Goal: Task Accomplishment & Management: Use online tool/utility

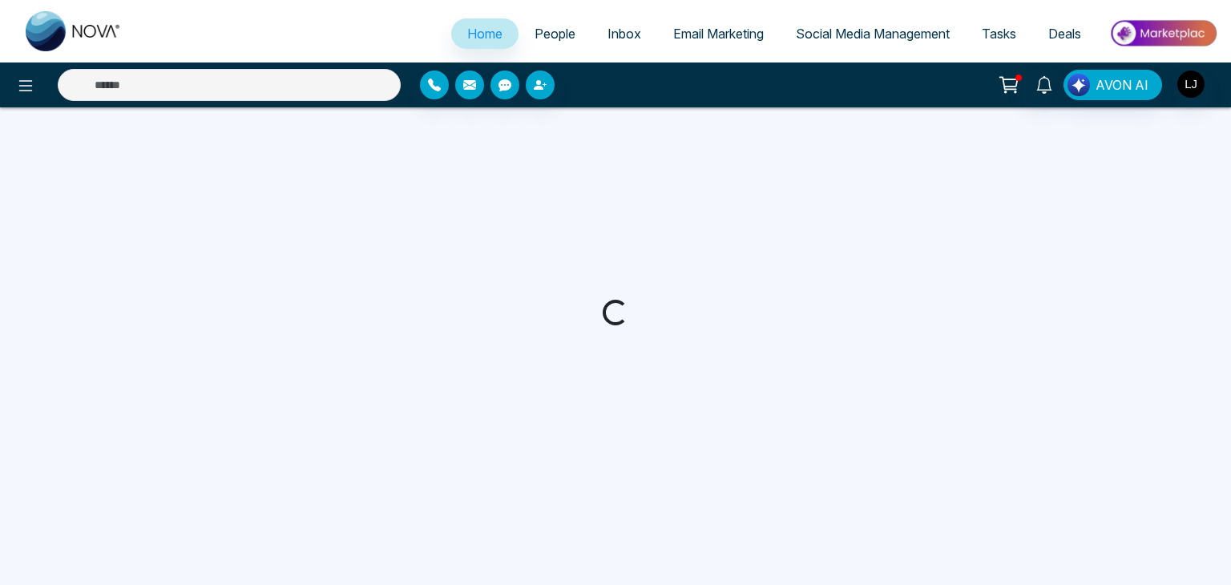
select select "*"
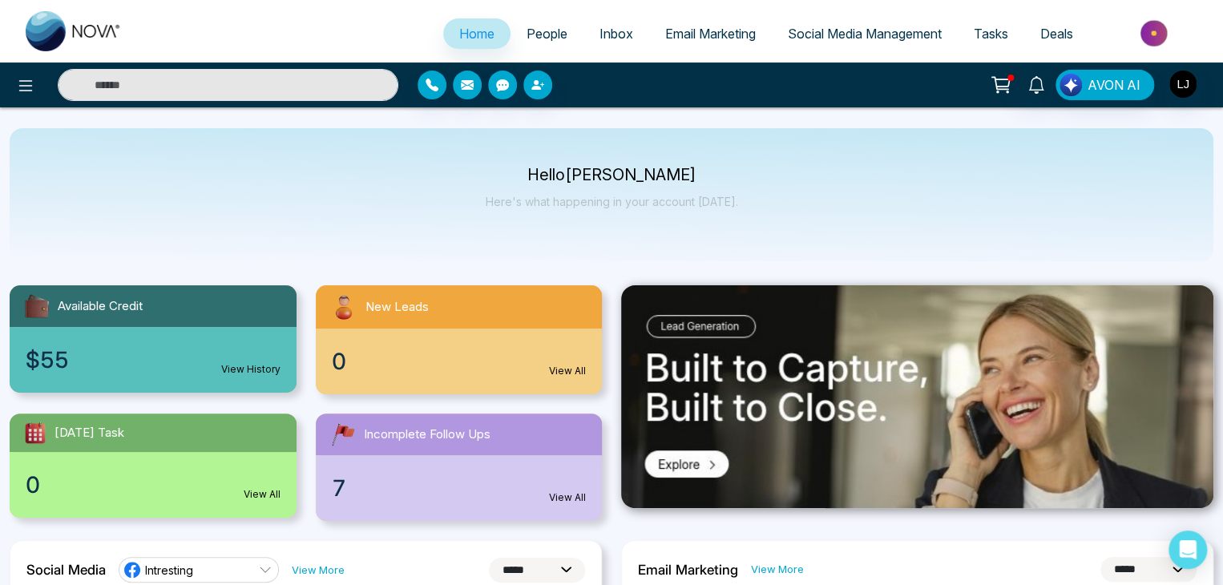
click at [688, 36] on span "Email Marketing" at bounding box center [710, 34] width 91 height 16
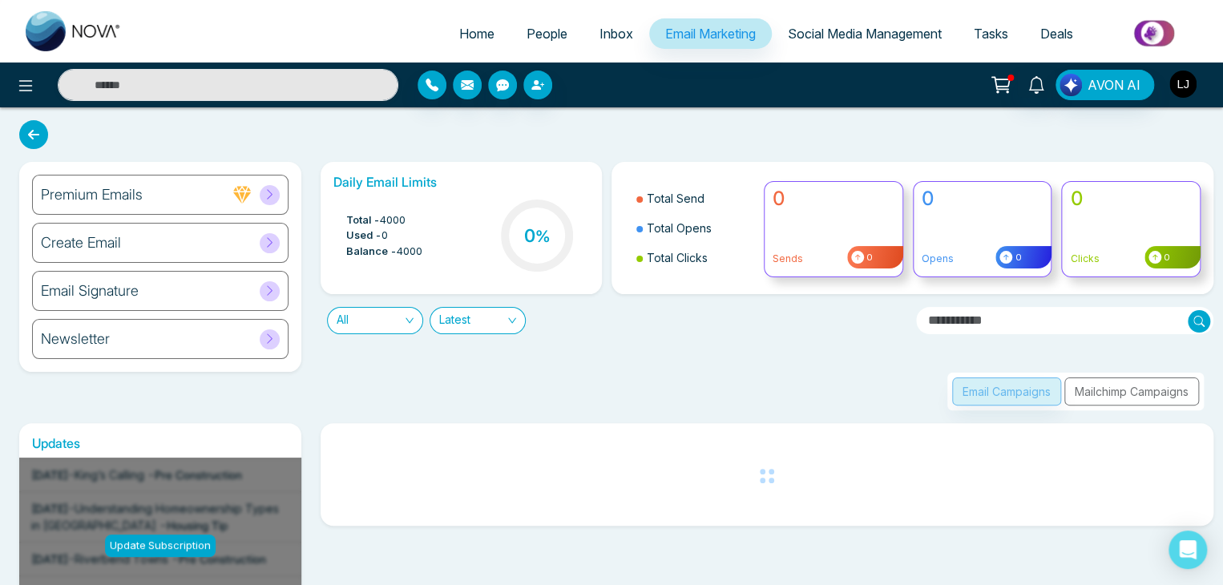
click at [1177, 86] on img "button" at bounding box center [1182, 84] width 27 height 27
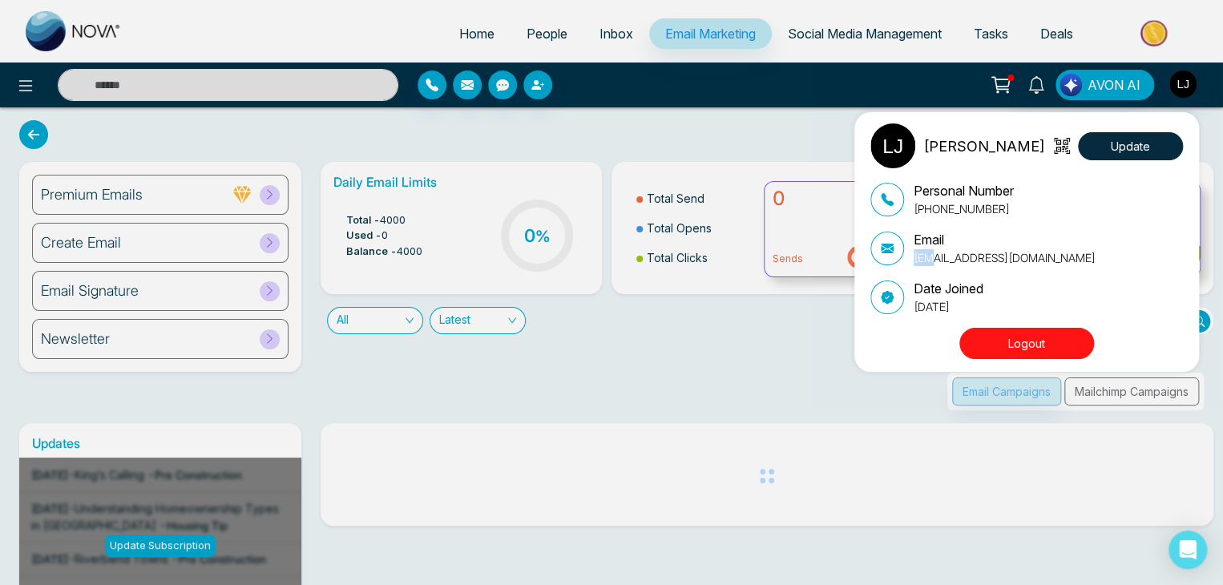
drag, startPoint x: 926, startPoint y: 257, endPoint x: 1161, endPoint y: 240, distance: 235.4
click at [1161, 240] on div "Email [EMAIL_ADDRESS][DOMAIN_NAME]" at bounding box center [1026, 248] width 312 height 36
click at [522, 388] on div "[PERSON_NAME] Update Personal Number [PHONE_NUMBER] Email [EMAIL_ADDRESS][DOMAI…" at bounding box center [611, 292] width 1223 height 585
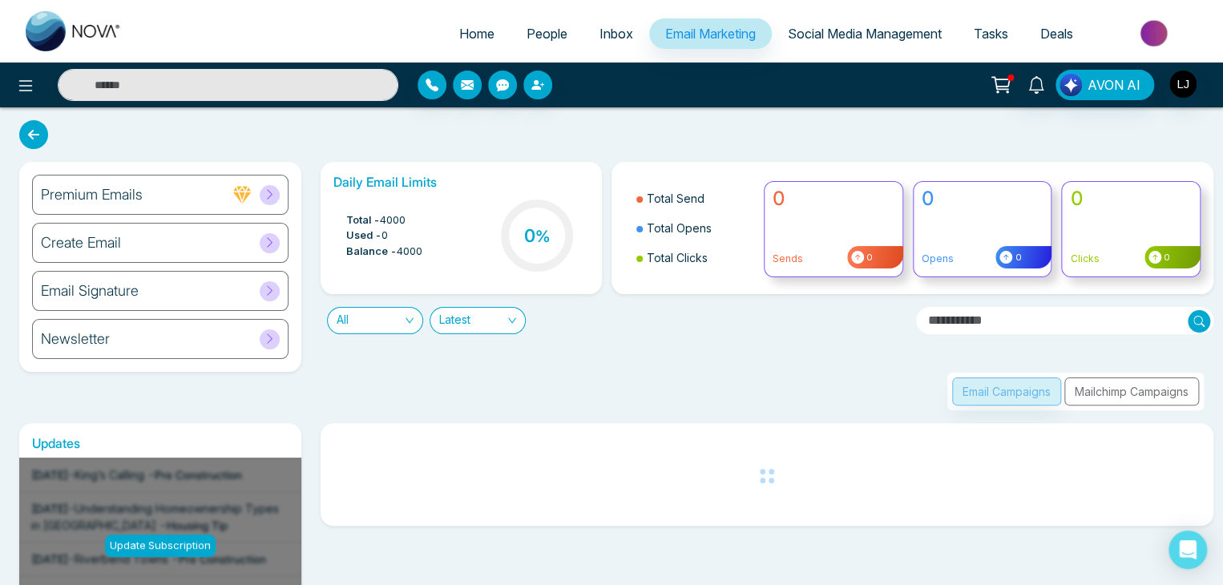
click at [116, 192] on h6 "Premium Emails" at bounding box center [92, 195] width 102 height 18
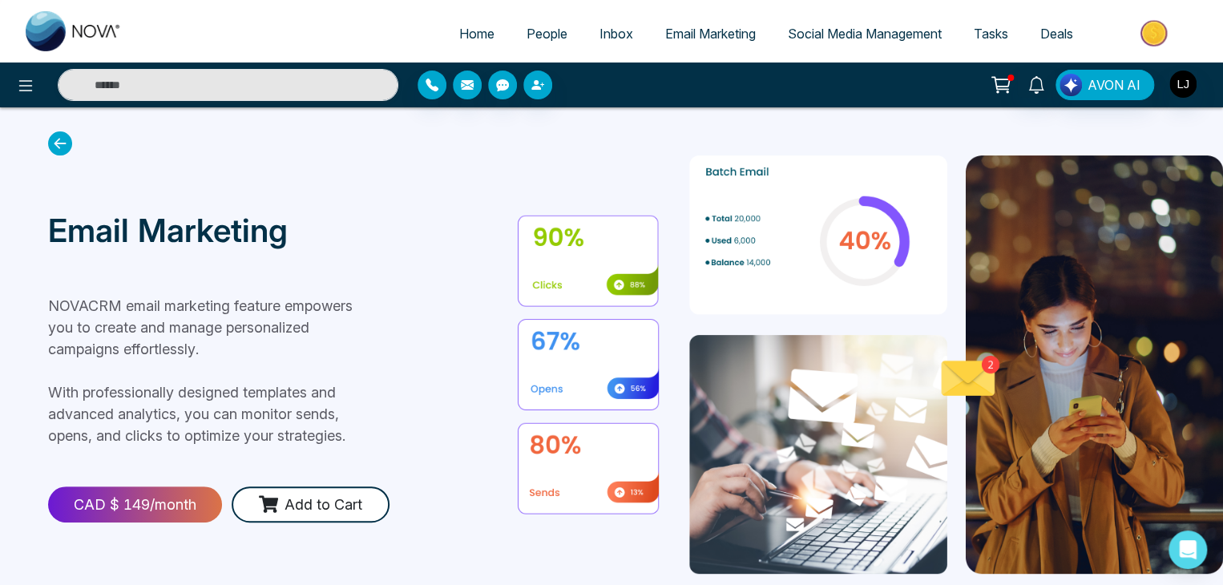
click at [64, 145] on icon at bounding box center [60, 143] width 24 height 24
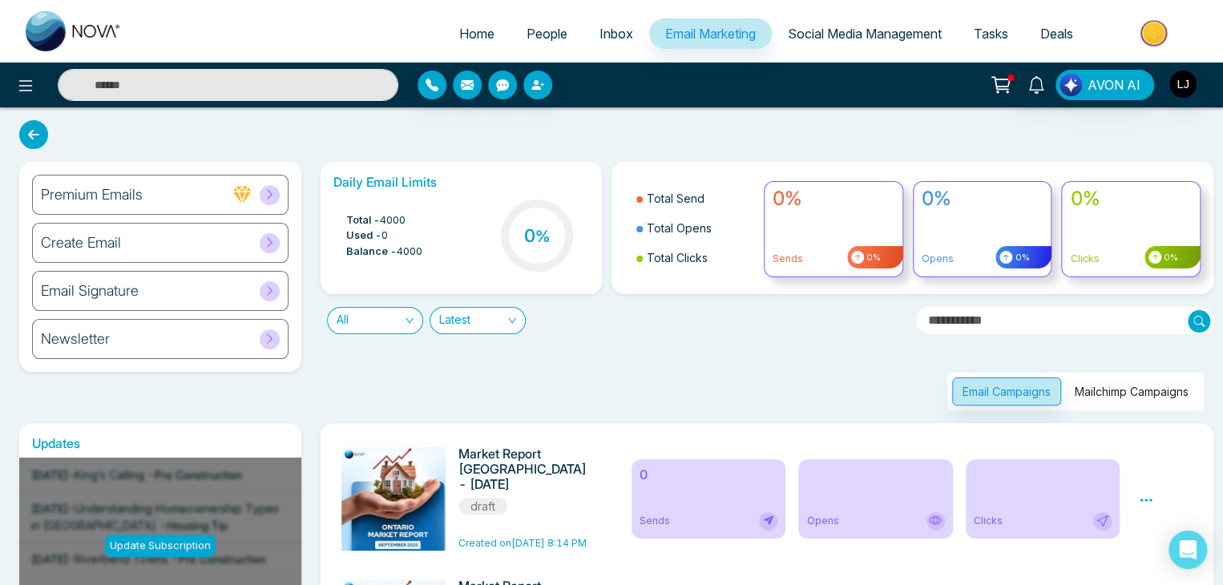
click at [144, 238] on div "Create Email" at bounding box center [160, 243] width 256 height 40
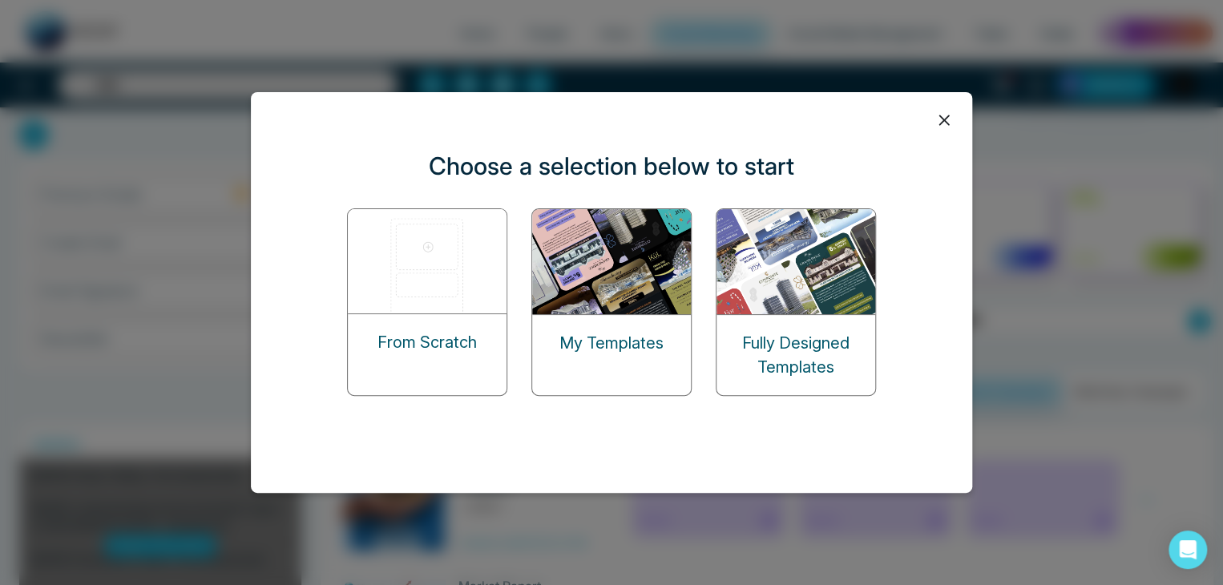
click at [409, 272] on img at bounding box center [428, 261] width 160 height 104
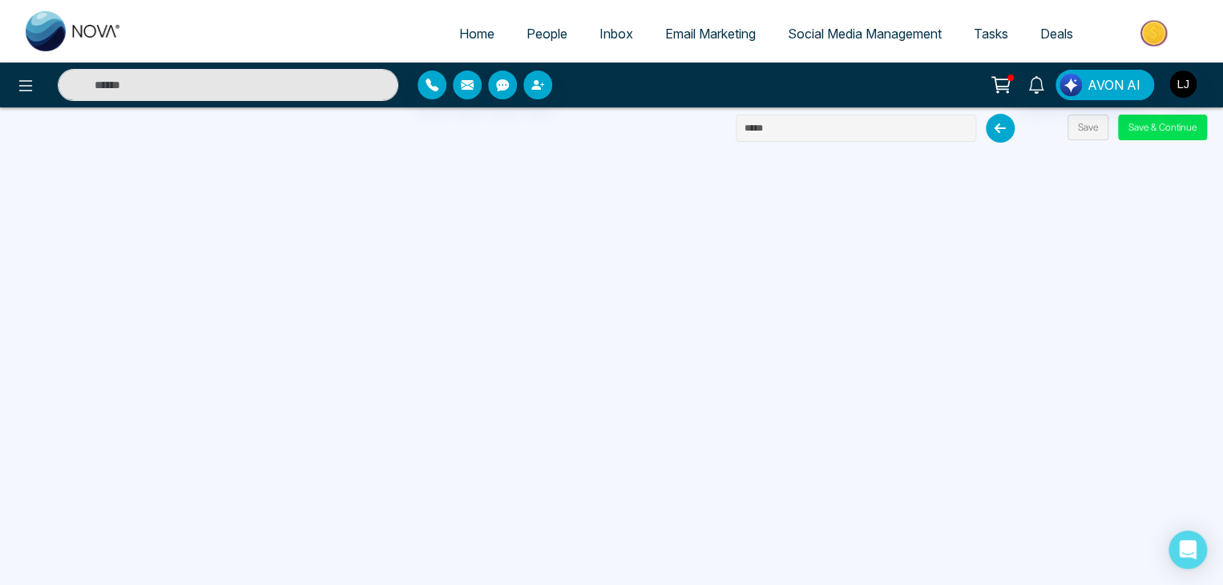
click at [820, 127] on input "text" at bounding box center [856, 128] width 240 height 27
type input "****"
click at [1086, 126] on button "Save" at bounding box center [1087, 128] width 41 height 26
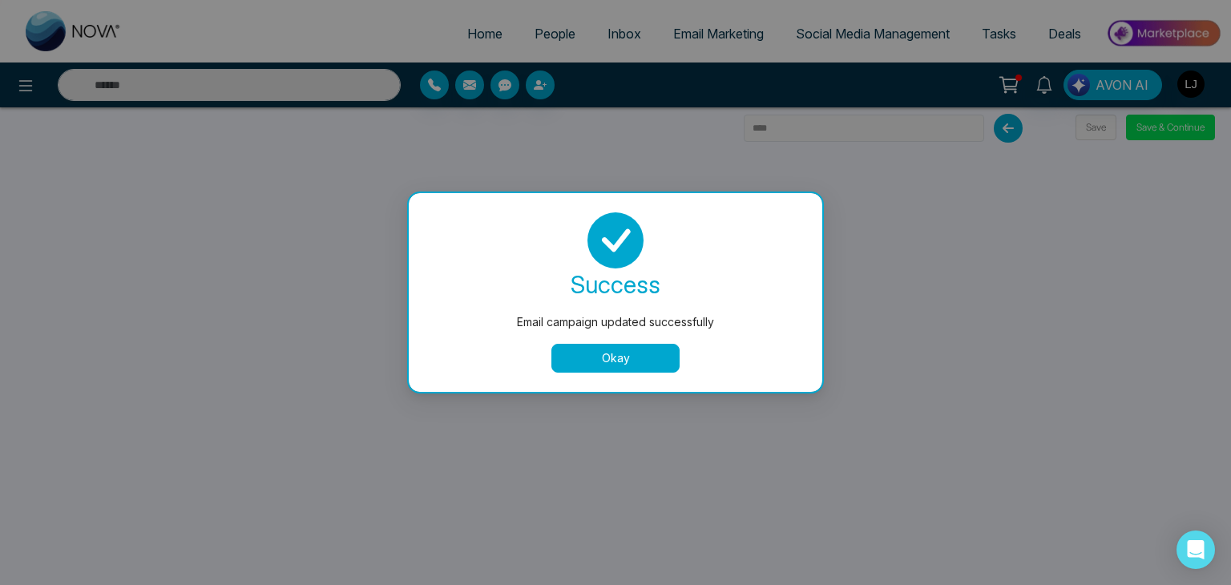
click at [620, 365] on button "Okay" at bounding box center [615, 358] width 128 height 29
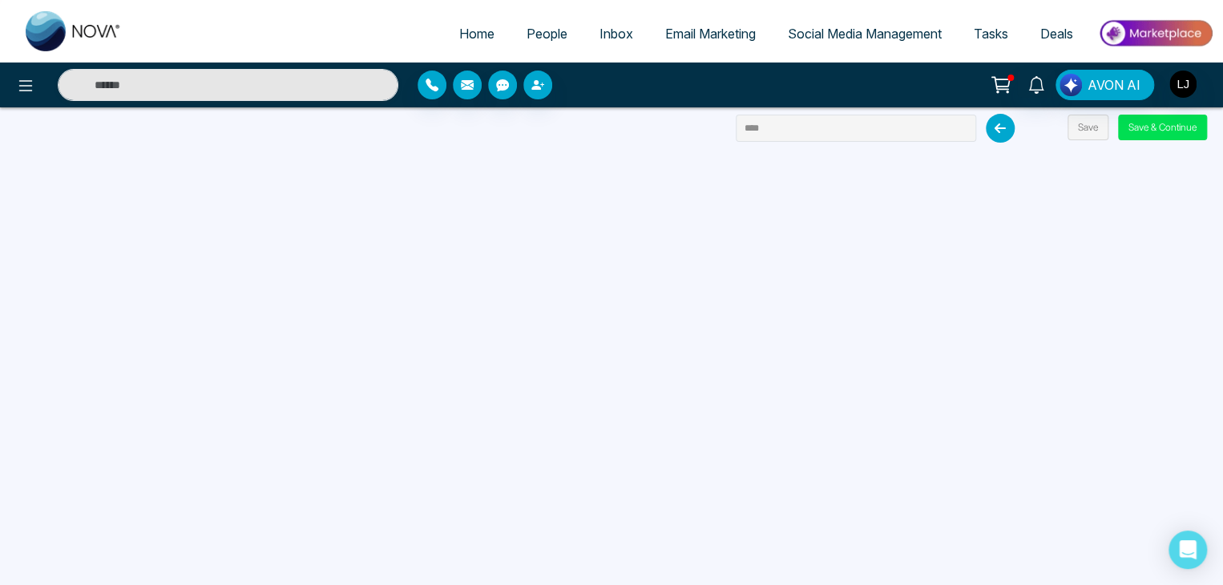
click at [719, 33] on span "Email Marketing" at bounding box center [710, 34] width 91 height 16
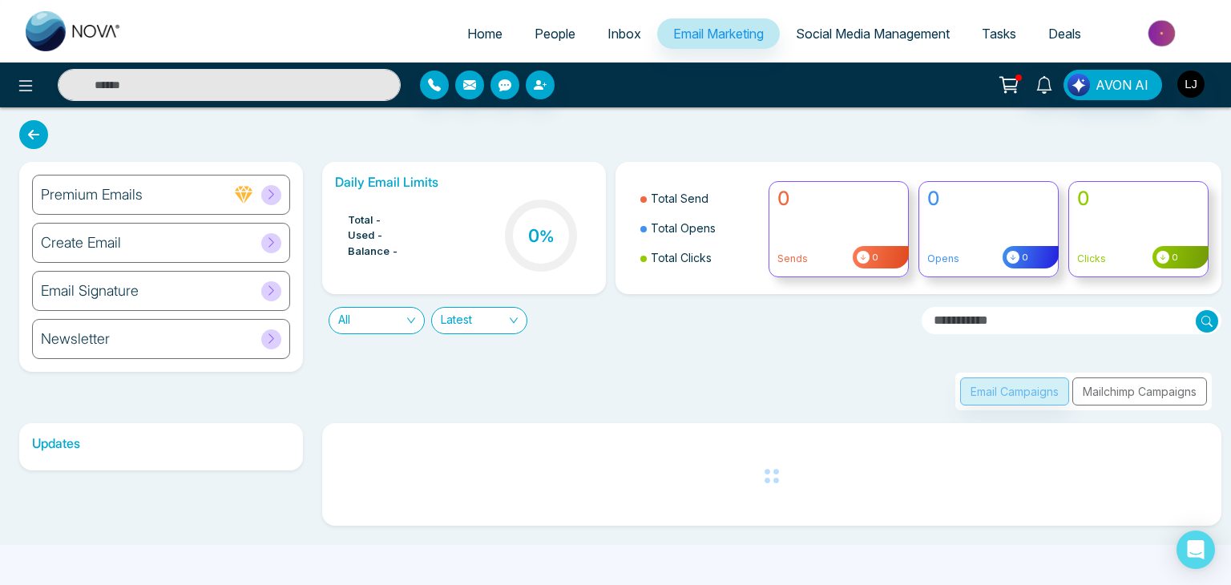
click at [215, 238] on div "Create Email" at bounding box center [161, 243] width 258 height 40
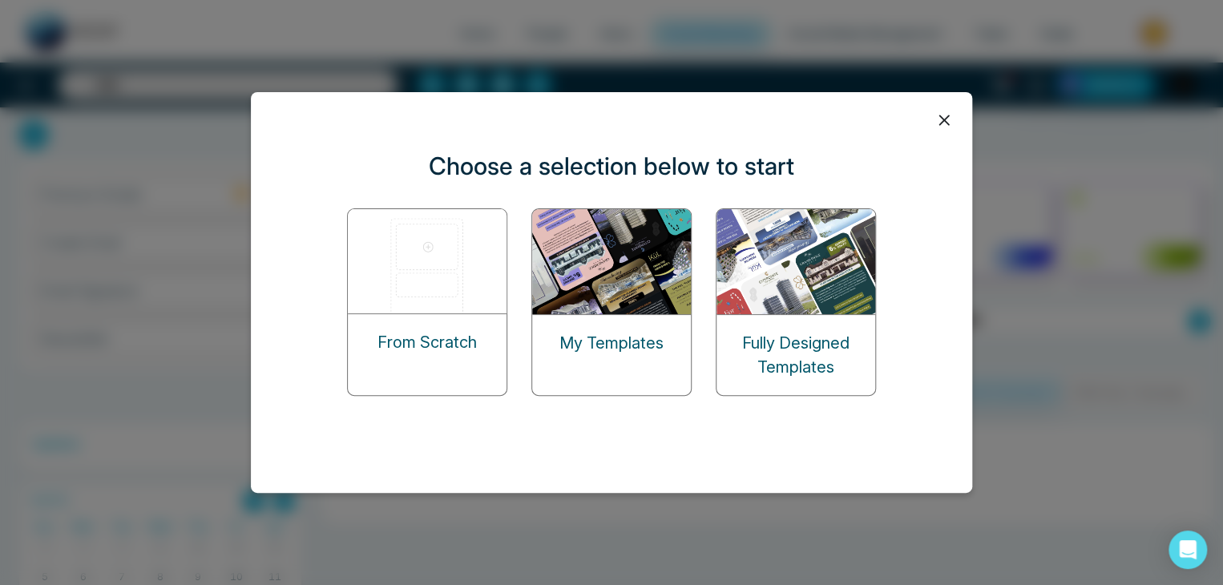
click at [615, 273] on img at bounding box center [612, 261] width 160 height 105
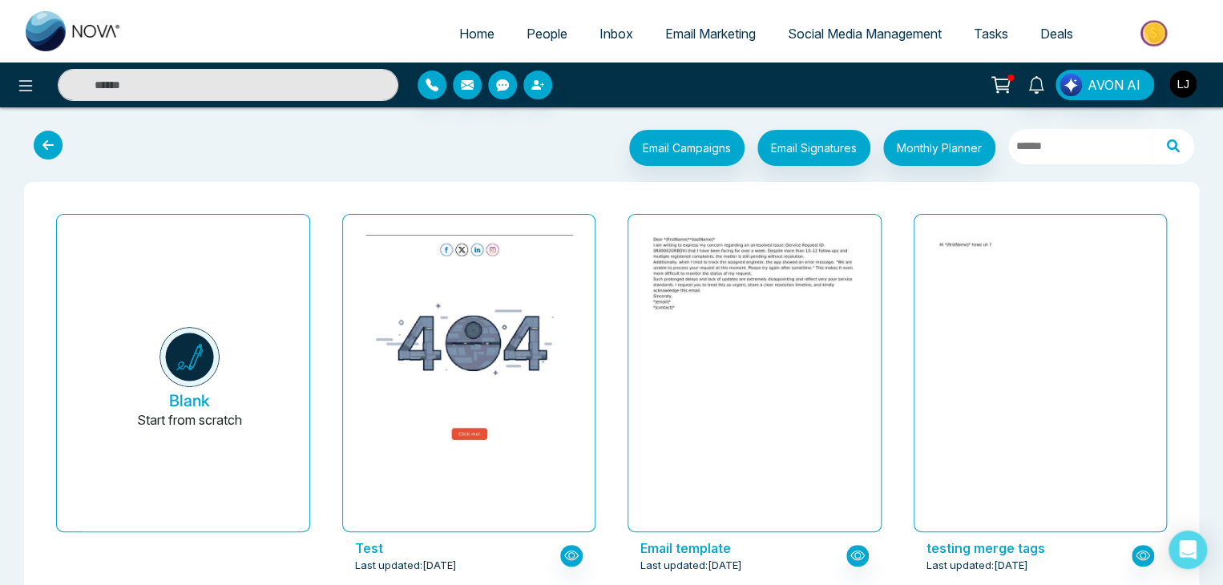
click at [51, 147] on icon at bounding box center [48, 145] width 29 height 29
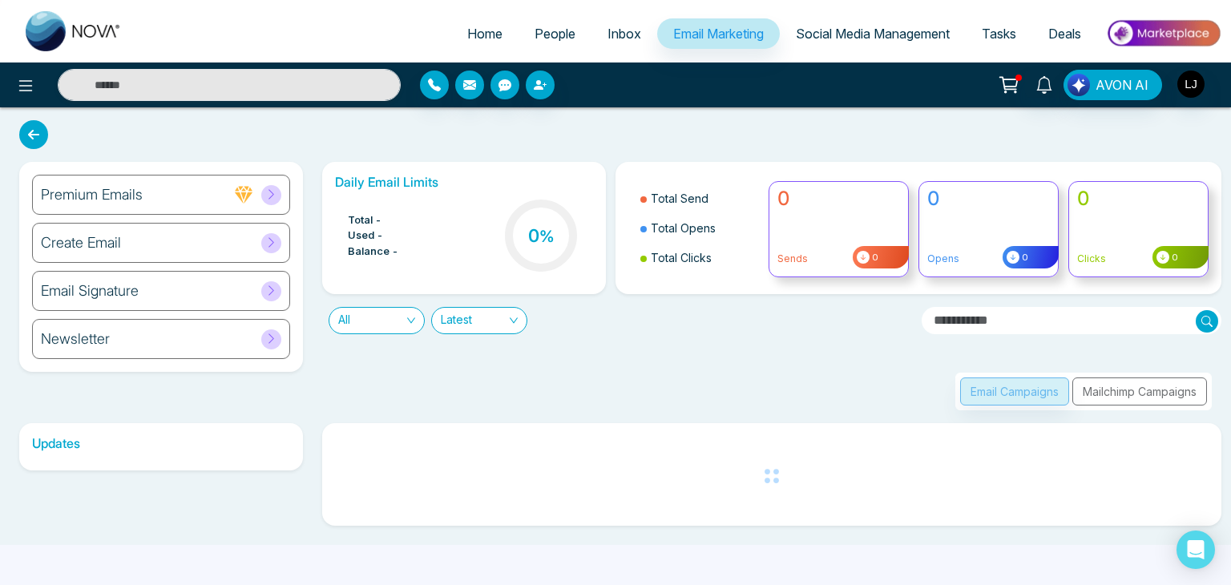
click at [215, 242] on div "Create Email" at bounding box center [161, 243] width 258 height 40
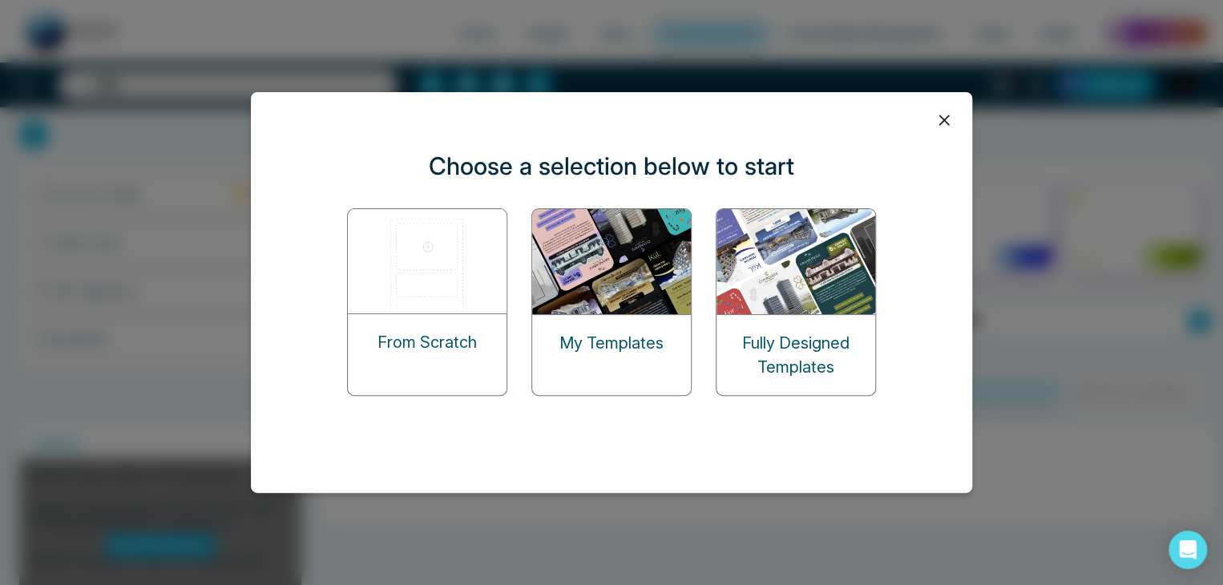
click at [942, 116] on icon at bounding box center [944, 120] width 24 height 24
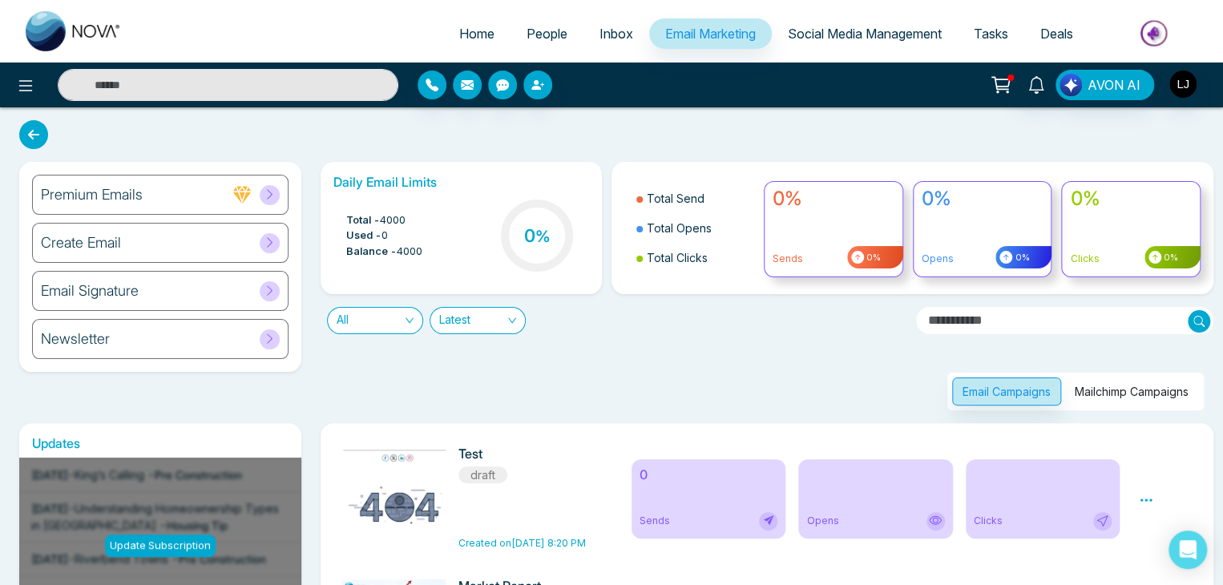
click at [109, 292] on h6 "Email Signature" at bounding box center [90, 291] width 98 height 18
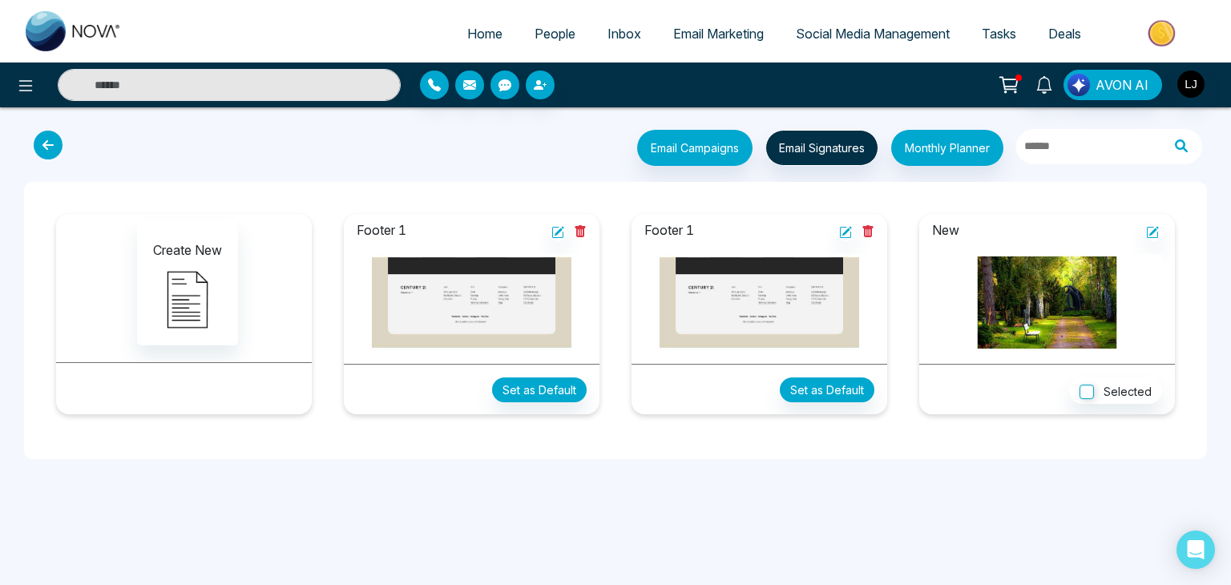
click at [58, 143] on icon at bounding box center [48, 145] width 29 height 29
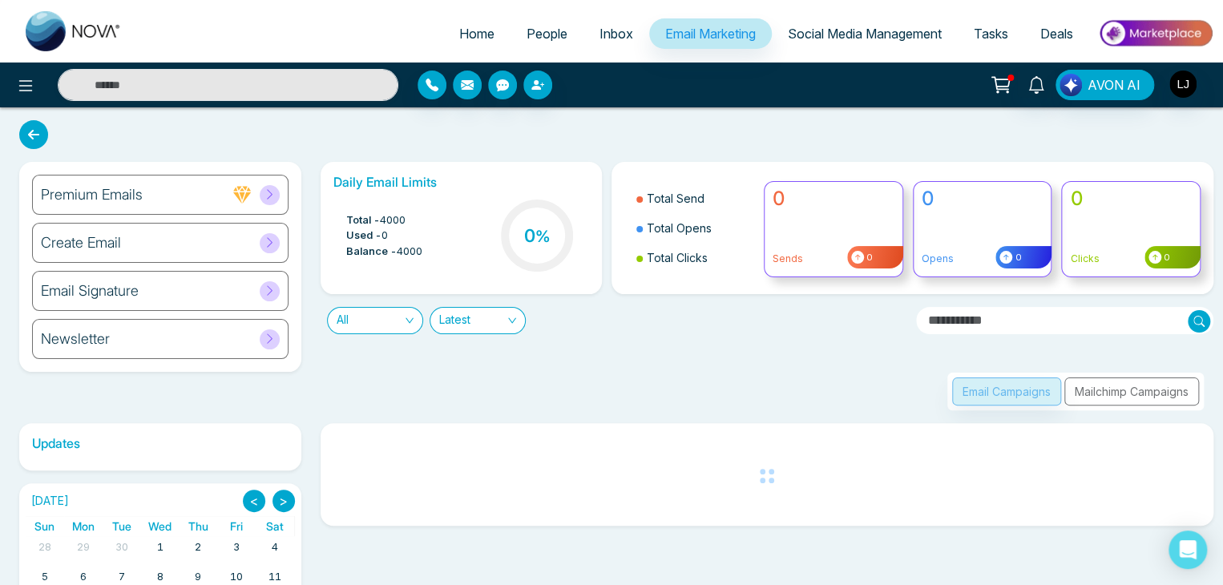
click at [139, 345] on div "Newsletter" at bounding box center [160, 339] width 256 height 40
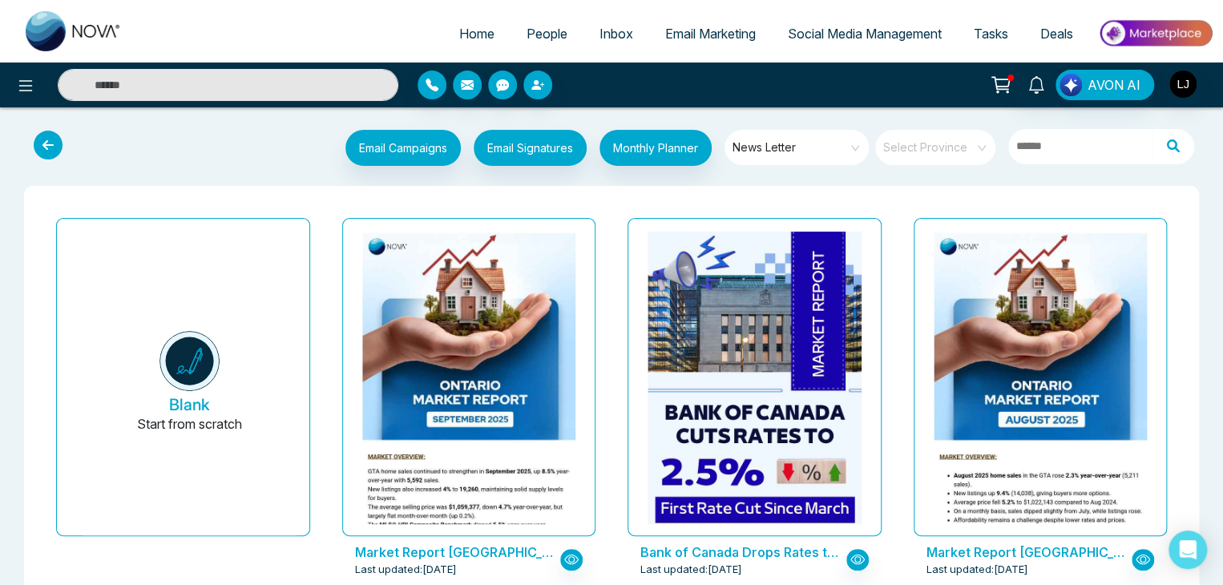
click at [50, 135] on icon at bounding box center [48, 145] width 29 height 29
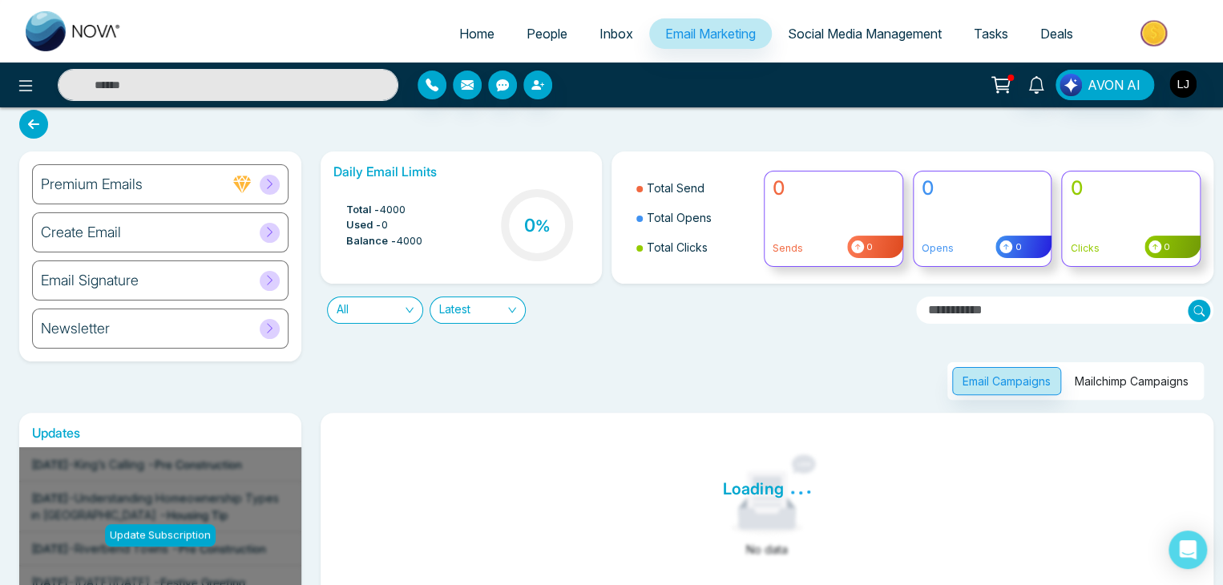
scroll to position [80, 0]
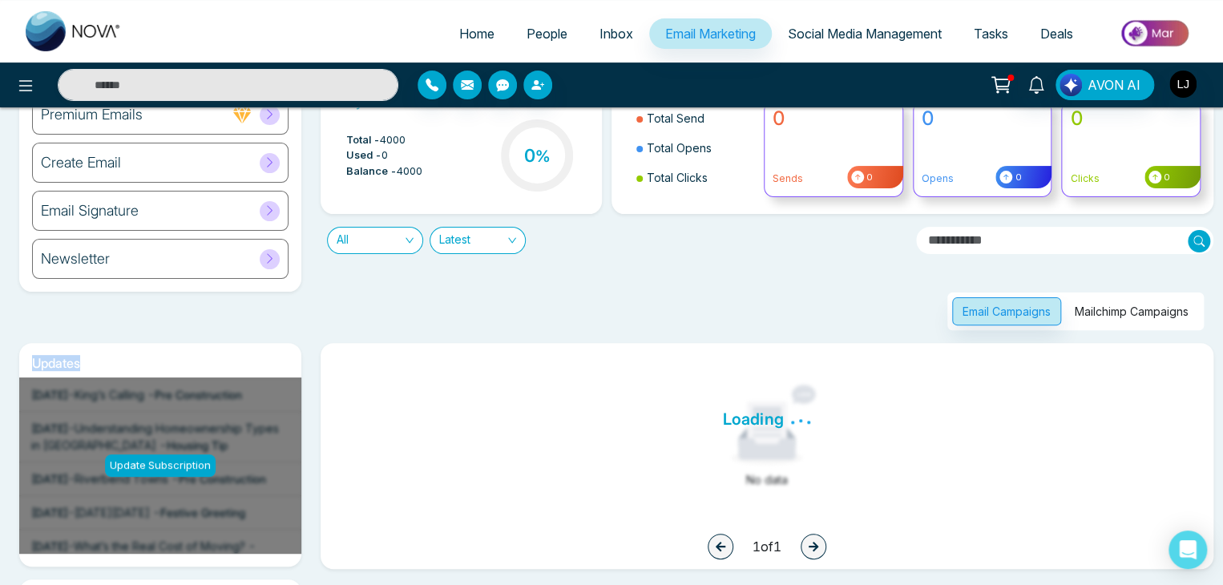
drag, startPoint x: 31, startPoint y: 369, endPoint x: 88, endPoint y: 362, distance: 57.3
click at [88, 362] on h6 "Updates" at bounding box center [160, 363] width 282 height 15
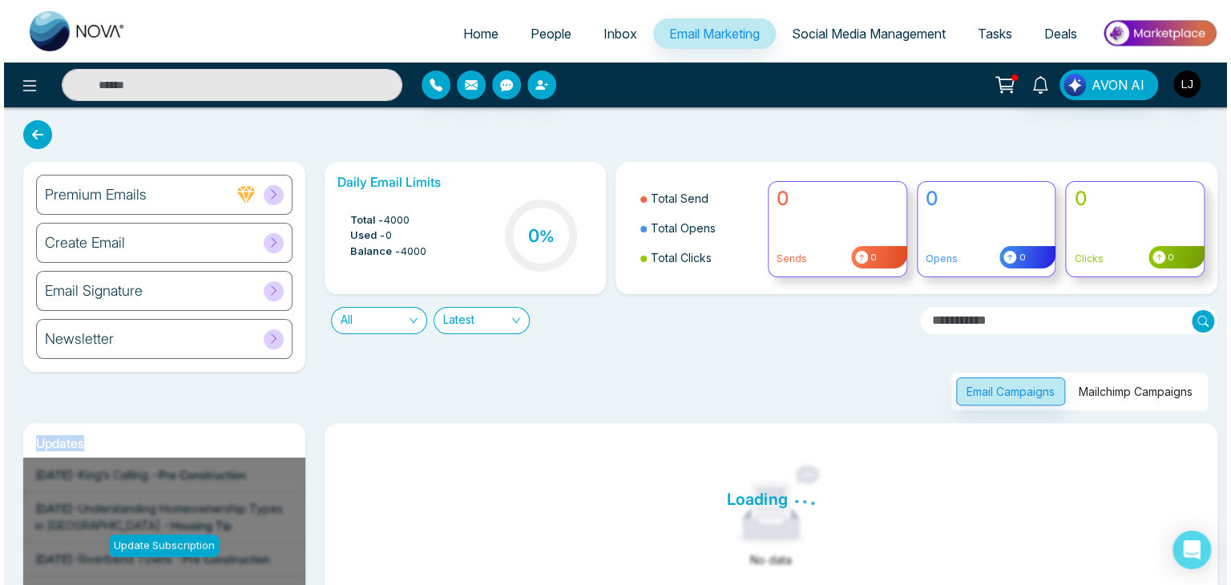
scroll to position [160, 0]
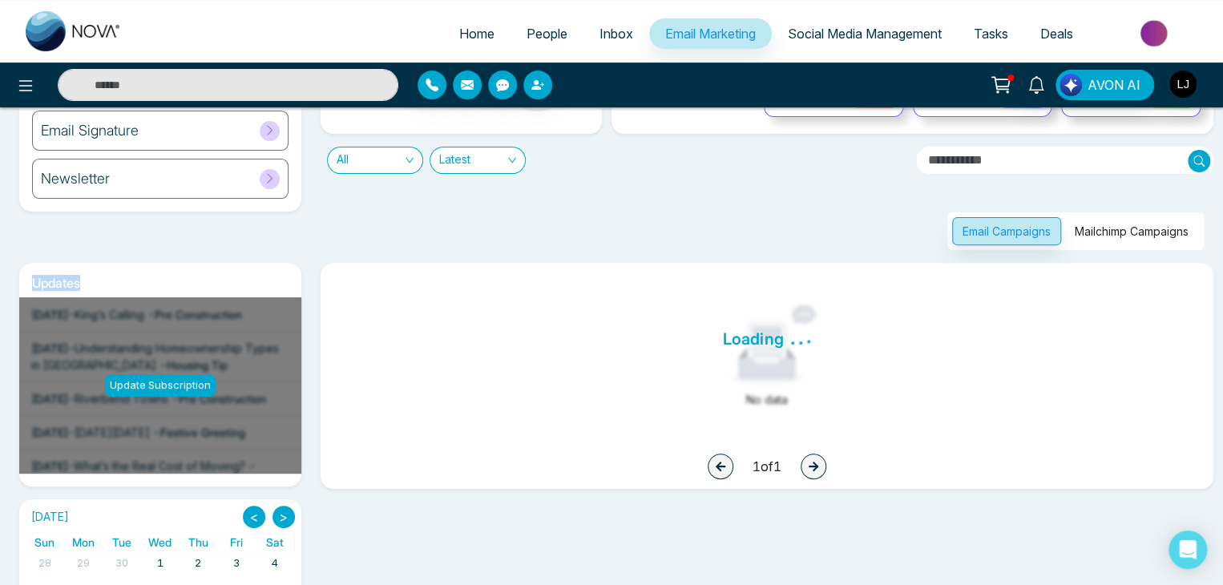
click at [68, 276] on h6 "Updates" at bounding box center [160, 283] width 282 height 15
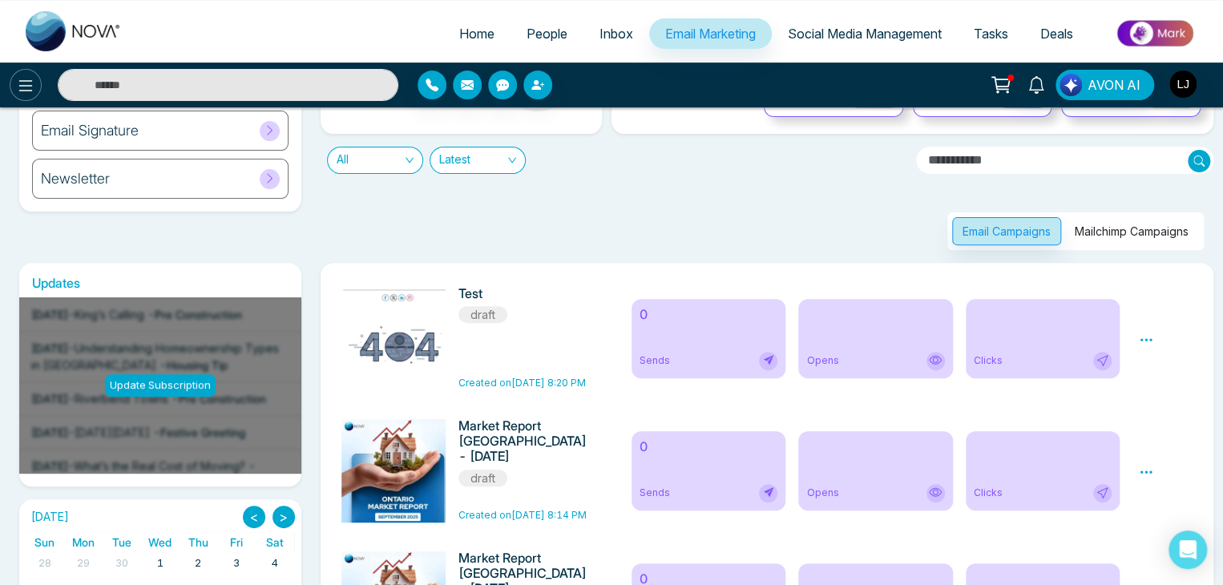
click at [23, 84] on icon at bounding box center [25, 85] width 19 height 19
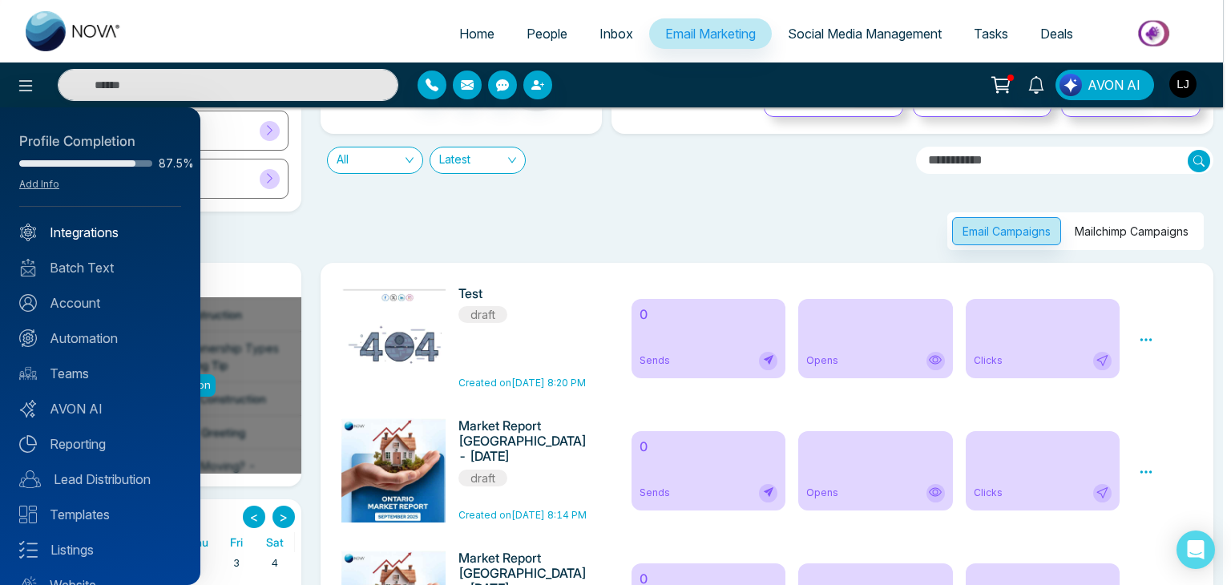
click at [68, 229] on link "Integrations" at bounding box center [100, 232] width 162 height 19
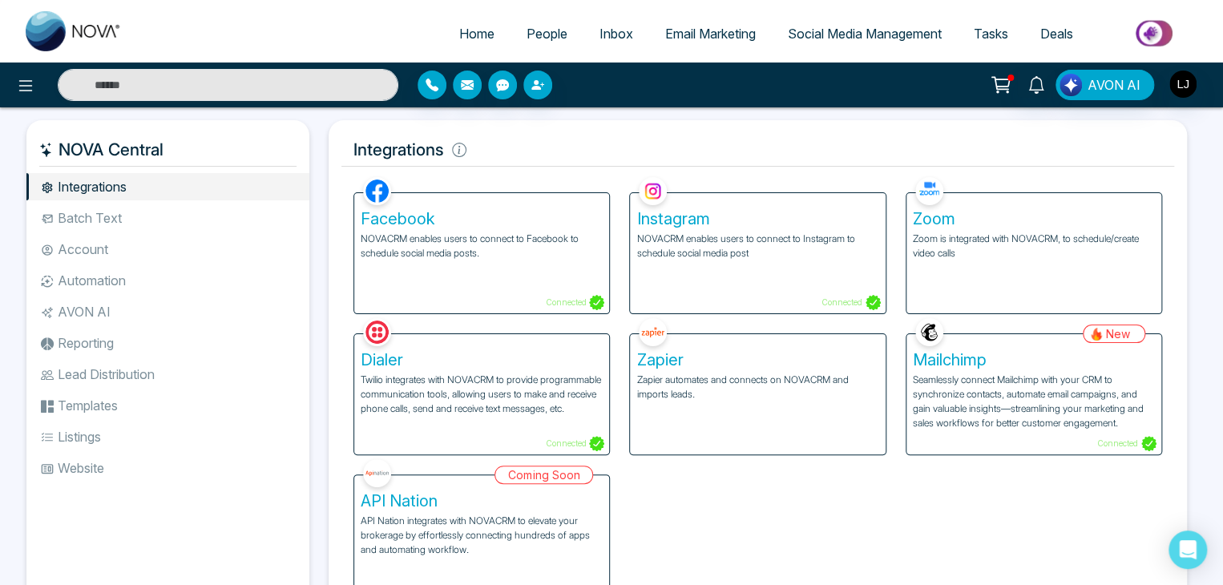
drag, startPoint x: 61, startPoint y: 144, endPoint x: 258, endPoint y: 140, distance: 197.2
click at [258, 140] on h5 "NOVA Central" at bounding box center [167, 150] width 257 height 34
click at [716, 36] on span "Email Marketing" at bounding box center [710, 34] width 91 height 16
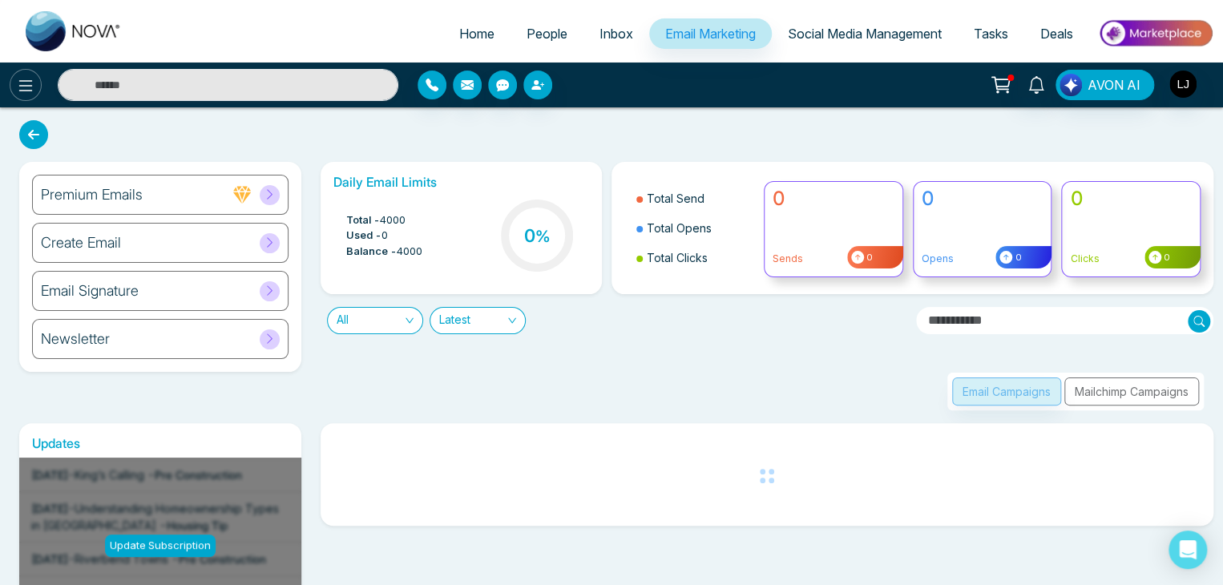
click at [32, 87] on icon at bounding box center [25, 85] width 19 height 19
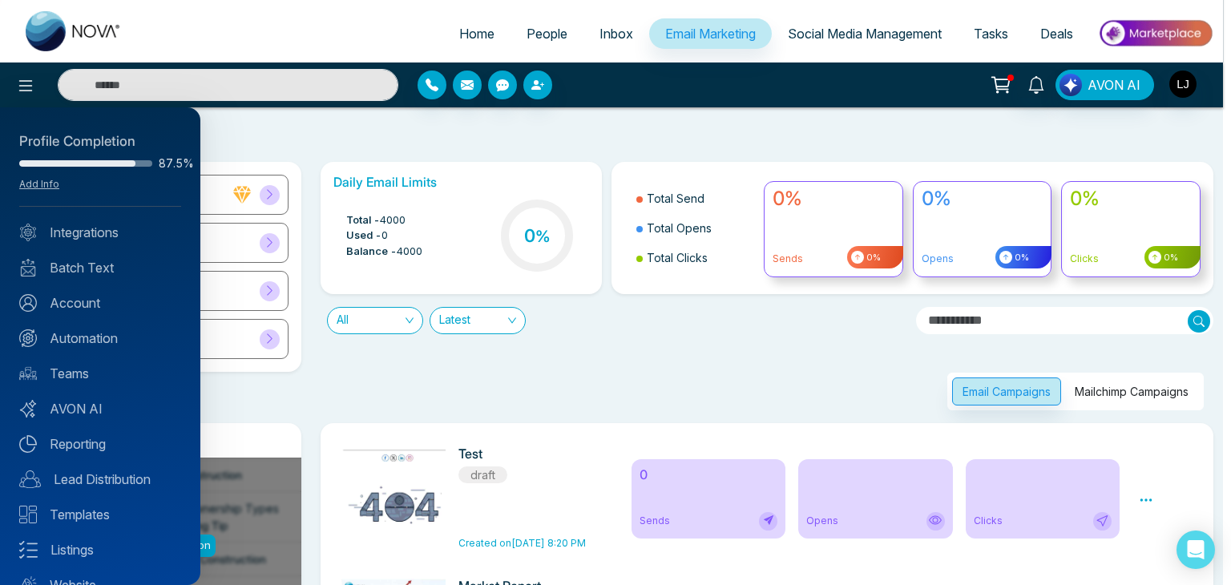
click at [331, 36] on div at bounding box center [615, 292] width 1231 height 585
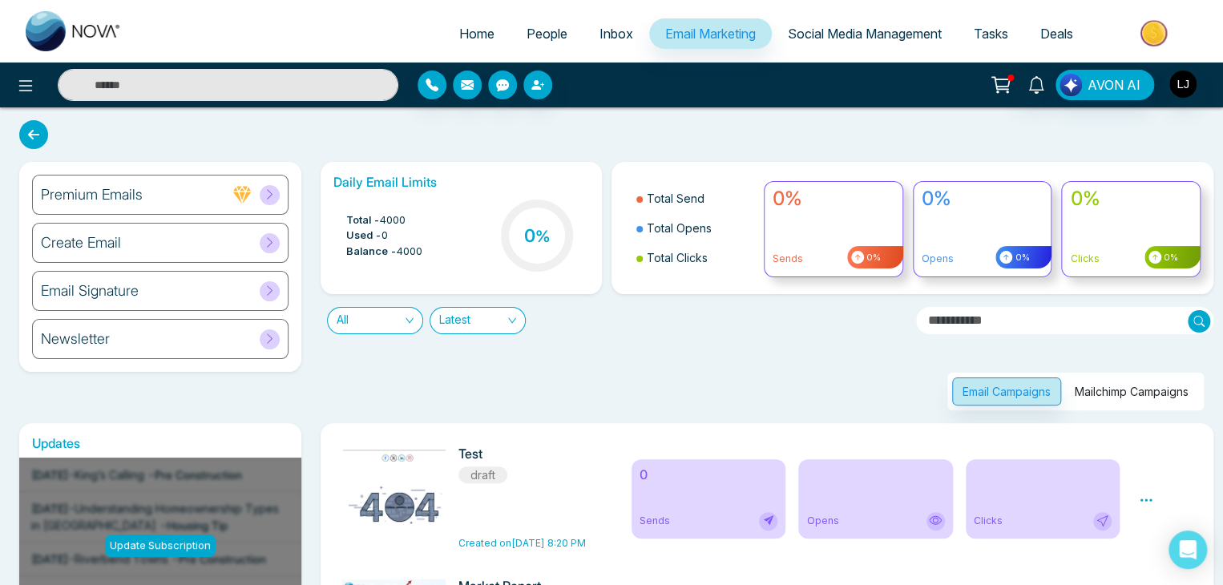
click at [467, 33] on span "Home" at bounding box center [476, 34] width 35 height 16
select select "*"
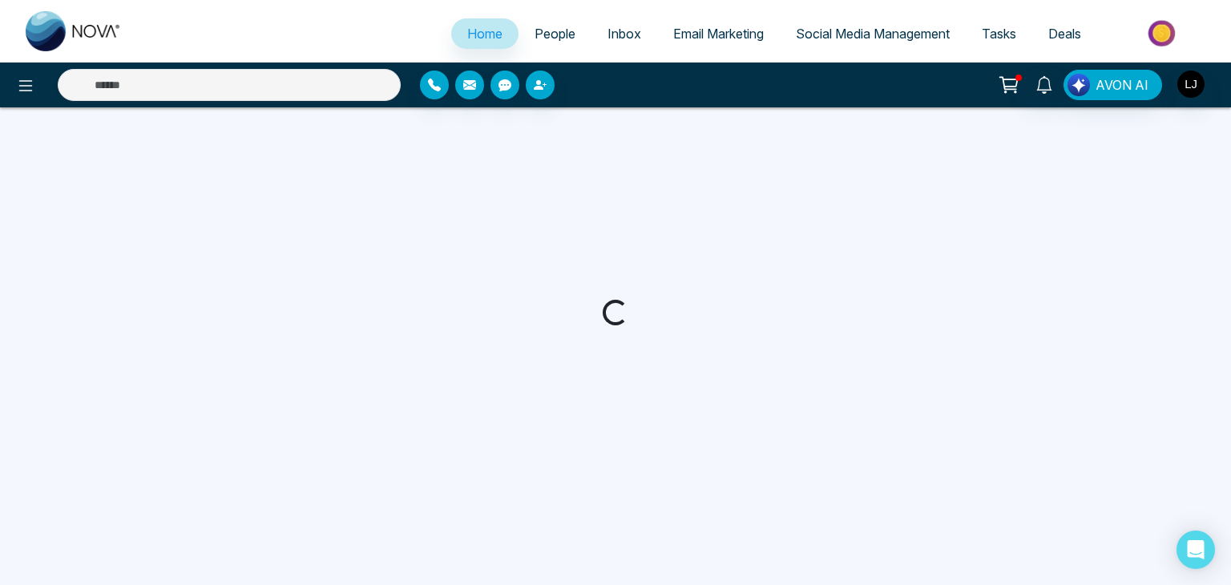
select select "*"
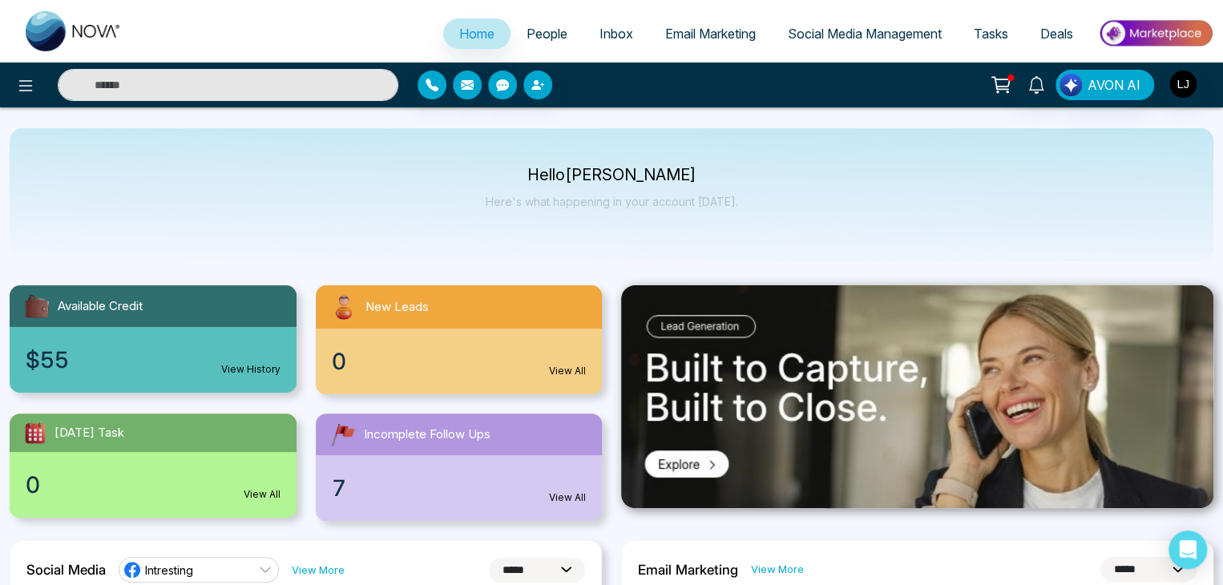
click at [1156, 33] on img at bounding box center [1155, 33] width 116 height 36
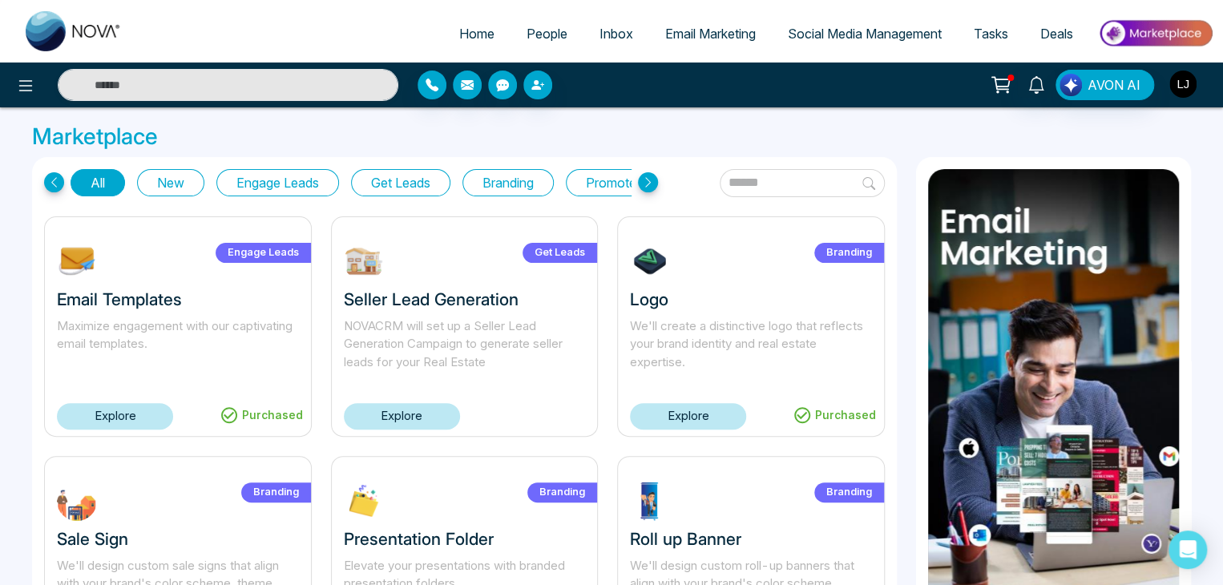
click at [1181, 81] on img "button" at bounding box center [1182, 84] width 27 height 27
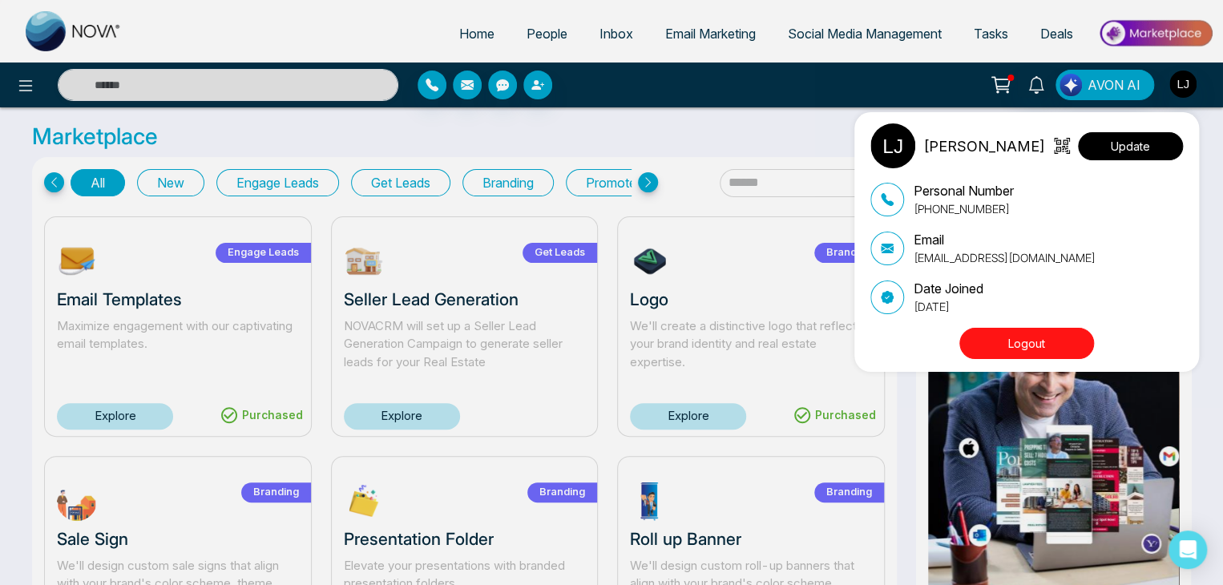
click at [1154, 151] on button "Update" at bounding box center [1130, 146] width 105 height 28
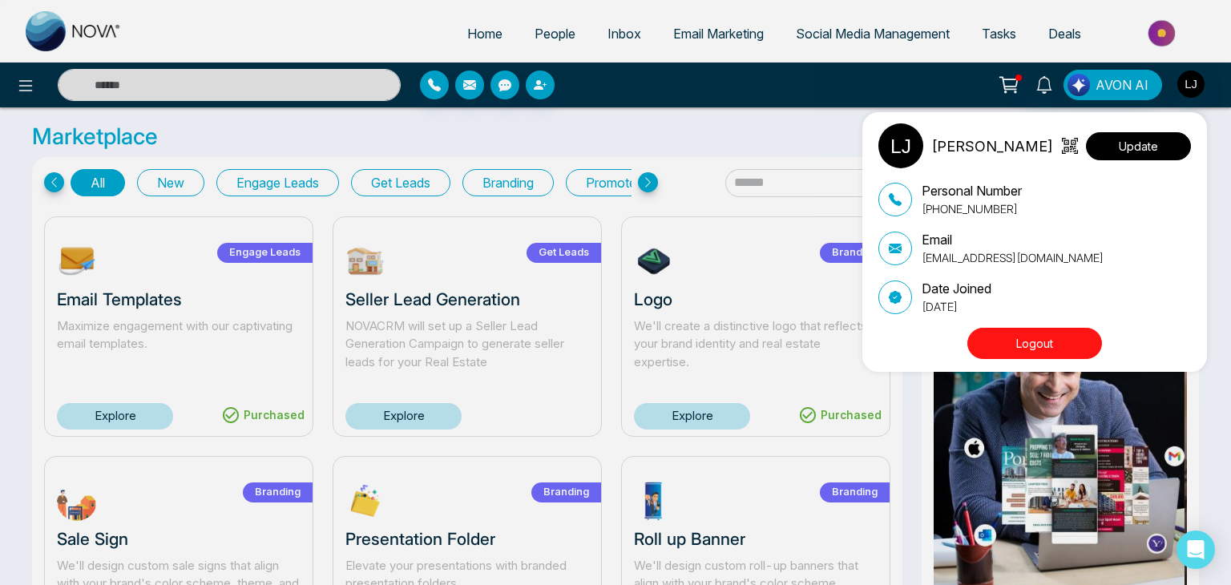
select select "***"
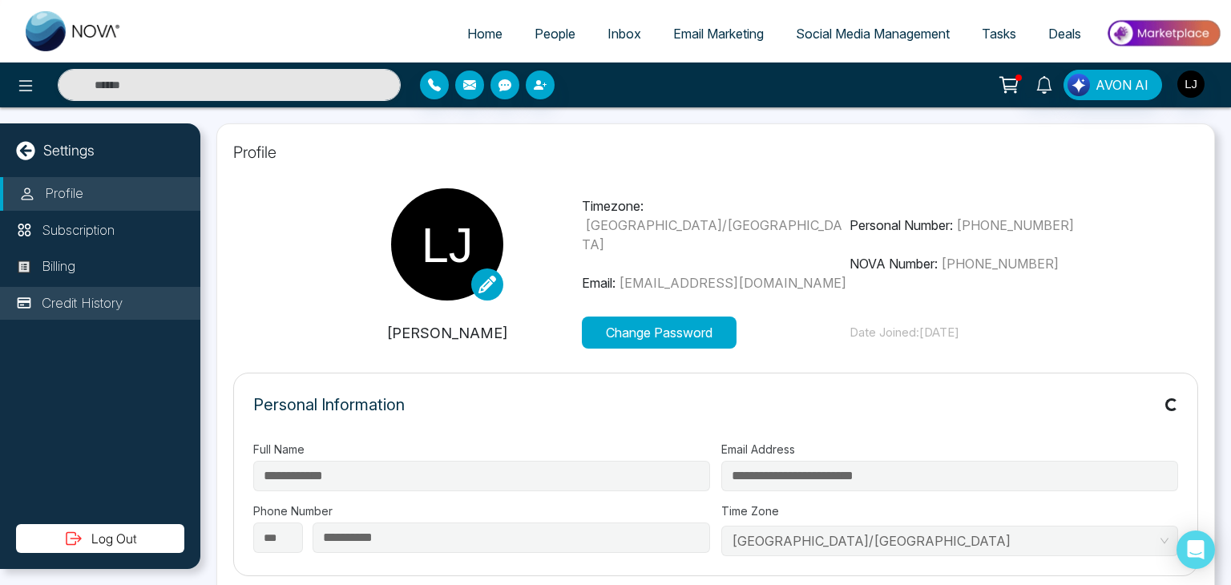
click at [113, 309] on p "Credit History" at bounding box center [82, 303] width 81 height 21
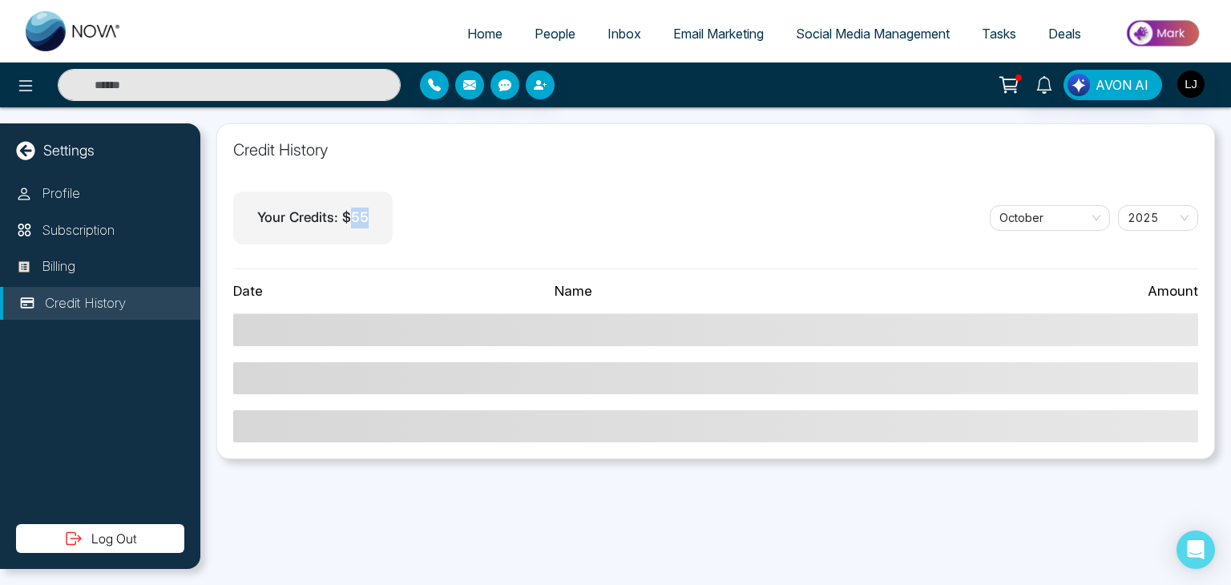
drag, startPoint x: 352, startPoint y: 214, endPoint x: 369, endPoint y: 216, distance: 17.7
click at [369, 216] on div "Your Credits: $ 55" at bounding box center [312, 218] width 159 height 53
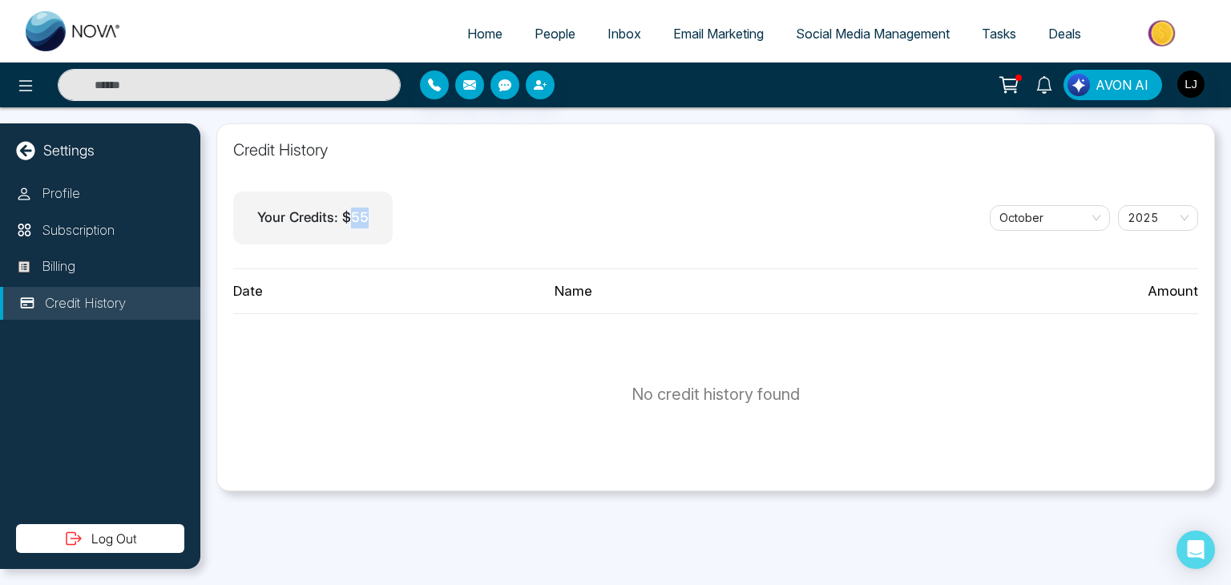
click at [1165, 25] on img at bounding box center [1163, 33] width 116 height 36
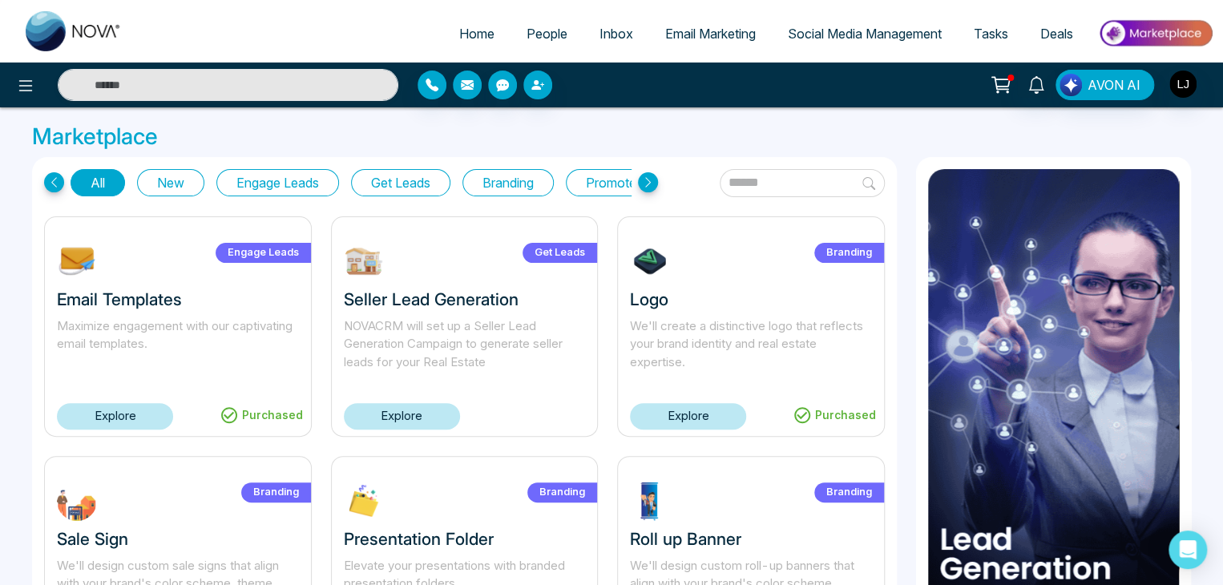
click at [122, 417] on link "Explore" at bounding box center [115, 416] width 116 height 26
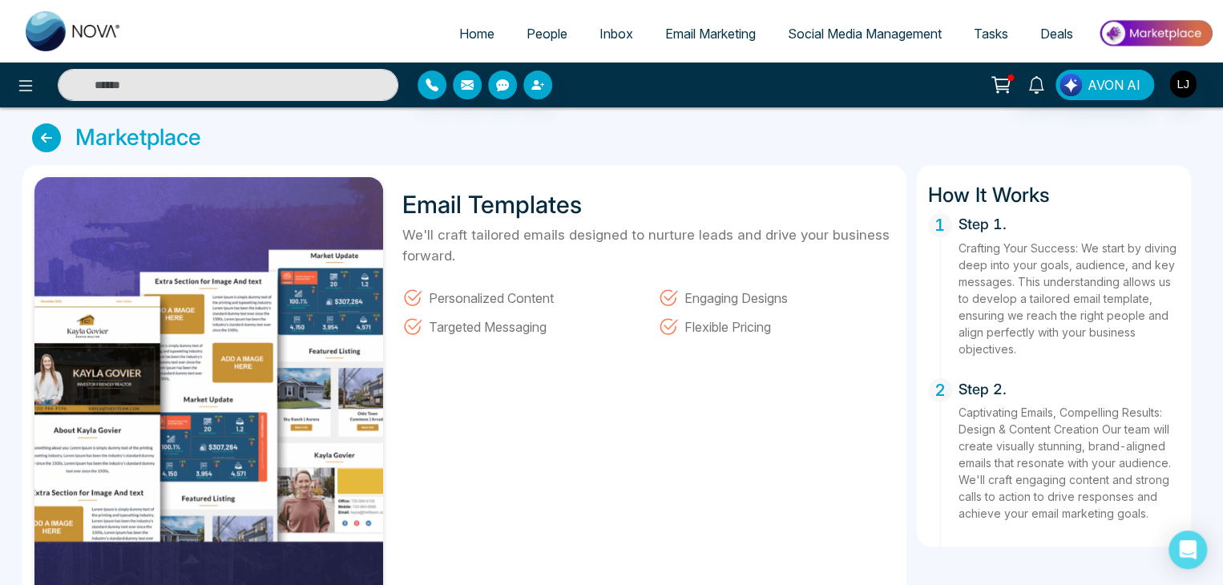
click at [48, 139] on icon at bounding box center [46, 137] width 29 height 29
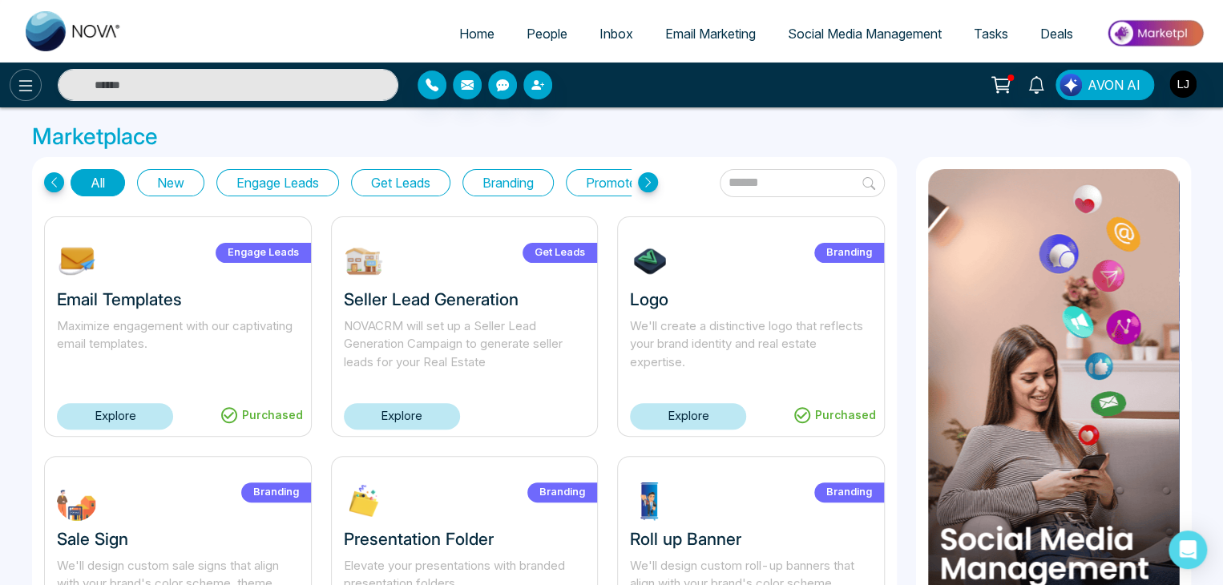
click at [18, 84] on icon at bounding box center [25, 85] width 19 height 19
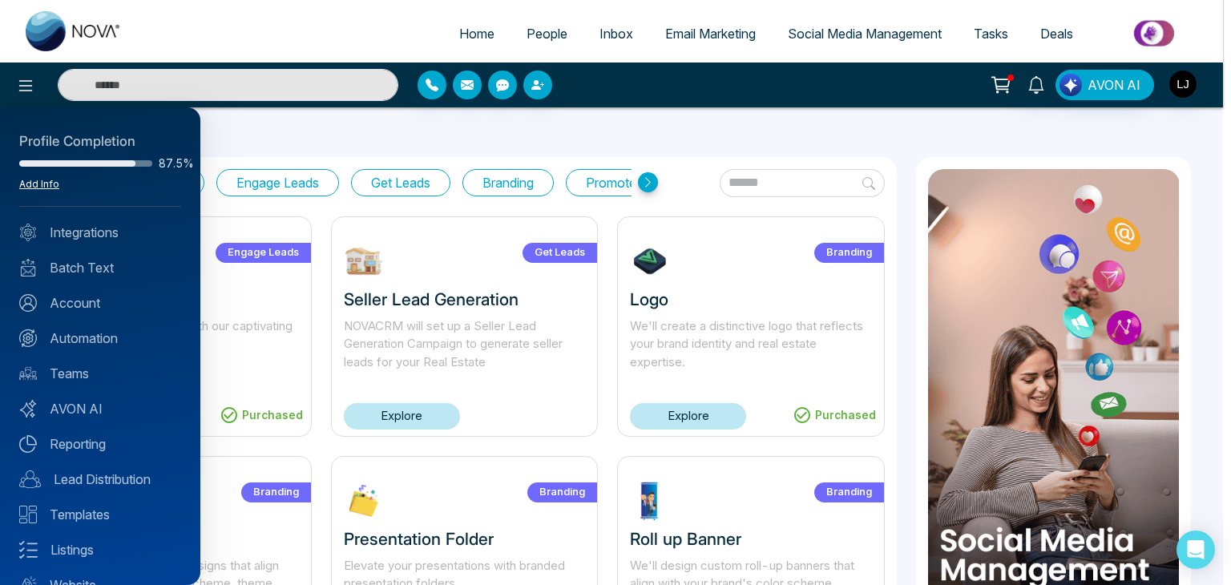
click at [42, 183] on link "Add Info" at bounding box center [39, 184] width 40 height 12
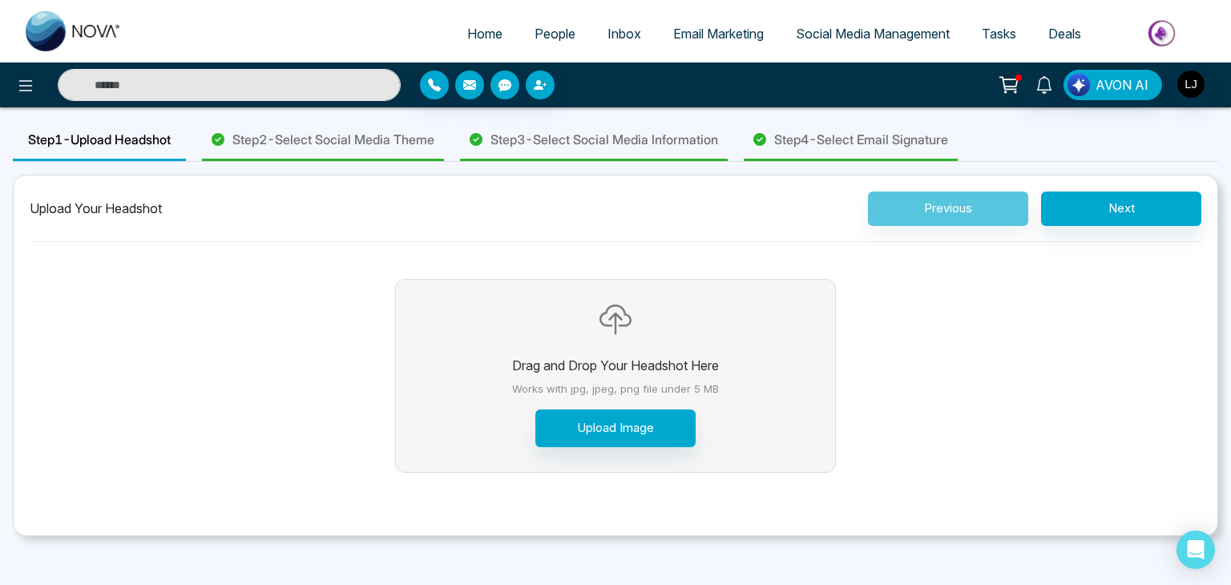
click at [377, 139] on span "Step 2 - Select Social Media Theme" at bounding box center [333, 139] width 202 height 19
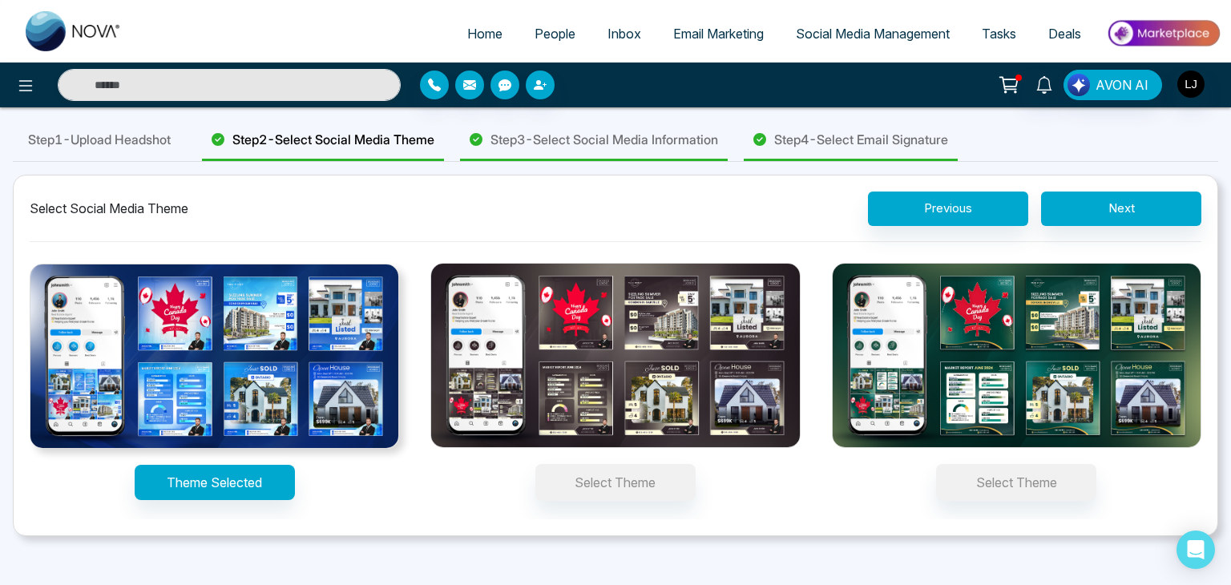
click at [612, 138] on span "Step 3 - Select Social Media Information" at bounding box center [604, 139] width 228 height 19
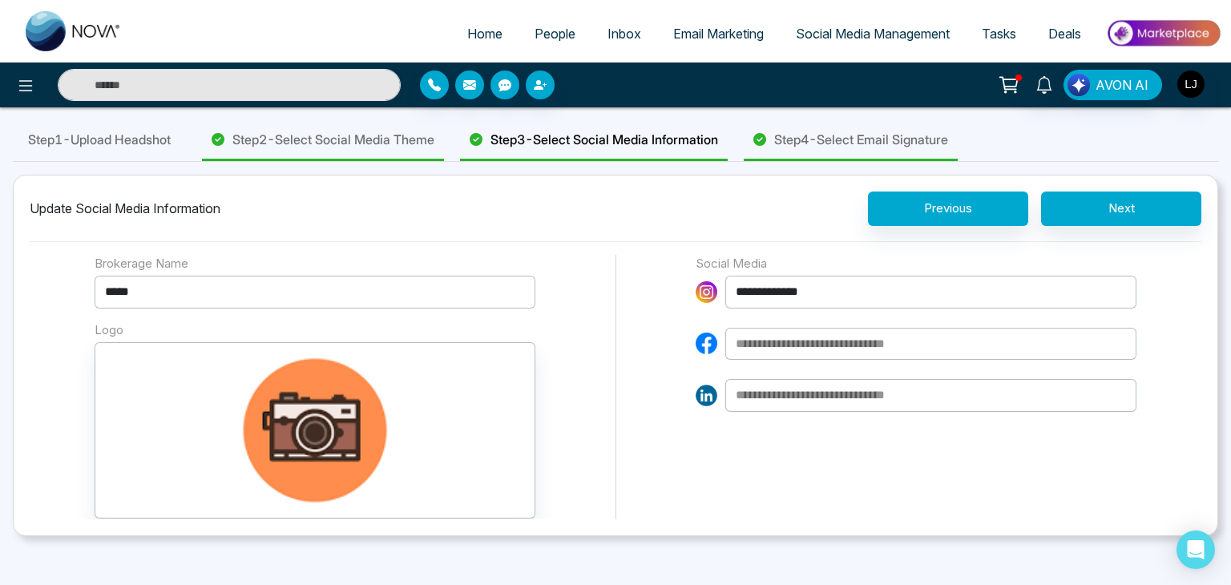
click at [880, 148] on span "Step 4 - Select Email Signature" at bounding box center [861, 139] width 174 height 19
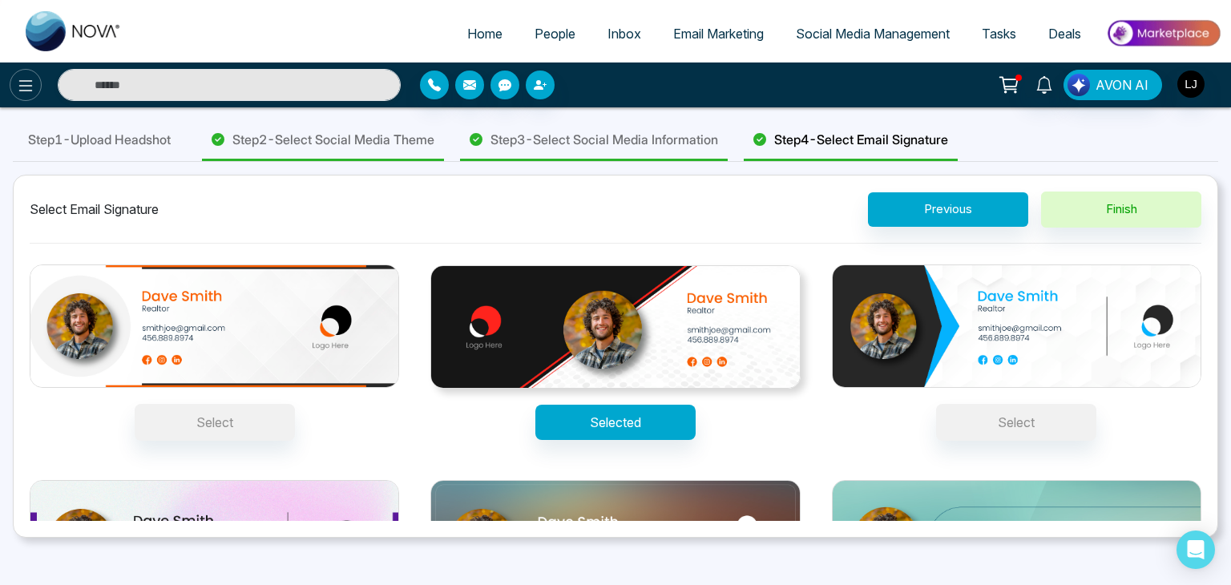
click at [29, 84] on icon at bounding box center [25, 85] width 19 height 19
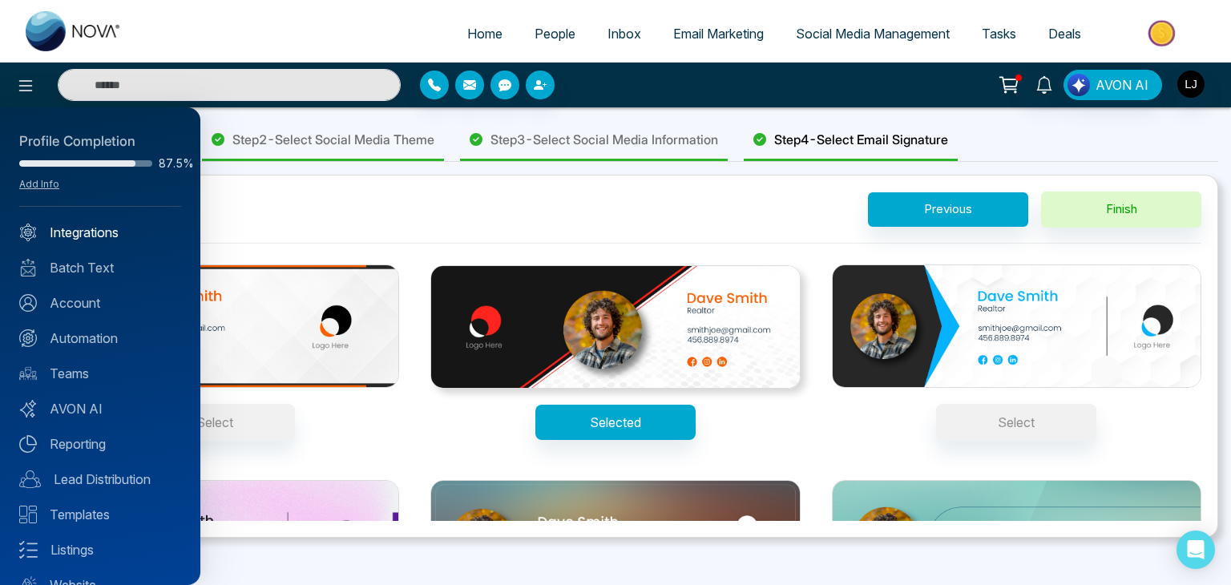
click at [87, 228] on link "Integrations" at bounding box center [100, 232] width 162 height 19
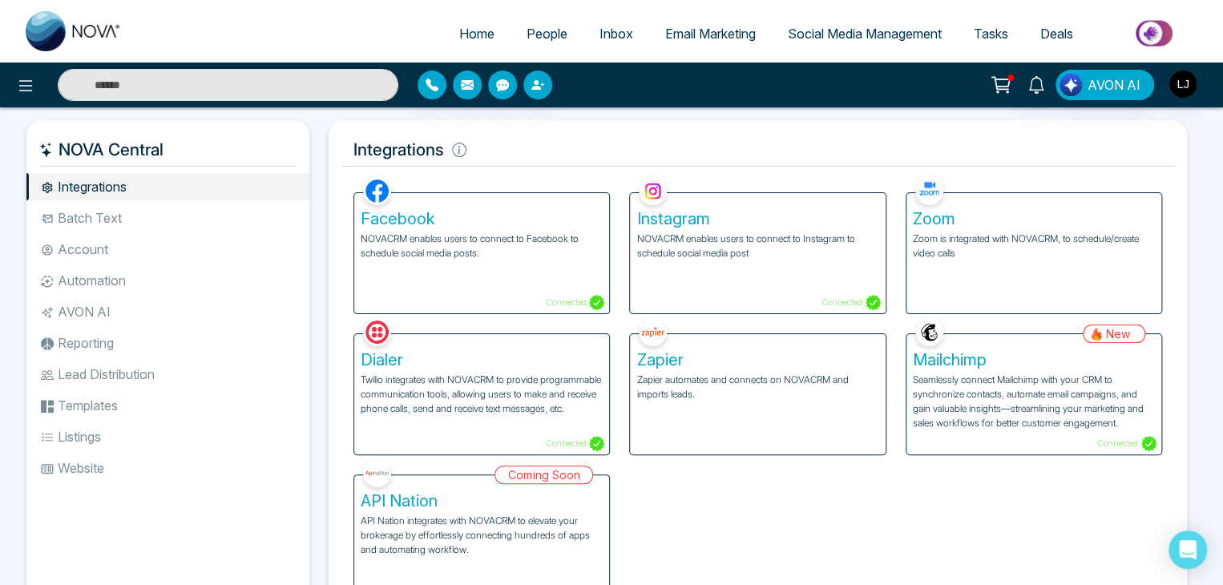
click at [494, 276] on div "Facebook NOVACRM enables users to connect to Facebook to schedule social media …" at bounding box center [481, 253] width 255 height 120
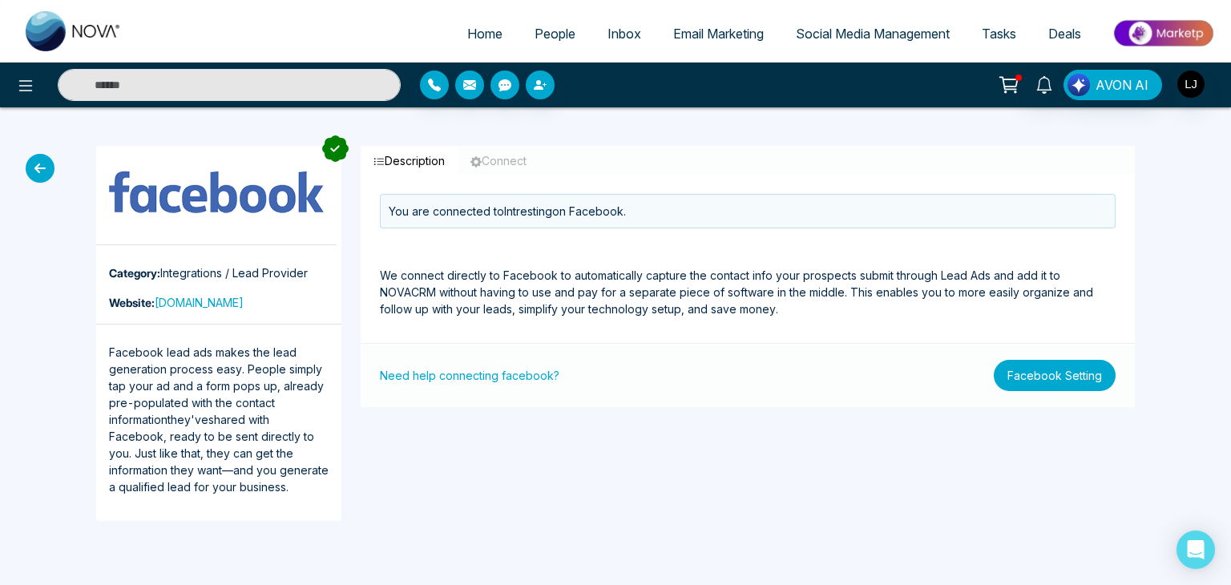
click at [1058, 371] on button "Facebook Setting" at bounding box center [1055, 375] width 122 height 31
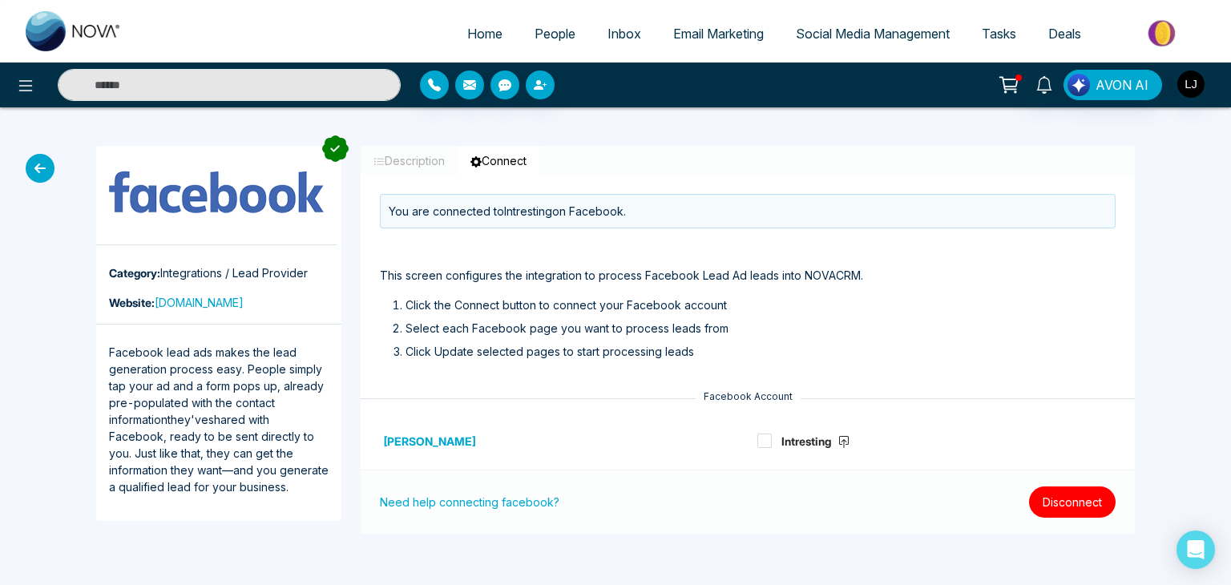
click at [1061, 501] on button "Disconnect" at bounding box center [1072, 501] width 87 height 31
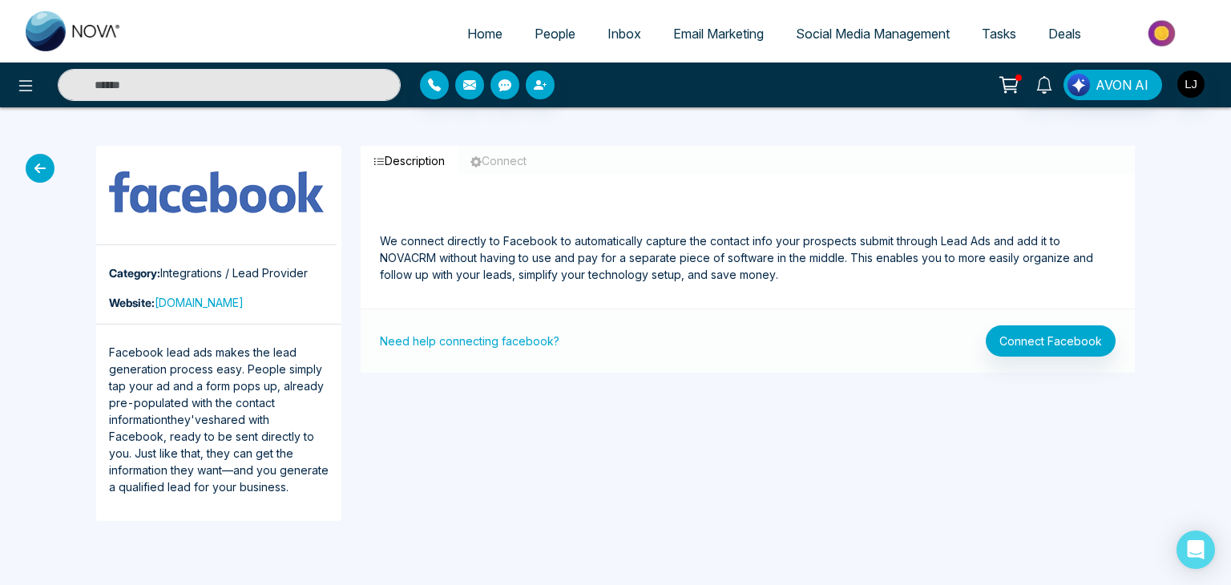
click at [42, 158] on icon at bounding box center [40, 168] width 29 height 29
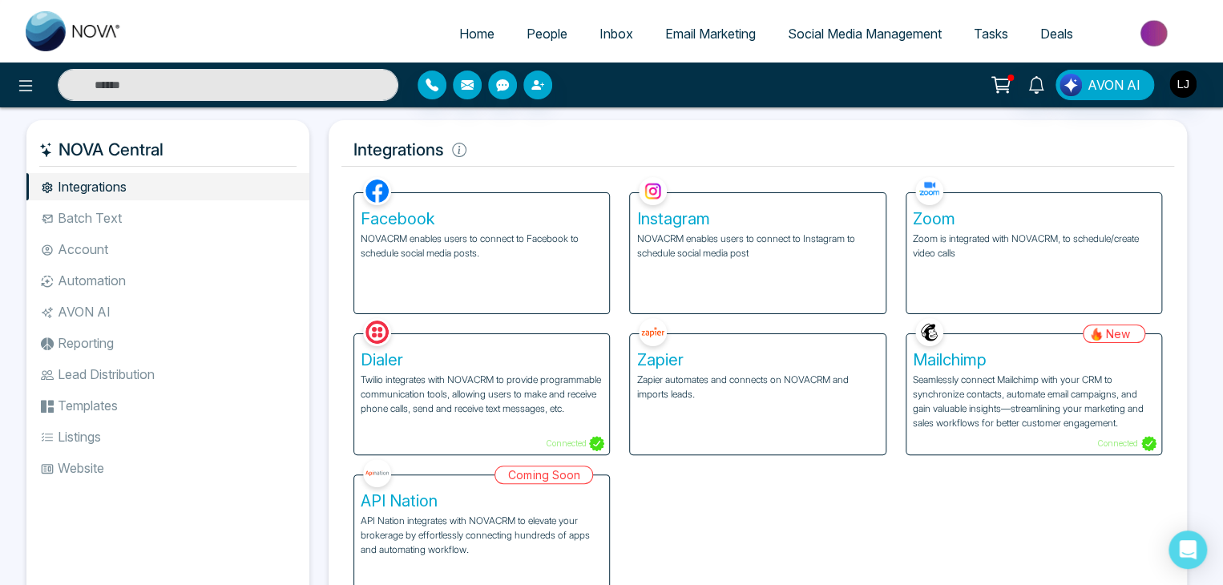
click at [737, 357] on h5 "Zapier" at bounding box center [757, 359] width 242 height 19
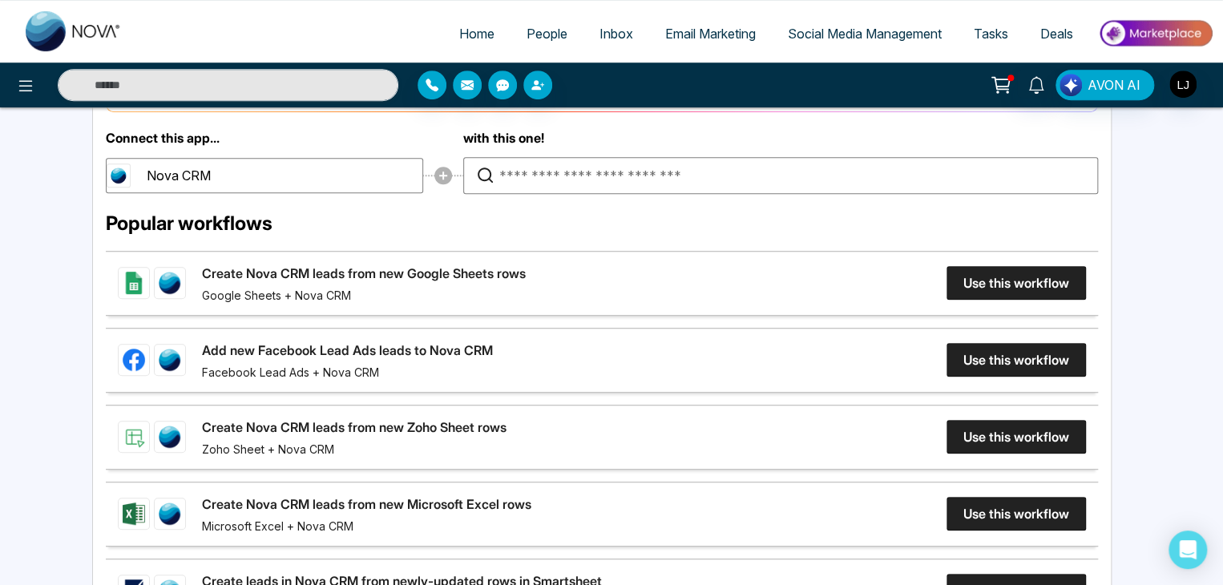
scroll to position [80, 0]
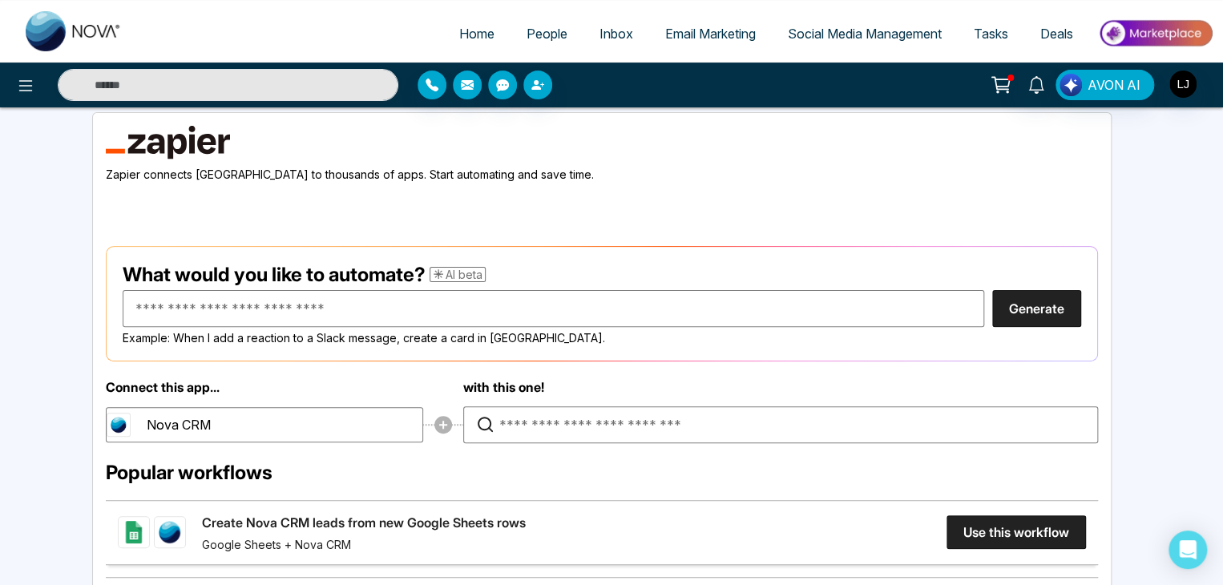
click at [1038, 302] on button "Generate" at bounding box center [1036, 308] width 89 height 37
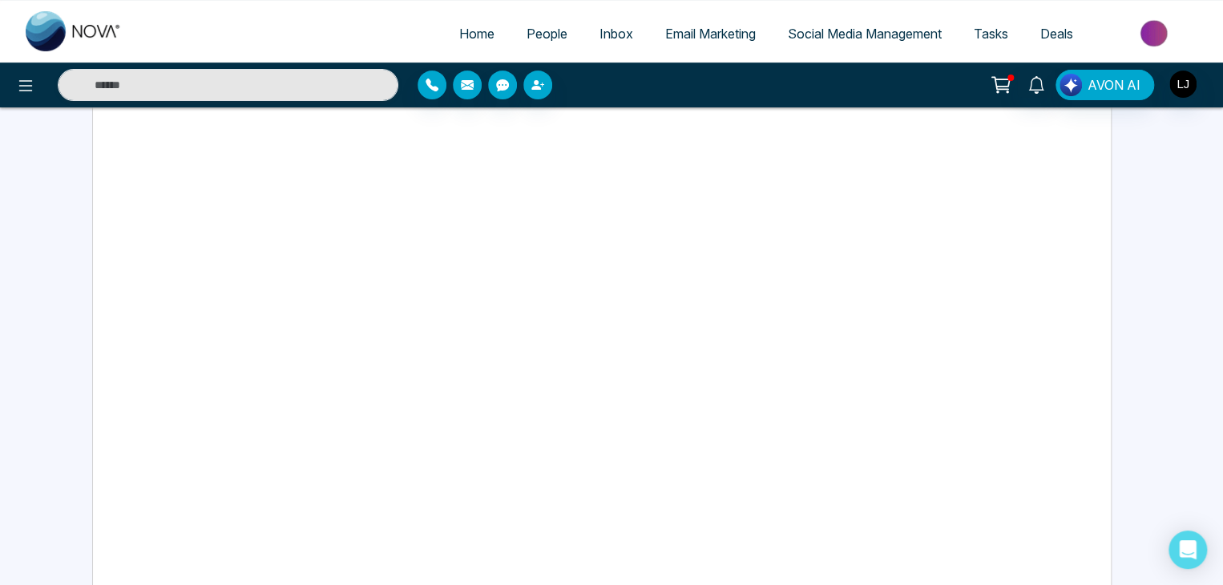
scroll to position [0, 0]
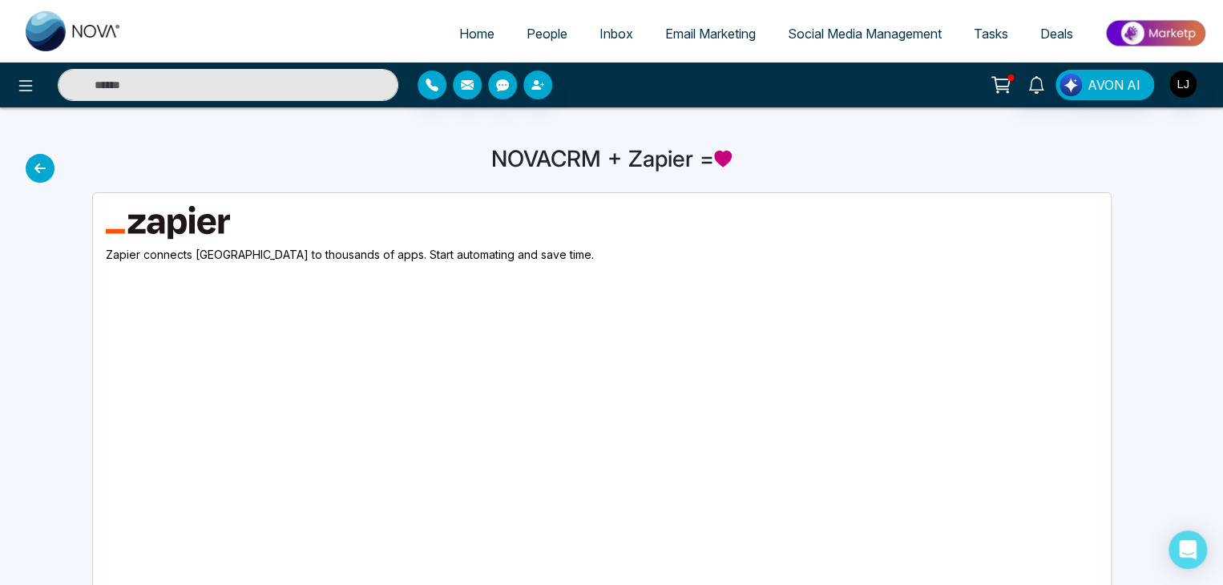
click at [45, 164] on icon at bounding box center [40, 168] width 29 height 29
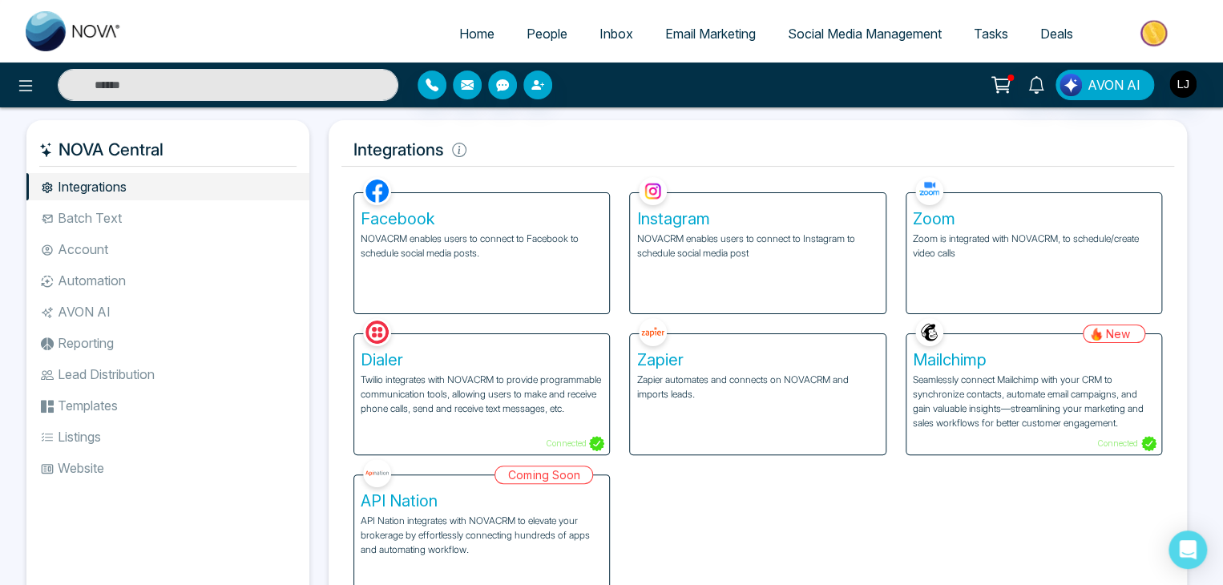
click at [983, 30] on span "Tasks" at bounding box center [991, 34] width 34 height 16
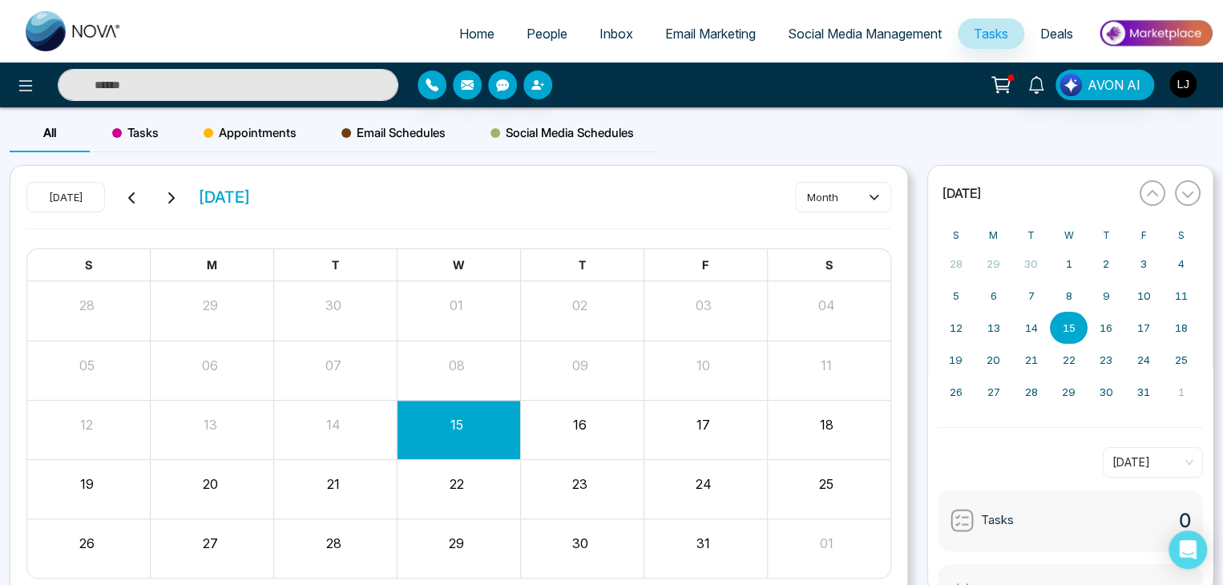
click at [231, 135] on span "Appointments" at bounding box center [250, 132] width 93 height 19
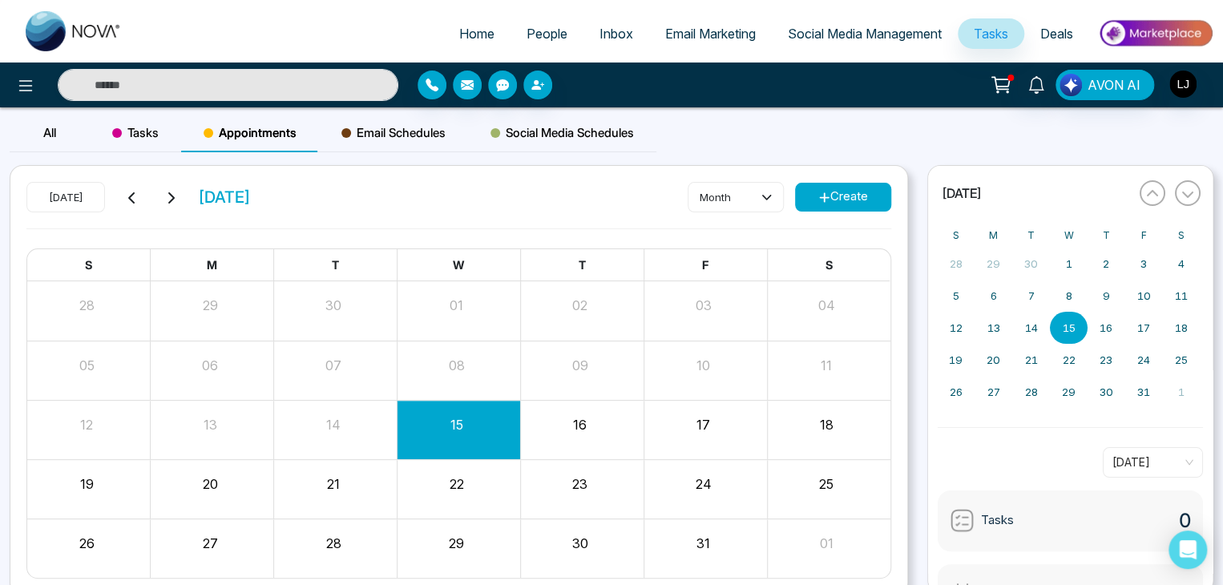
click at [836, 183] on button "Create" at bounding box center [843, 197] width 96 height 29
click at [838, 194] on button "Create" at bounding box center [843, 197] width 96 height 29
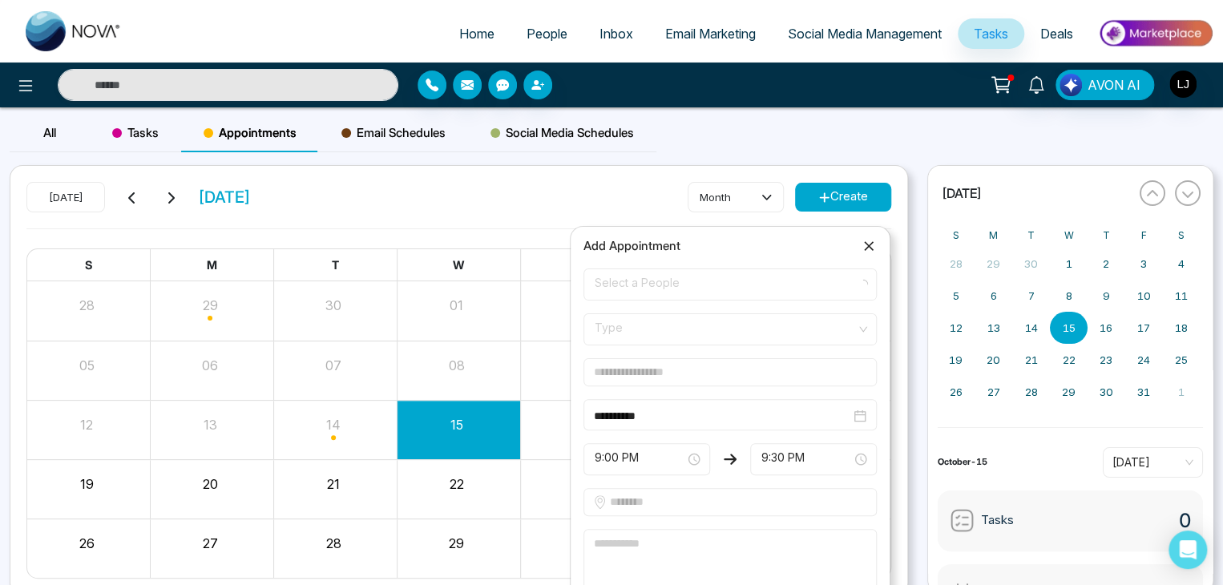
click at [622, 289] on span "Select a People" at bounding box center [730, 284] width 271 height 27
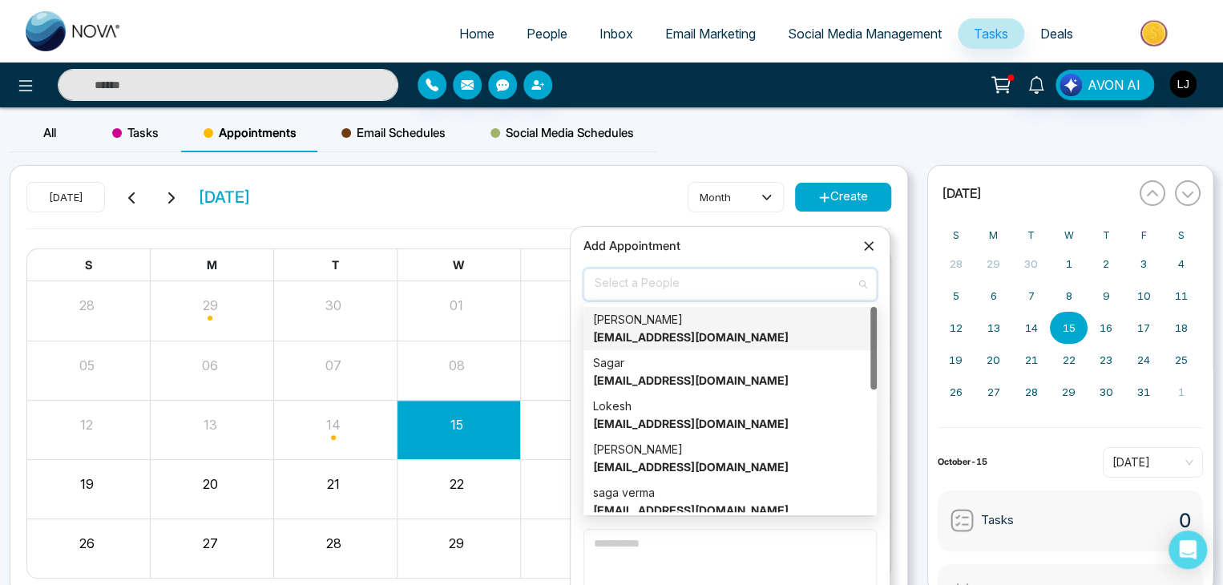
click at [659, 324] on div "lokesh Joshi Lokeshhh@mmnovatech.com" at bounding box center [730, 328] width 274 height 35
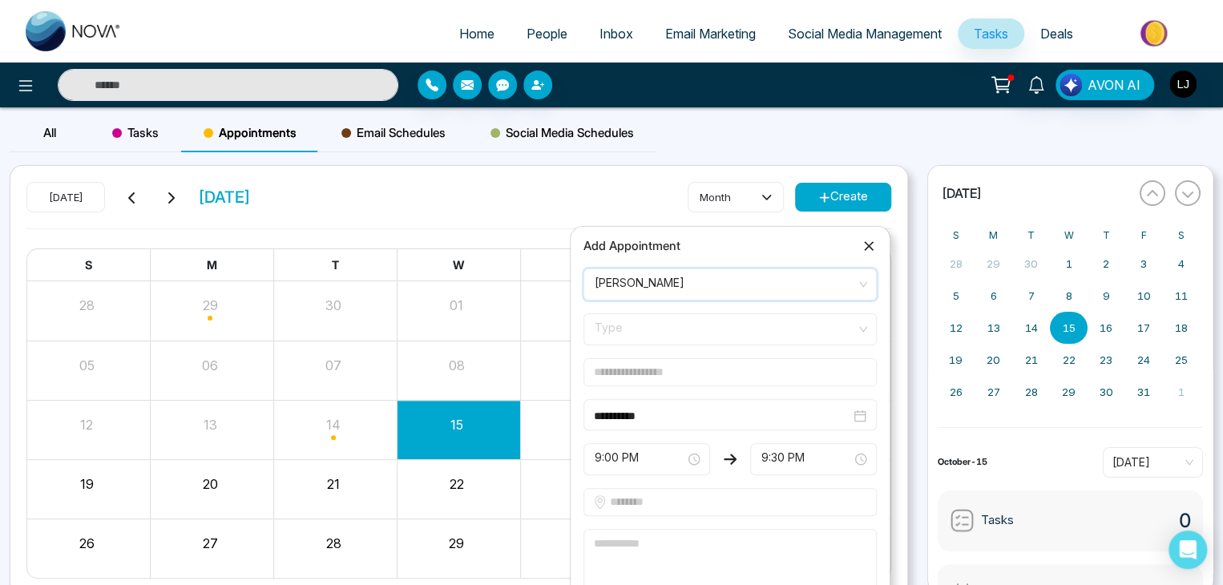
click at [620, 333] on span "Type" at bounding box center [730, 329] width 271 height 27
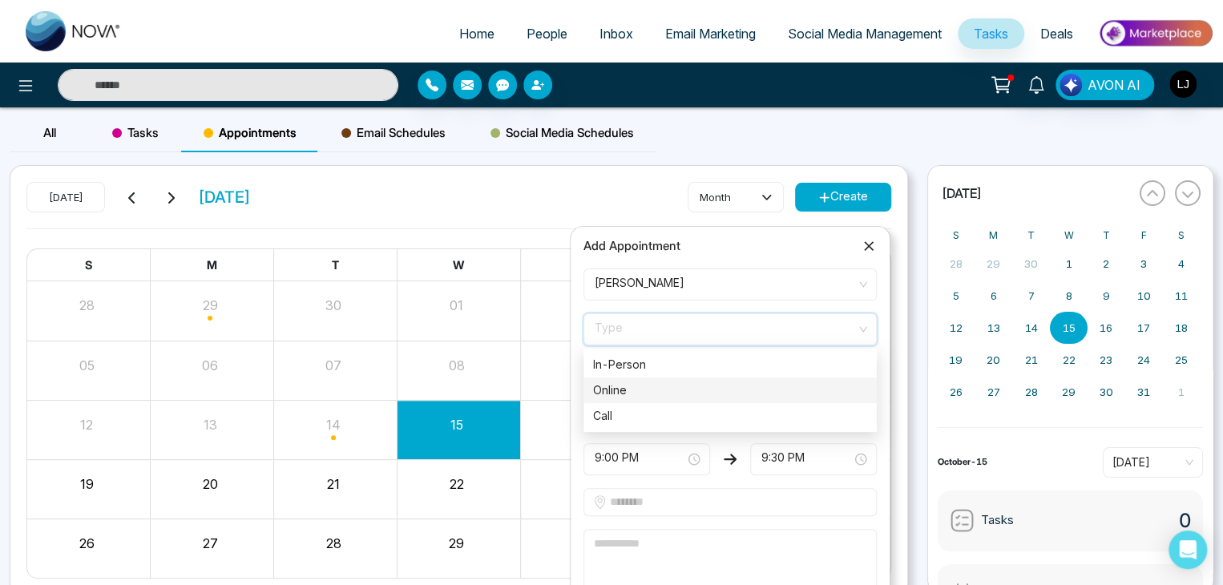
click at [612, 393] on div "Online" at bounding box center [730, 390] width 274 height 18
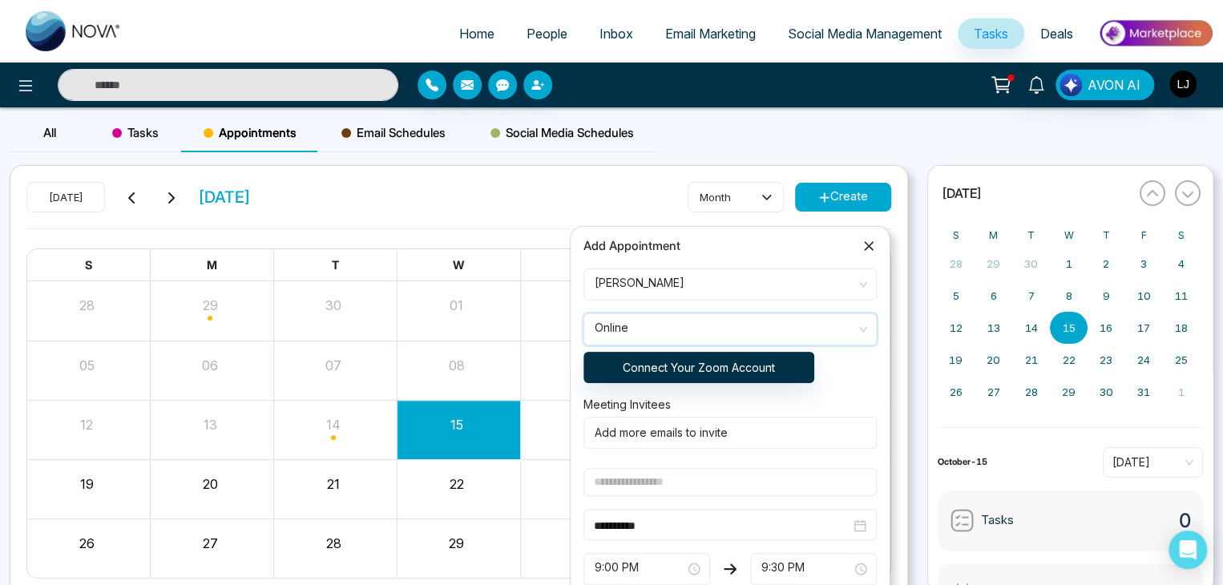
click at [865, 240] on icon at bounding box center [869, 246] width 16 height 16
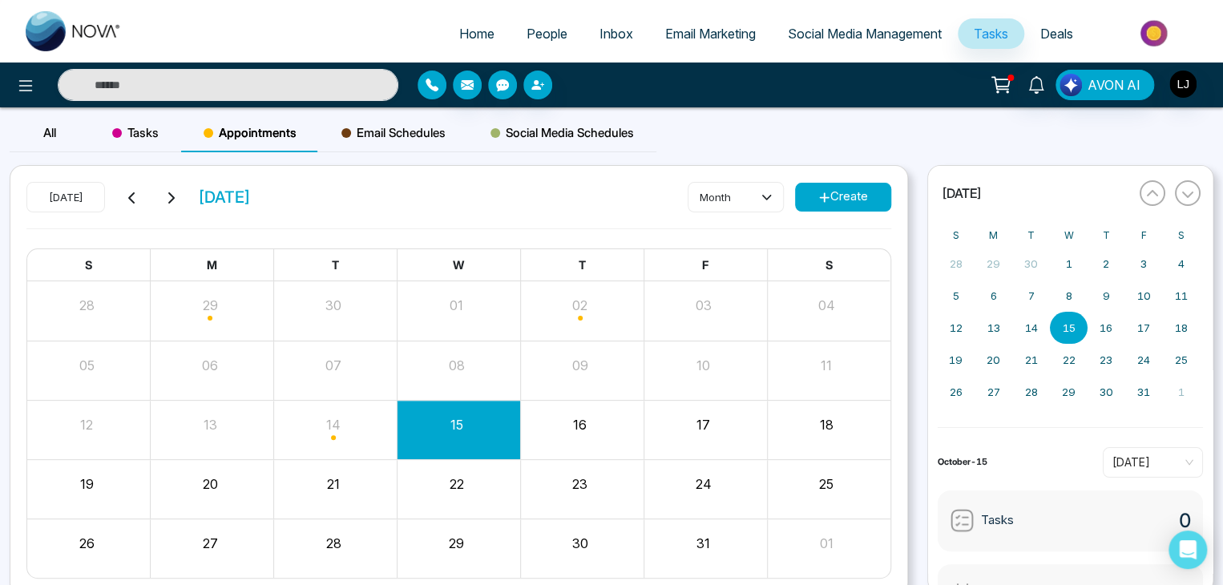
click at [428, 87] on icon "button" at bounding box center [431, 85] width 13 height 13
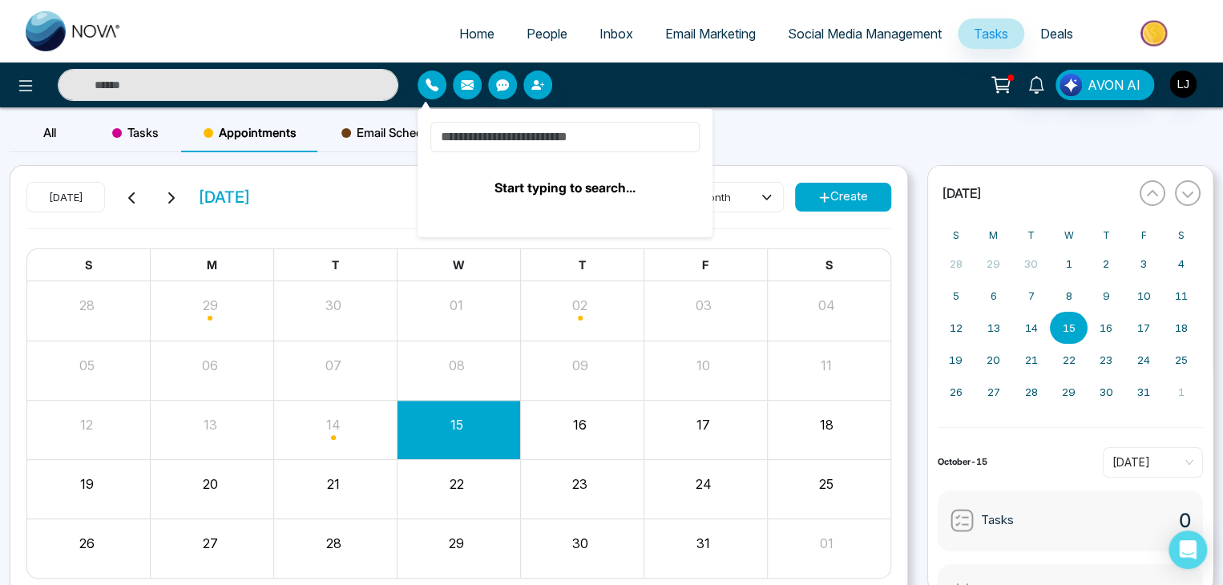
click at [467, 145] on input at bounding box center [564, 137] width 269 height 30
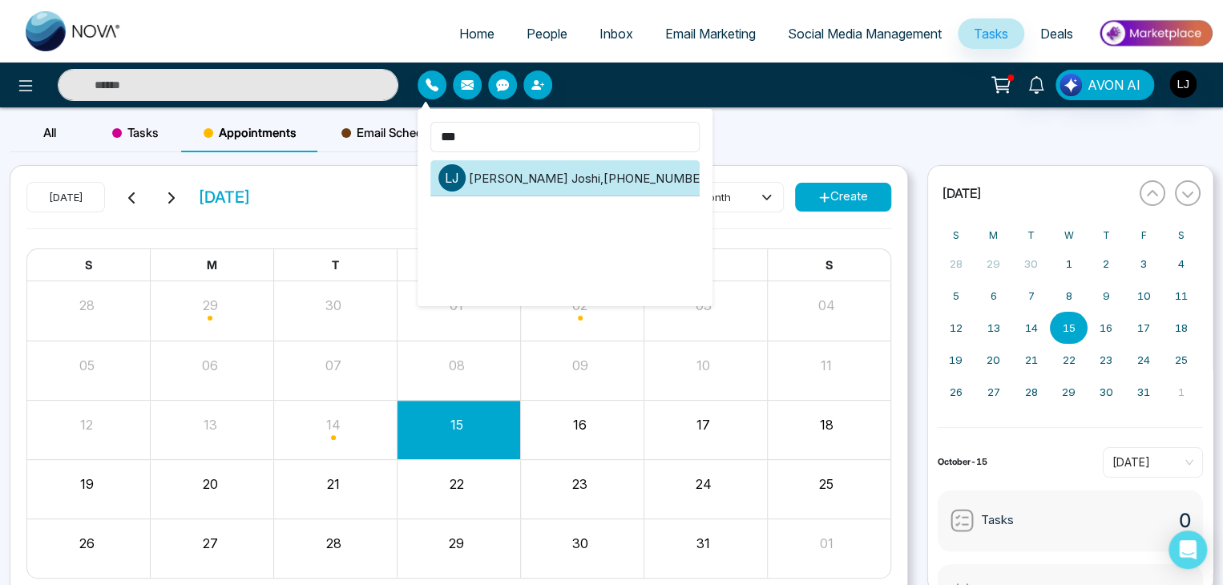
type input "***"
click at [532, 178] on li "l J lokesh Joshi , +918421020309" at bounding box center [564, 178] width 269 height 36
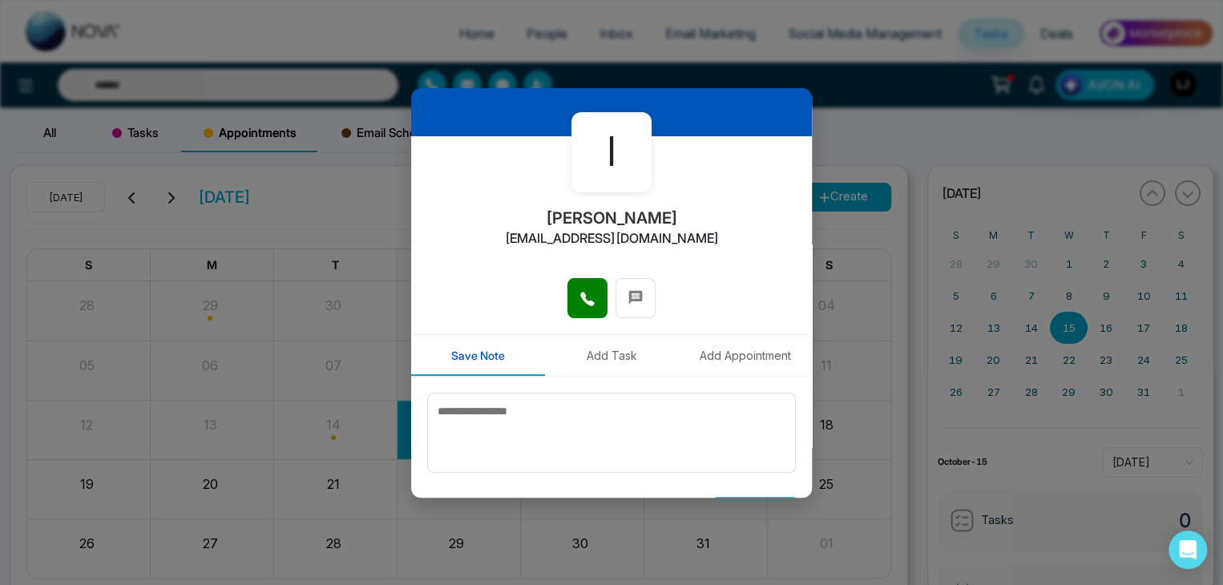
scroll to position [93, 0]
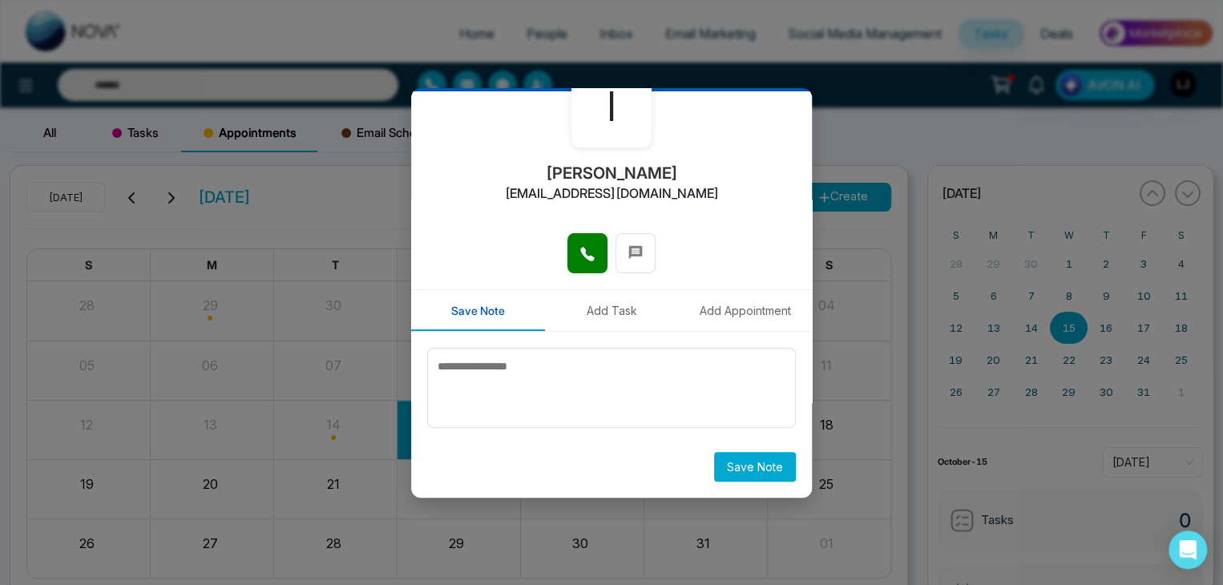
click at [766, 305] on button "Add Appointment" at bounding box center [745, 310] width 134 height 41
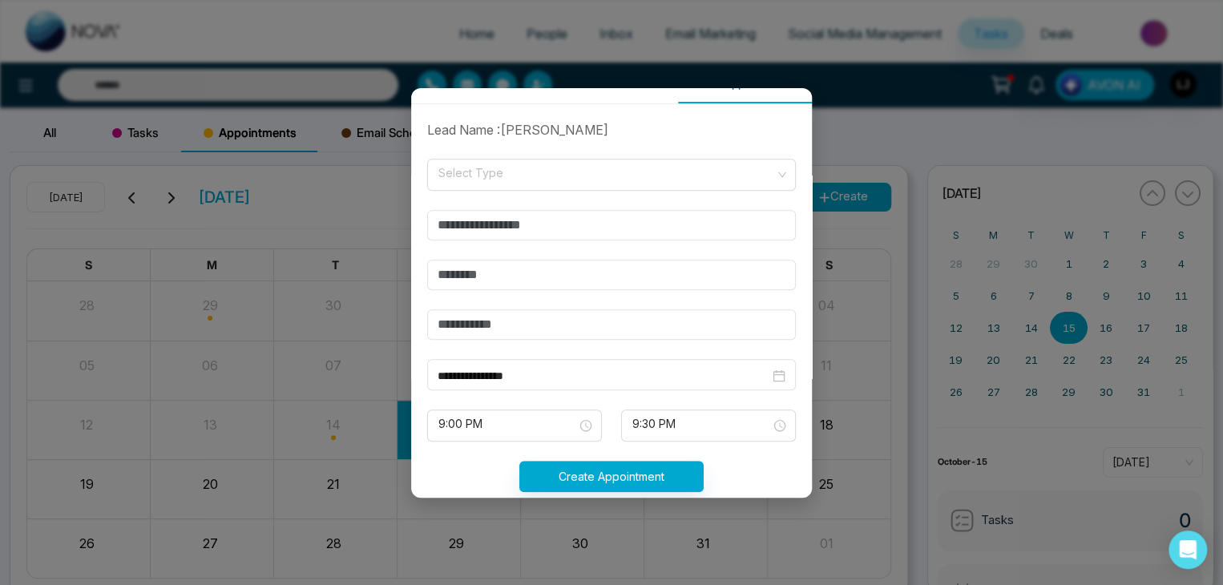
scroll to position [333, 0]
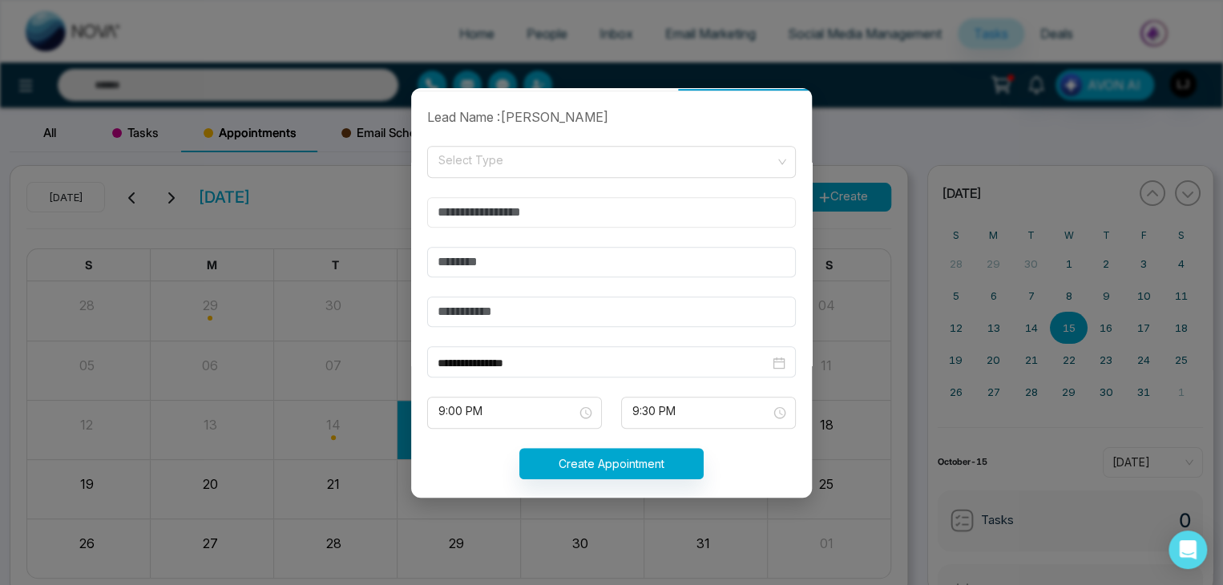
click at [498, 211] on input "text" at bounding box center [611, 212] width 369 height 30
type input "**********"
click at [487, 164] on input "search" at bounding box center [606, 159] width 338 height 24
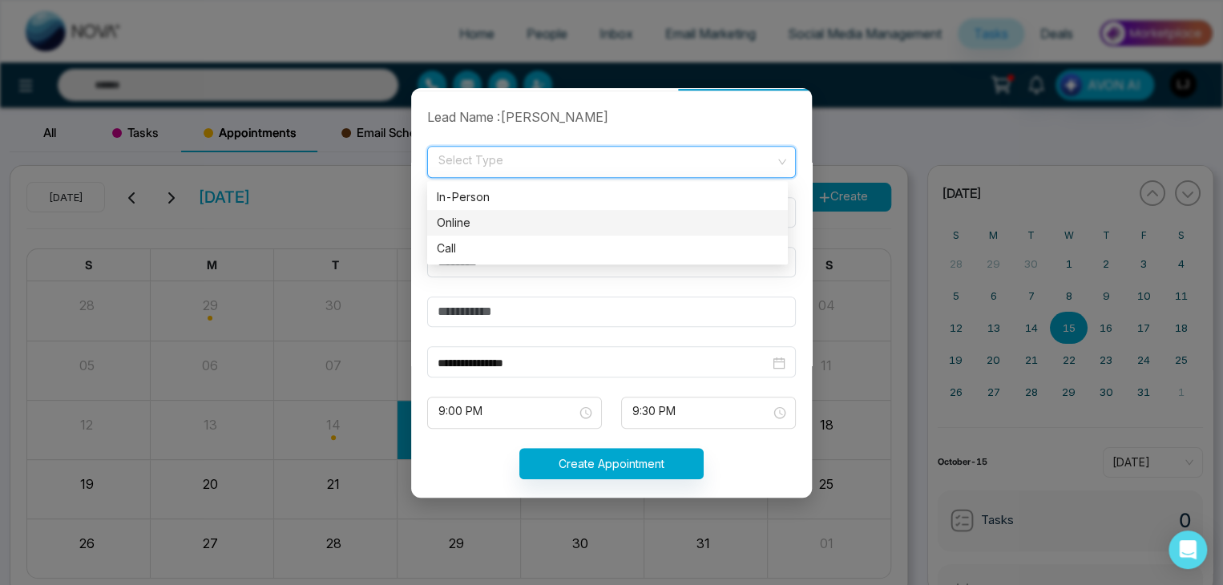
click at [459, 218] on div "Online" at bounding box center [607, 223] width 341 height 18
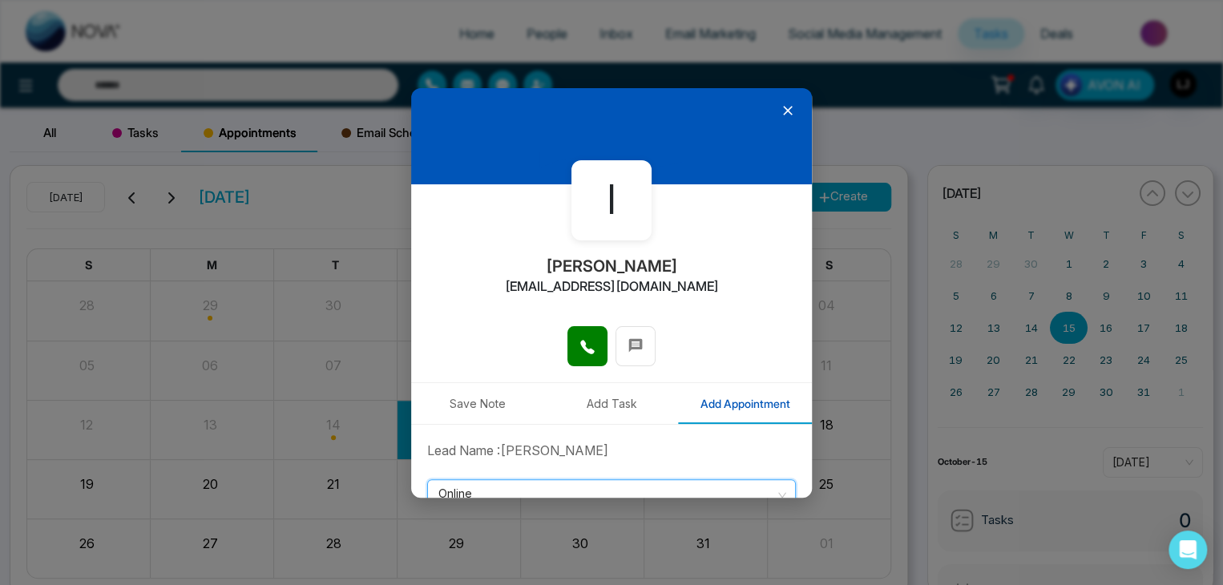
scroll to position [0, 0]
click at [772, 108] on div at bounding box center [611, 136] width 401 height 96
click at [783, 108] on icon at bounding box center [788, 111] width 10 height 10
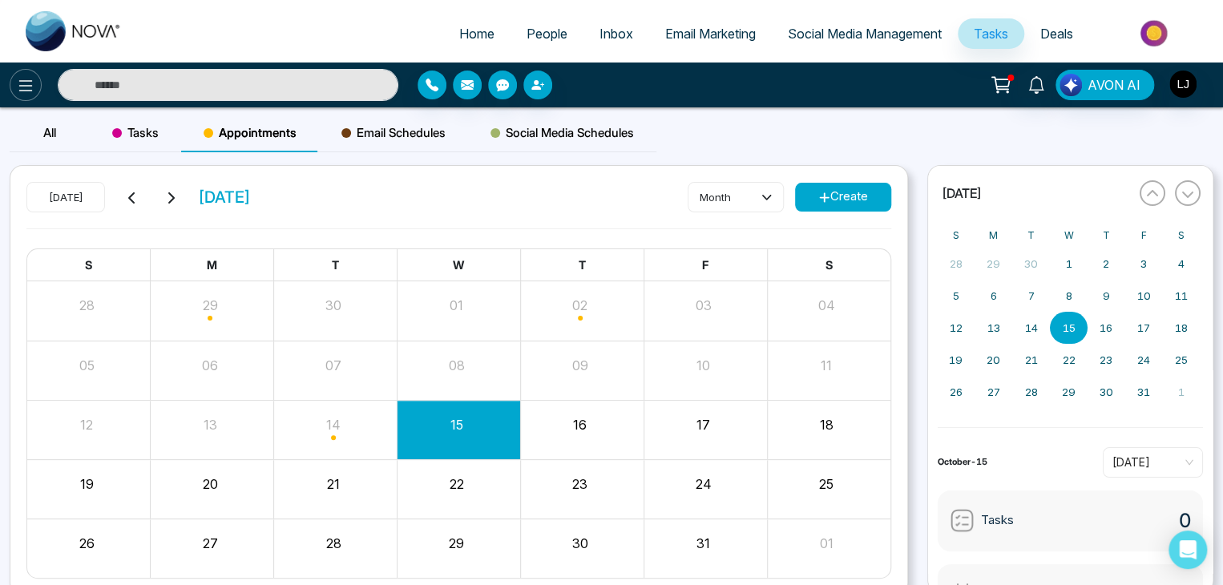
click at [17, 85] on icon at bounding box center [25, 85] width 19 height 19
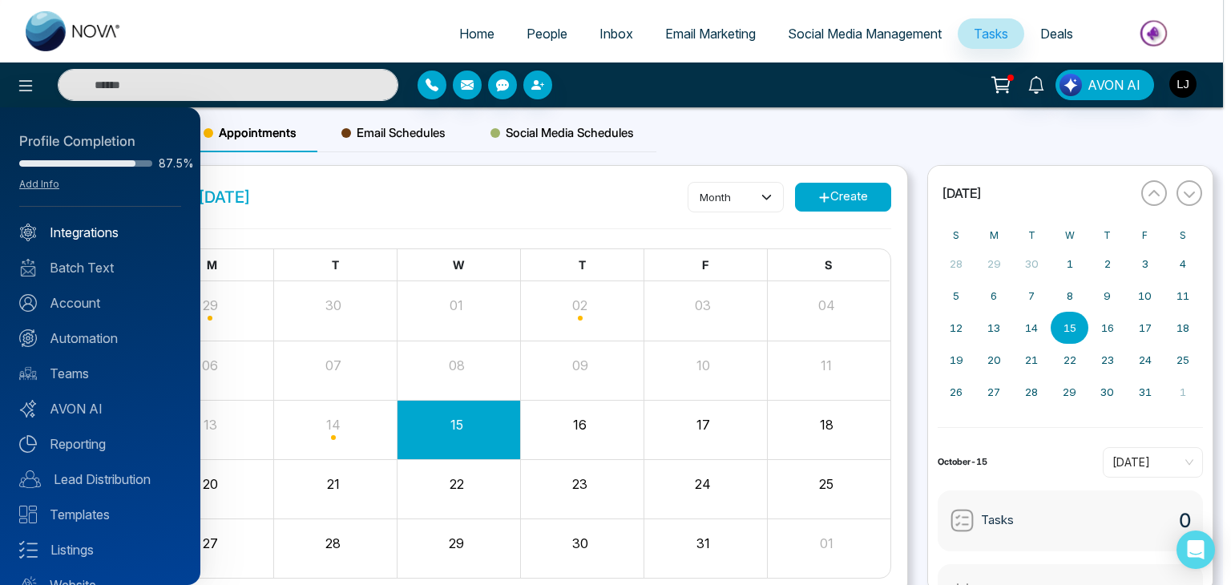
click at [92, 232] on link "Integrations" at bounding box center [100, 232] width 162 height 19
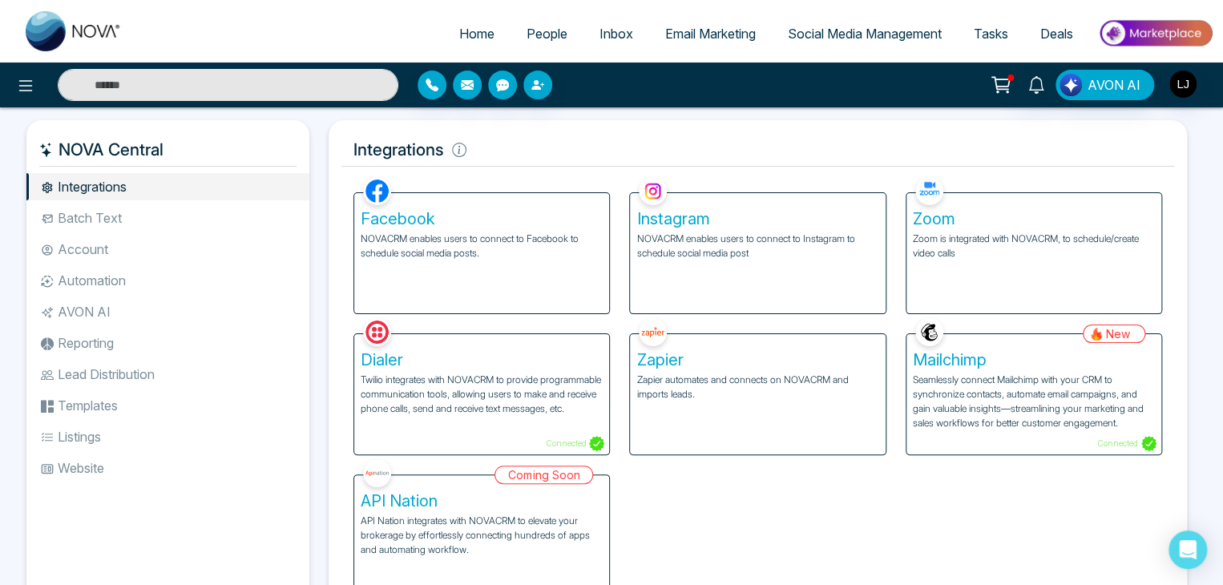
click at [521, 374] on p "Twilio integrates with NOVACRM to provide programmable communication tools, all…" at bounding box center [482, 394] width 242 height 43
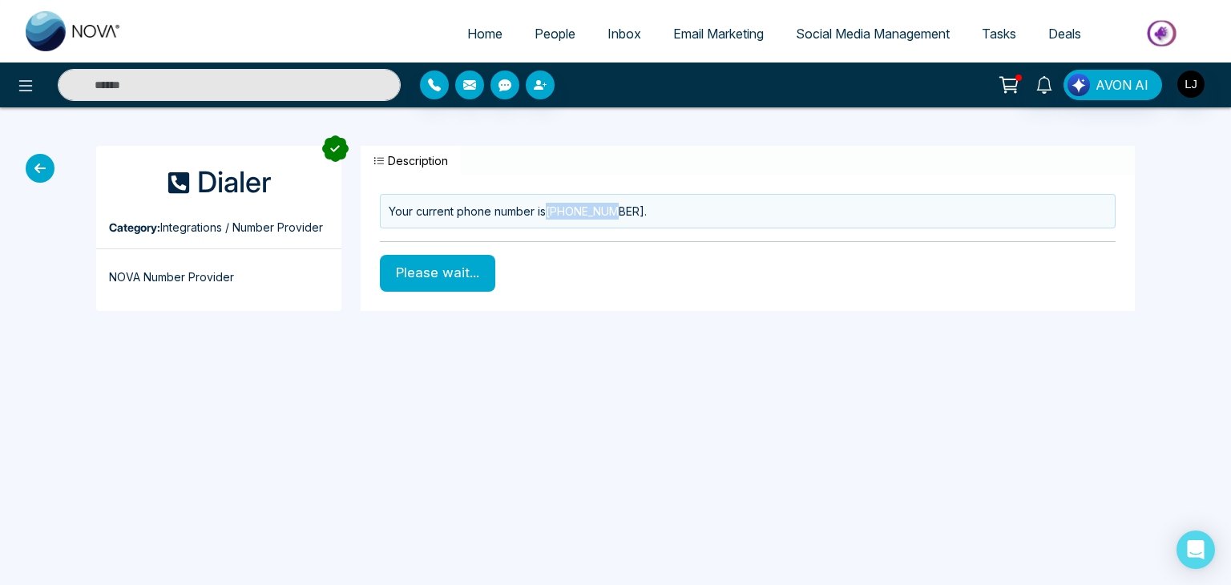
drag, startPoint x: 550, startPoint y: 209, endPoint x: 620, endPoint y: 208, distance: 69.7
click at [620, 208] on div "Your current phone number is +12368370229 ." at bounding box center [748, 211] width 736 height 34
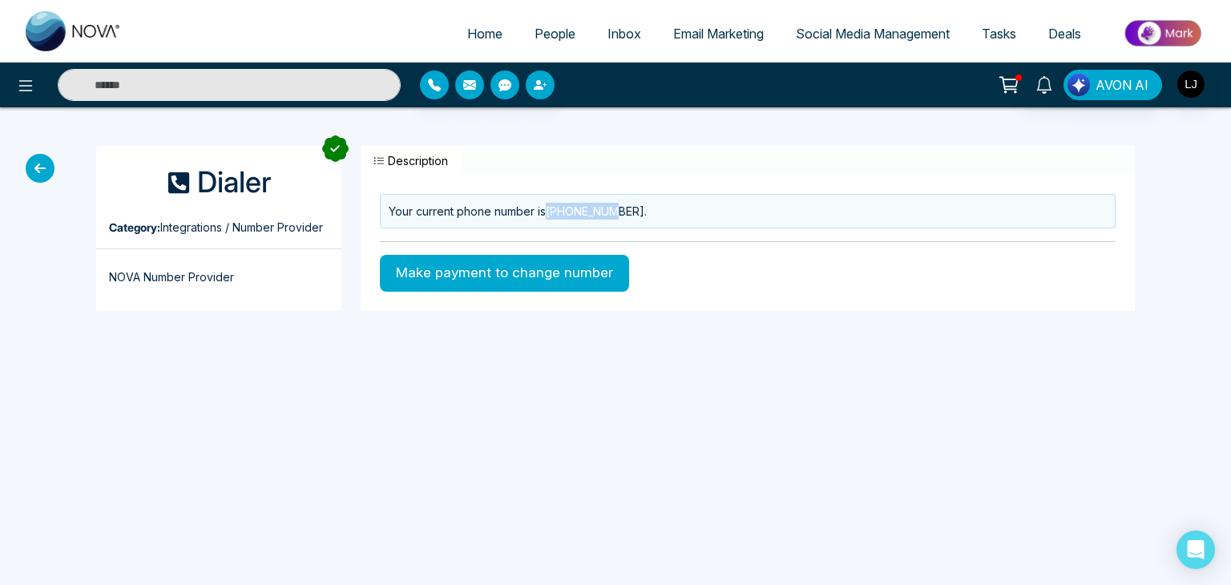
click at [561, 208] on div "Your current phone number is +12368370229 ." at bounding box center [748, 211] width 736 height 34
click at [38, 171] on icon at bounding box center [40, 168] width 29 height 29
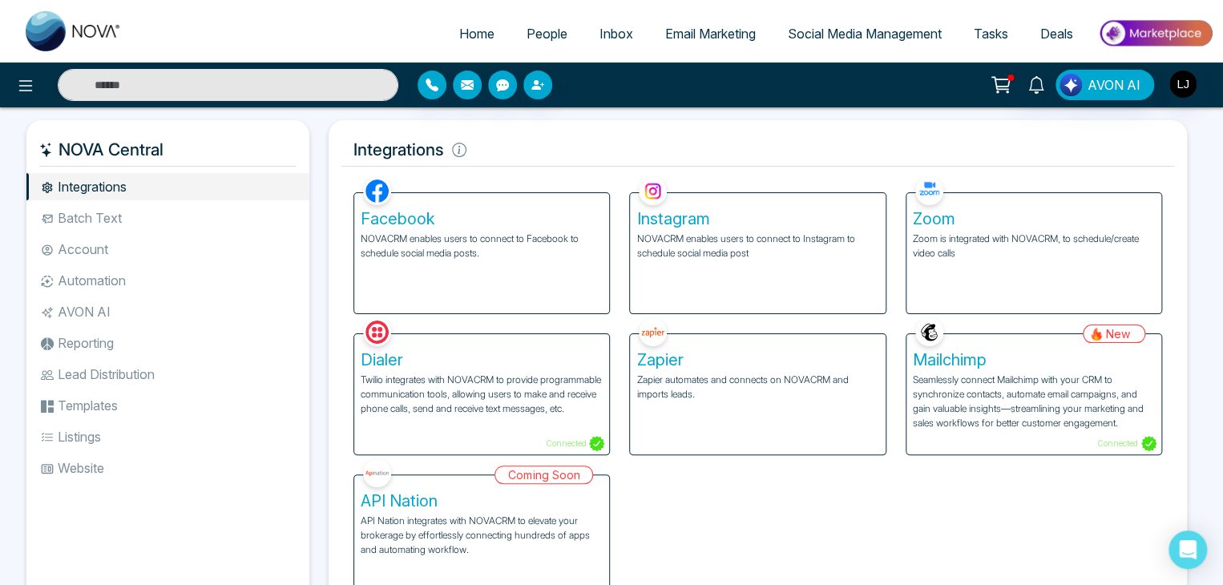
click at [663, 16] on ul "Home People Inbox Email Marketing Social Media Management Tasks Deals" at bounding box center [675, 35] width 1075 height 44
click at [681, 35] on span "Email Marketing" at bounding box center [710, 34] width 91 height 16
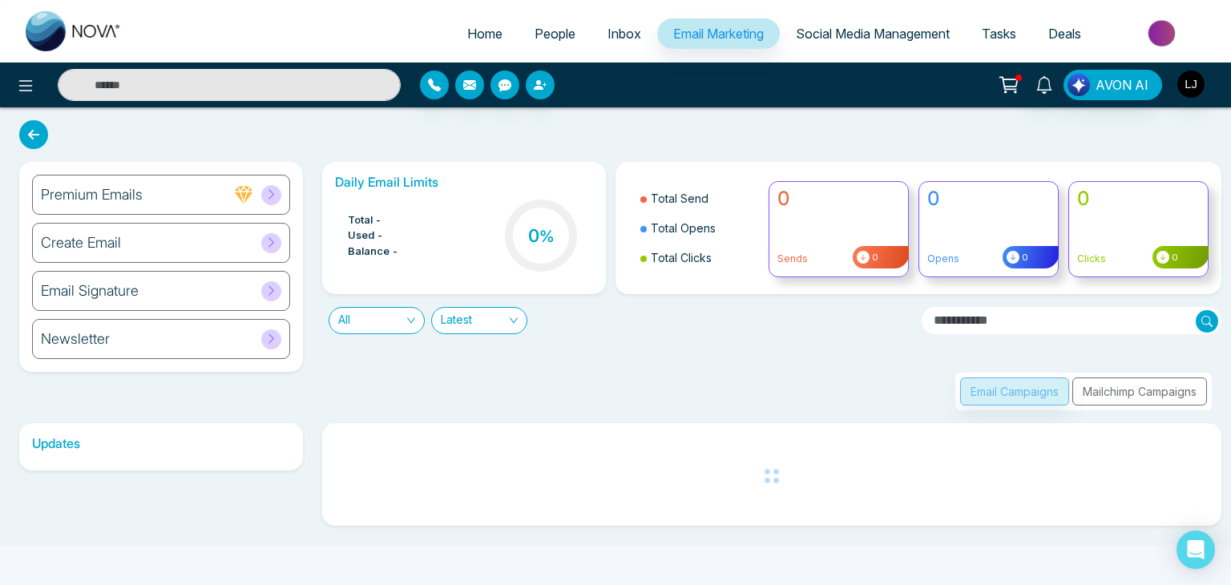
click at [1131, 391] on div "Email Campaigns Mailchimp Campaigns" at bounding box center [1083, 392] width 256 height 38
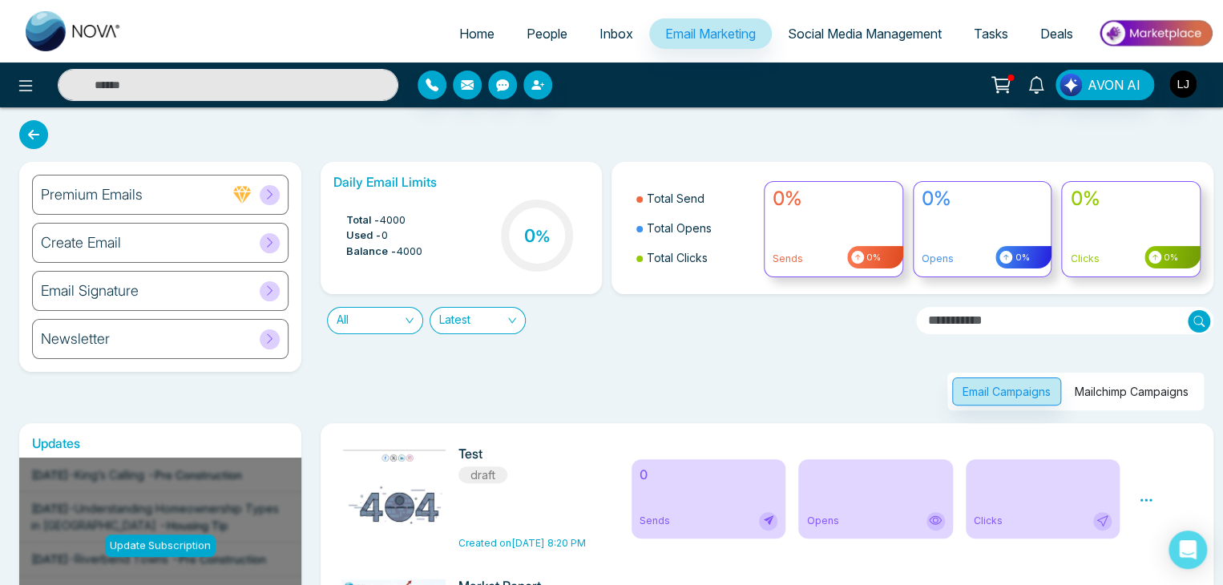
click at [1099, 394] on button "Mailchimp Campaigns" at bounding box center [1131, 391] width 135 height 28
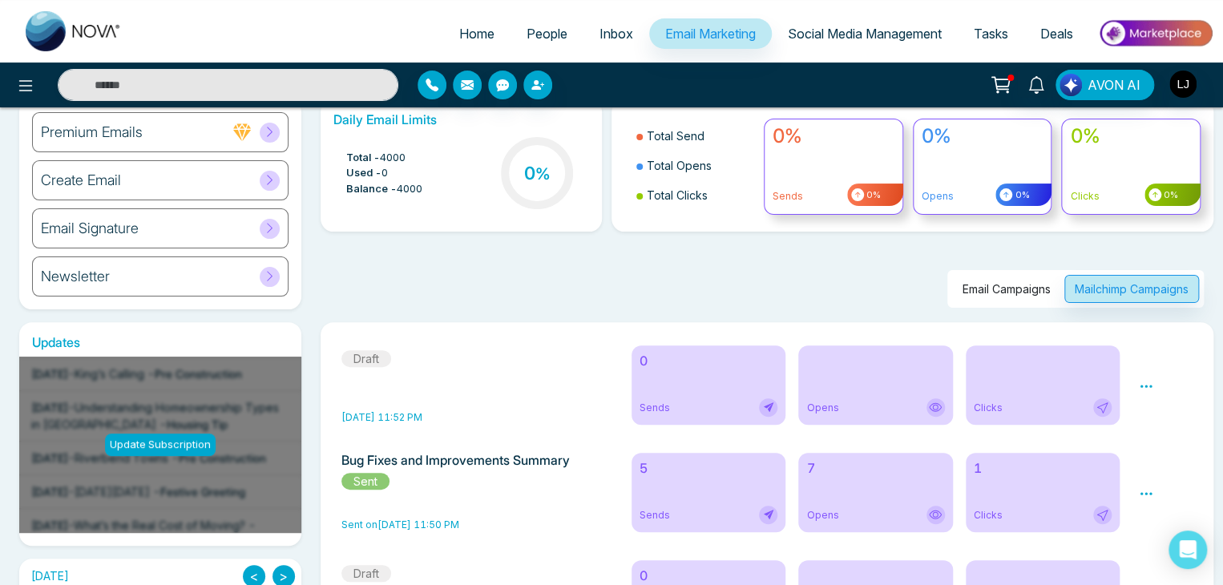
scroll to position [240, 0]
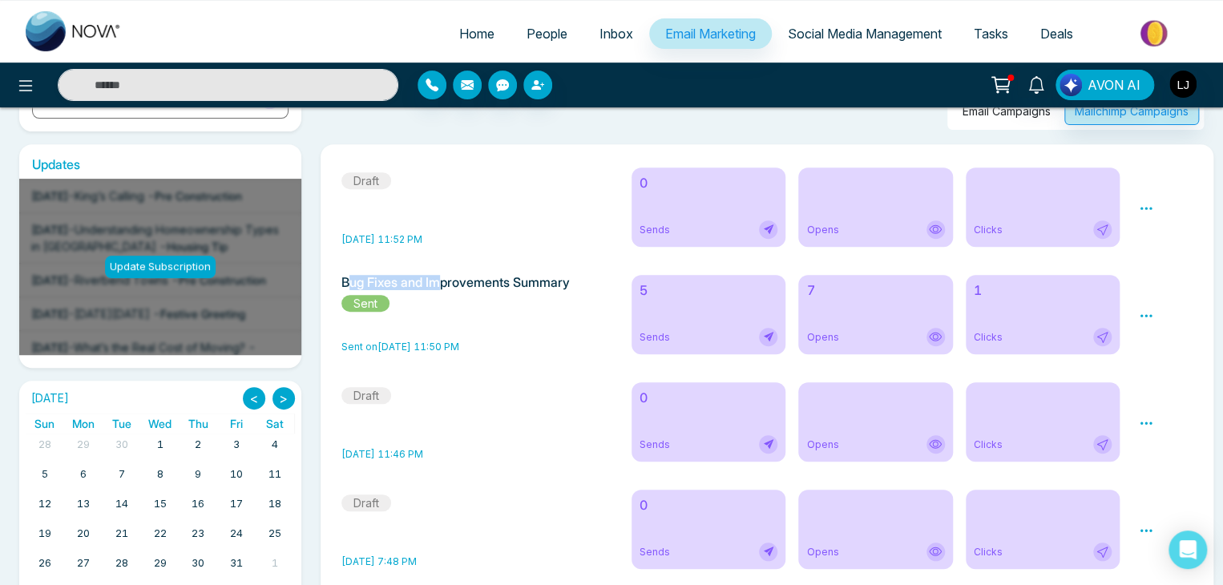
drag, startPoint x: 353, startPoint y: 283, endPoint x: 441, endPoint y: 274, distance: 88.6
click at [441, 274] on div "Bug Fixes and Improvements Summary Sent Sent on Sep 18, 2025 11:50 PM 5 Sends 7…" at bounding box center [767, 314] width 868 height 95
click at [541, 26] on span "People" at bounding box center [546, 34] width 41 height 16
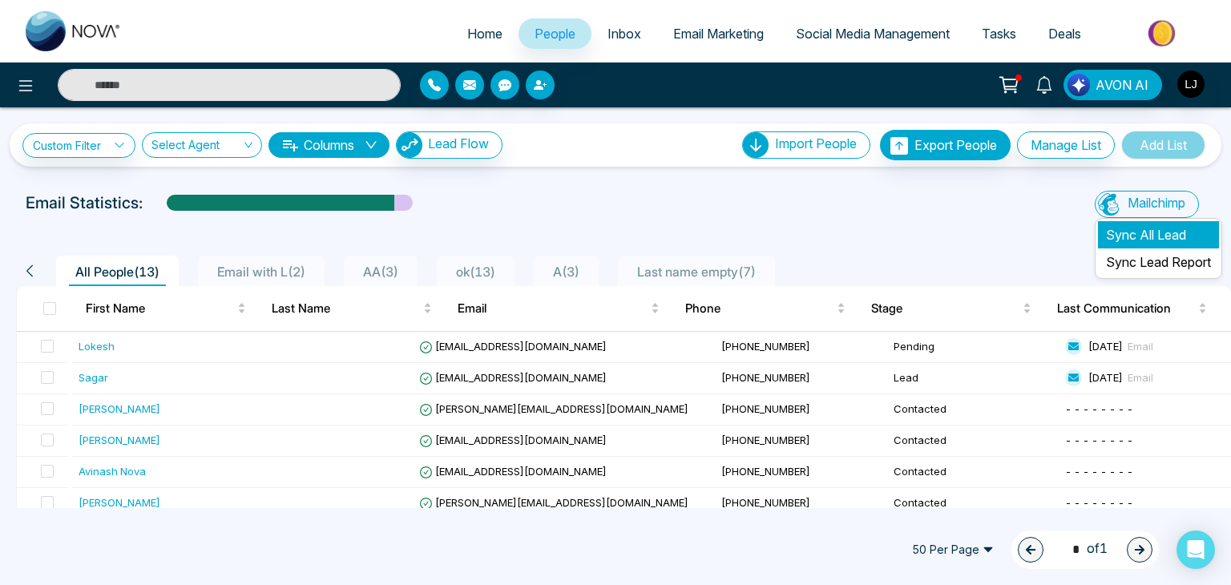
click at [1143, 234] on li "Sync All Lead" at bounding box center [1158, 234] width 121 height 27
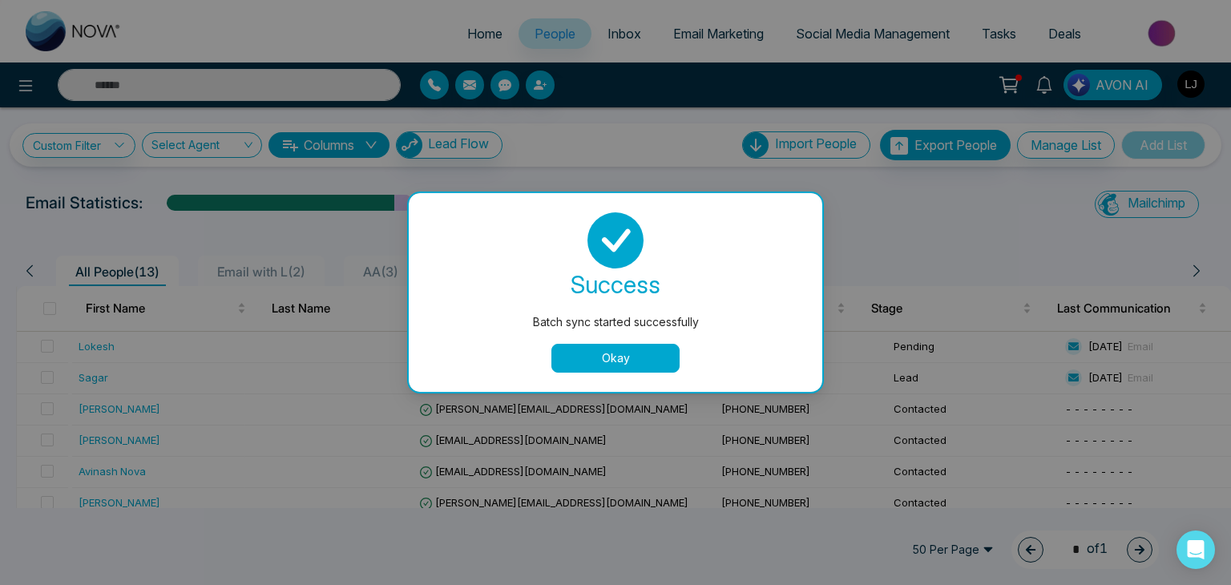
click at [625, 359] on button "Okay" at bounding box center [615, 358] width 128 height 29
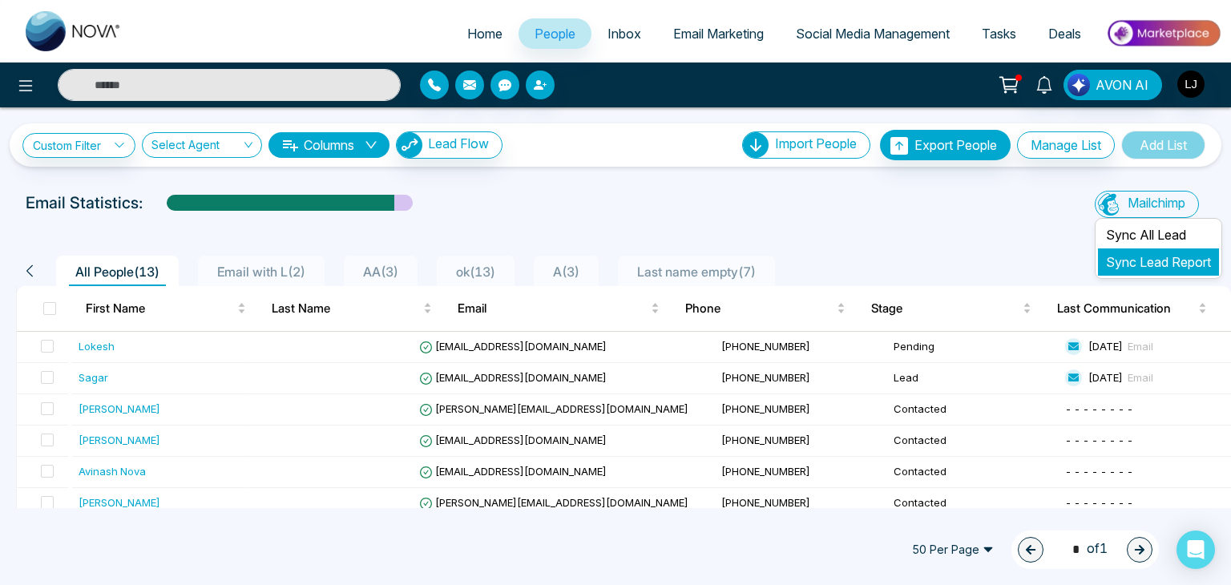
click at [1134, 262] on link "Sync Lead Report" at bounding box center [1158, 262] width 105 height 16
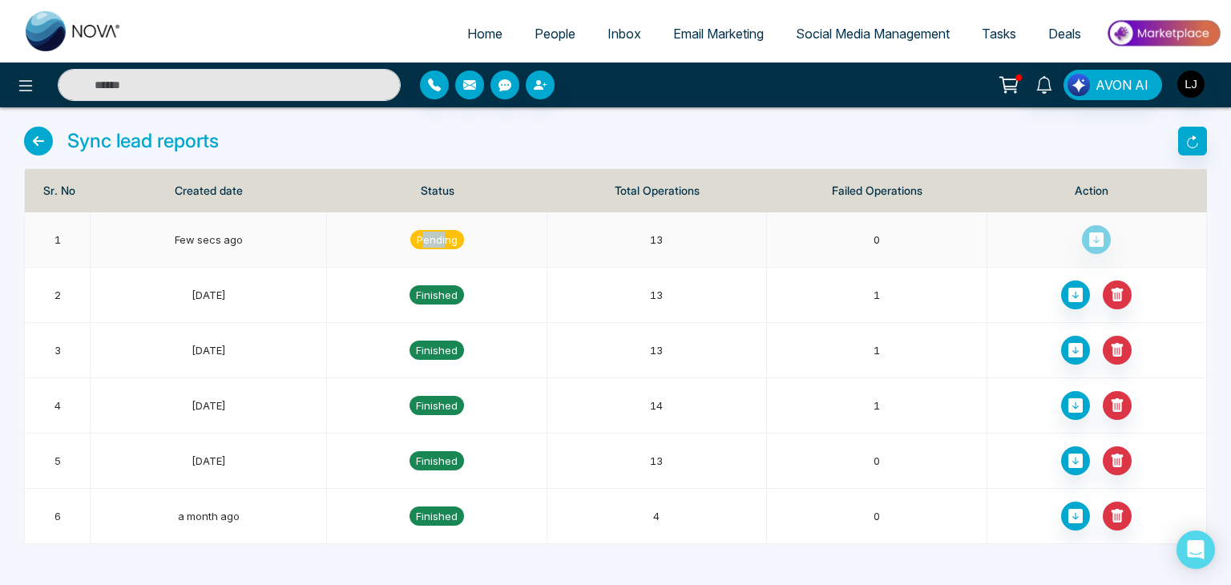
drag, startPoint x: 420, startPoint y: 235, endPoint x: 446, endPoint y: 235, distance: 25.6
click at [446, 235] on span "pending" at bounding box center [437, 239] width 54 height 19
drag, startPoint x: 429, startPoint y: 295, endPoint x: 446, endPoint y: 292, distance: 16.2
click at [446, 292] on span "finished" at bounding box center [436, 294] width 54 height 19
drag, startPoint x: 181, startPoint y: 290, endPoint x: 246, endPoint y: 292, distance: 64.9
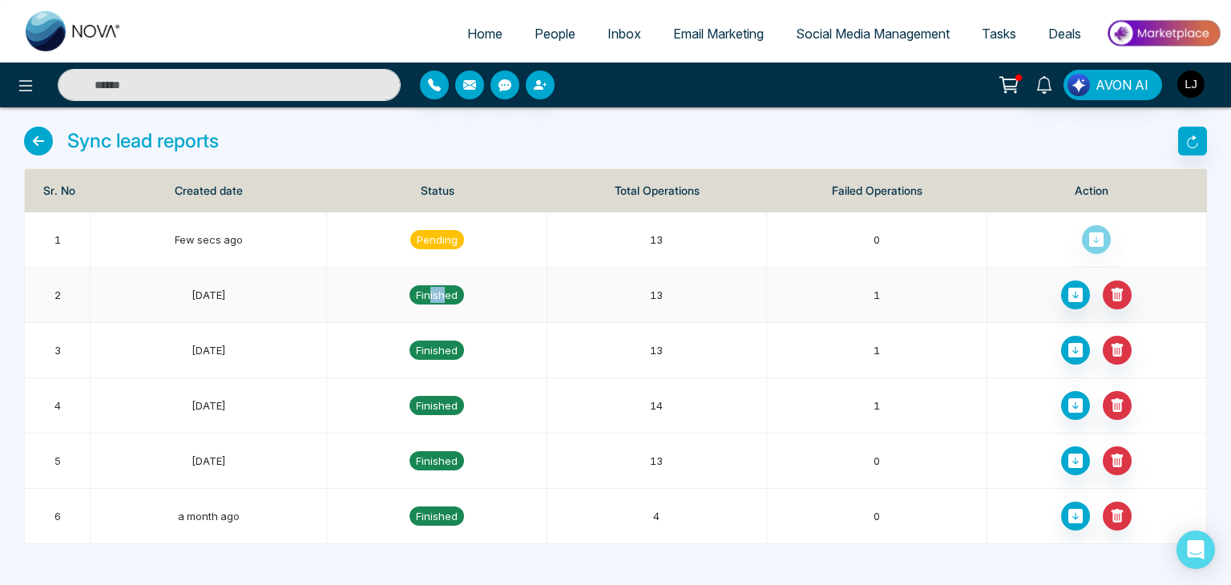
click at [246, 292] on td "6 days ago" at bounding box center [209, 295] width 236 height 55
click at [1080, 300] on icon at bounding box center [1075, 295] width 14 height 14
click at [46, 143] on icon at bounding box center [38, 141] width 29 height 29
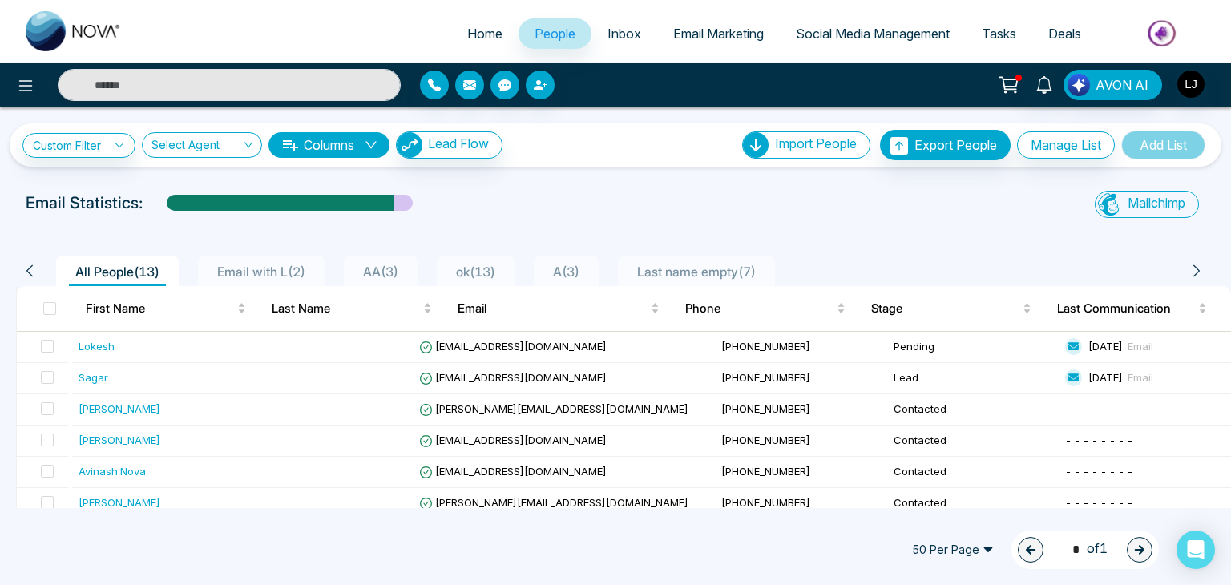
click at [29, 101] on div "AVON AI" at bounding box center [615, 84] width 1231 height 45
click at [17, 83] on icon at bounding box center [25, 85] width 19 height 19
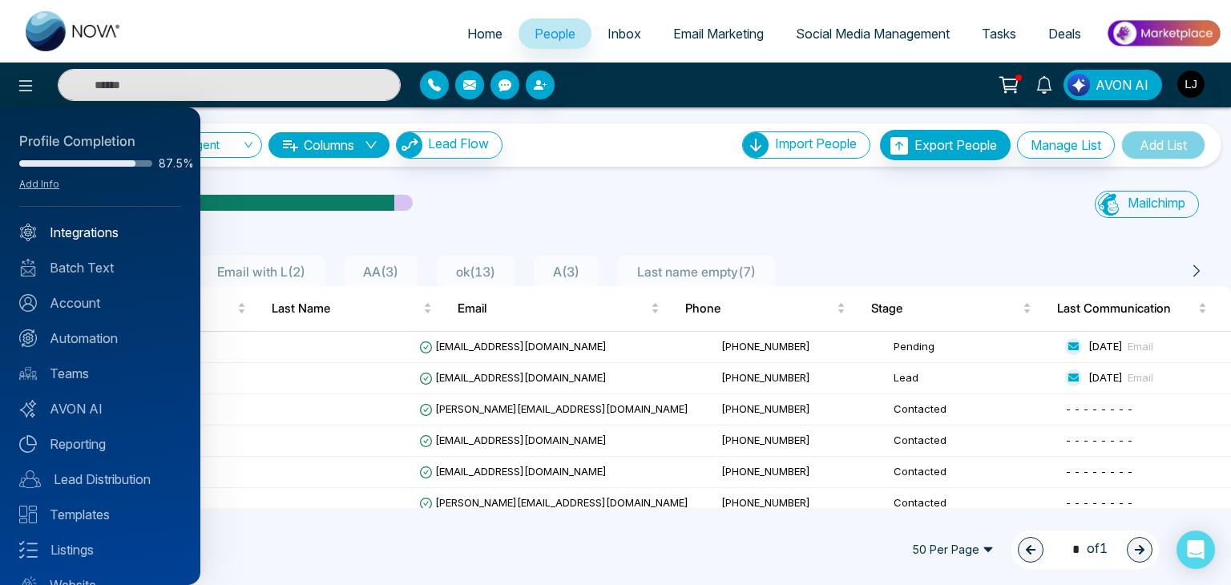
click at [109, 228] on link "Integrations" at bounding box center [100, 232] width 162 height 19
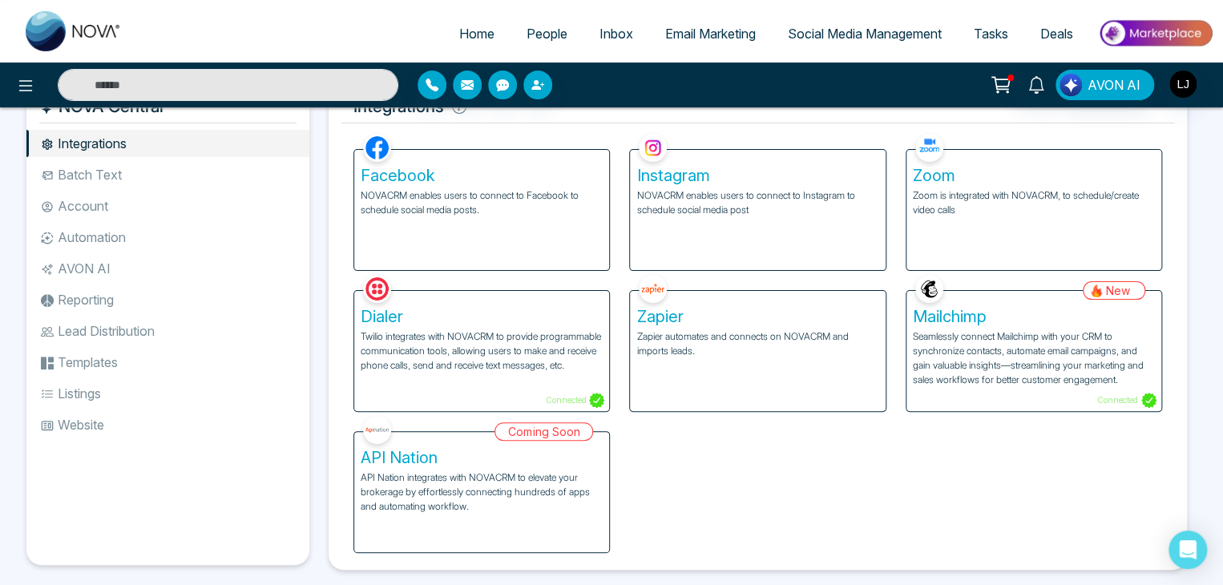
scroll to position [67, 0]
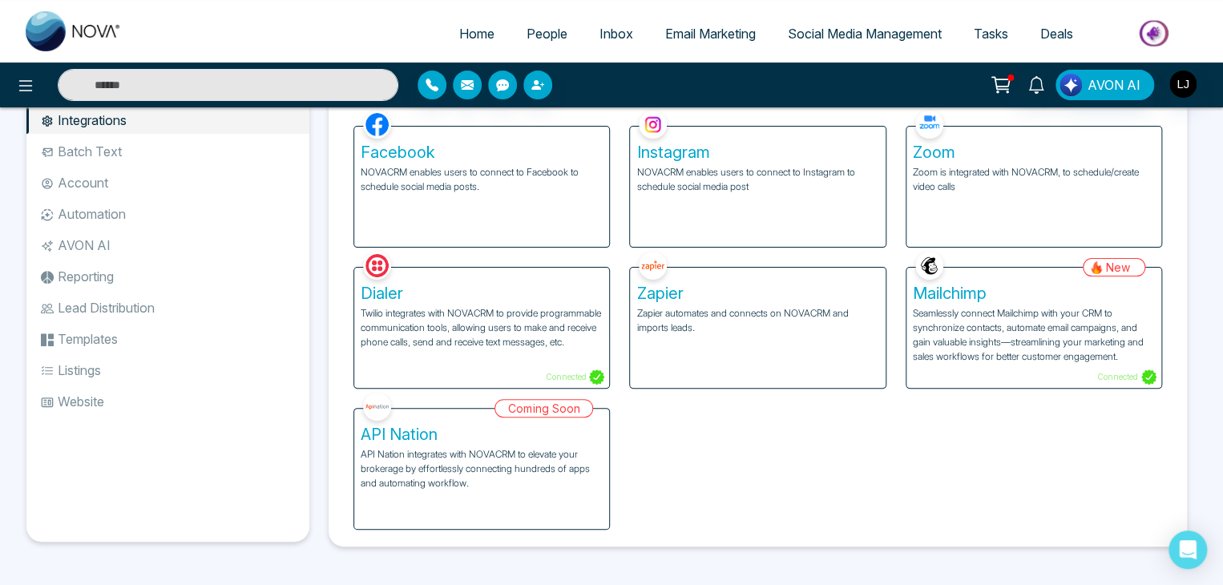
drag, startPoint x: 360, startPoint y: 431, endPoint x: 437, endPoint y: 427, distance: 77.8
click at [437, 427] on div "Coming Soon API Nation API Nation integrates with NOVACRM to elevate your broke…" at bounding box center [482, 459] width 276 height 141
click at [678, 421] on div "Facebook NOVACRM enables users to connect to Facebook to schedule social media …" at bounding box center [758, 318] width 828 height 423
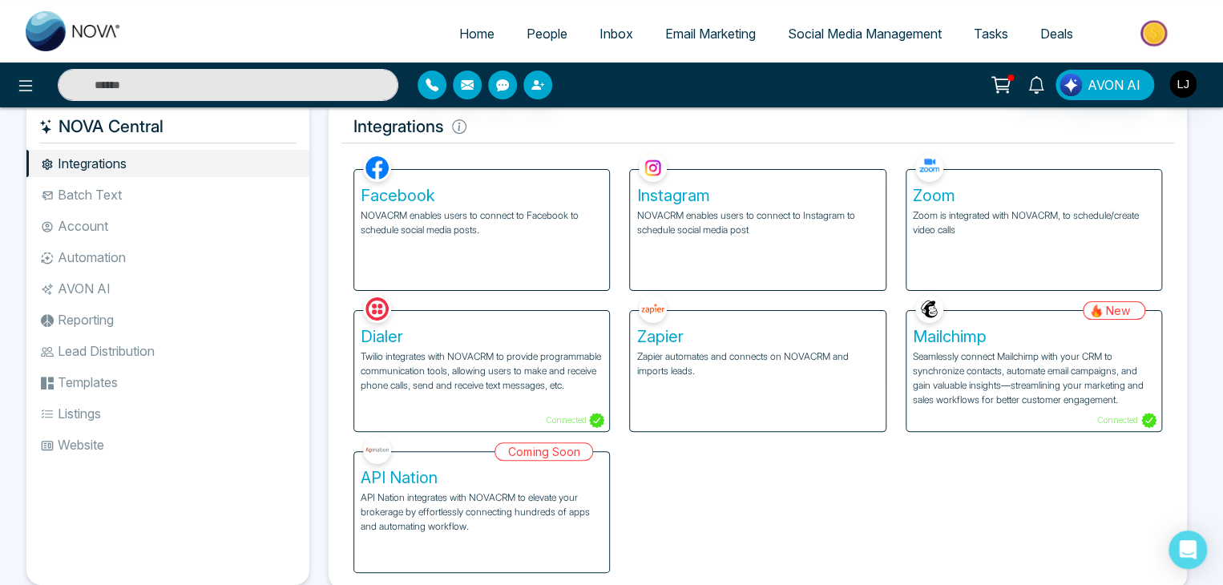
scroll to position [0, 0]
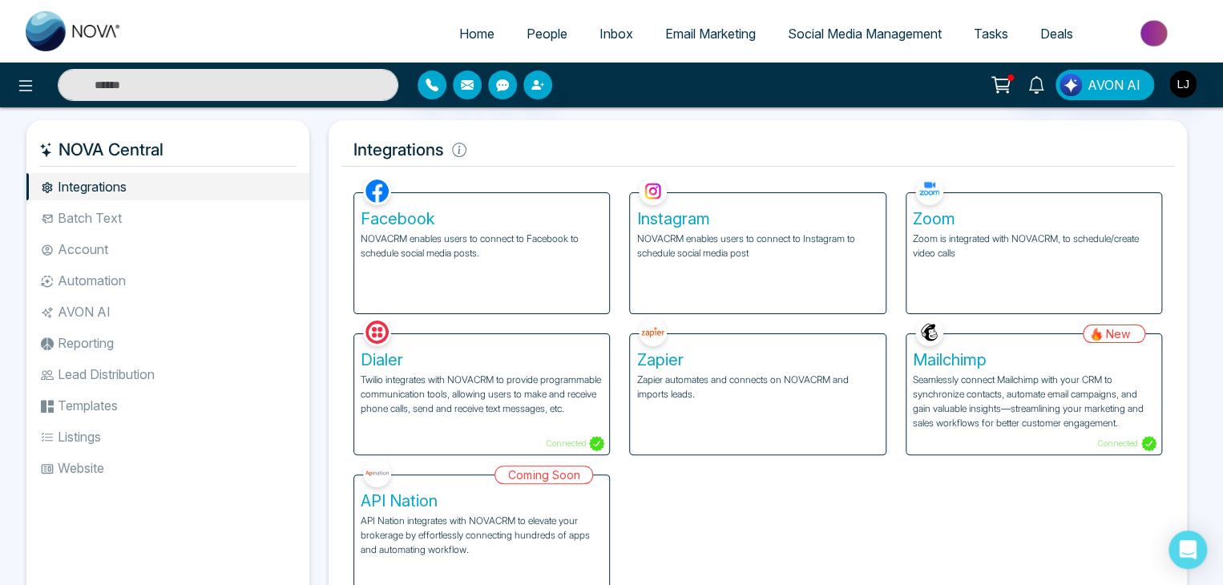
click at [94, 218] on li "Batch Text" at bounding box center [167, 217] width 283 height 27
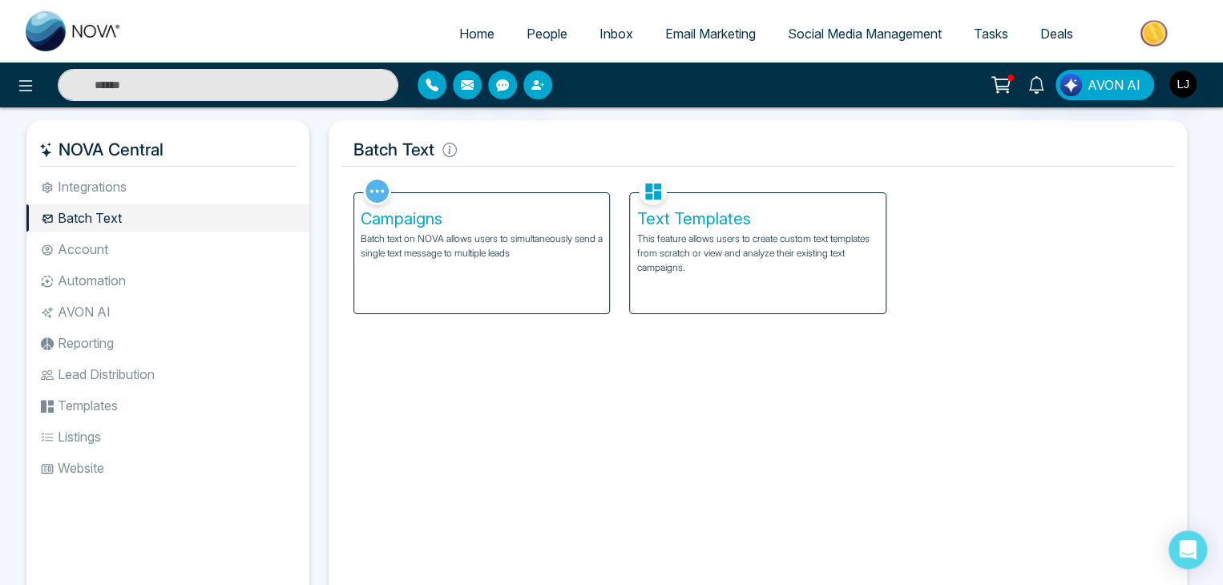
click at [444, 245] on p "Batch text on NOVA allows users to simultaneously send a single text message to…" at bounding box center [482, 246] width 242 height 29
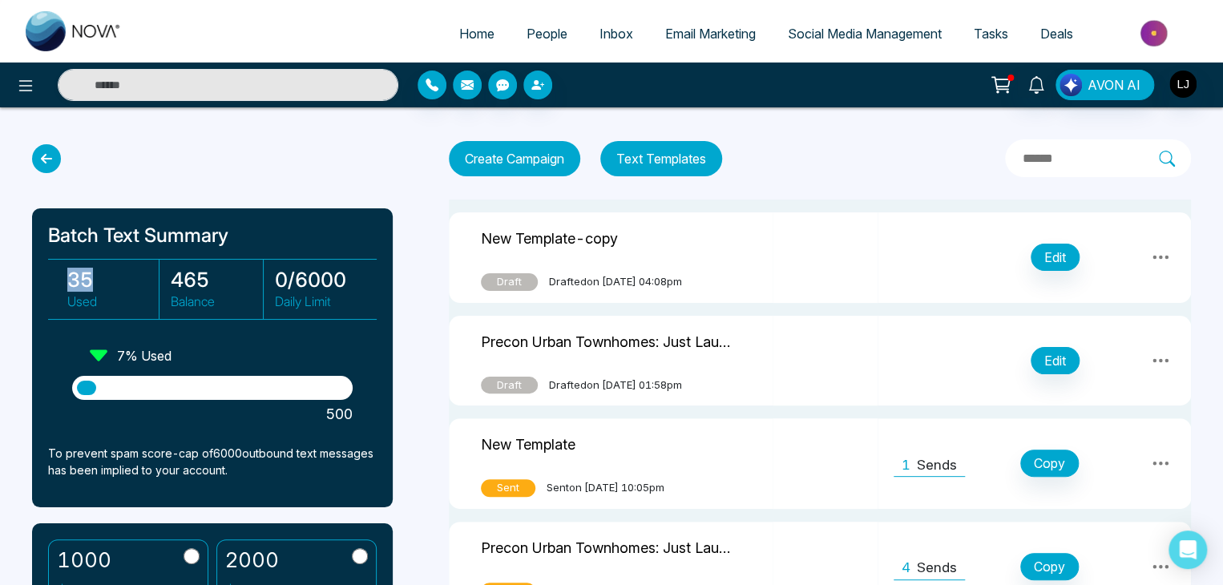
drag, startPoint x: 71, startPoint y: 280, endPoint x: 99, endPoint y: 281, distance: 28.9
click at [99, 281] on h3 "35" at bounding box center [112, 280] width 91 height 24
drag, startPoint x: 167, startPoint y: 277, endPoint x: 221, endPoint y: 299, distance: 58.6
click at [221, 299] on div "465 Balance" at bounding box center [212, 289] width 102 height 59
drag, startPoint x: 299, startPoint y: 274, endPoint x: 375, endPoint y: 274, distance: 76.1
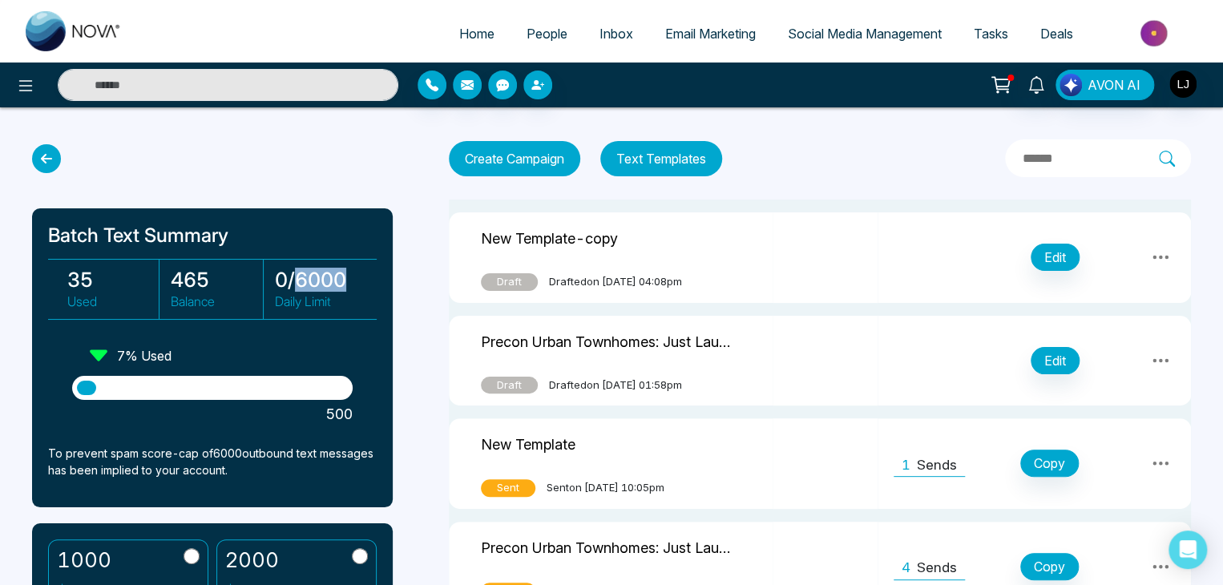
click at [375, 274] on div "35 Used 465 Balance 0 / 6000 Daily Limit" at bounding box center [212, 289] width 329 height 61
drag, startPoint x: 171, startPoint y: 279, endPoint x: 214, endPoint y: 276, distance: 42.5
click at [214, 276] on h3 "465" at bounding box center [216, 280] width 91 height 24
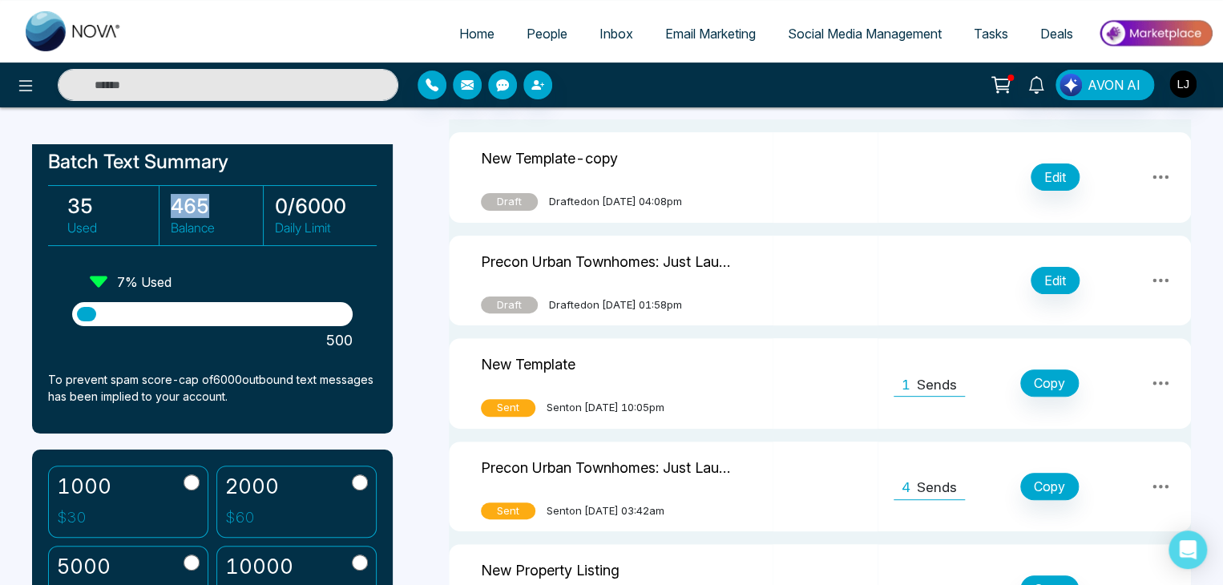
scroll to position [67, 0]
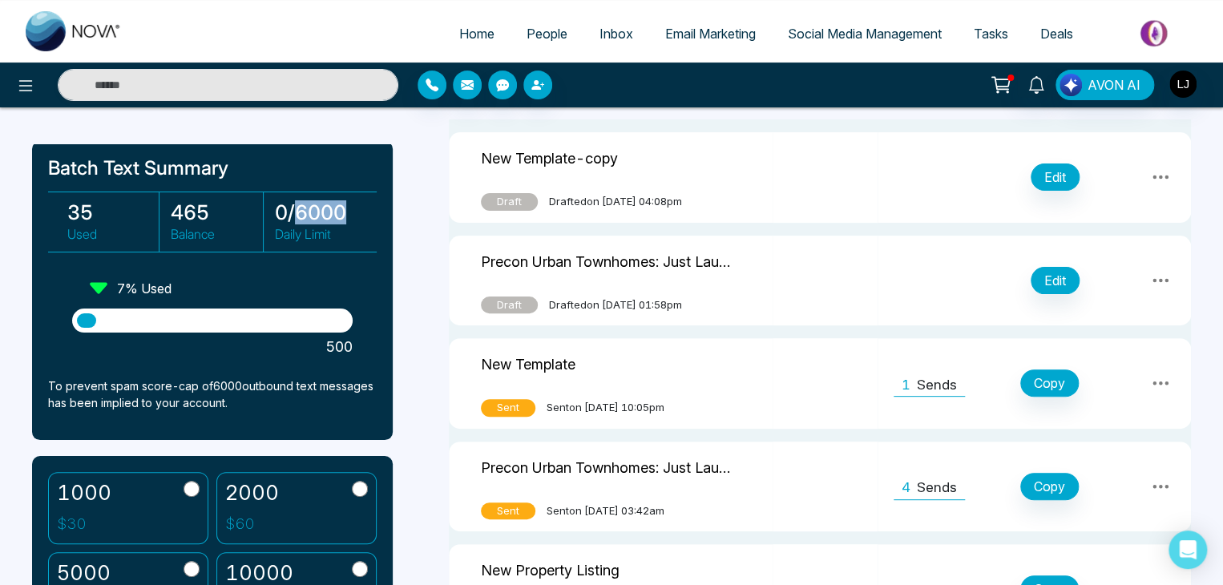
drag, startPoint x: 295, startPoint y: 212, endPoint x: 355, endPoint y: 206, distance: 60.4
click at [355, 206] on h3 "0 / 6000" at bounding box center [321, 212] width 92 height 24
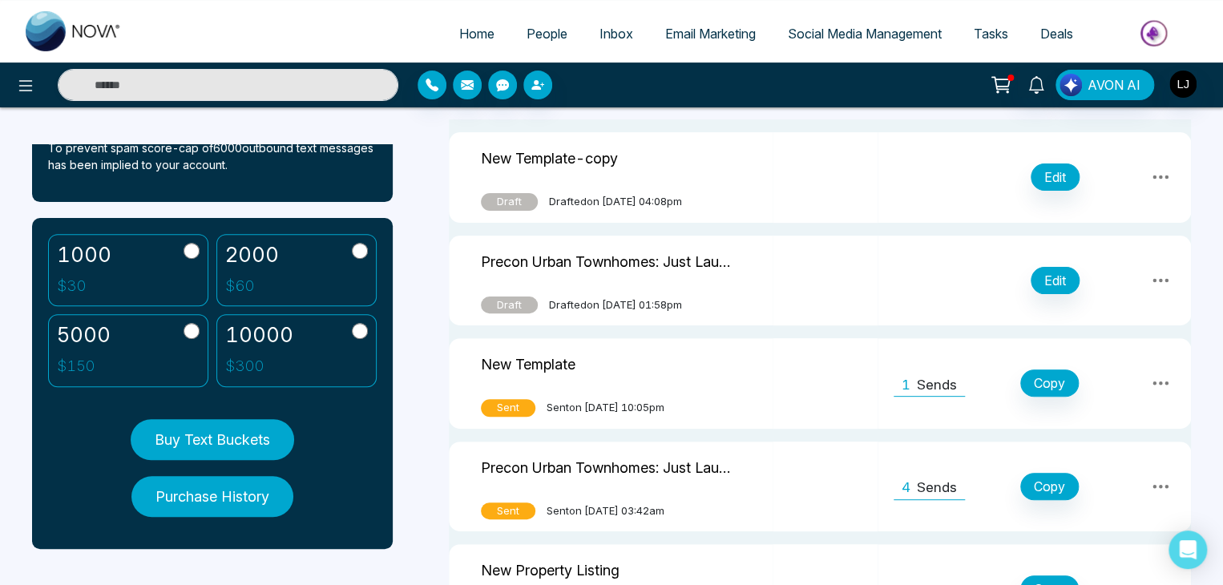
scroll to position [308, 0]
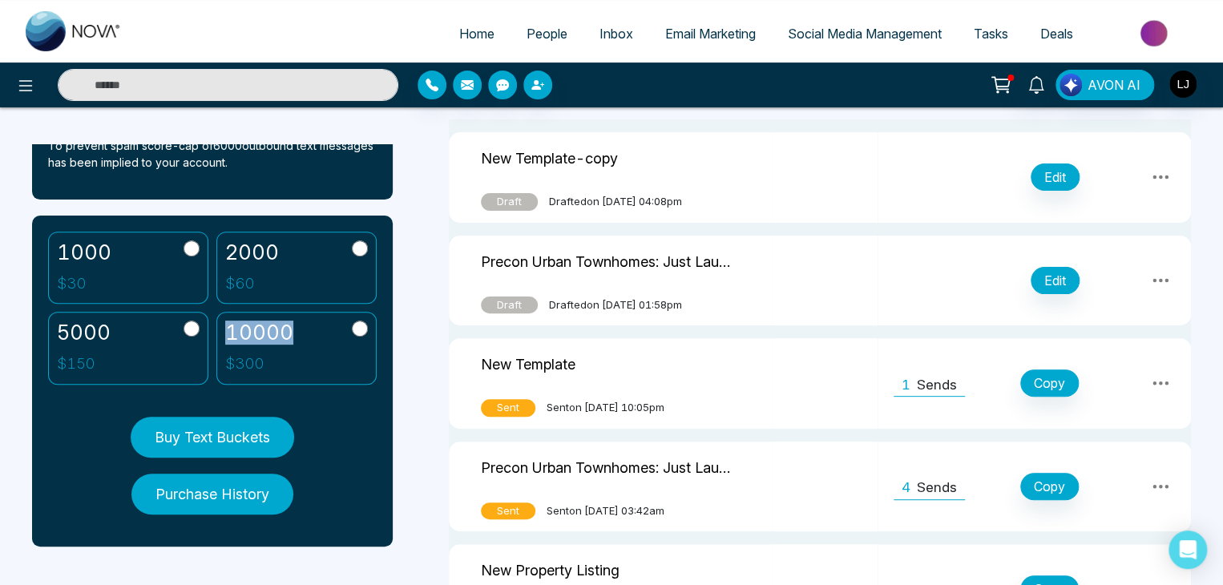
drag, startPoint x: 225, startPoint y: 327, endPoint x: 288, endPoint y: 327, distance: 63.3
click at [288, 327] on h2 "10000" at bounding box center [259, 333] width 68 height 24
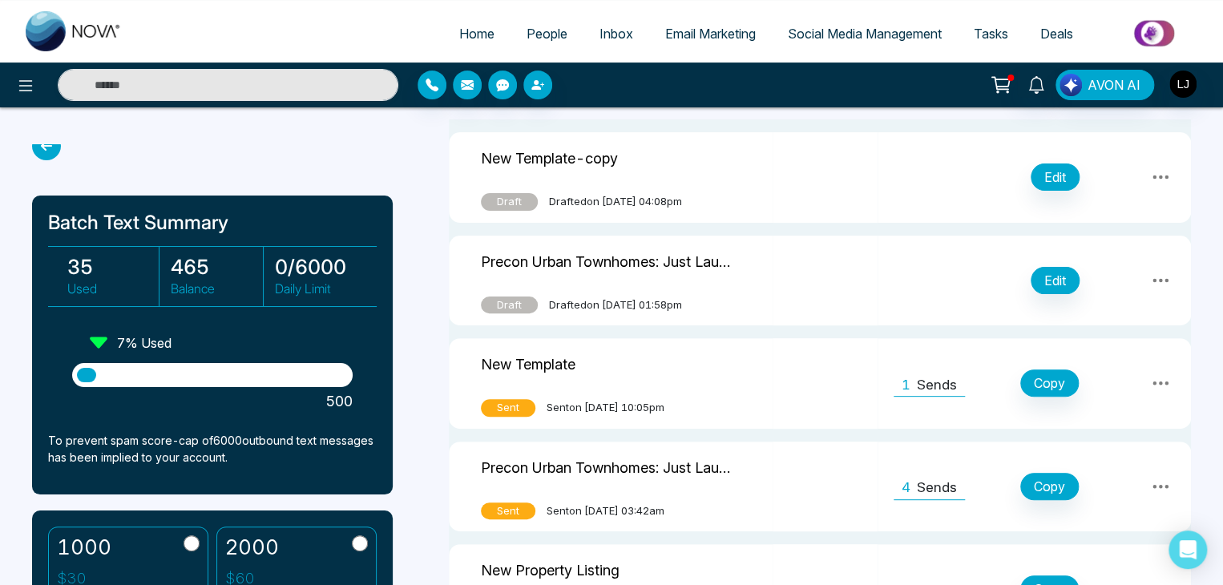
scroll to position [0, 0]
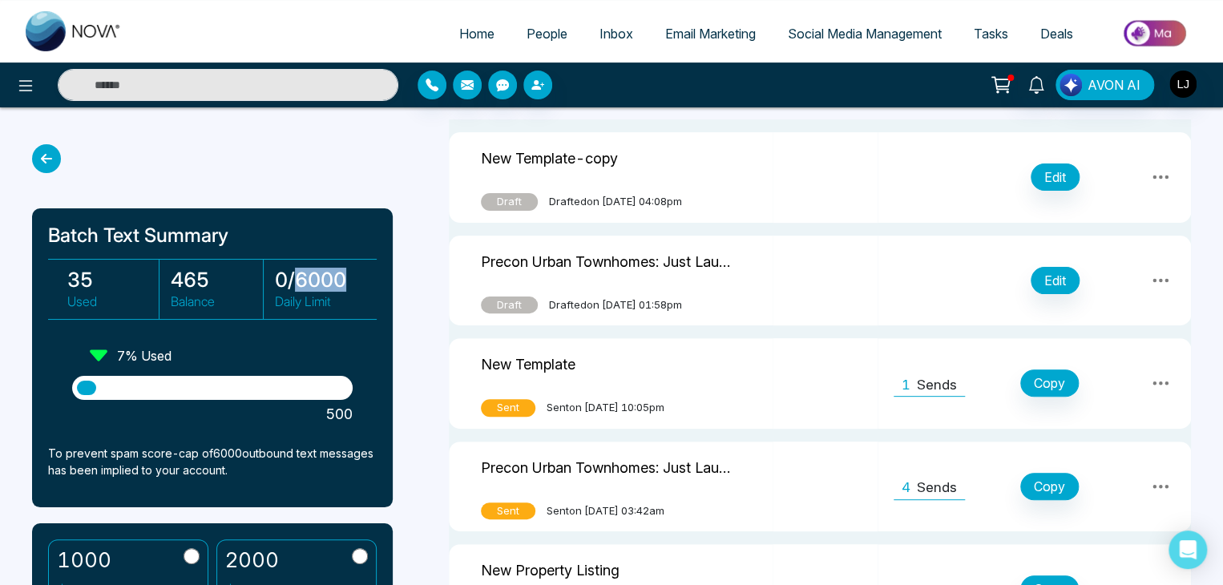
drag, startPoint x: 295, startPoint y: 270, endPoint x: 349, endPoint y: 270, distance: 54.5
click at [349, 270] on h3 "0 / 6000" at bounding box center [321, 280] width 92 height 24
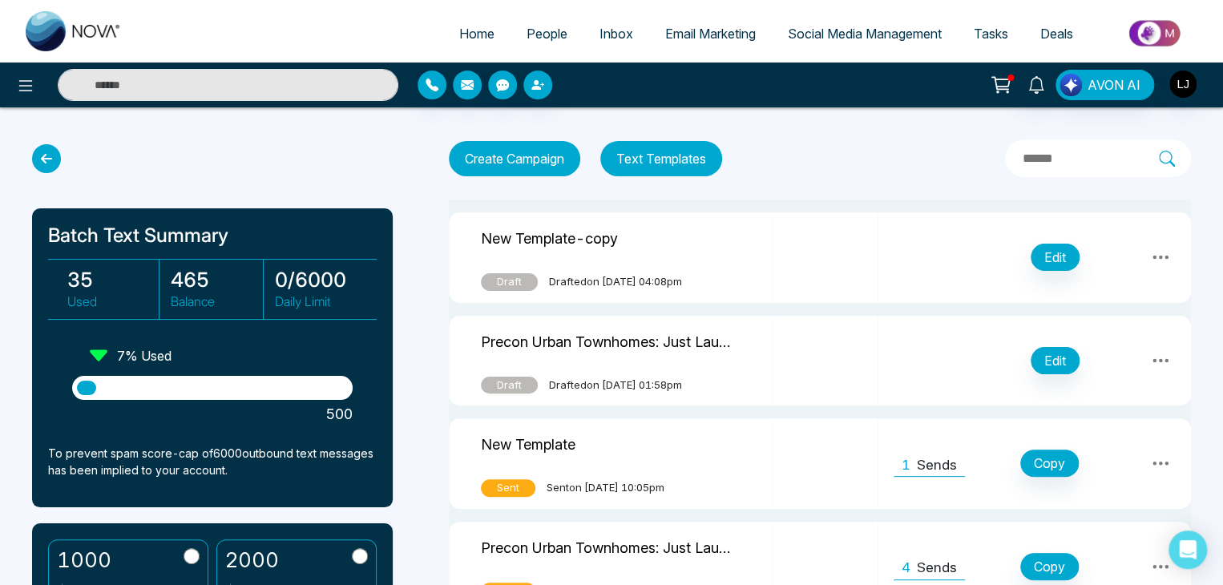
click at [801, 156] on div "Create Campaign Text Templates" at bounding box center [820, 158] width 742 height 38
click at [521, 158] on button "Create Campaign" at bounding box center [514, 158] width 131 height 35
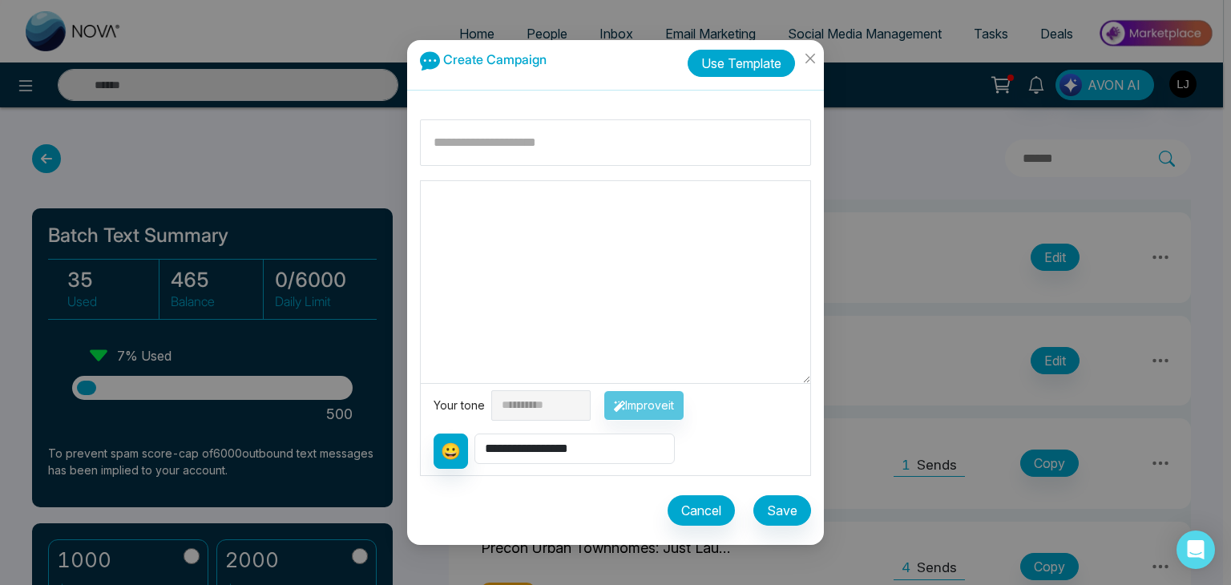
click at [727, 62] on button "Use Template" at bounding box center [740, 63] width 107 height 27
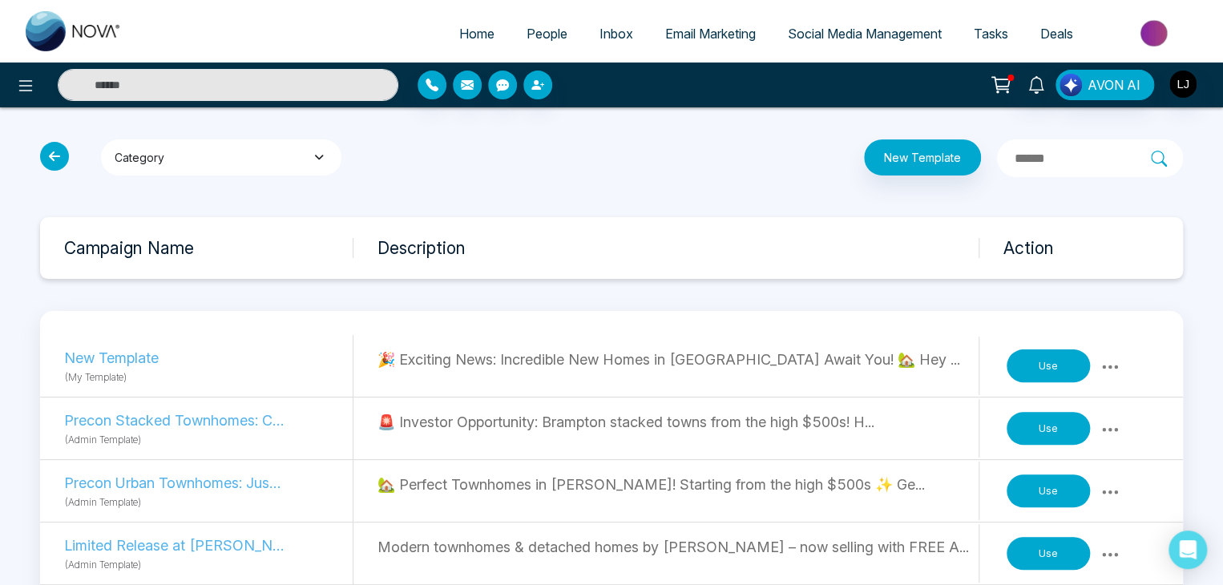
click at [163, 156] on button "Category" at bounding box center [221, 157] width 240 height 36
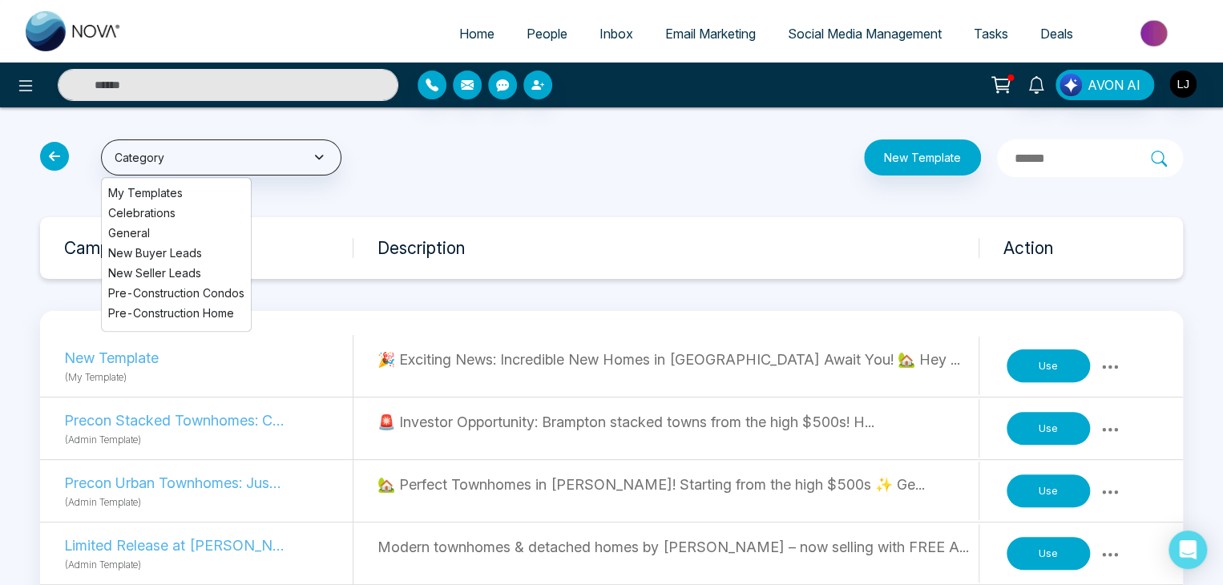
click at [146, 212] on li "Celebrations" at bounding box center [176, 212] width 149 height 17
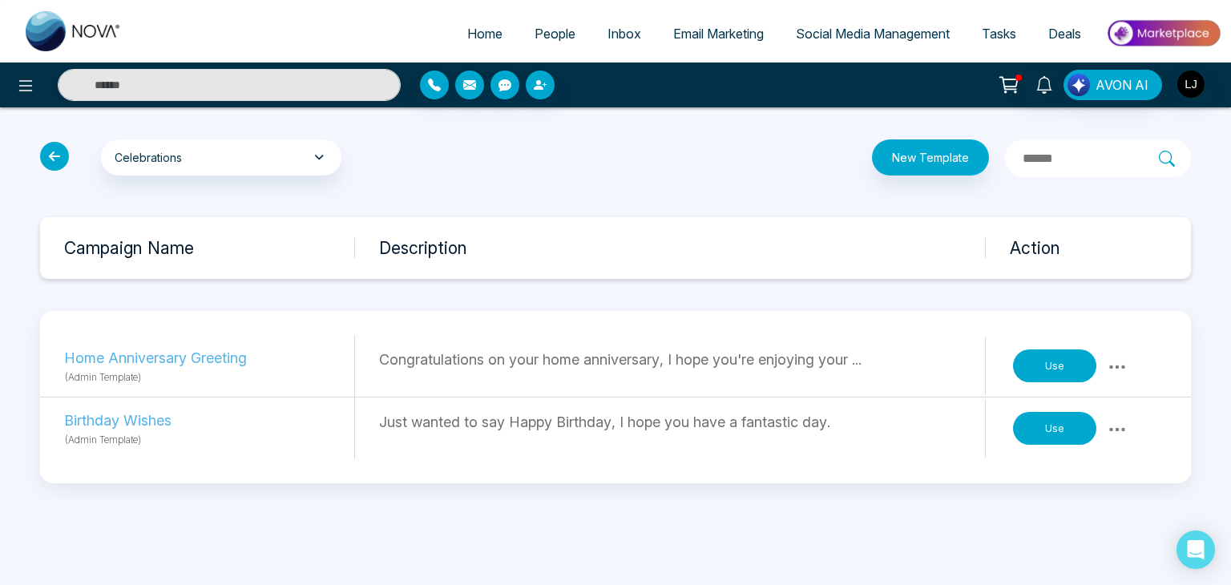
click at [1056, 365] on button "Use" at bounding box center [1054, 366] width 83 height 34
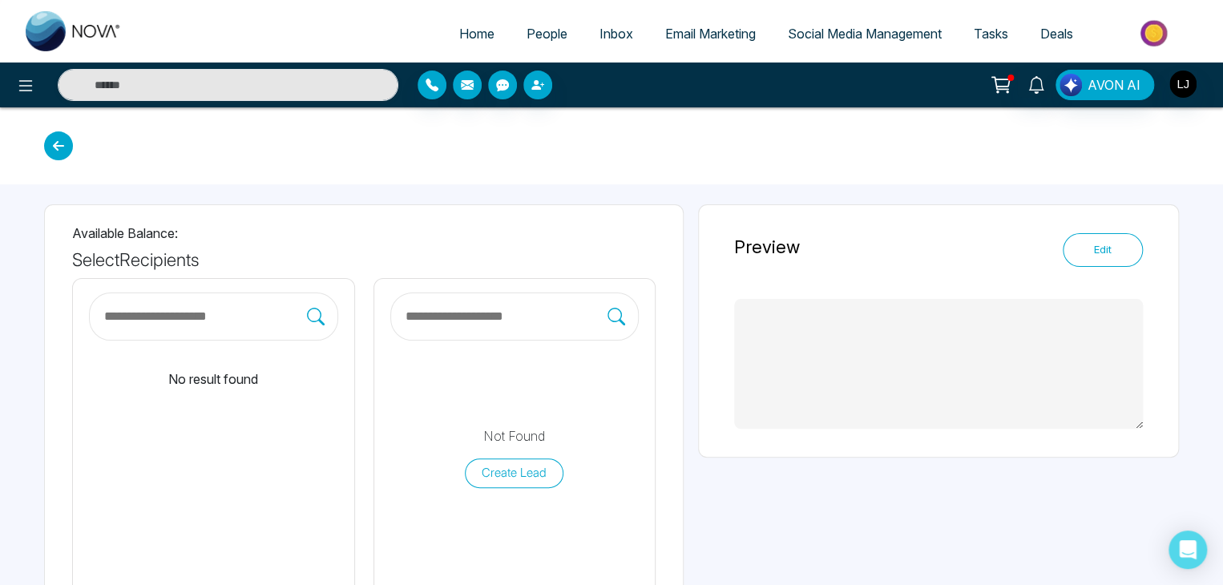
type textarea "**********"
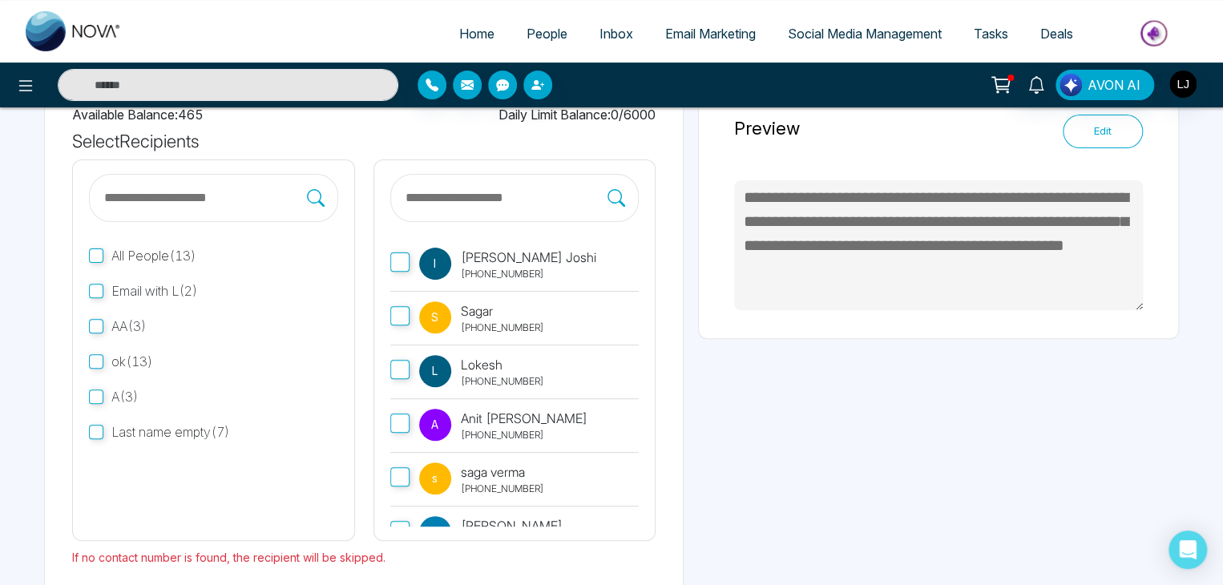
scroll to position [160, 0]
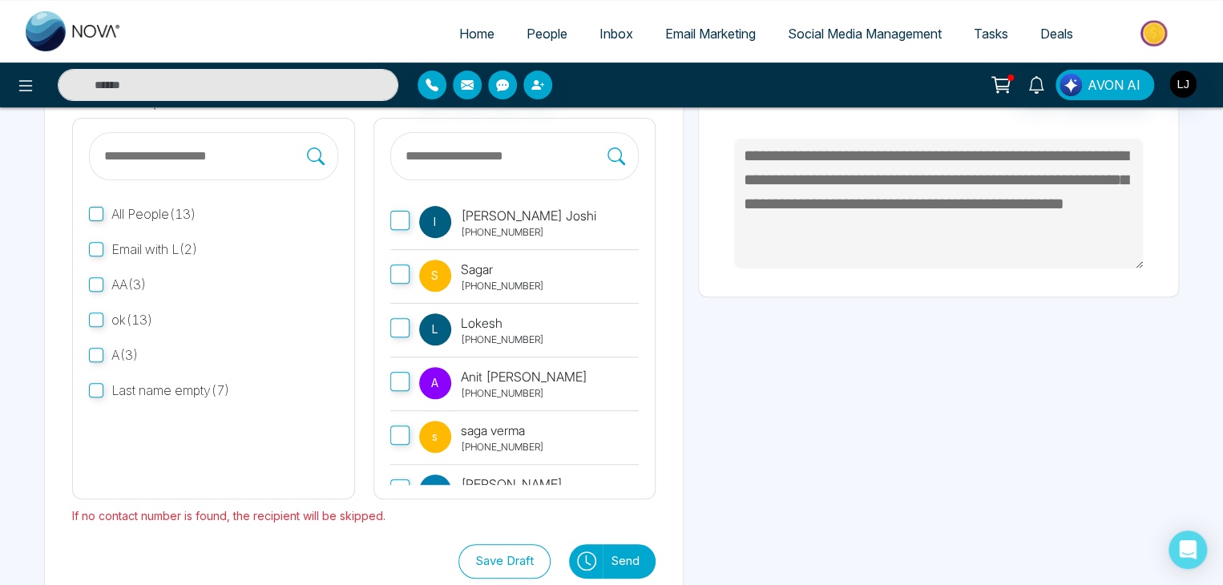
click at [487, 228] on p "[PHONE_NUMBER]" at bounding box center [528, 232] width 135 height 14
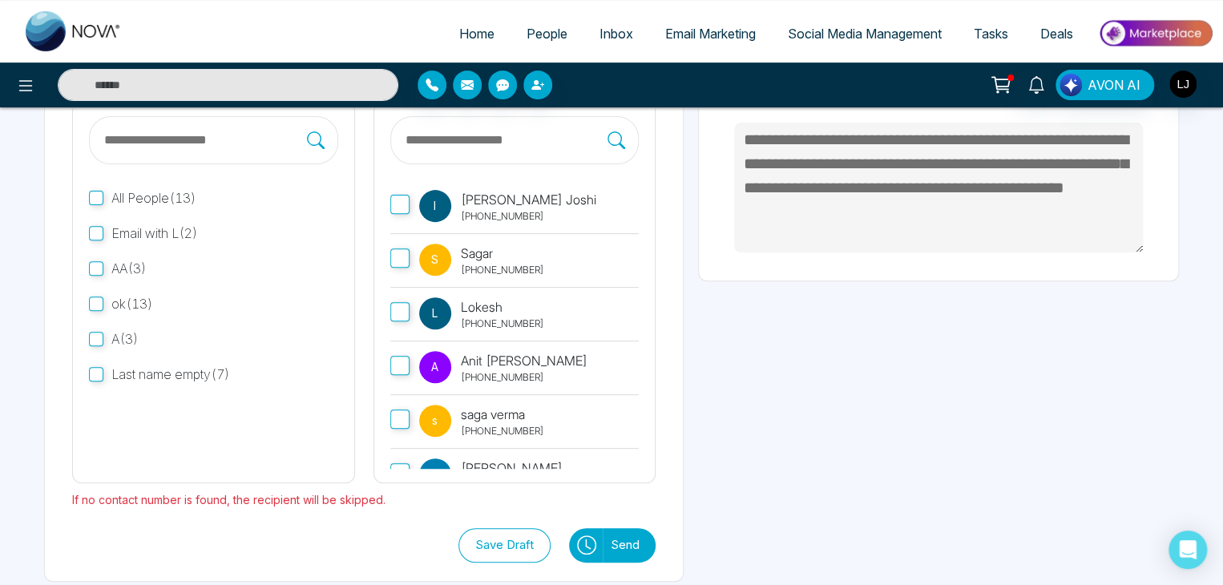
scroll to position [192, 0]
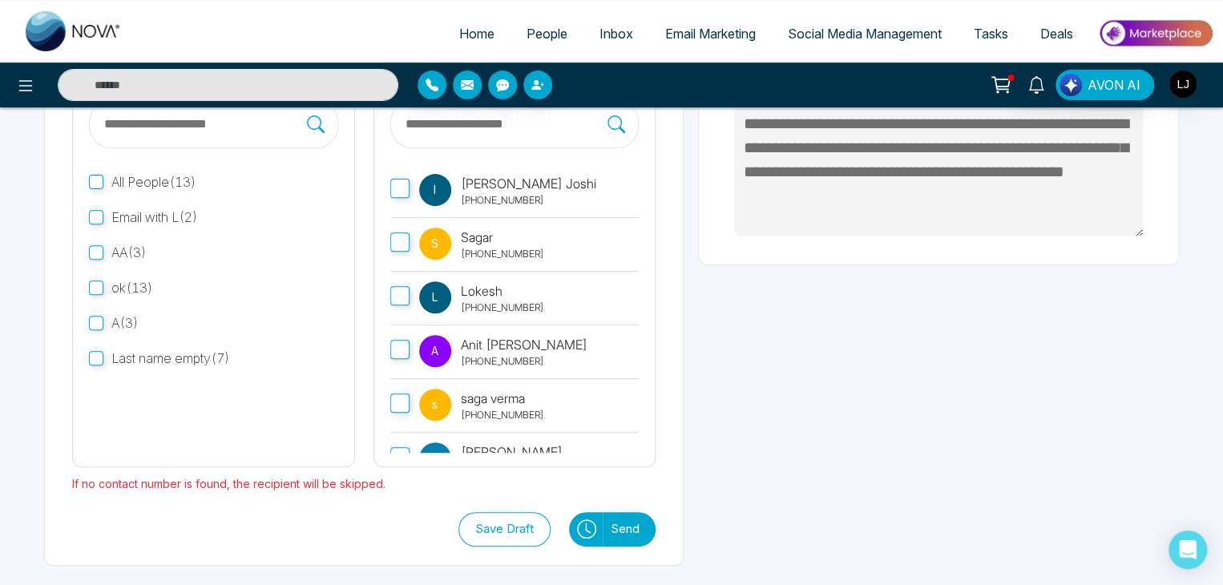
click at [629, 529] on button "Send" at bounding box center [629, 529] width 53 height 34
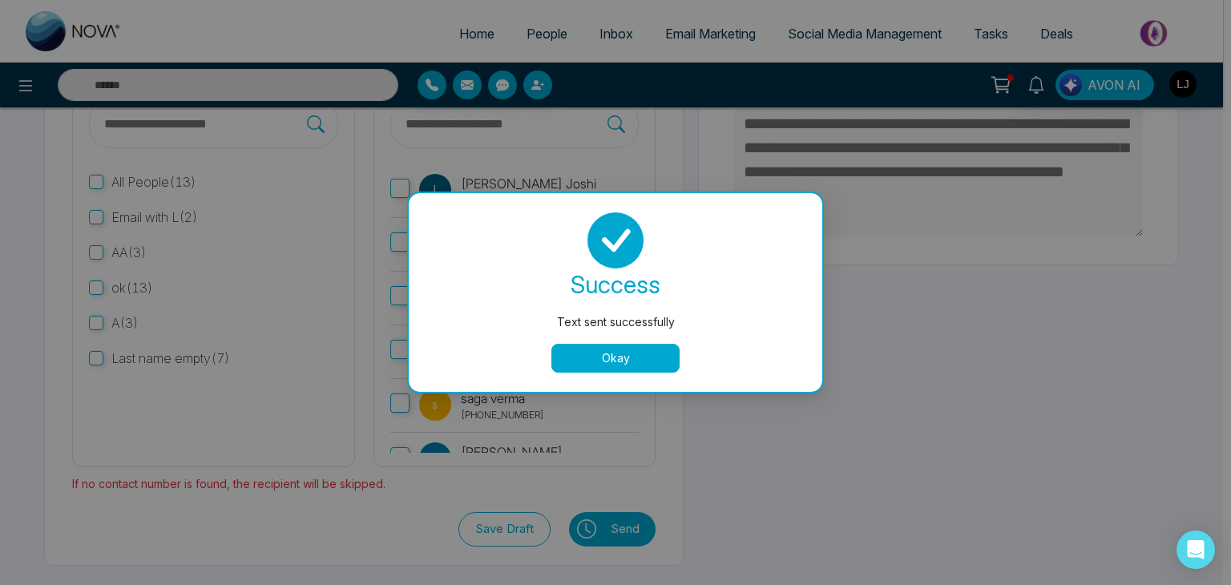
click at [599, 353] on button "Okay" at bounding box center [615, 358] width 128 height 29
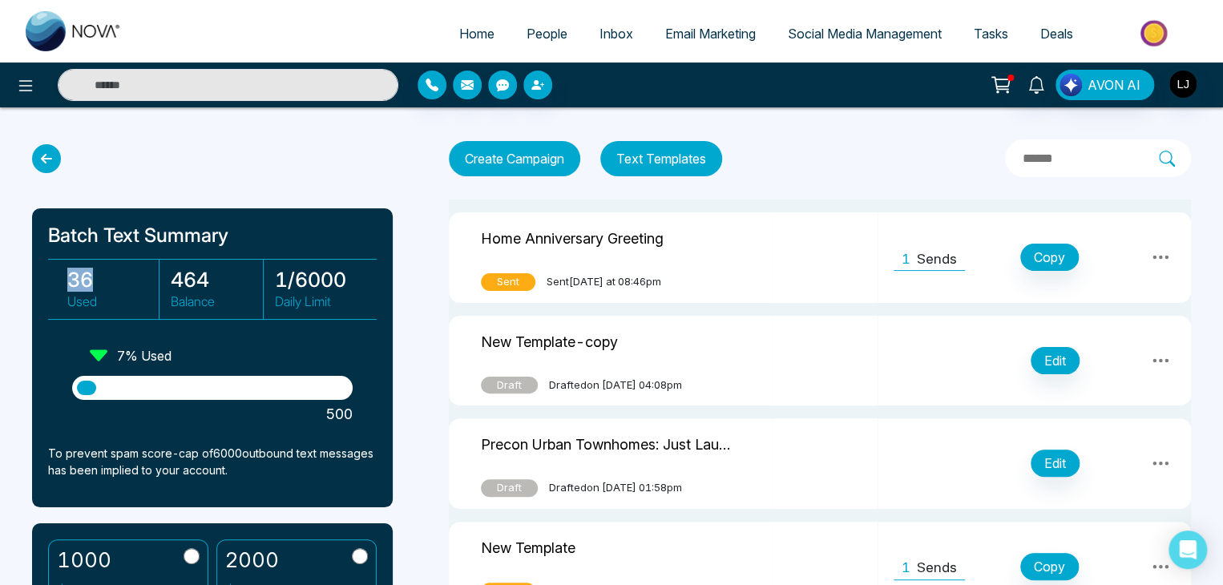
drag, startPoint x: 67, startPoint y: 280, endPoint x: 112, endPoint y: 283, distance: 45.0
click at [112, 283] on h3 "36" at bounding box center [112, 280] width 91 height 24
click at [75, 285] on h3 "36" at bounding box center [112, 280] width 91 height 24
click at [670, 155] on button "Text Templates" at bounding box center [661, 158] width 122 height 35
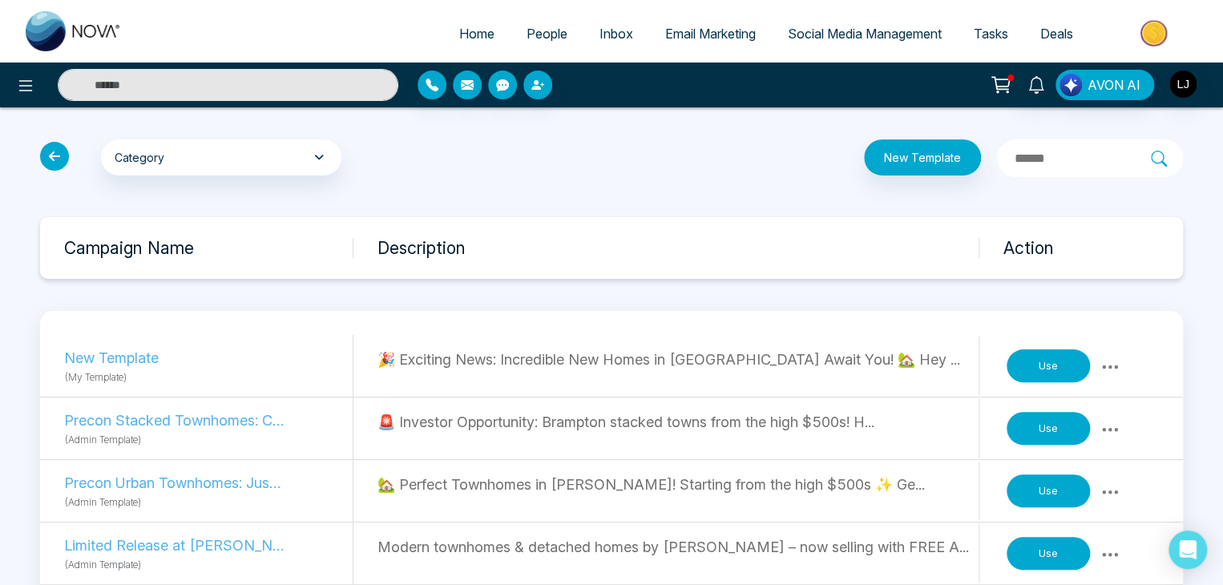
click at [60, 151] on icon at bounding box center [54, 156] width 29 height 29
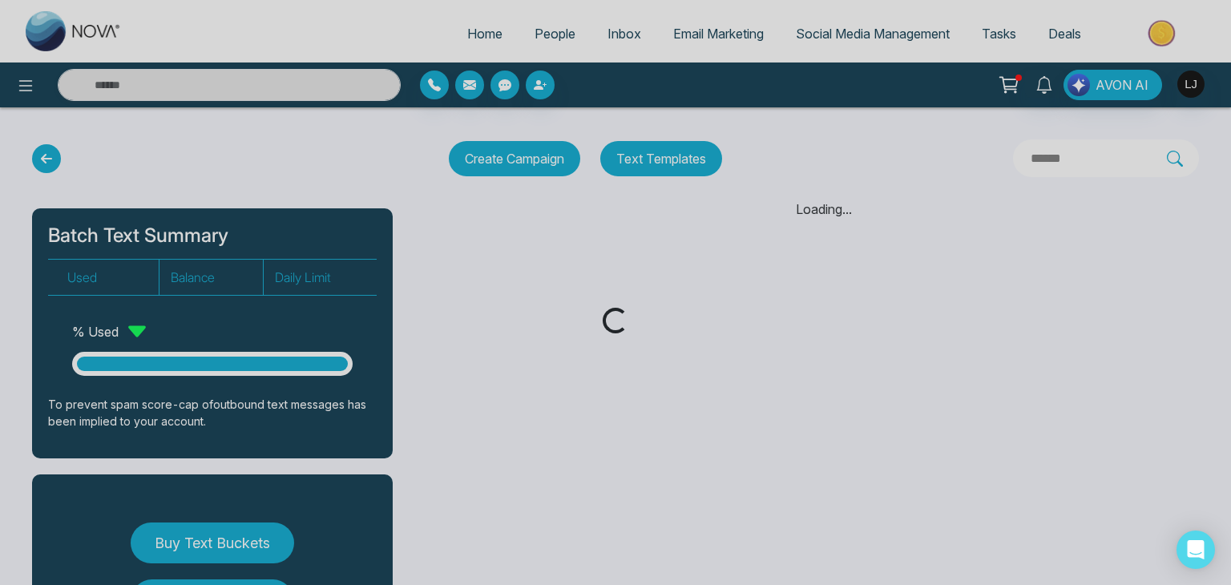
click at [22, 78] on div "Loading..." at bounding box center [615, 292] width 1231 height 585
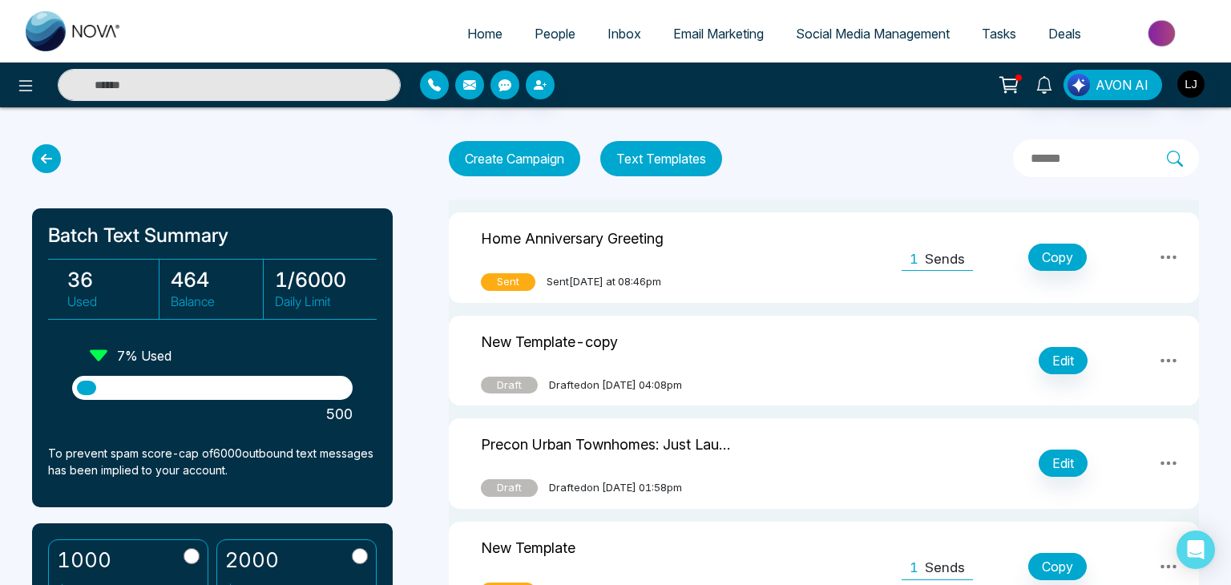
click at [22, 87] on icon at bounding box center [25, 85] width 19 height 19
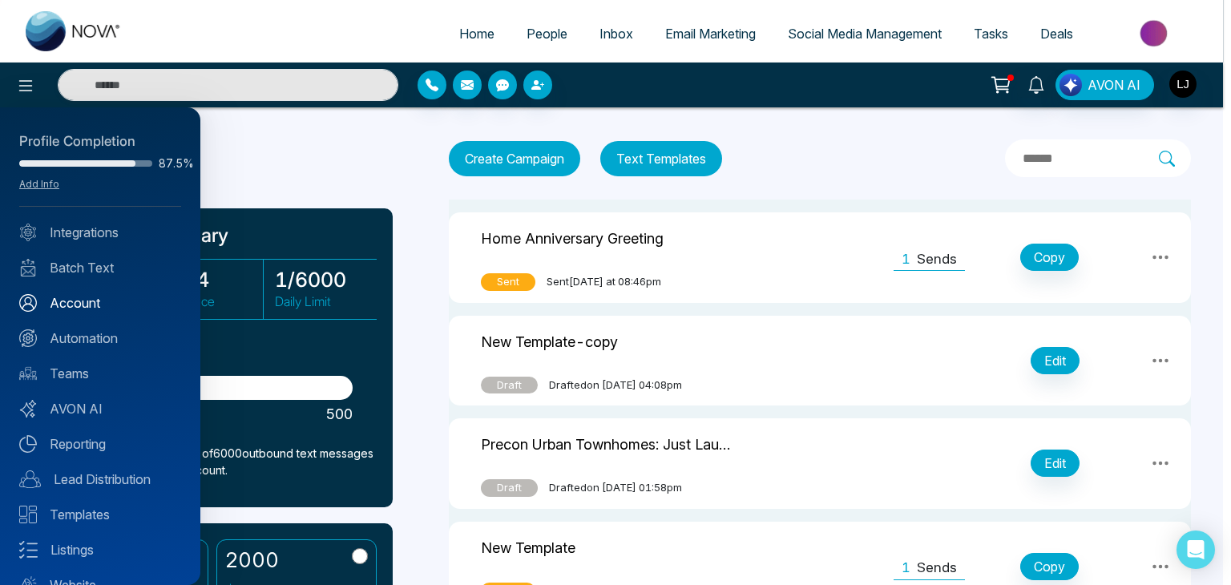
click at [79, 302] on link "Account" at bounding box center [100, 302] width 162 height 19
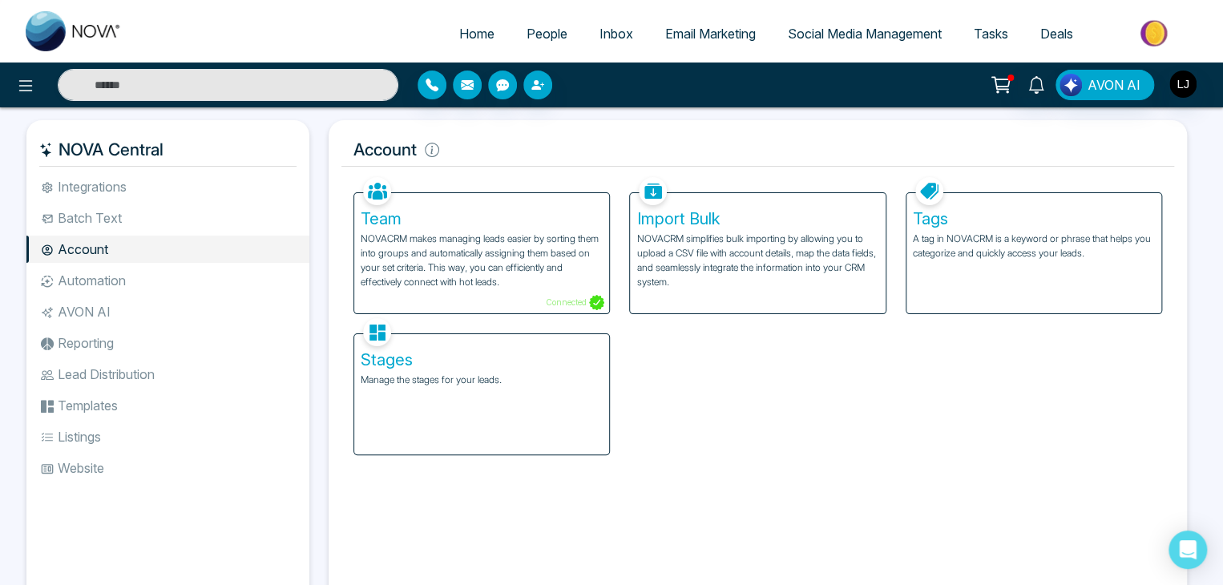
click at [455, 248] on p "NOVACRM makes managing leads easier by sorting them into groups and automatical…" at bounding box center [482, 261] width 242 height 58
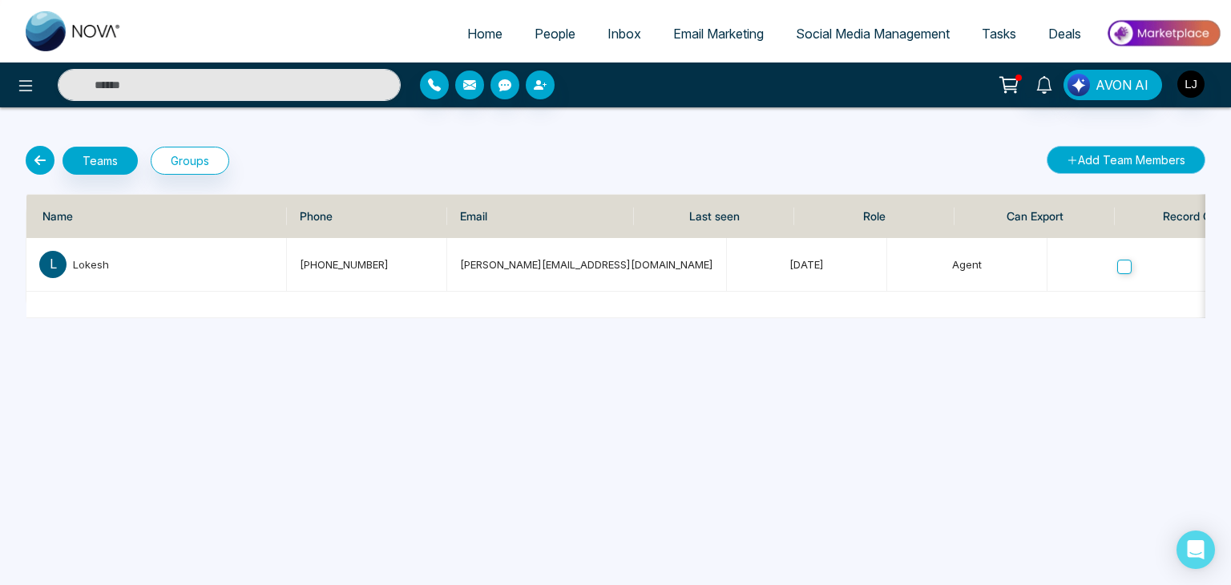
click at [1139, 156] on button "Add Team Members" at bounding box center [1125, 160] width 159 height 28
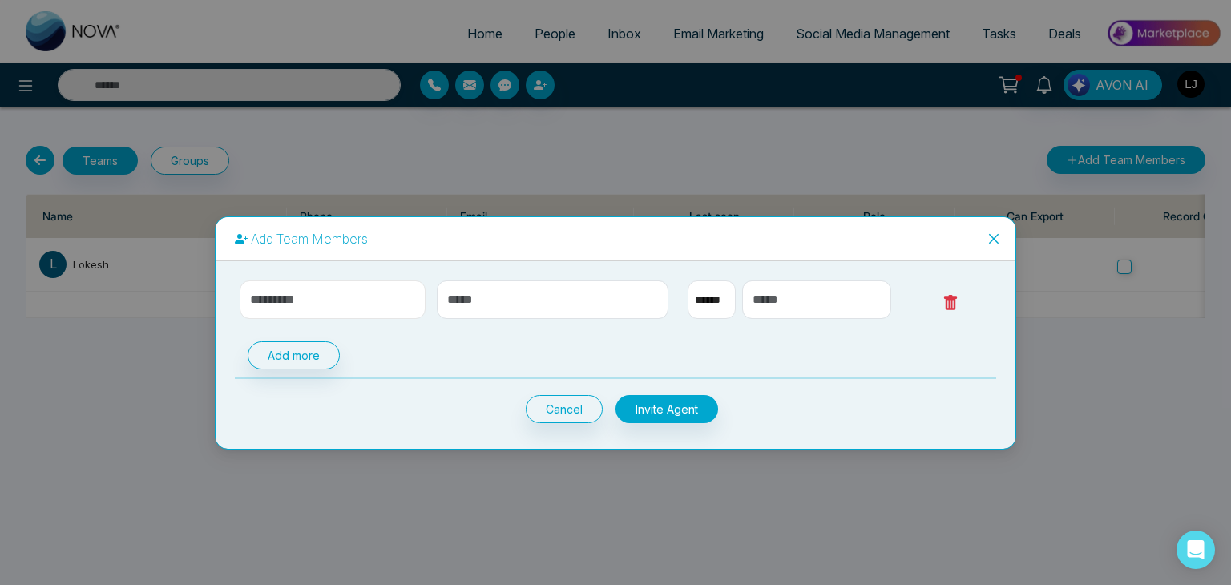
click at [276, 293] on input "text" at bounding box center [333, 299] width 186 height 38
select select "**"
drag, startPoint x: 500, startPoint y: 292, endPoint x: 518, endPoint y: 286, distance: 18.8
click at [500, 292] on input "text" at bounding box center [553, 299] width 232 height 38
click at [772, 289] on input "text" at bounding box center [816, 299] width 149 height 38
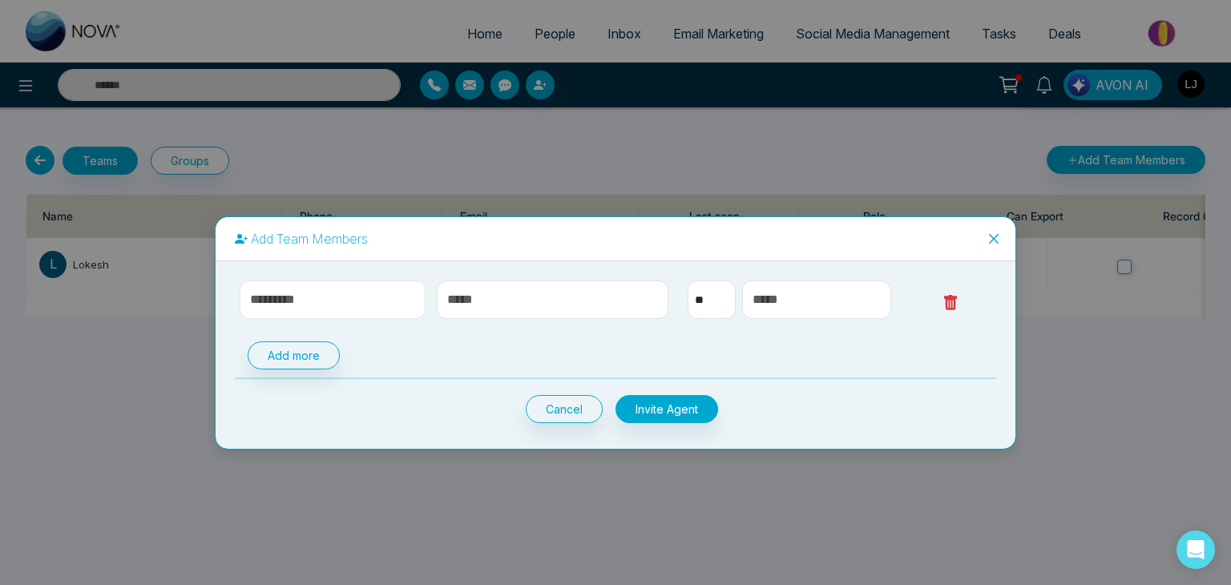
click at [292, 296] on input "text" at bounding box center [333, 299] width 186 height 38
type input "******"
click at [501, 304] on input "text" at bounding box center [553, 299] width 232 height 38
type input "**********"
click at [768, 293] on input "text" at bounding box center [816, 299] width 149 height 38
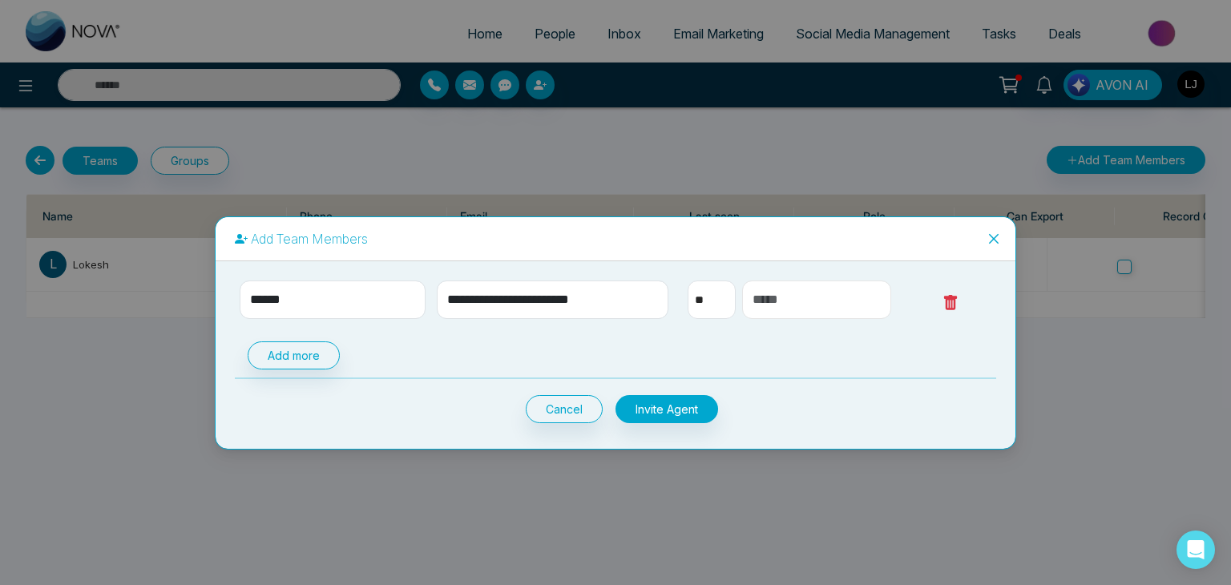
type input "**********"
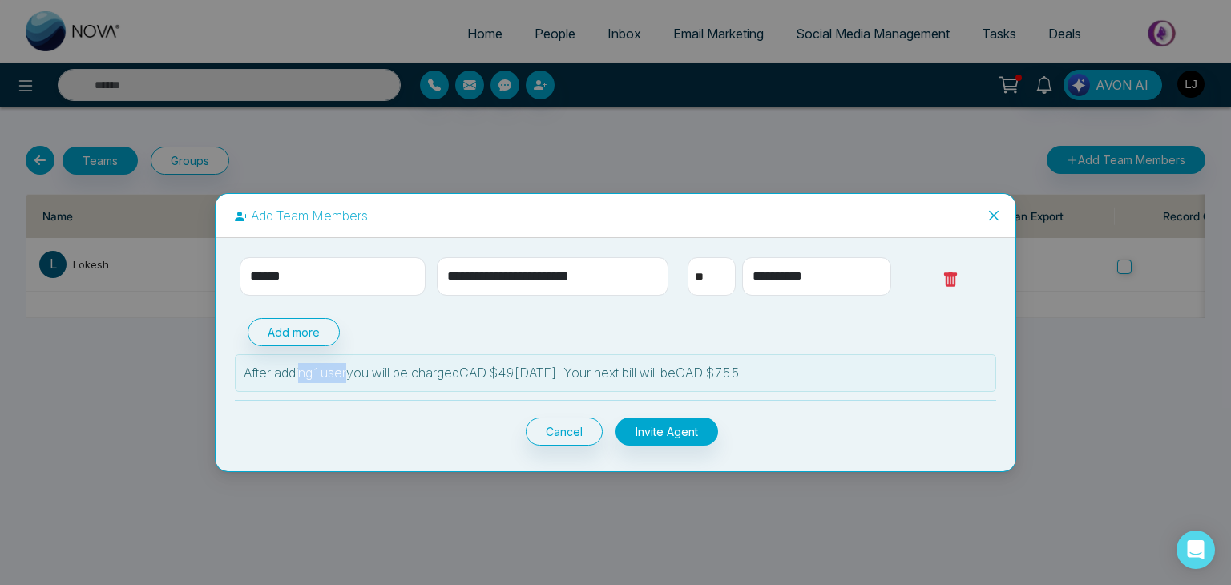
drag, startPoint x: 297, startPoint y: 373, endPoint x: 347, endPoint y: 373, distance: 49.7
click at [347, 373] on p "After adding 1 user you will be charged CAD $ 49 today. Your next bill will be …" at bounding box center [616, 373] width 744 height 20
drag, startPoint x: 498, startPoint y: 373, endPoint x: 553, endPoint y: 372, distance: 54.5
click at [553, 372] on p "After adding 1 user you will be charged CAD $ 49 today. Your next bill will be …" at bounding box center [616, 373] width 744 height 20
drag, startPoint x: 708, startPoint y: 373, endPoint x: 764, endPoint y: 376, distance: 55.3
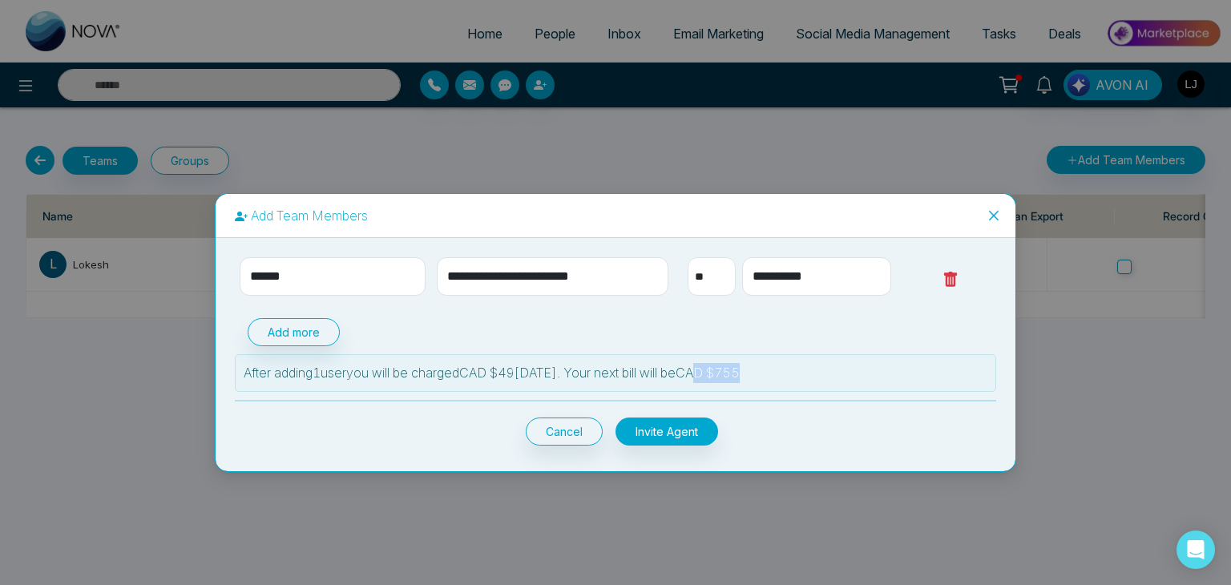
click at [764, 376] on p "After adding 1 user you will be charged CAD $ 49 today. Your next bill will be …" at bounding box center [616, 373] width 744 height 20
click at [986, 216] on span "Close" at bounding box center [993, 215] width 43 height 43
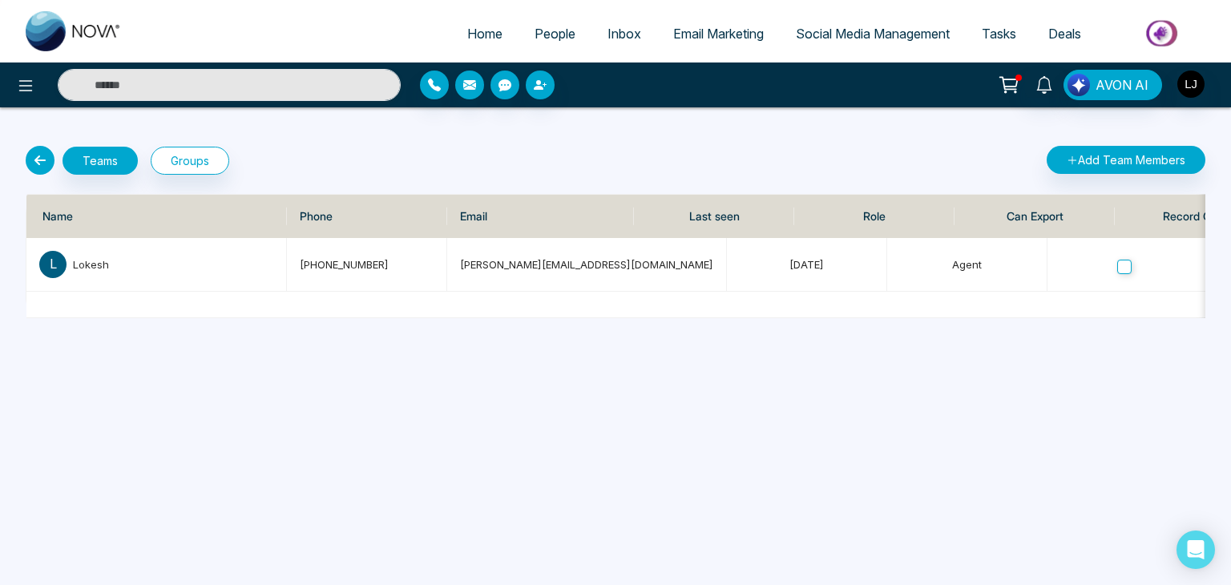
click at [34, 155] on icon at bounding box center [40, 160] width 29 height 29
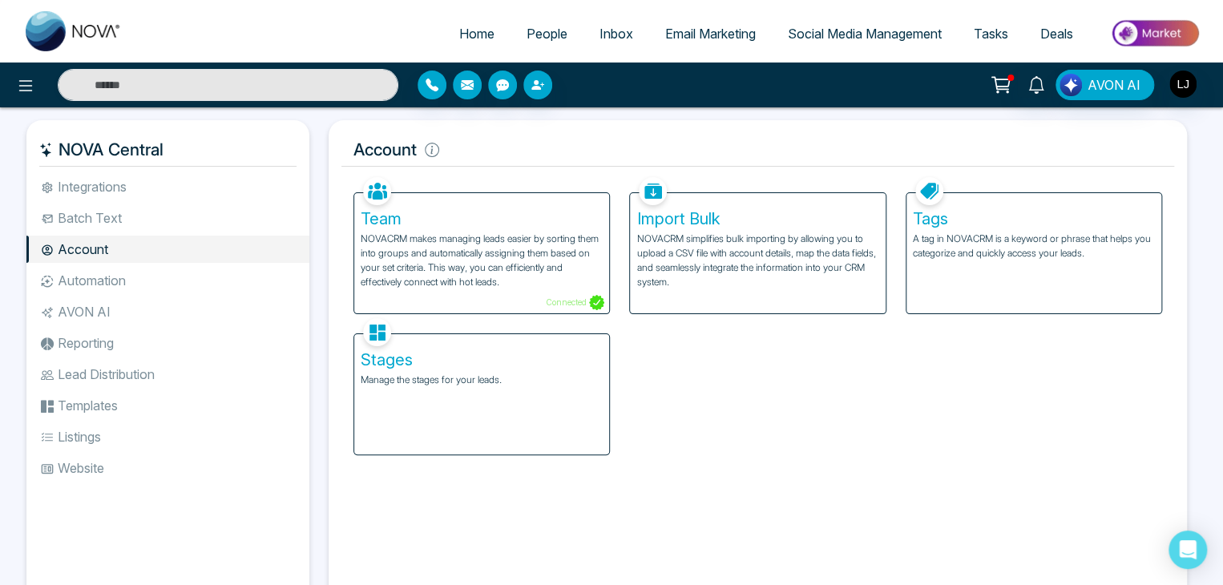
click at [704, 236] on p "NOVACRM simplifies bulk importing by allowing you to upload a CSV file with acc…" at bounding box center [757, 261] width 242 height 58
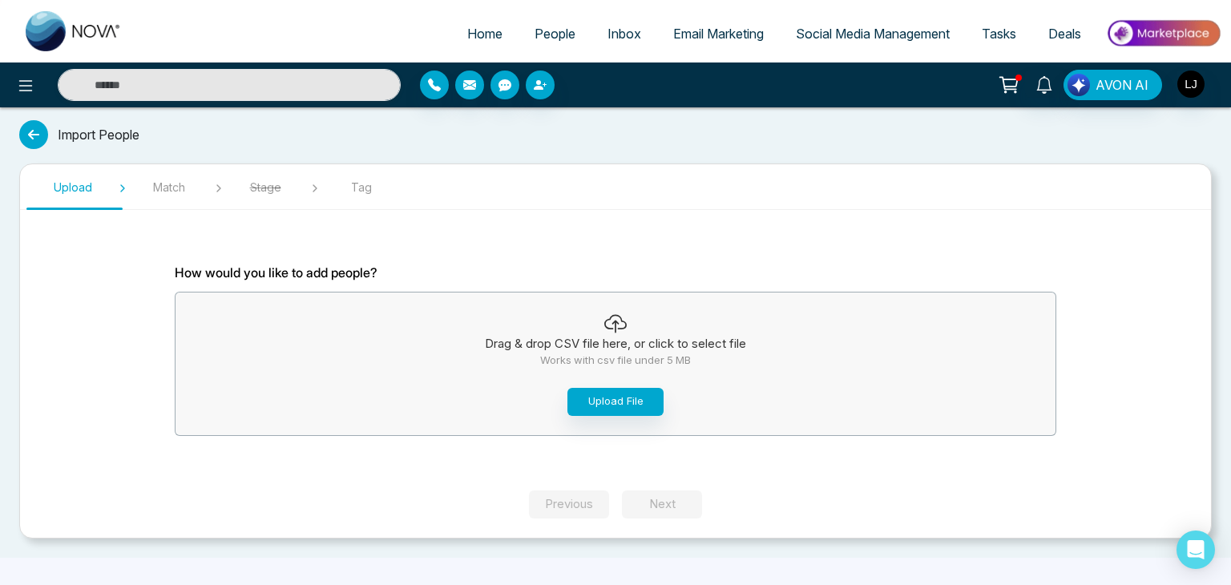
click at [33, 138] on icon at bounding box center [33, 134] width 29 height 29
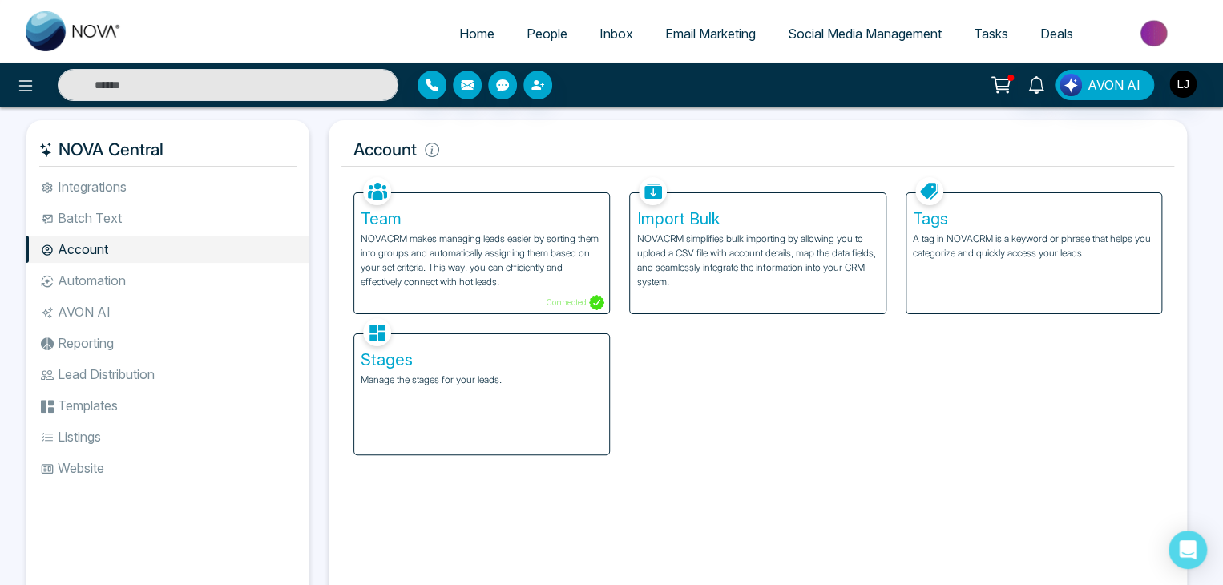
click at [981, 257] on p "A tag in NOVACRM is a keyword or phrase that helps you categorize and quickly a…" at bounding box center [1034, 246] width 242 height 29
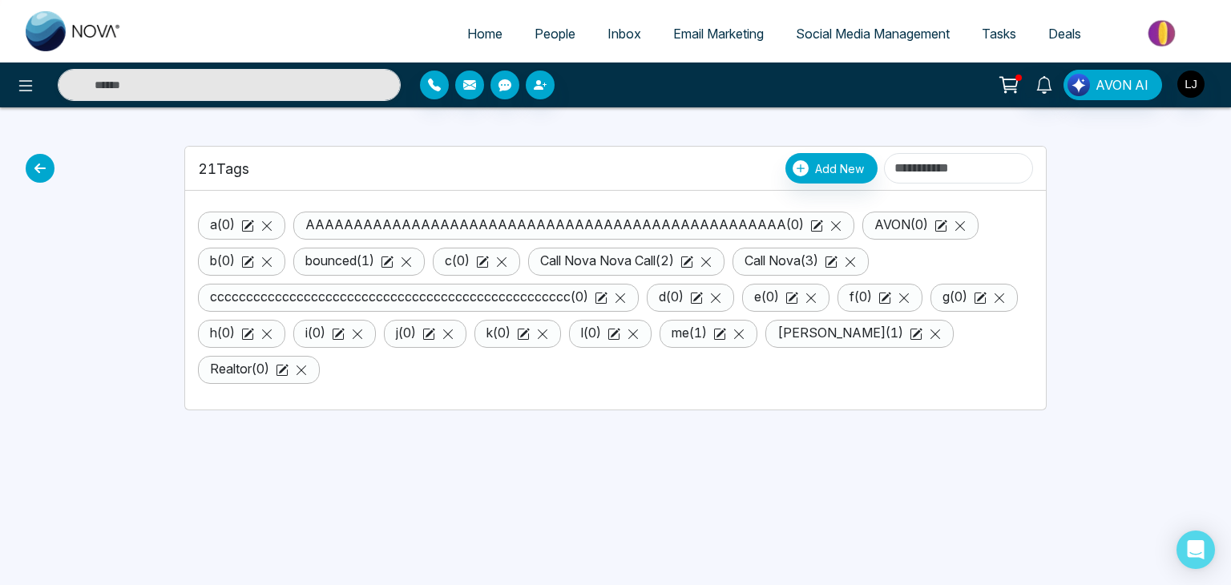
click at [39, 172] on icon at bounding box center [40, 168] width 29 height 29
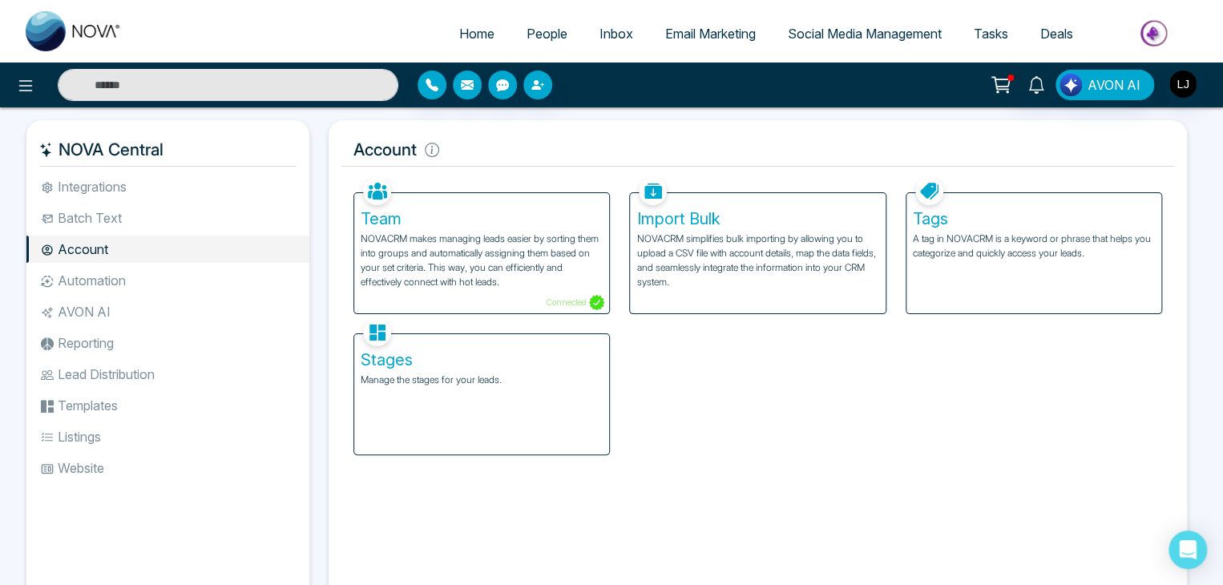
click at [445, 385] on p "Manage the stages for your leads." at bounding box center [482, 380] width 242 height 14
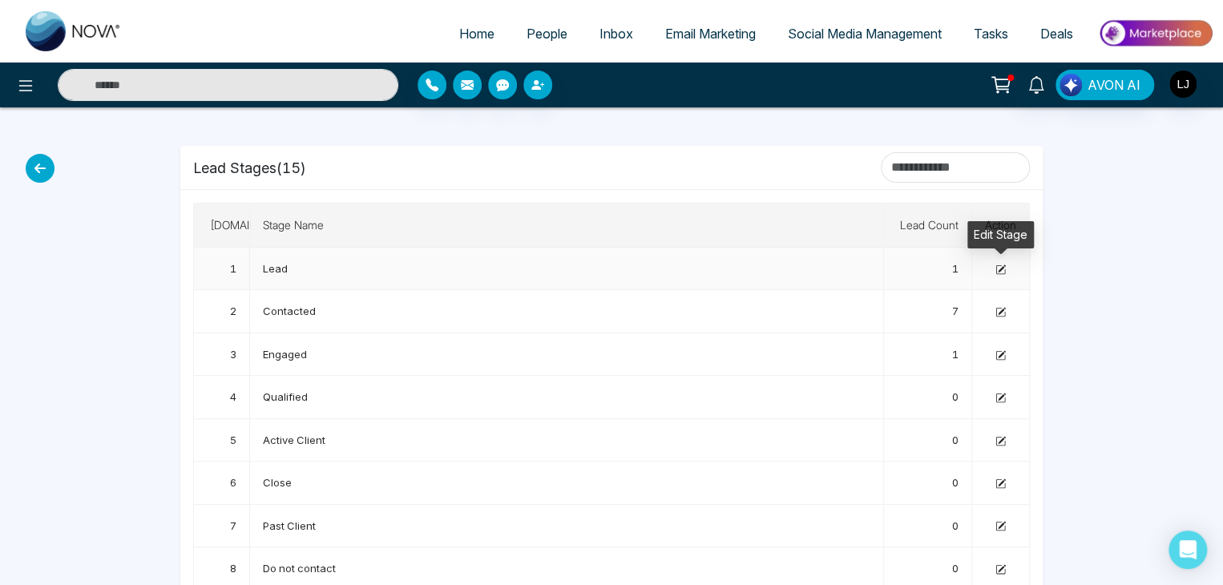
click at [995, 270] on icon at bounding box center [1000, 269] width 10 height 10
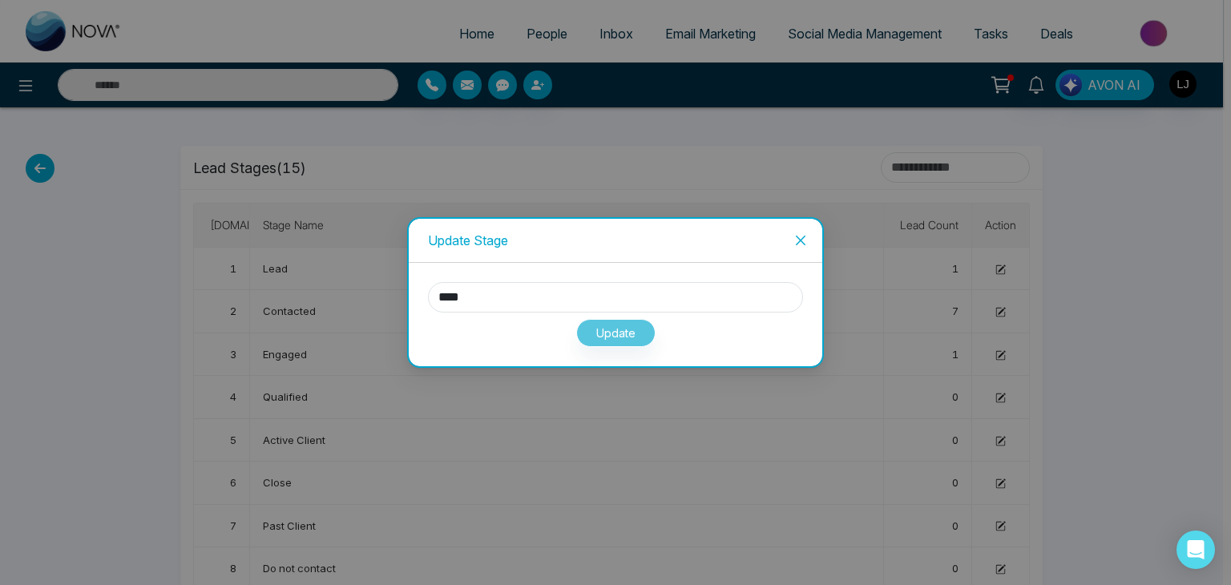
click at [794, 236] on icon "close" at bounding box center [800, 240] width 13 height 13
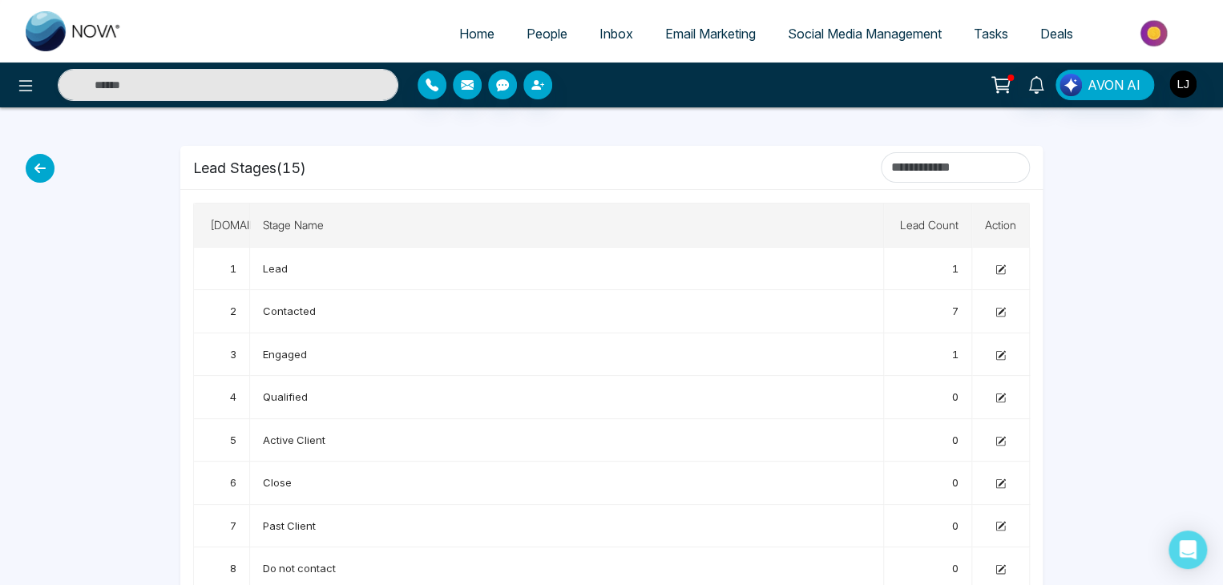
click at [44, 167] on icon at bounding box center [40, 168] width 29 height 29
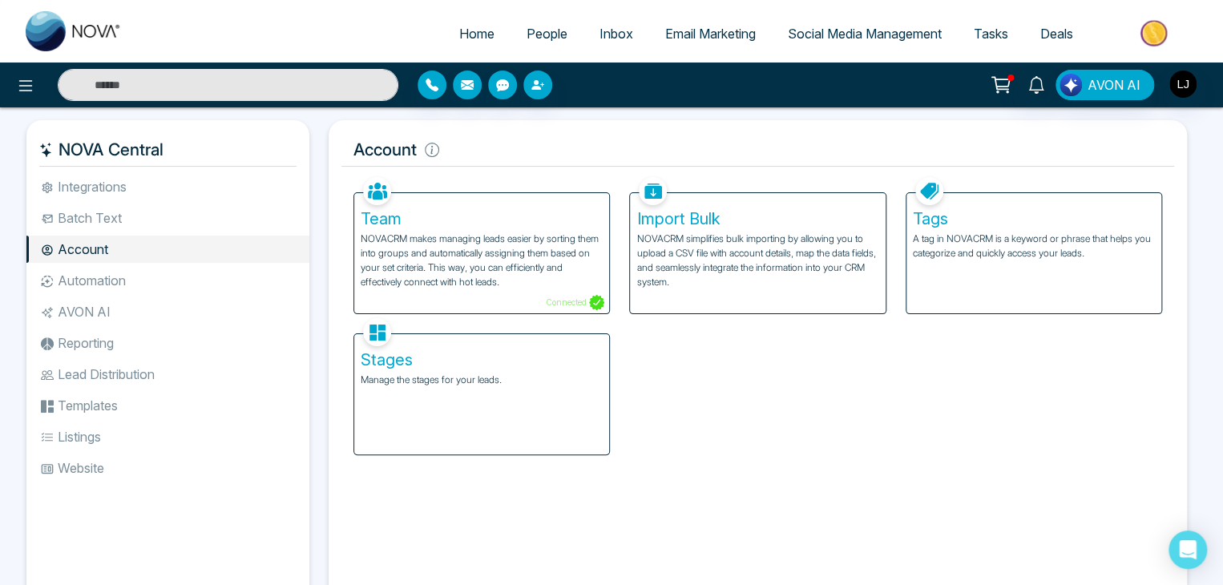
click at [98, 276] on li "Automation" at bounding box center [167, 280] width 283 height 27
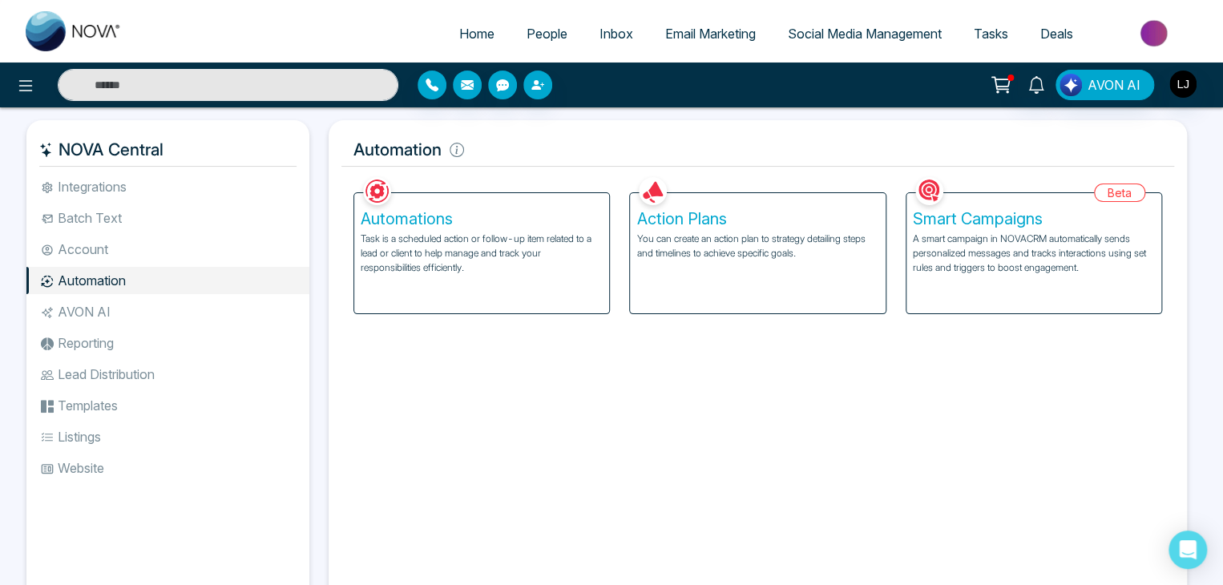
click at [701, 220] on h5 "Action Plans" at bounding box center [757, 218] width 242 height 19
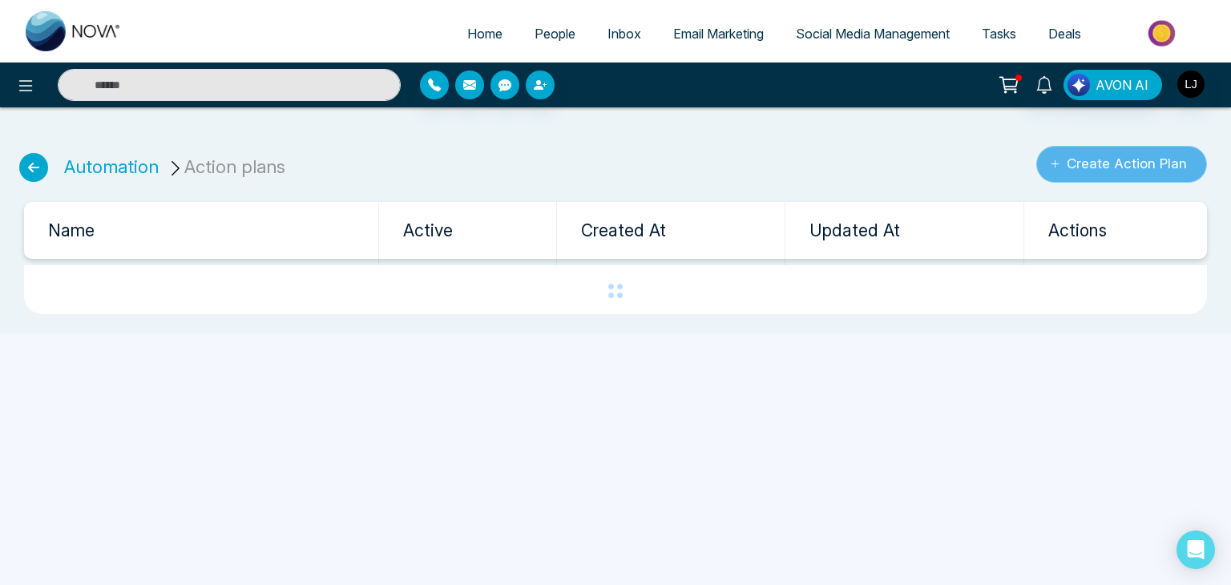
click at [1112, 151] on button "Create Action Plan" at bounding box center [1121, 164] width 171 height 37
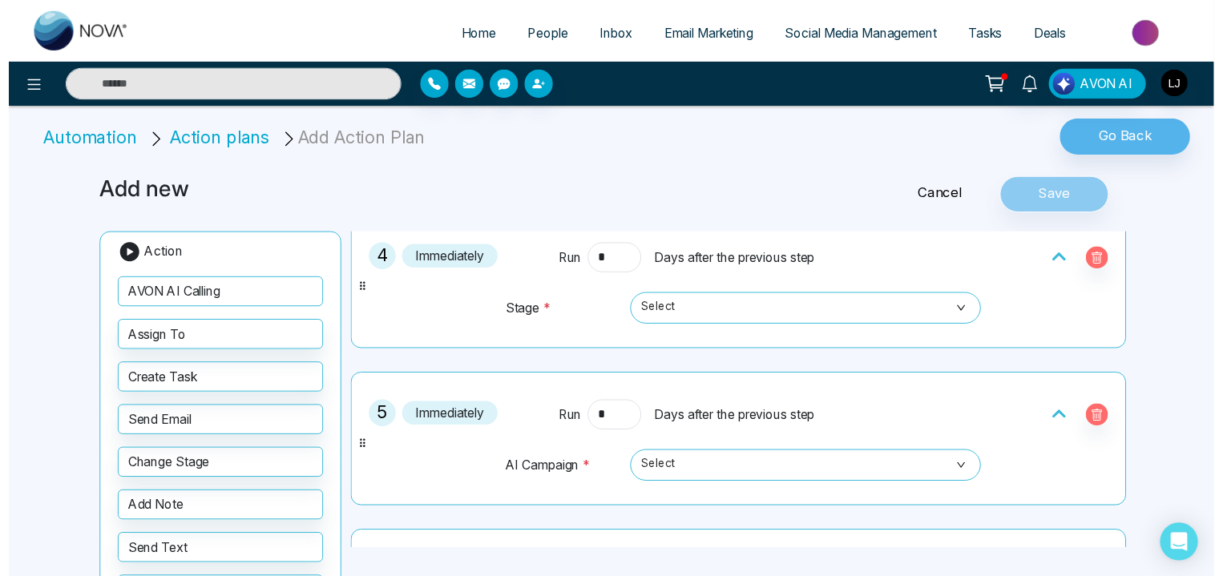
scroll to position [121, 0]
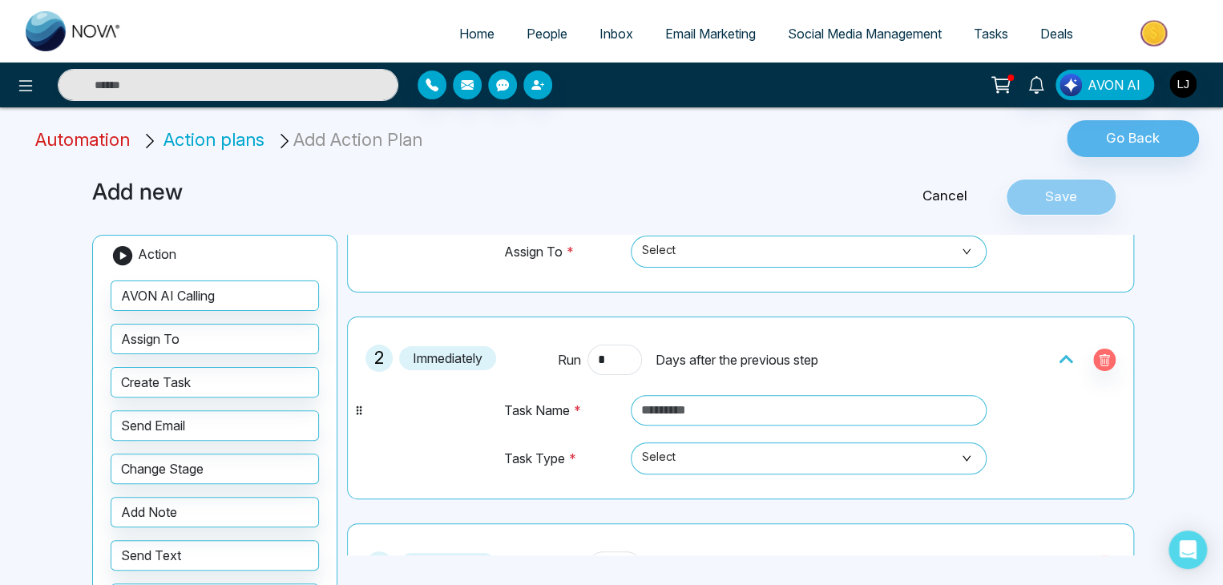
click at [88, 139] on span "Automation" at bounding box center [82, 139] width 95 height 21
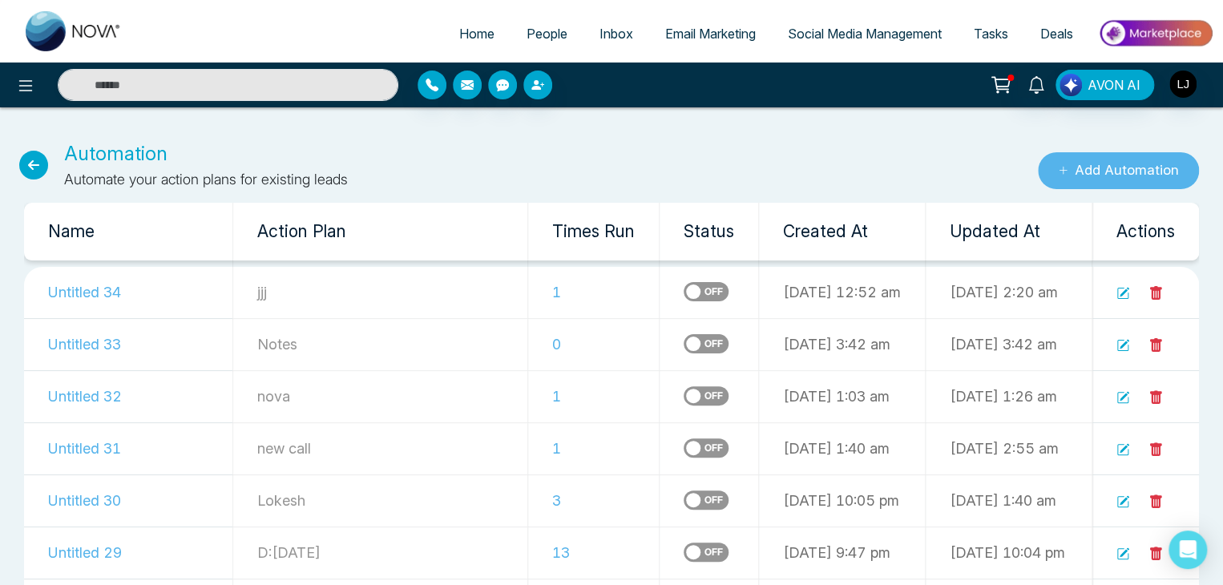
click at [1099, 174] on button "Add Automation" at bounding box center [1118, 170] width 161 height 37
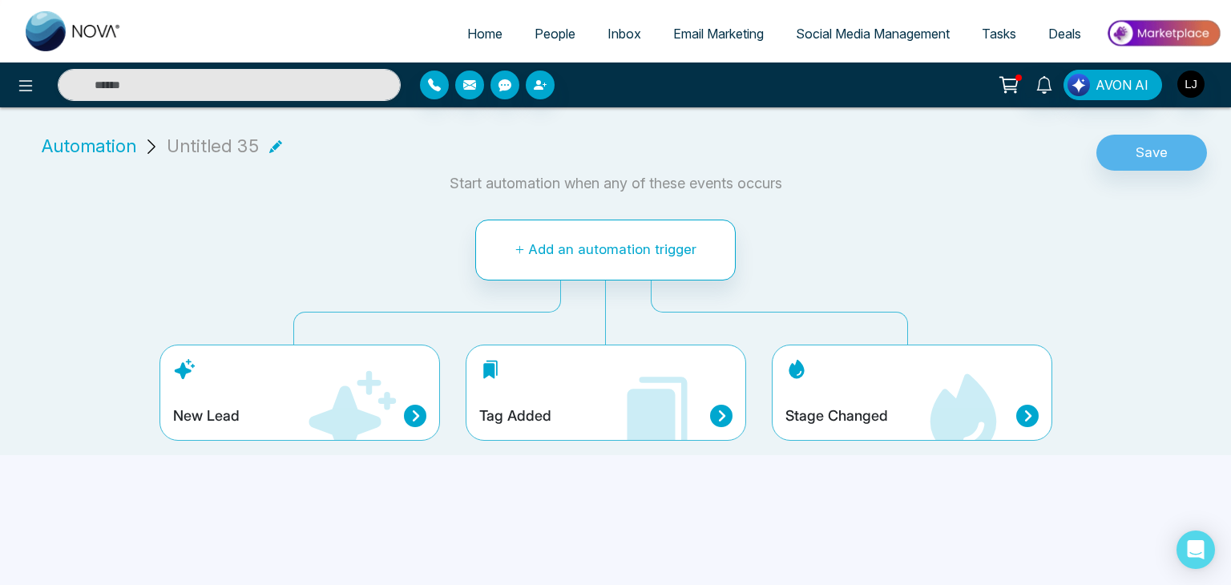
click at [414, 417] on icon at bounding box center [415, 416] width 22 height 22
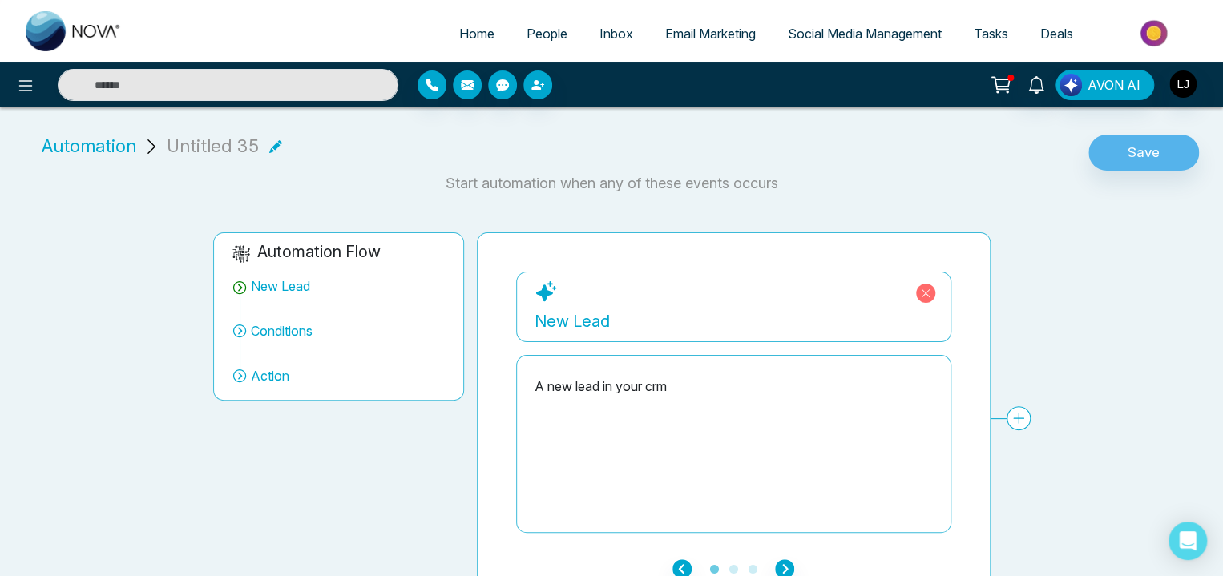
scroll to position [26, 0]
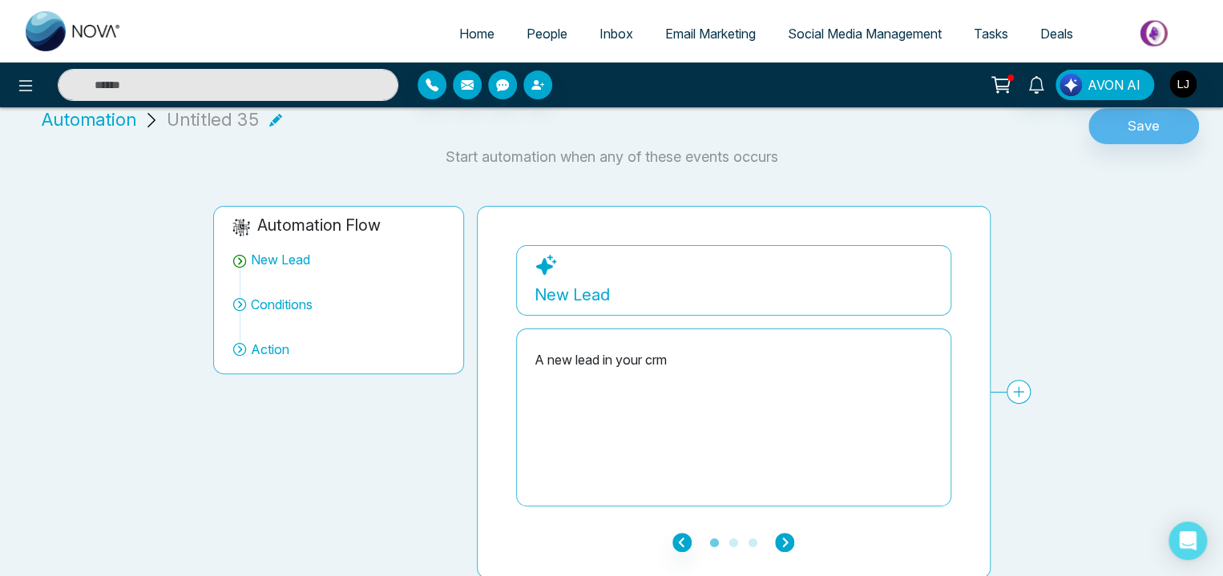
click at [782, 542] on icon "button" at bounding box center [784, 542] width 19 height 19
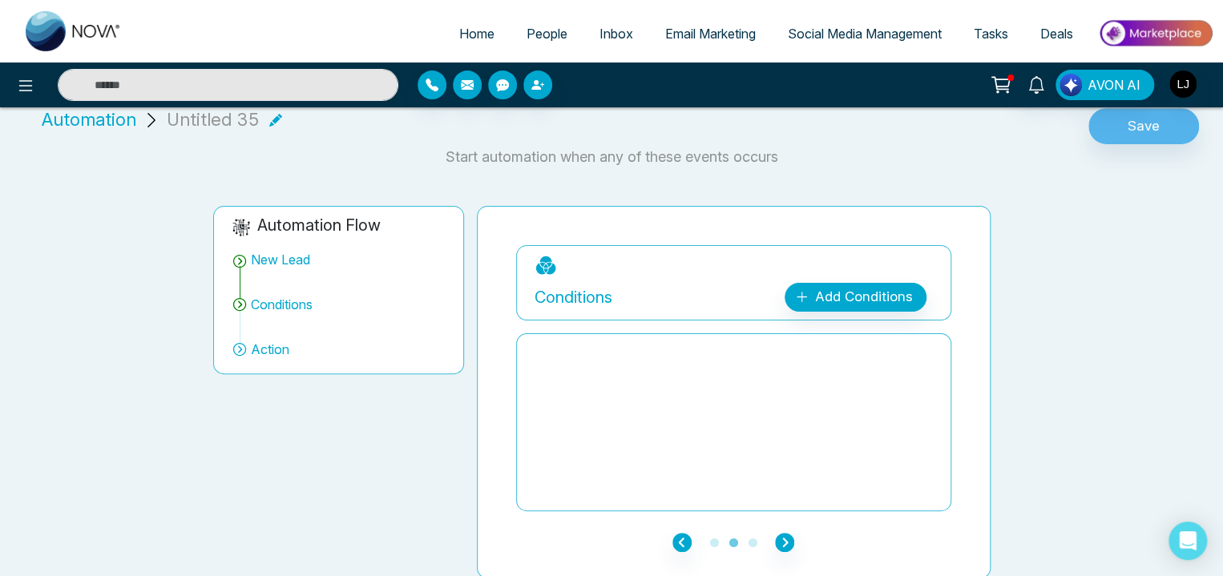
drag, startPoint x: 534, startPoint y: 295, endPoint x: 585, endPoint y: 299, distance: 50.6
click at [585, 299] on p "Conditions" at bounding box center [573, 297] width 78 height 24
click at [788, 538] on icon "button" at bounding box center [784, 542] width 19 height 19
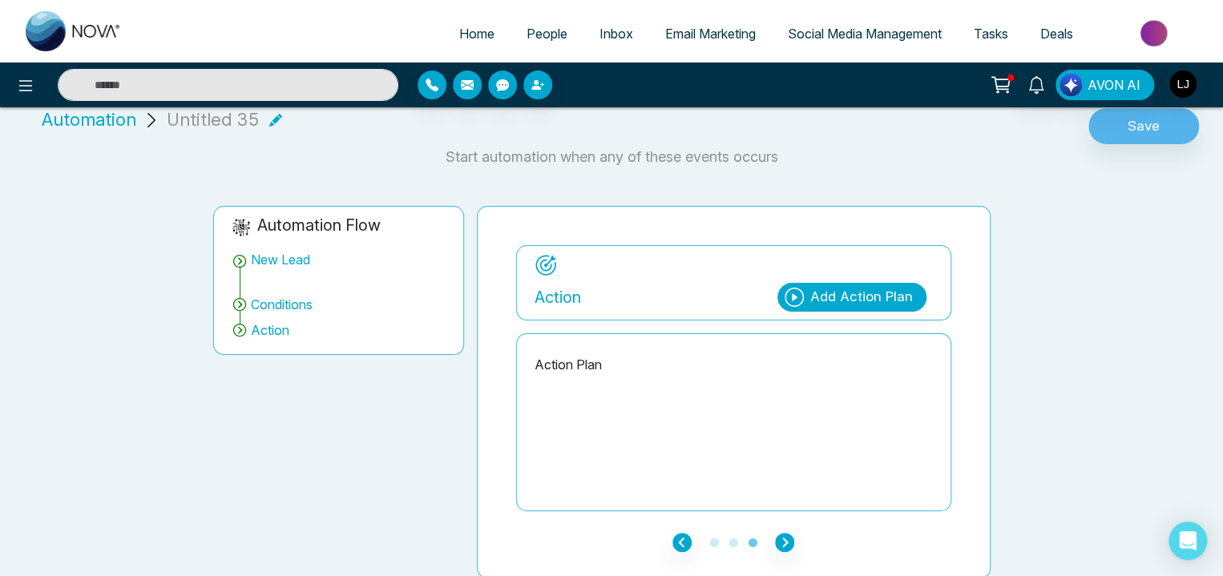
click at [830, 284] on div "Add Action Plan" at bounding box center [851, 297] width 149 height 29
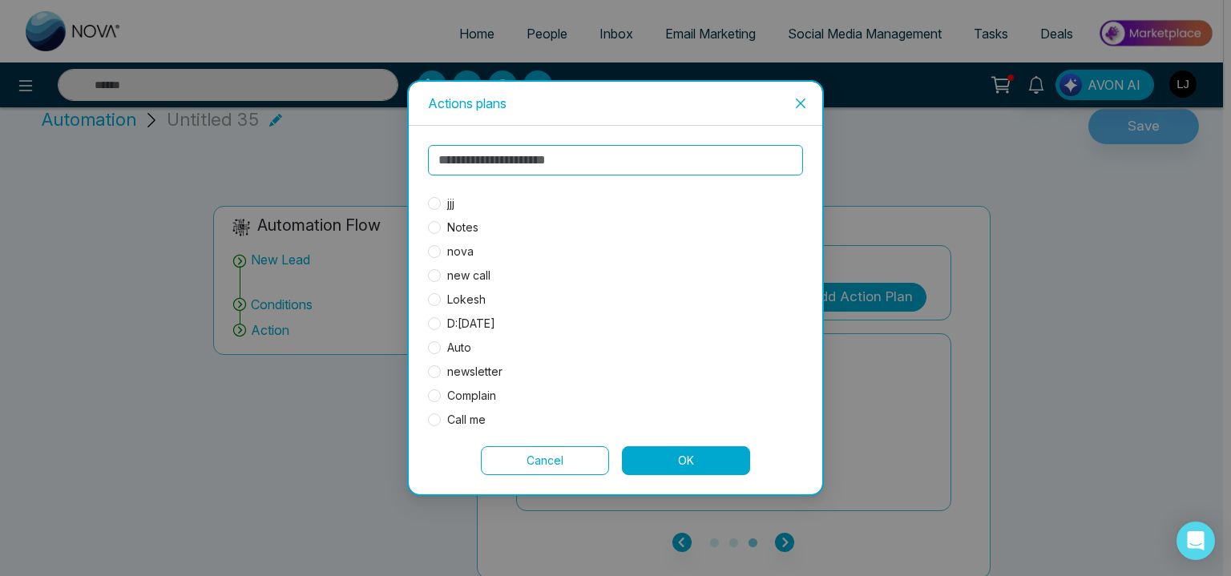
click at [470, 228] on span "Notes" at bounding box center [463, 228] width 44 height 18
click at [692, 459] on button "OK" at bounding box center [686, 460] width 128 height 29
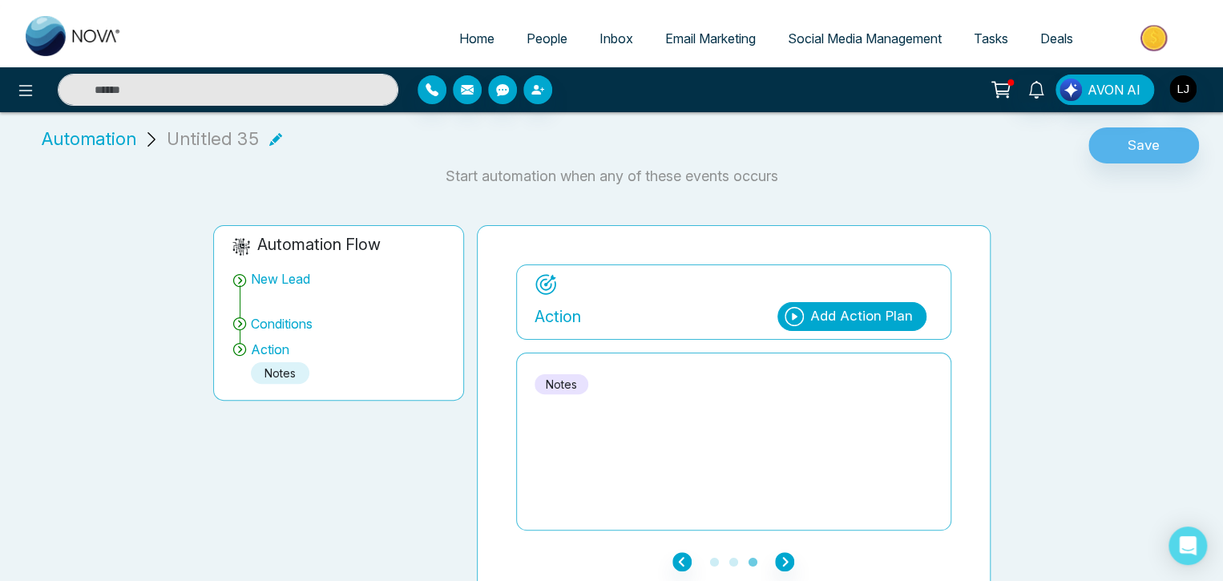
scroll to position [0, 0]
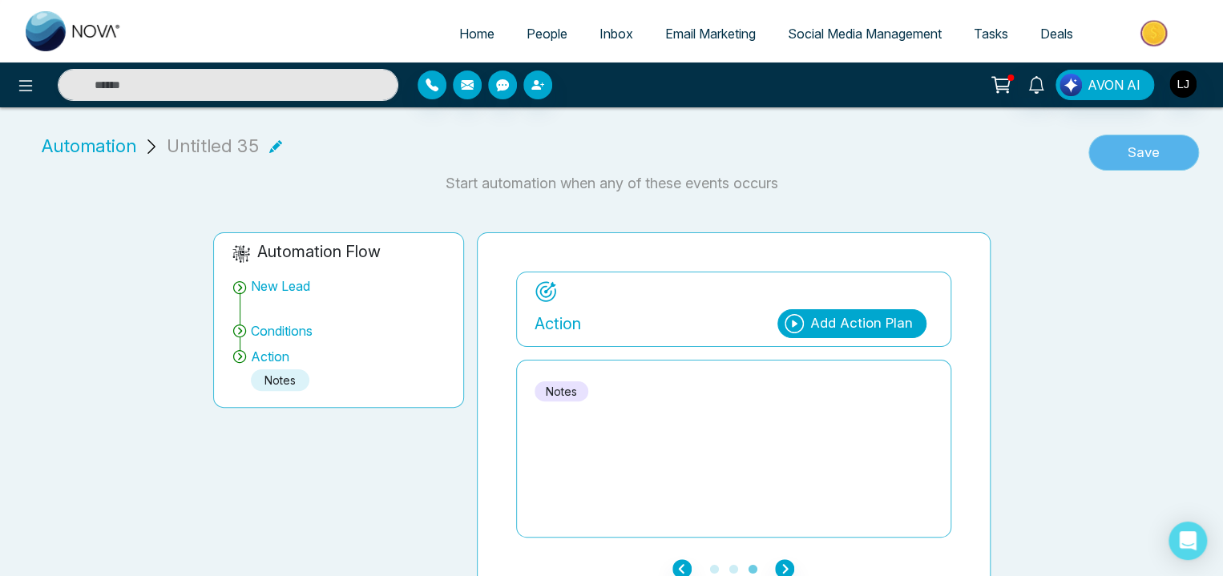
click at [1135, 147] on button "Save" at bounding box center [1143, 153] width 111 height 37
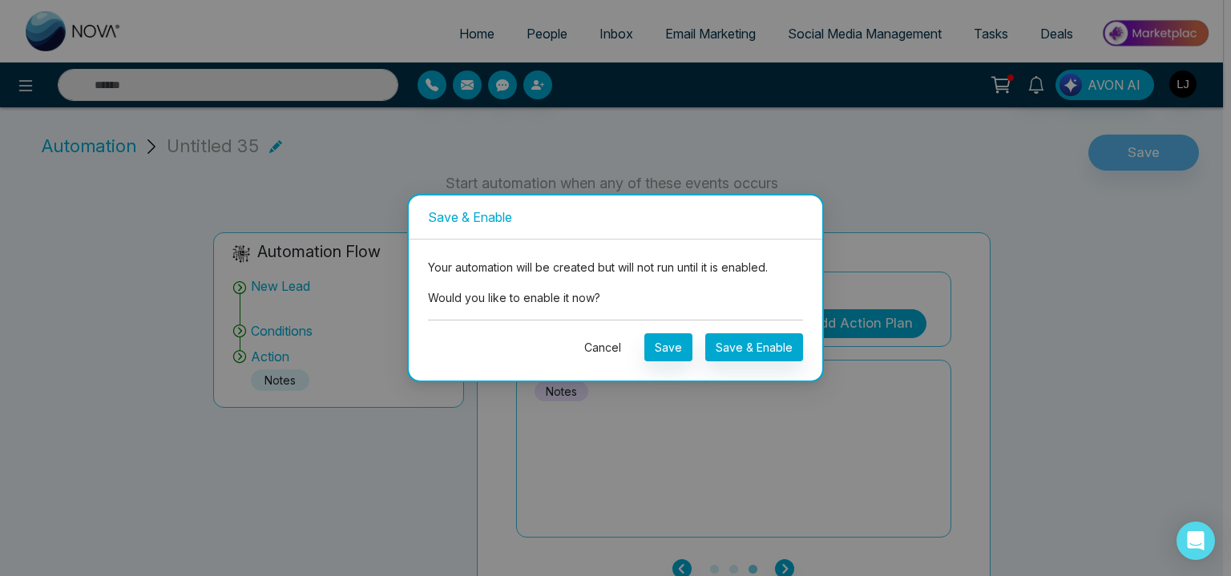
click at [590, 344] on button "Cancel" at bounding box center [603, 347] width 58 height 28
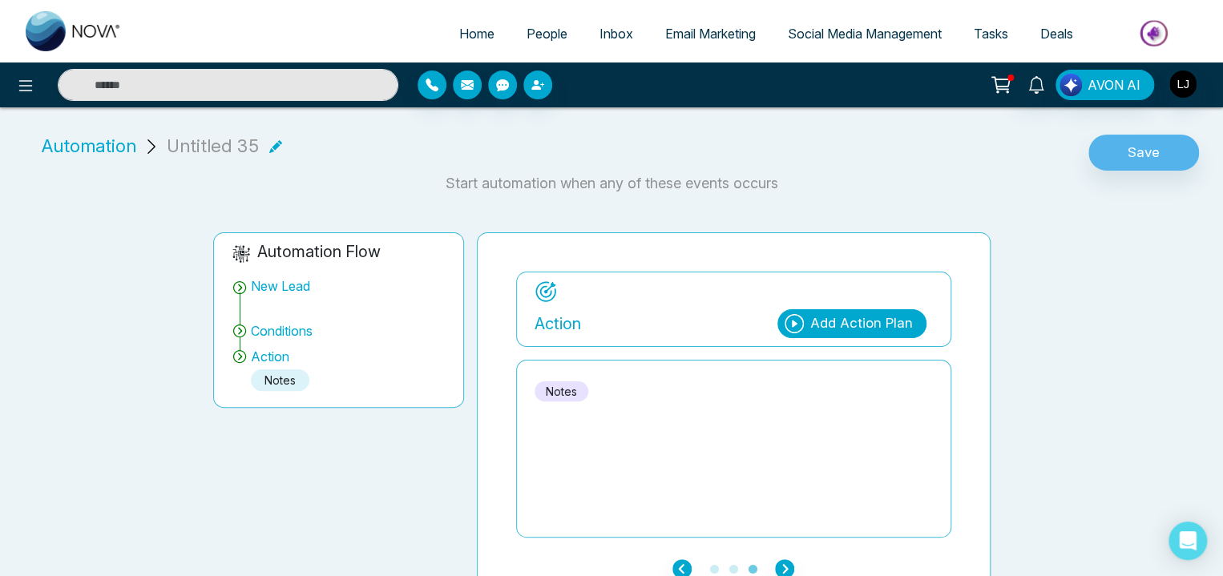
click at [95, 139] on span "Automation" at bounding box center [89, 146] width 95 height 26
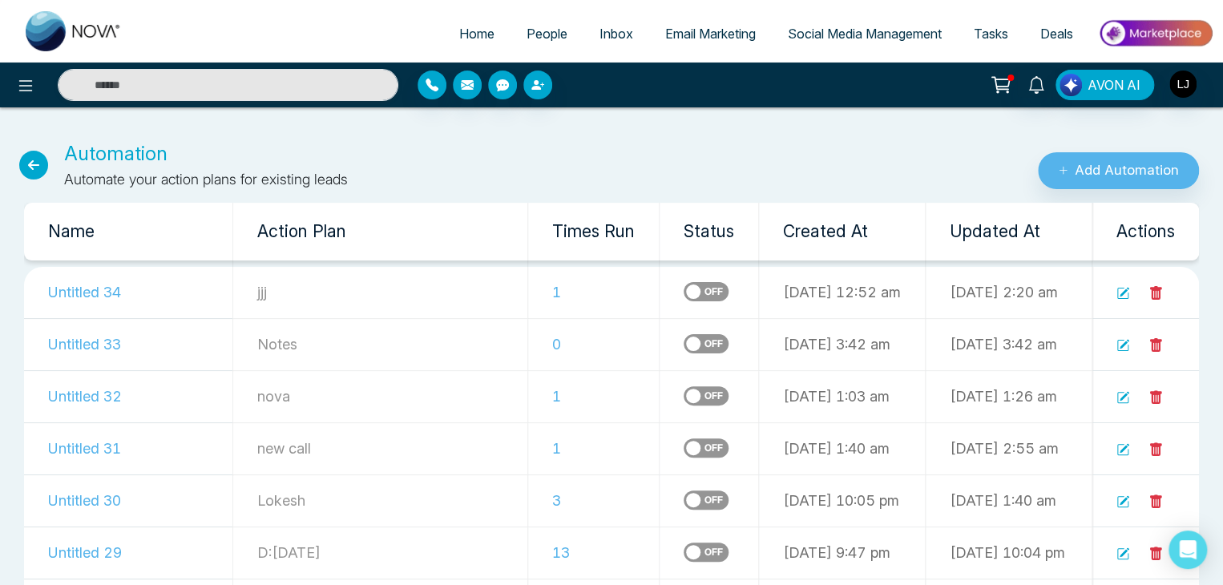
click at [36, 161] on icon at bounding box center [33, 165] width 29 height 29
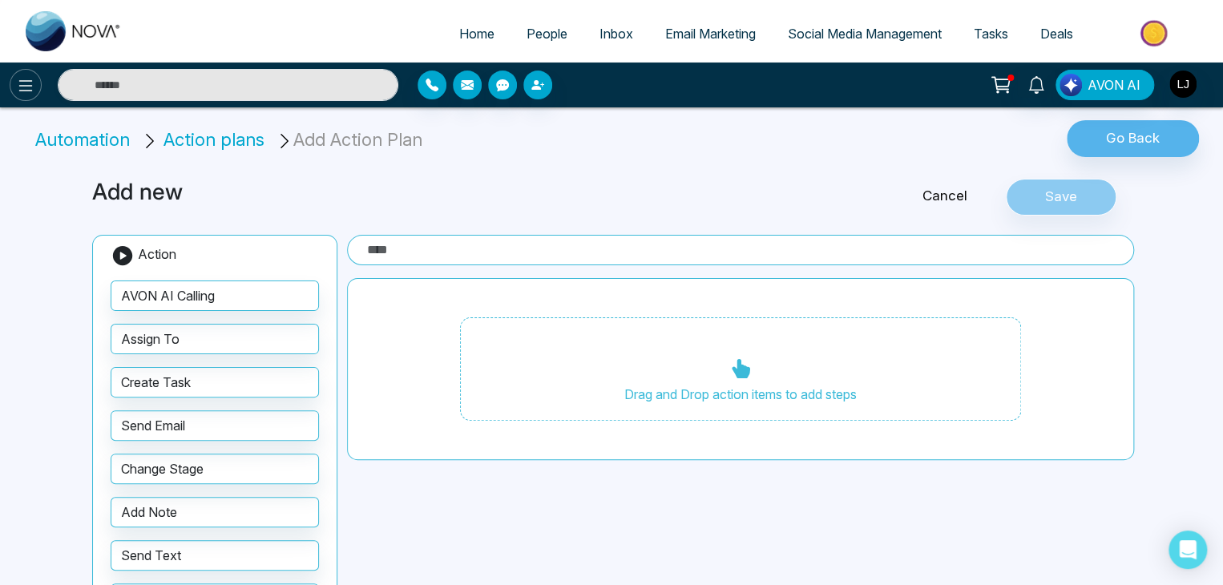
click at [18, 84] on icon at bounding box center [25, 85] width 19 height 19
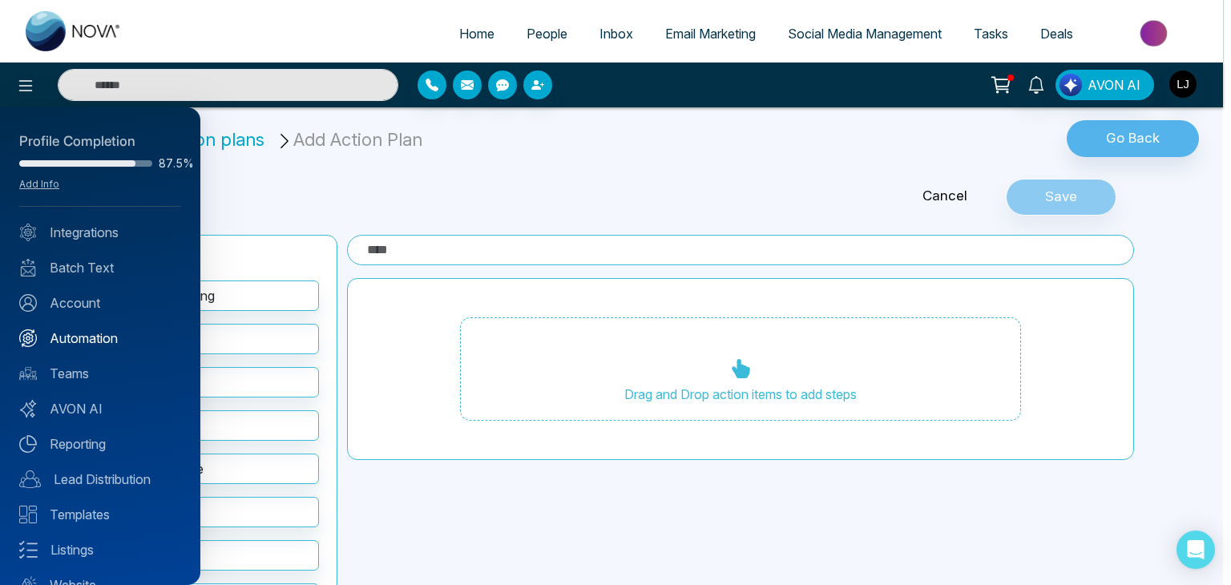
click at [96, 339] on link "Automation" at bounding box center [100, 338] width 162 height 19
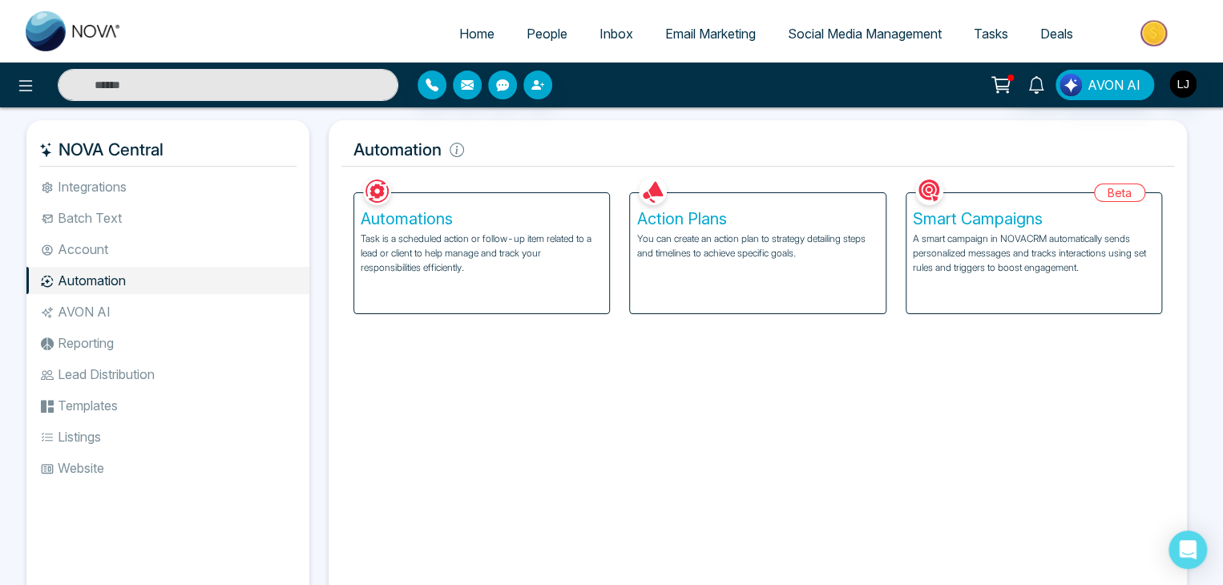
click at [977, 216] on h5 "Smart Campaigns" at bounding box center [1034, 218] width 242 height 19
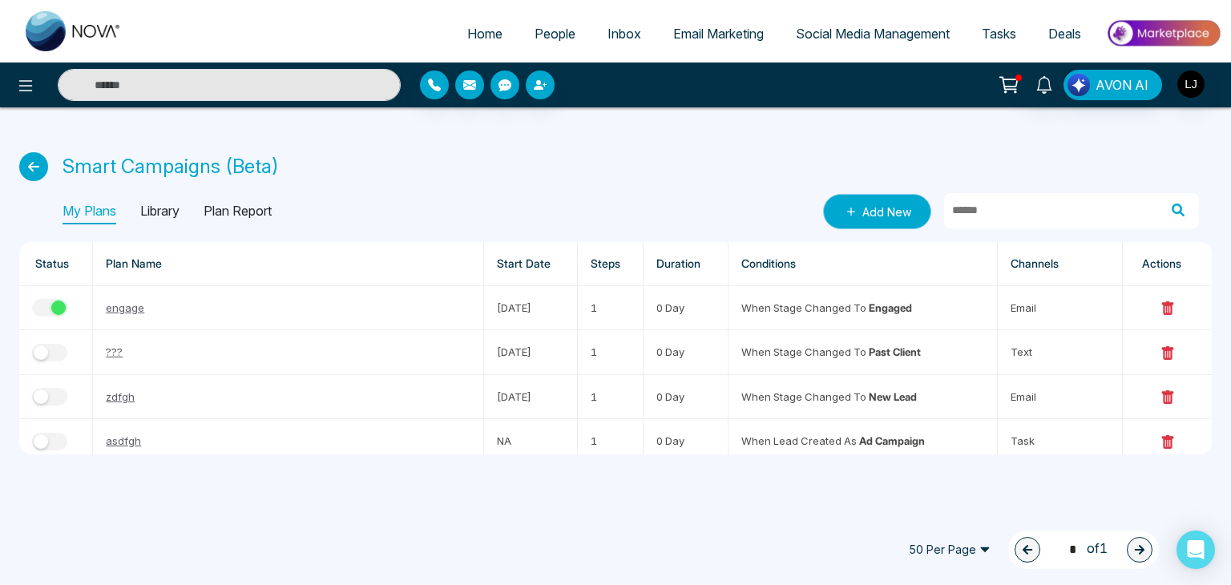
click at [861, 206] on link "Add New" at bounding box center [877, 211] width 108 height 35
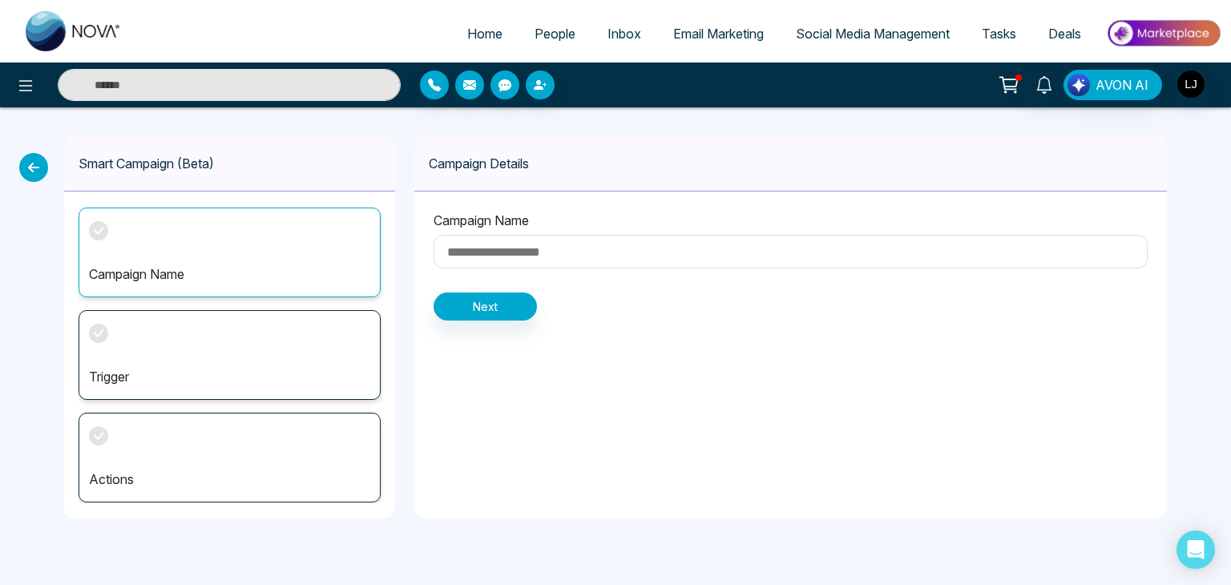
click at [500, 248] on input at bounding box center [790, 252] width 714 height 34
type input "***"
click at [487, 308] on button "Next" at bounding box center [484, 306] width 103 height 28
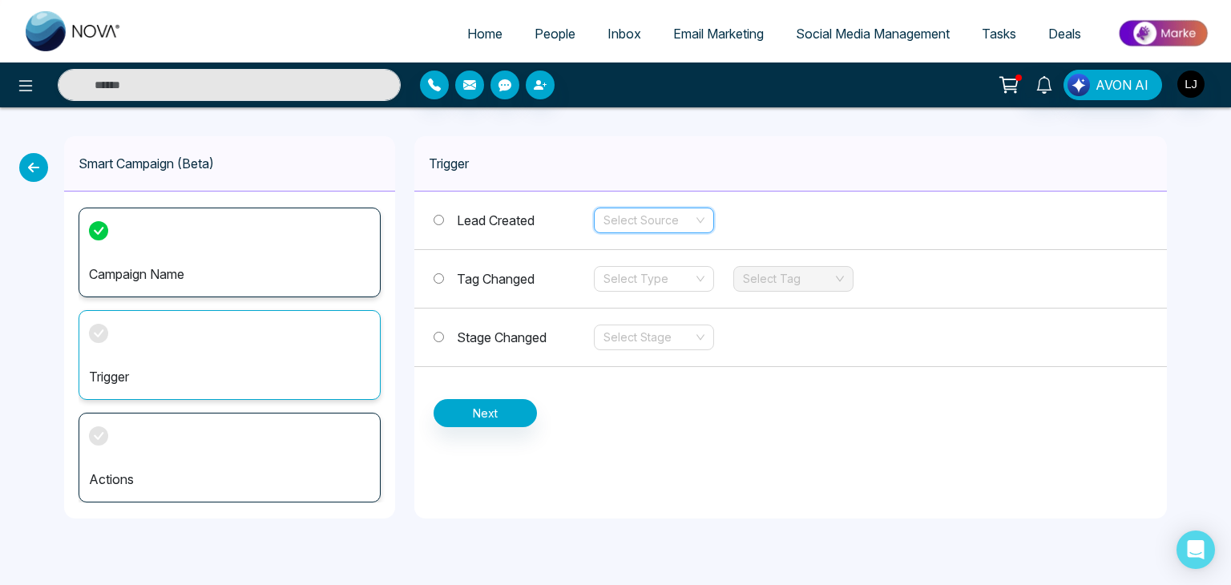
click at [648, 217] on input "search" at bounding box center [648, 220] width 90 height 24
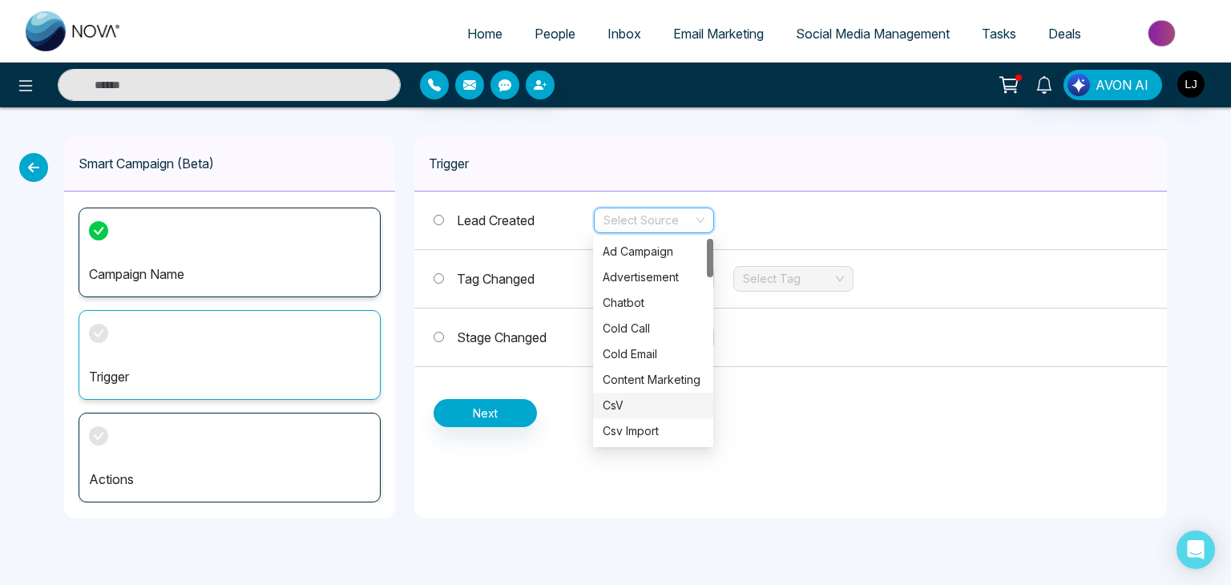
click at [619, 398] on div "CsV" at bounding box center [653, 406] width 101 height 18
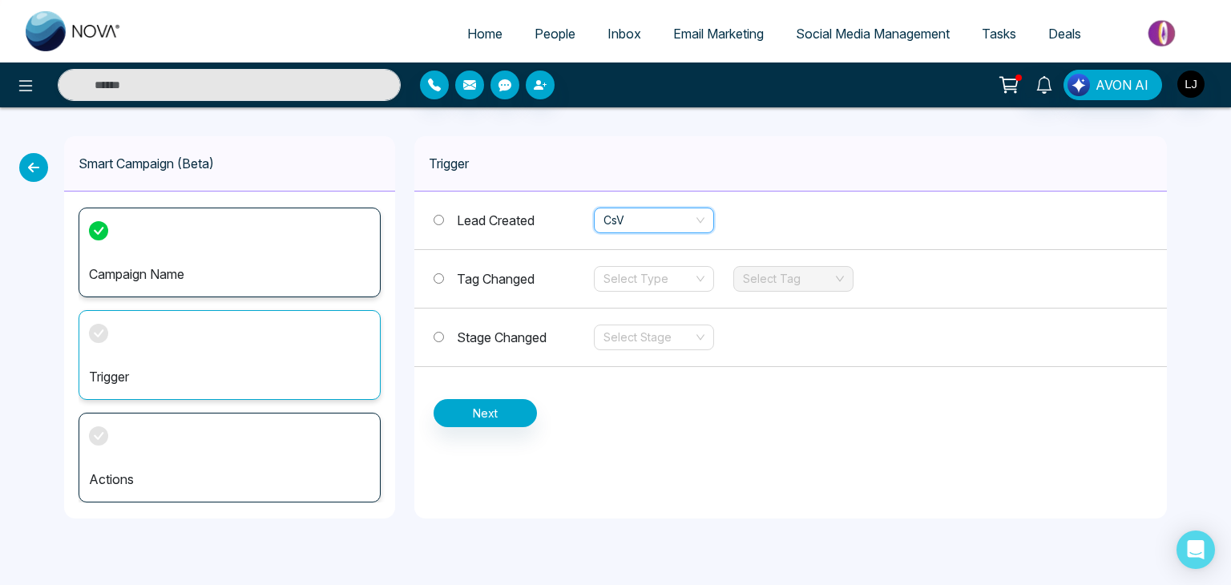
click at [490, 273] on span "Tag Changed" at bounding box center [496, 279] width 78 height 16
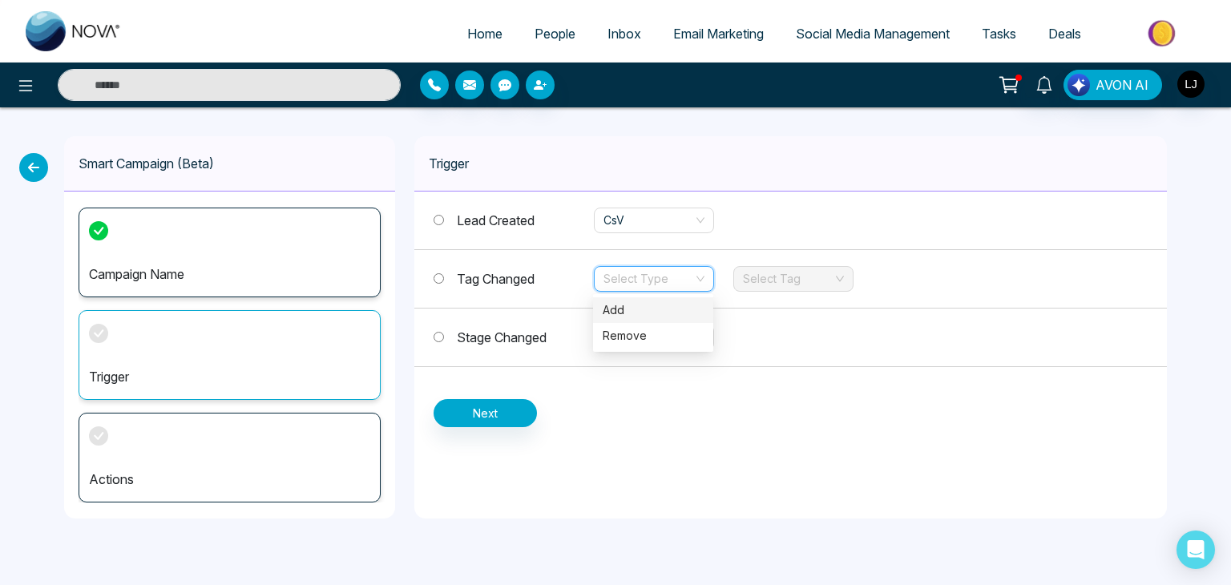
click at [687, 273] on input "search" at bounding box center [648, 279] width 90 height 24
click at [623, 312] on div "Add" at bounding box center [653, 310] width 101 height 18
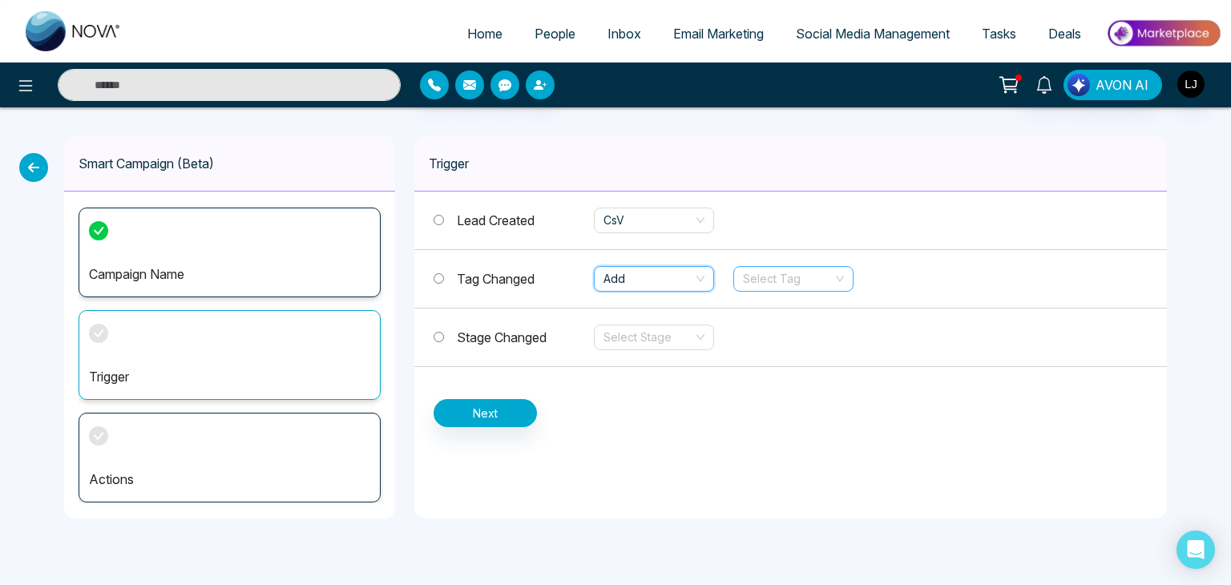
click at [804, 284] on input "search" at bounding box center [788, 279] width 90 height 24
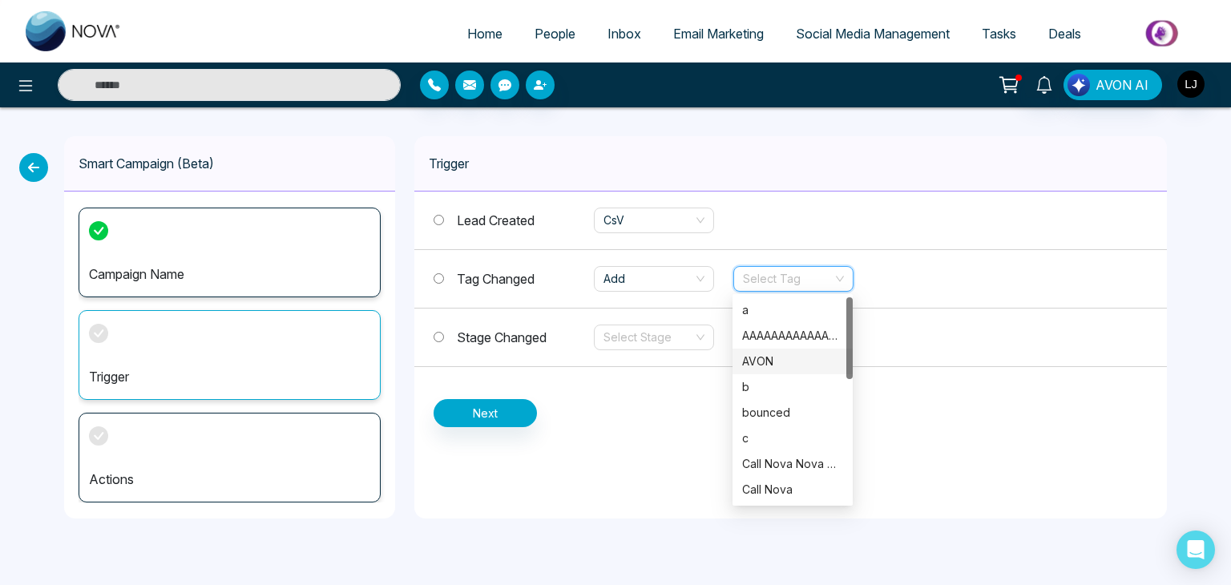
click at [764, 361] on div "AVON" at bounding box center [792, 362] width 101 height 18
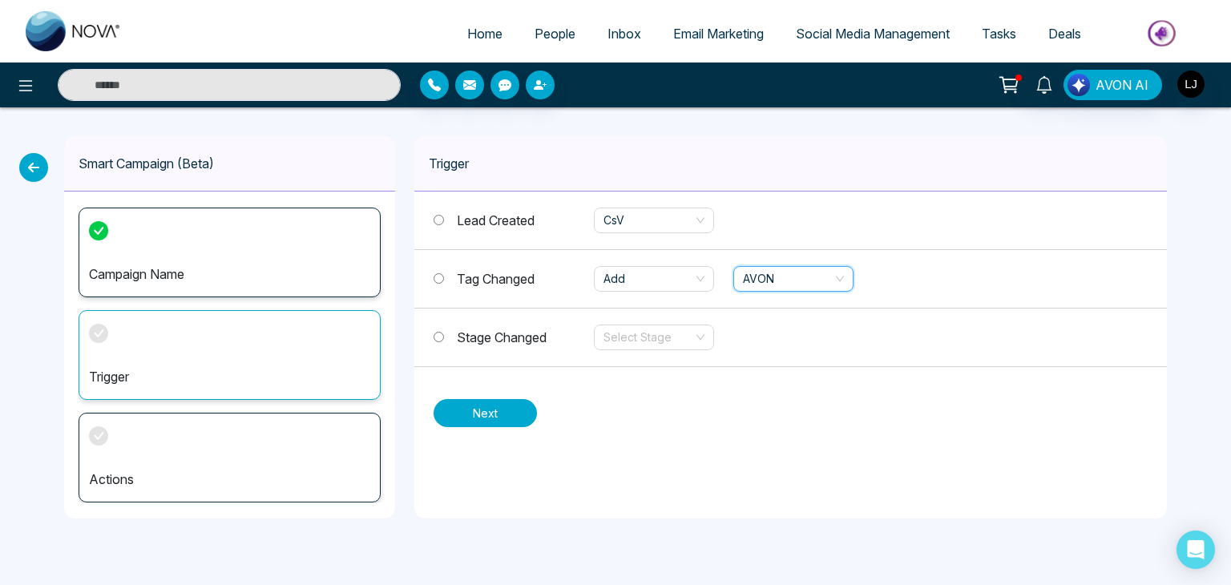
click at [490, 414] on button "Next" at bounding box center [484, 413] width 103 height 28
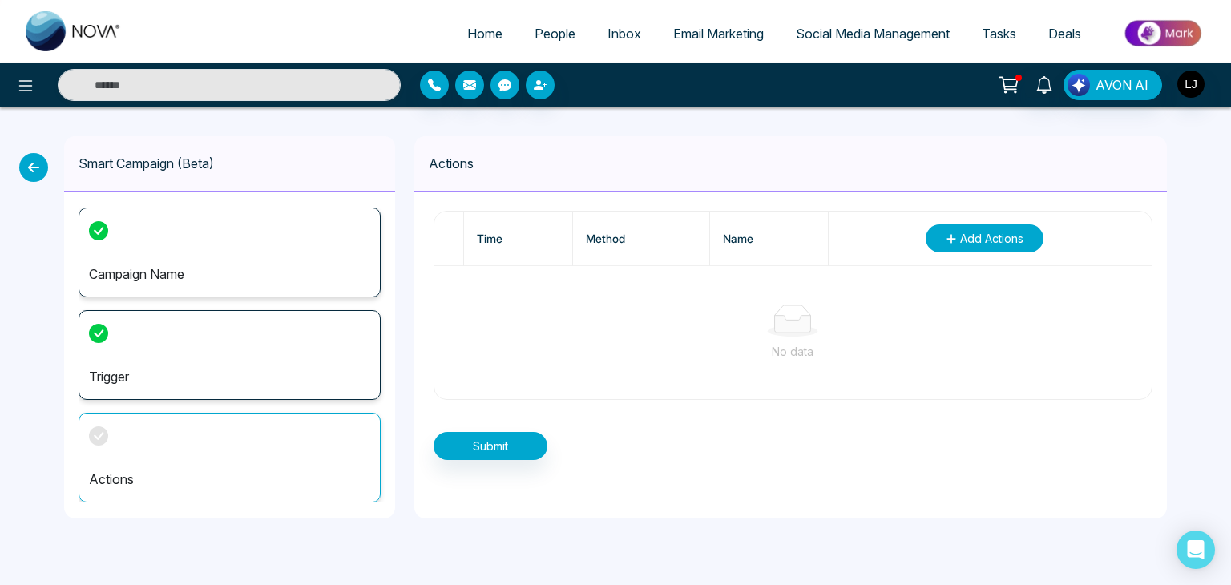
click at [970, 242] on span "Add Actions" at bounding box center [991, 238] width 63 height 17
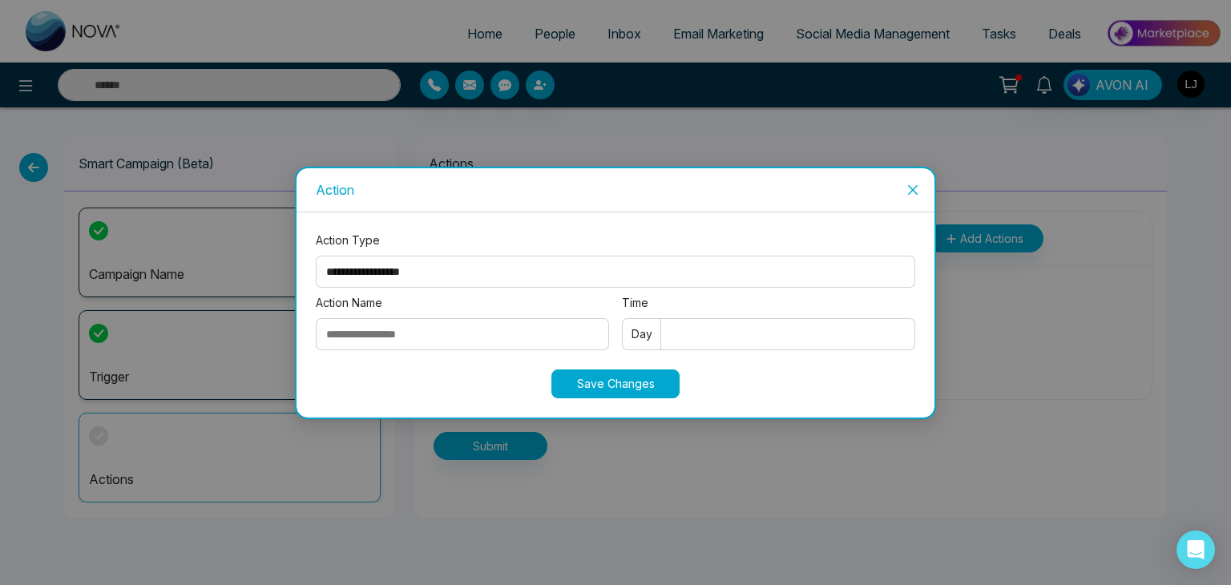
click at [361, 267] on select "**********" at bounding box center [615, 272] width 599 height 32
click at [917, 186] on icon "close" at bounding box center [912, 189] width 13 height 13
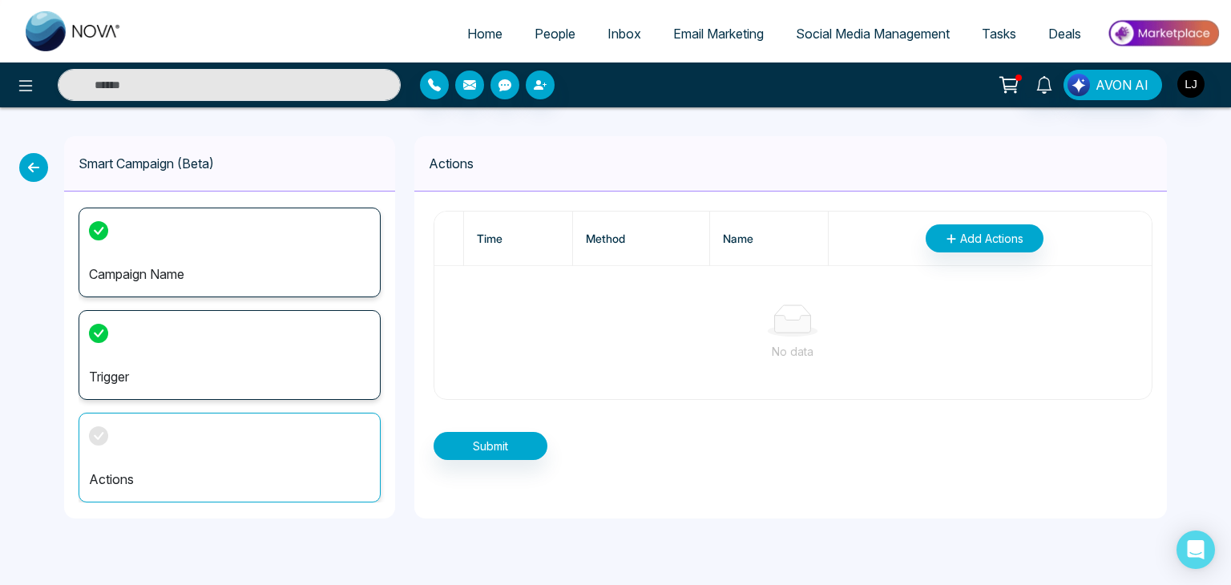
click at [41, 162] on icon at bounding box center [33, 167] width 29 height 29
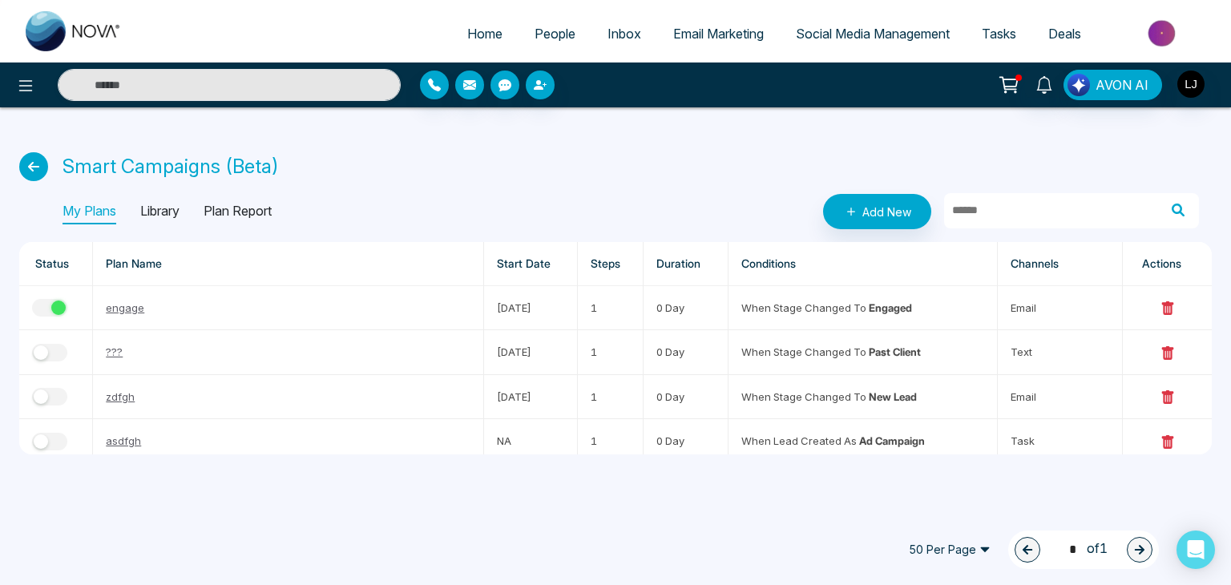
click at [159, 212] on p "Library" at bounding box center [159, 212] width 39 height 26
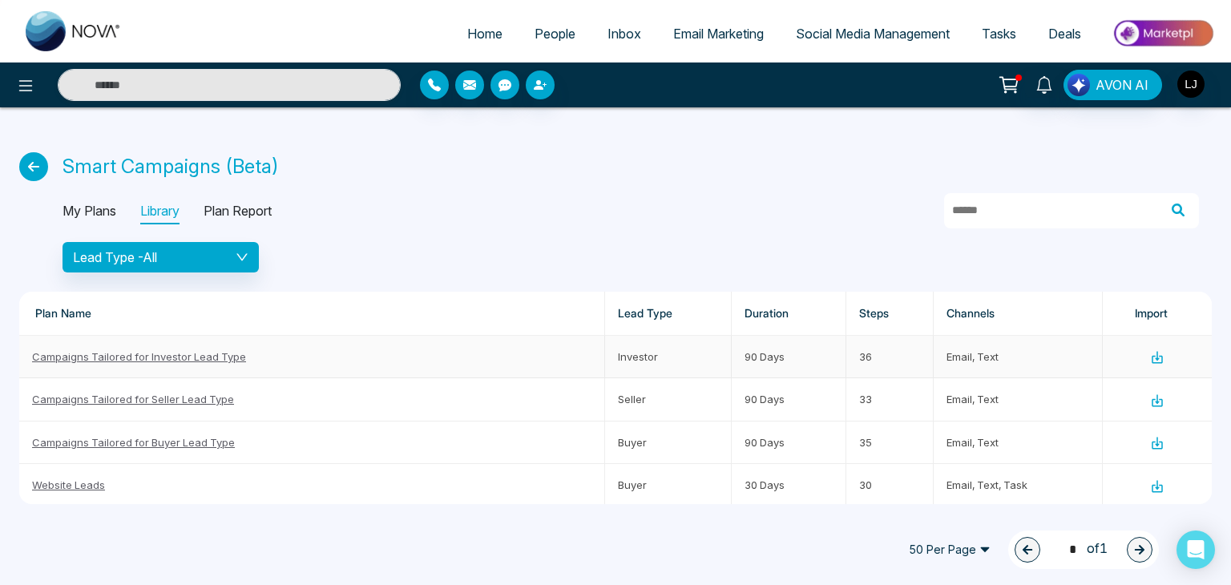
click at [1151, 356] on icon at bounding box center [1156, 360] width 11 height 8
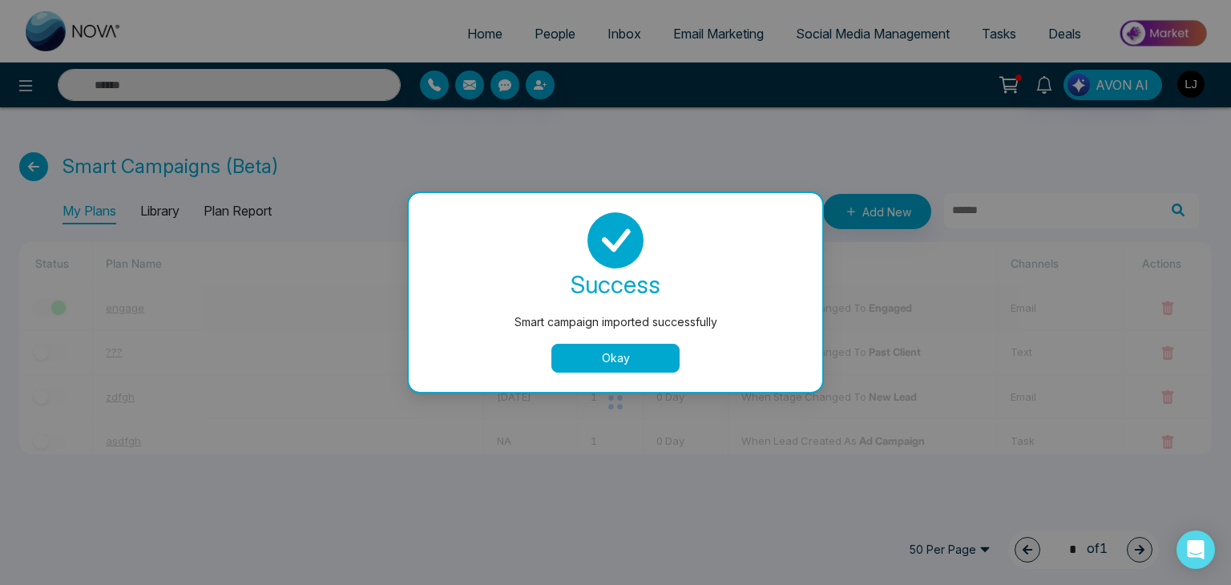
click at [608, 355] on button "Okay" at bounding box center [615, 358] width 128 height 29
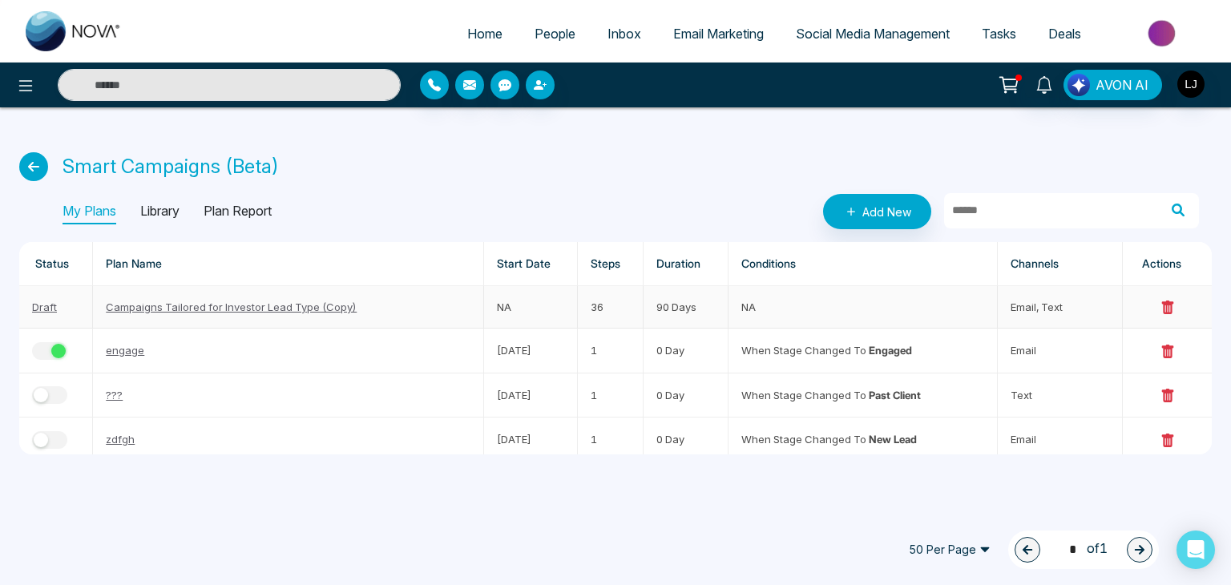
click at [127, 307] on link "Campaigns Tailored for Investor Lead Type (Copy)" at bounding box center [231, 306] width 251 height 13
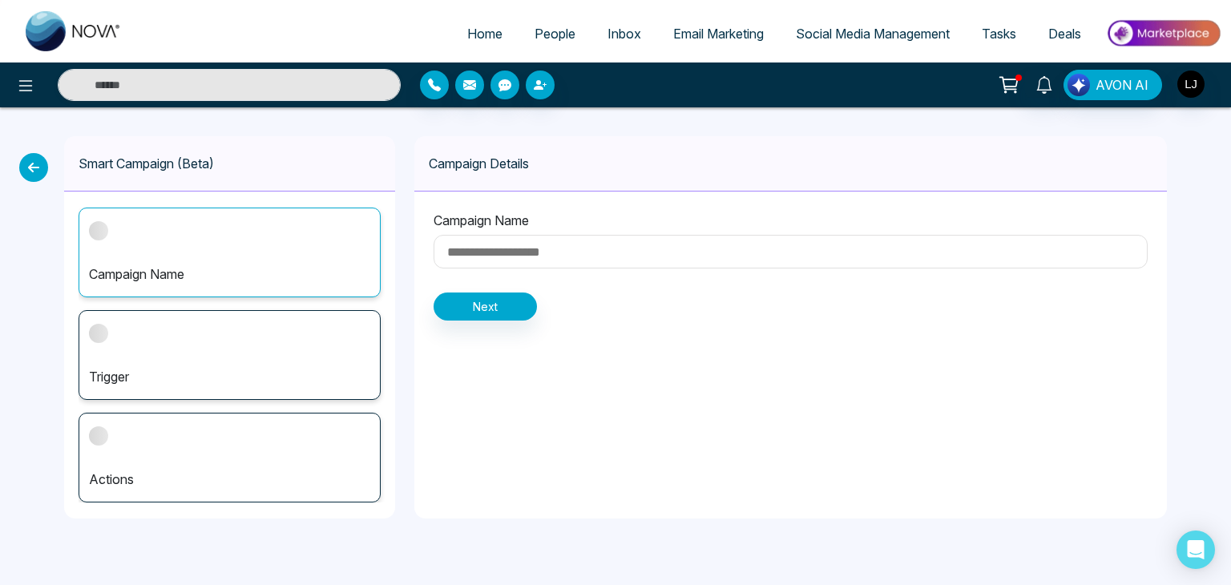
type input "**********"
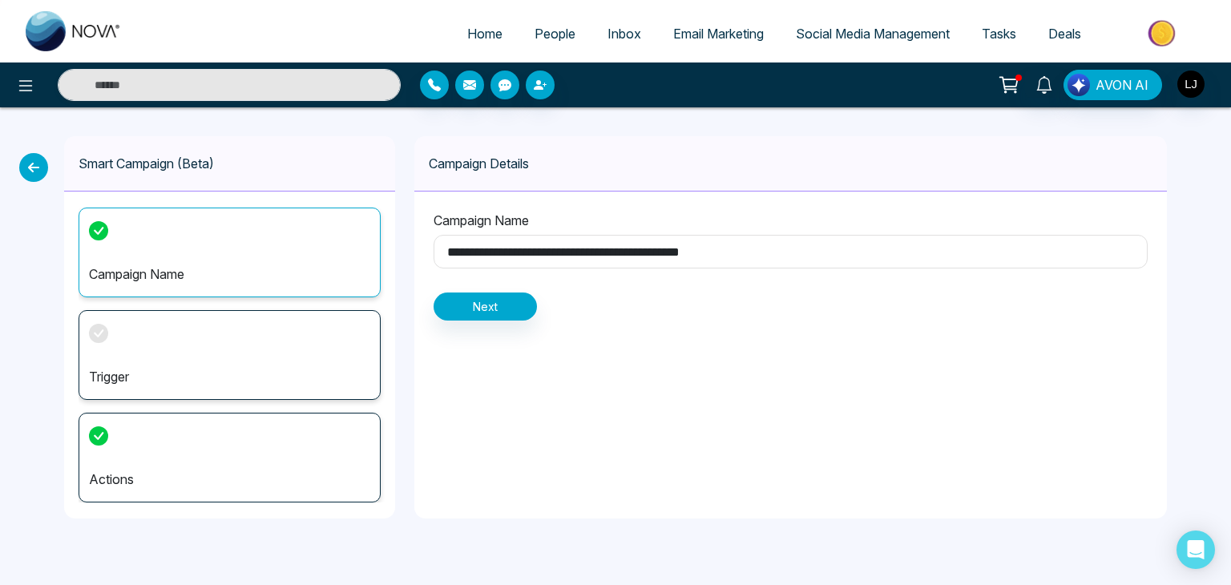
click at [111, 344] on div "Trigger" at bounding box center [230, 355] width 302 height 90
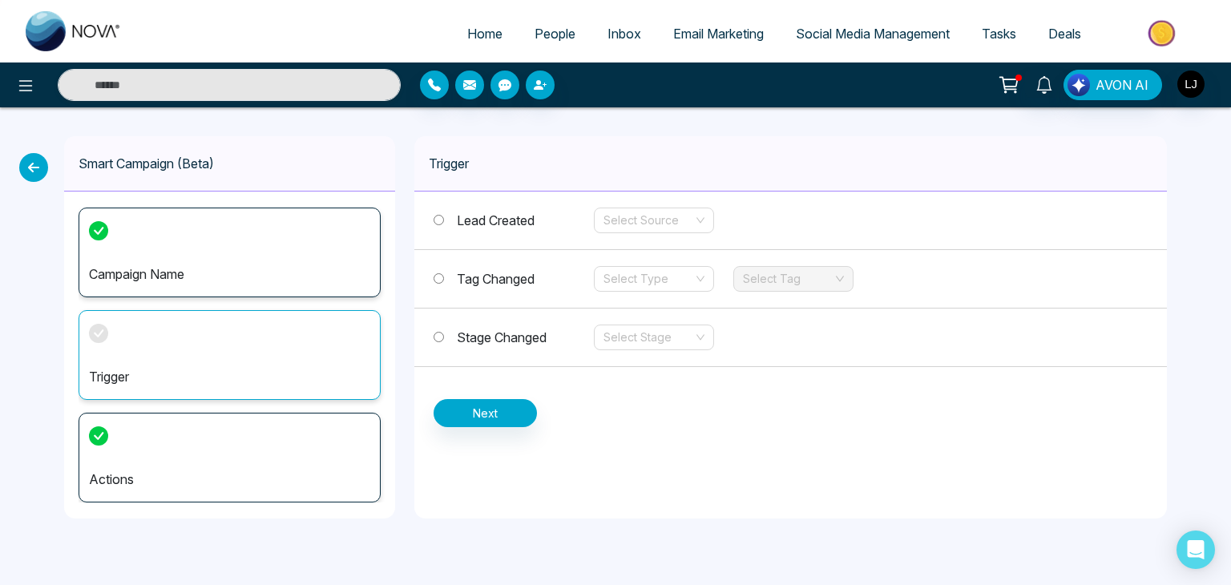
click at [475, 280] on span "Tag Changed" at bounding box center [496, 279] width 78 height 16
click at [633, 274] on input "search" at bounding box center [648, 279] width 90 height 24
click at [637, 305] on div "Add" at bounding box center [653, 310] width 101 height 18
click at [780, 277] on input "search" at bounding box center [788, 279] width 90 height 24
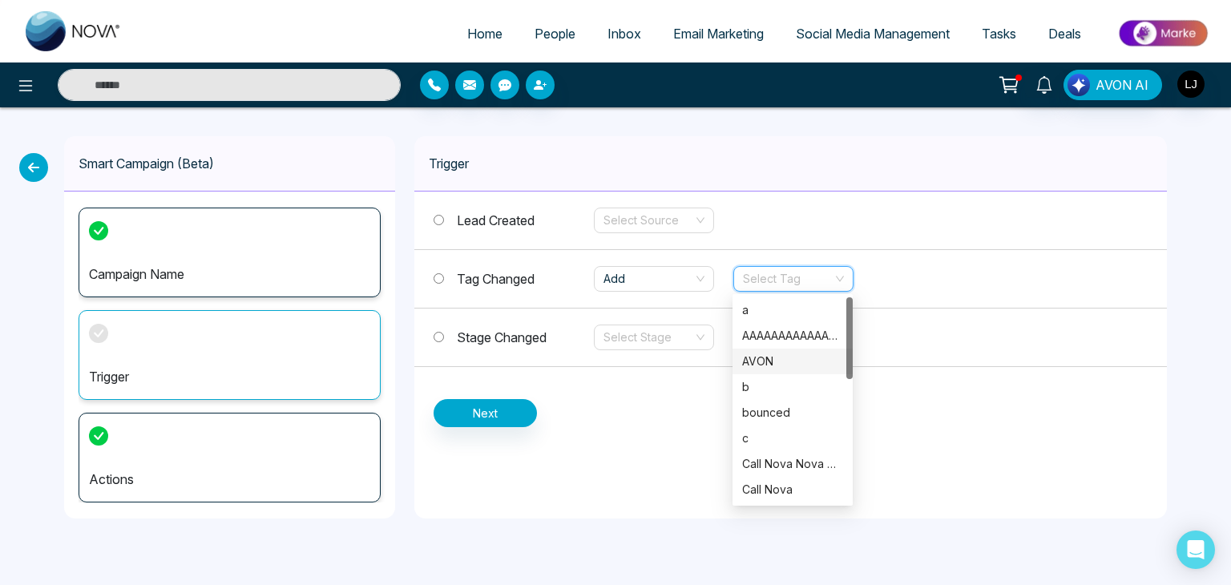
click at [764, 359] on div "AVON" at bounding box center [792, 362] width 101 height 18
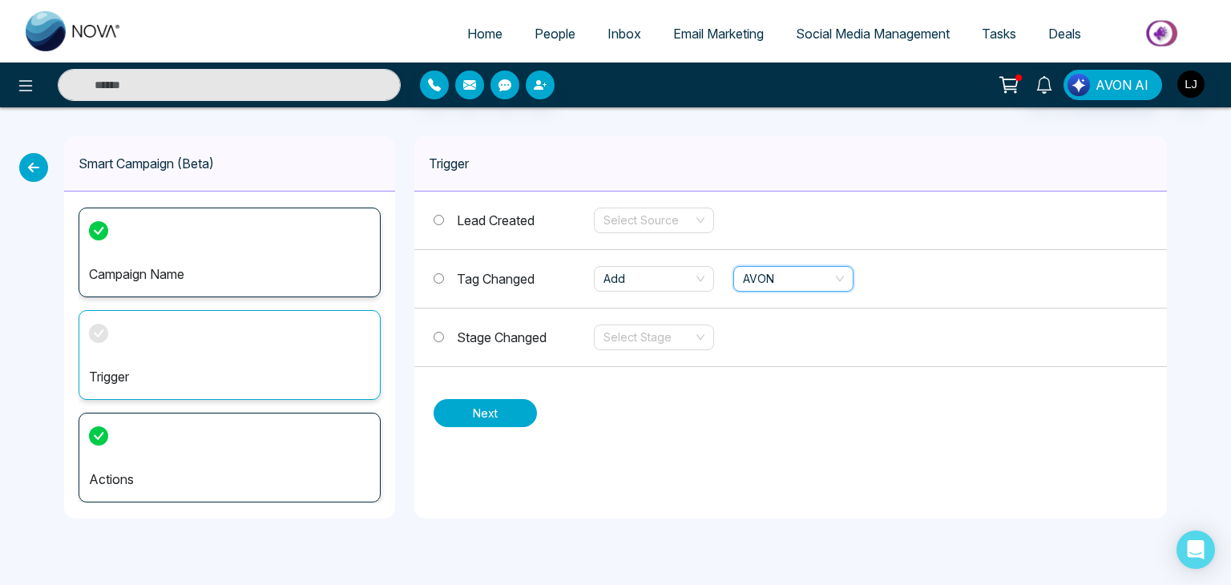
click at [476, 413] on button "Next" at bounding box center [484, 413] width 103 height 28
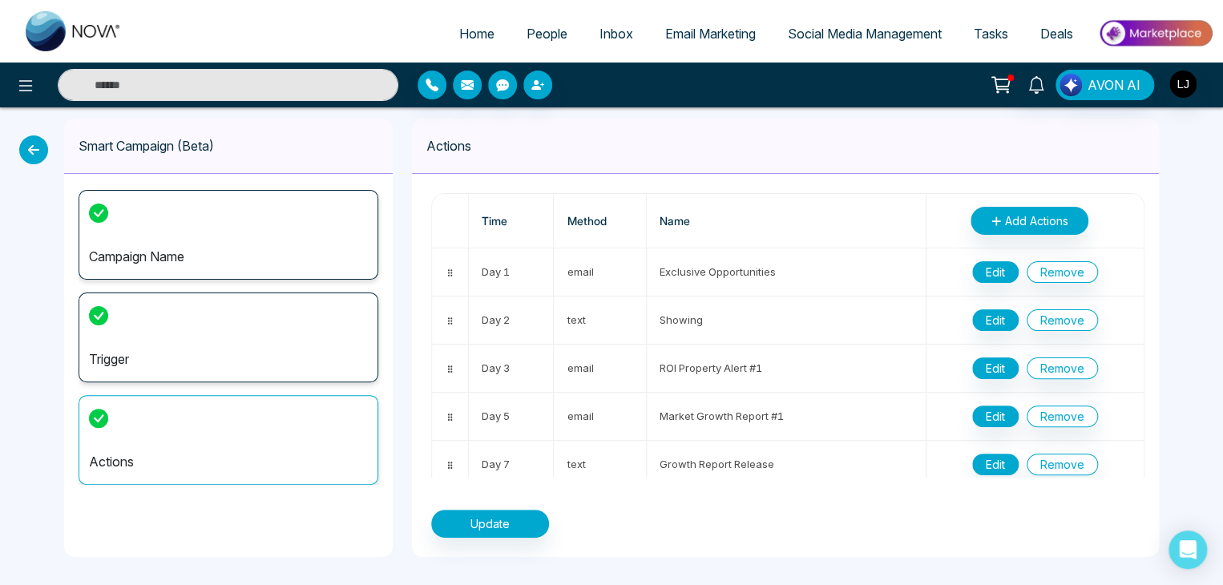
click at [28, 155] on icon at bounding box center [33, 149] width 29 height 29
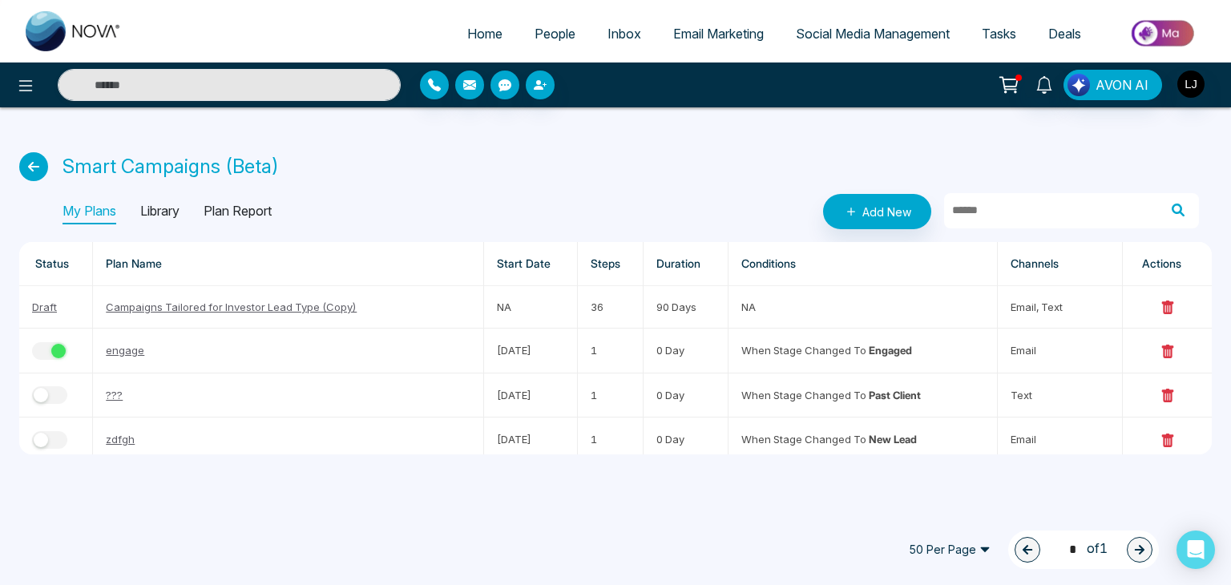
click at [228, 206] on p "Plan Report" at bounding box center [238, 212] width 68 height 26
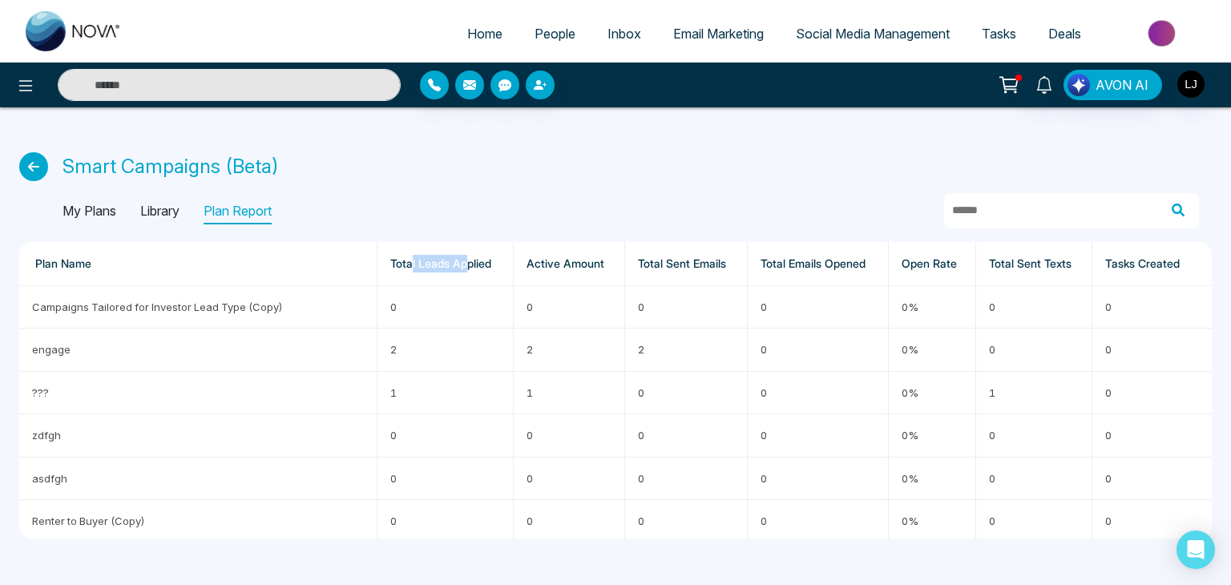
drag, startPoint x: 409, startPoint y: 267, endPoint x: 466, endPoint y: 266, distance: 56.1
click at [466, 266] on th "Total Leads Applied" at bounding box center [445, 264] width 136 height 44
drag, startPoint x: 389, startPoint y: 349, endPoint x: 406, endPoint y: 349, distance: 17.6
click at [406, 349] on td "2" at bounding box center [445, 350] width 136 height 42
drag, startPoint x: 554, startPoint y: 264, endPoint x: 586, endPoint y: 264, distance: 31.2
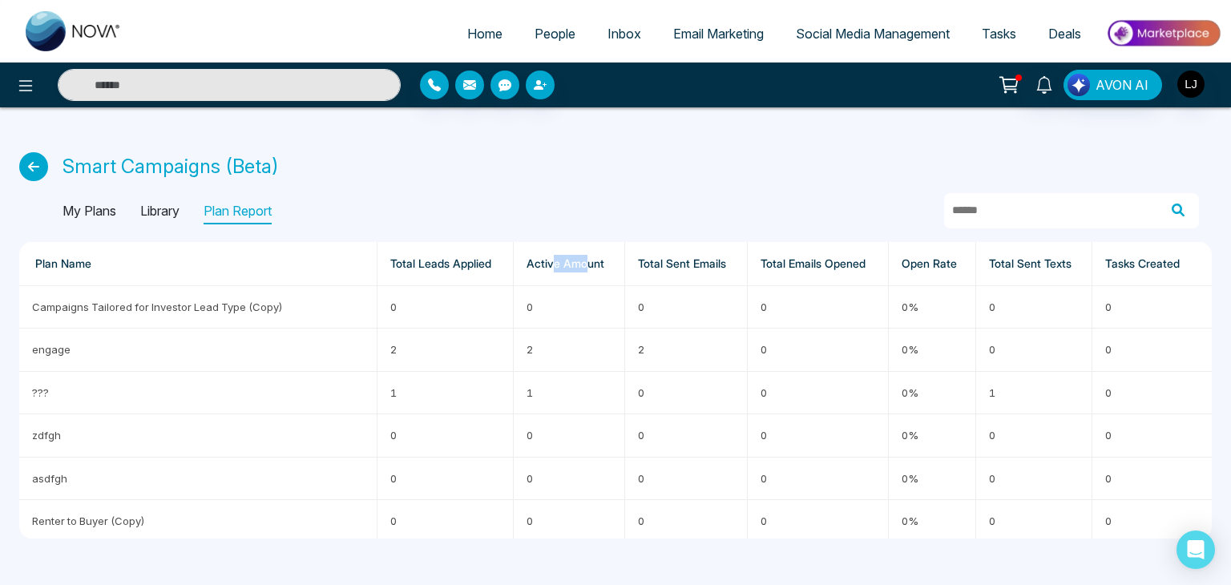
click at [586, 264] on th "Active Amount" at bounding box center [569, 264] width 111 height 44
drag, startPoint x: 516, startPoint y: 353, endPoint x: 530, endPoint y: 350, distance: 14.0
click at [530, 350] on td "2" at bounding box center [569, 350] width 111 height 42
drag, startPoint x: 640, startPoint y: 263, endPoint x: 715, endPoint y: 264, distance: 74.5
click at [715, 264] on th "Total Sent Emails" at bounding box center [686, 264] width 123 height 44
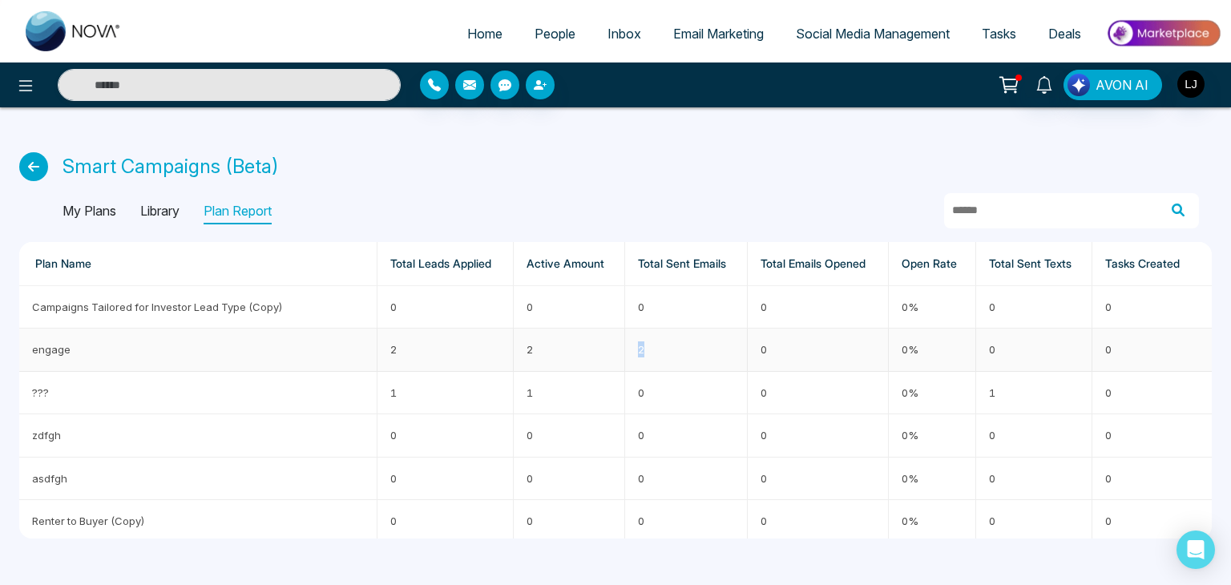
drag, startPoint x: 629, startPoint y: 354, endPoint x: 650, endPoint y: 352, distance: 21.0
click at [650, 352] on td "2" at bounding box center [686, 350] width 123 height 42
drag, startPoint x: 990, startPoint y: 265, endPoint x: 1059, endPoint y: 265, distance: 68.9
click at [1059, 265] on th "Total Sent Texts" at bounding box center [1034, 264] width 116 height 44
click at [984, 392] on td "1" at bounding box center [1034, 393] width 116 height 42
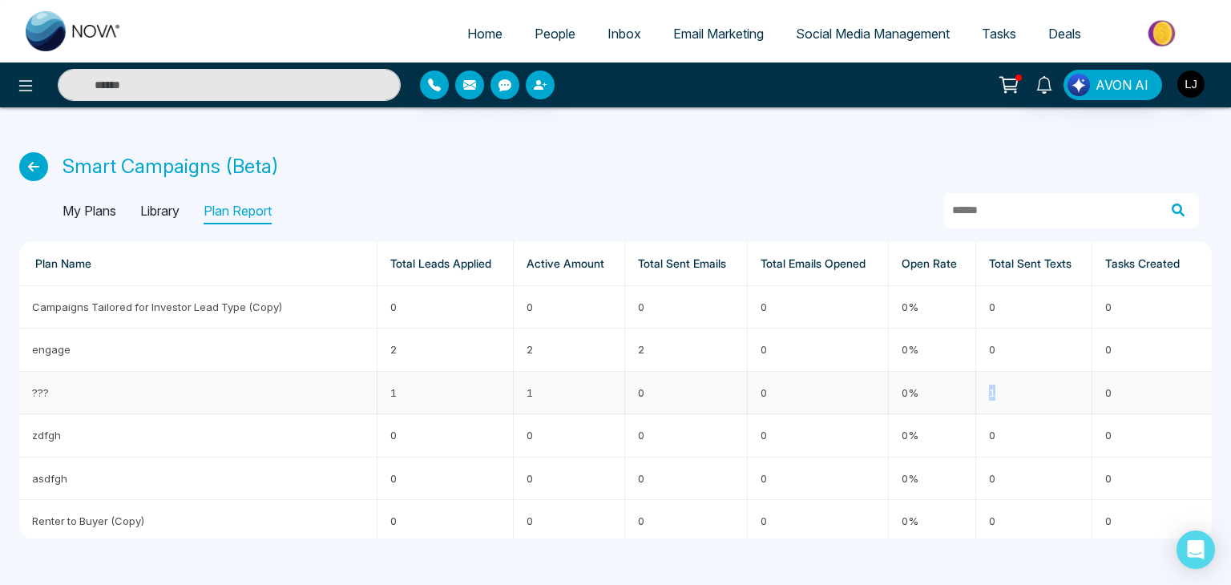
drag, startPoint x: 984, startPoint y: 392, endPoint x: 1002, endPoint y: 386, distance: 19.3
click at [997, 389] on td "1" at bounding box center [1034, 393] width 116 height 42
drag, startPoint x: 1119, startPoint y: 267, endPoint x: 1145, endPoint y: 264, distance: 25.8
click at [1145, 264] on th "Tasks Created" at bounding box center [1151, 264] width 119 height 44
click at [32, 172] on icon at bounding box center [33, 166] width 29 height 29
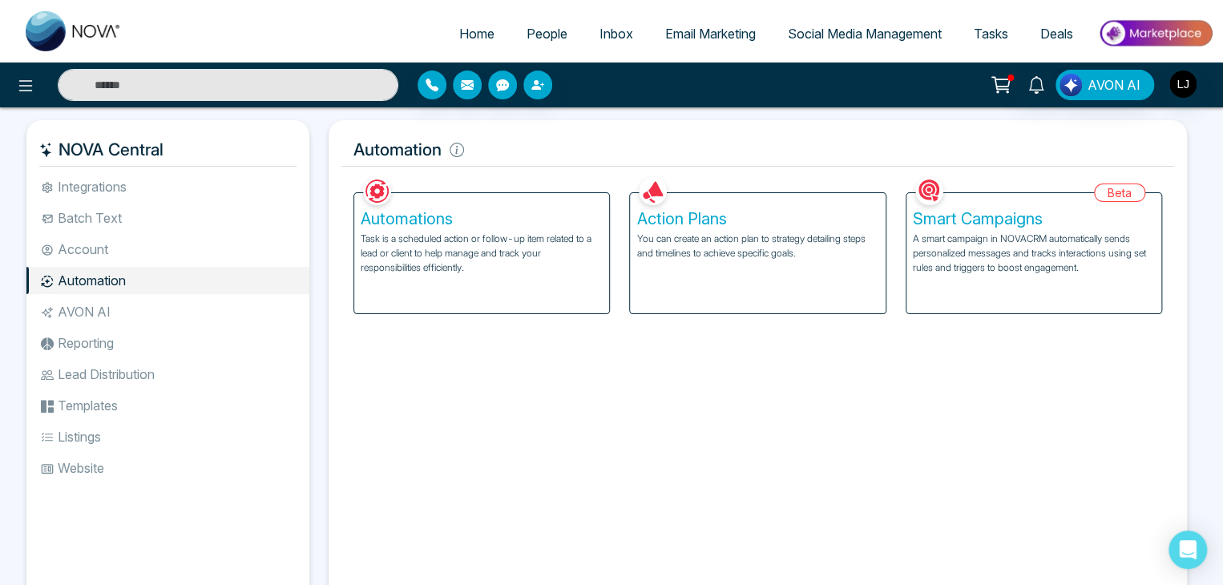
click at [94, 313] on li "AVON AI" at bounding box center [167, 311] width 283 height 27
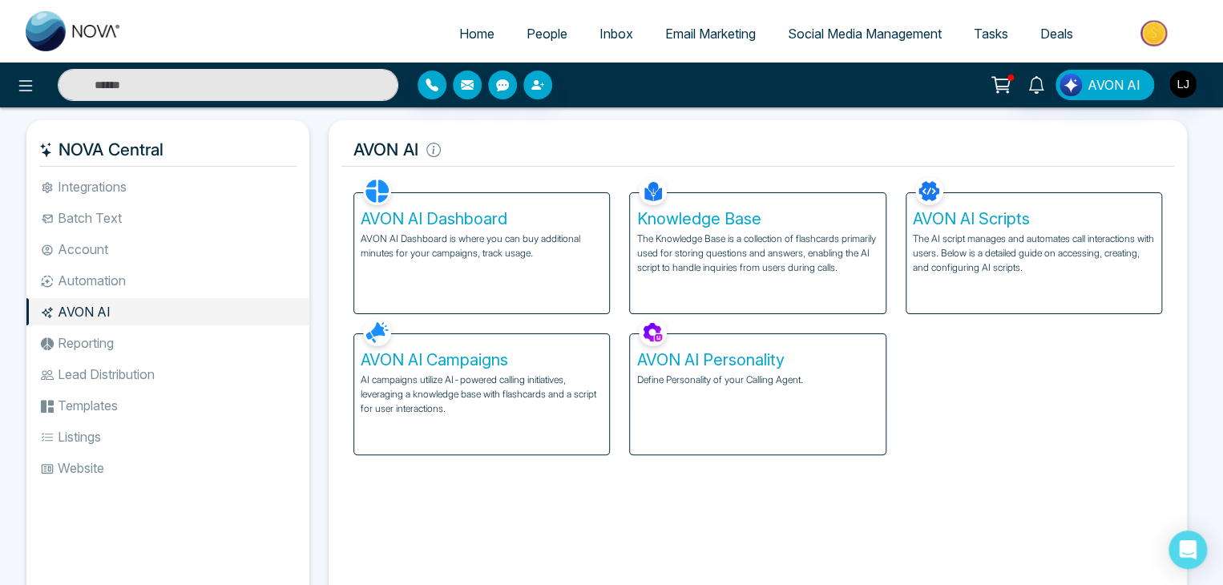
click at [716, 369] on h5 "AVON AI Personality" at bounding box center [757, 359] width 242 height 19
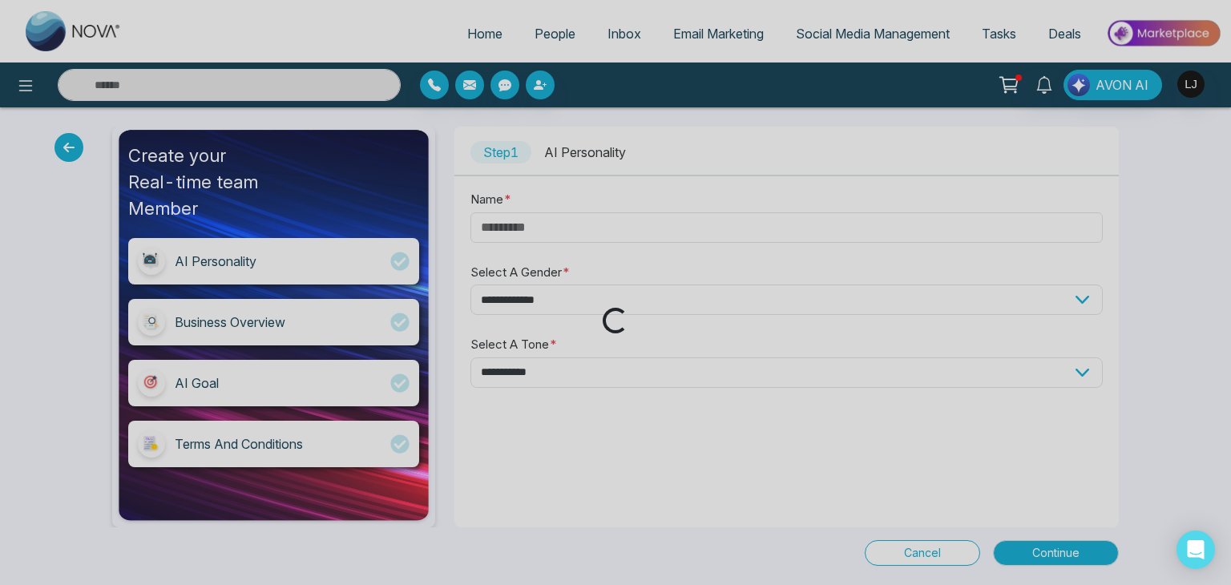
type input "****"
select select "****"
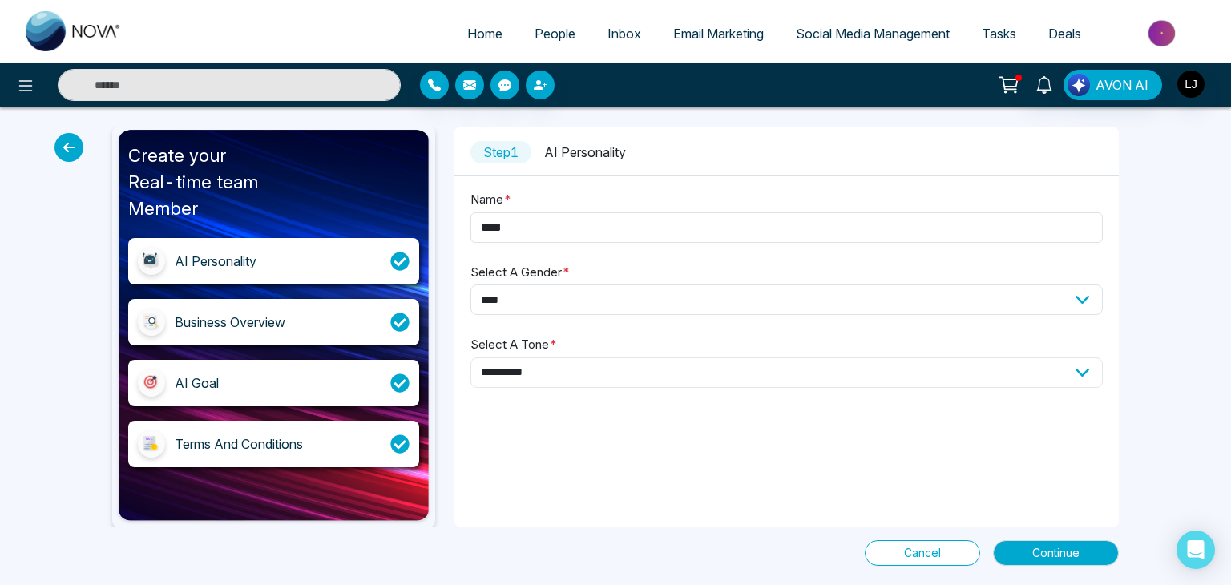
click at [538, 370] on select "**********" at bounding box center [786, 372] width 632 height 30
select select "*******"
click at [470, 357] on select "**********" at bounding box center [786, 372] width 632 height 30
click at [1051, 545] on span "Continue" at bounding box center [1055, 553] width 47 height 18
select select "*****"
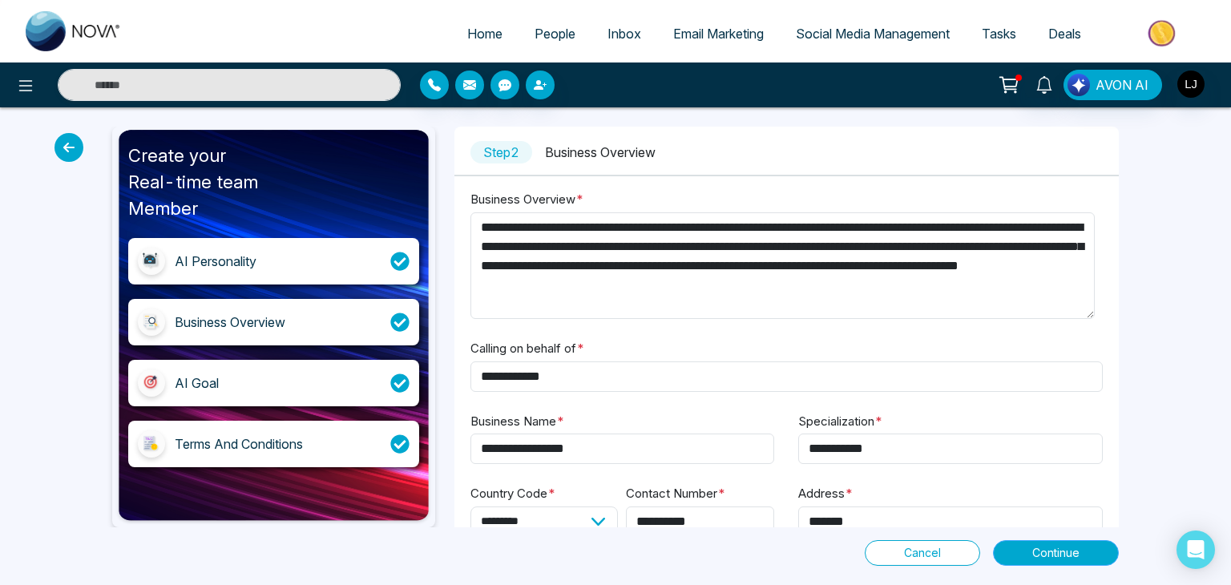
scroll to position [80, 0]
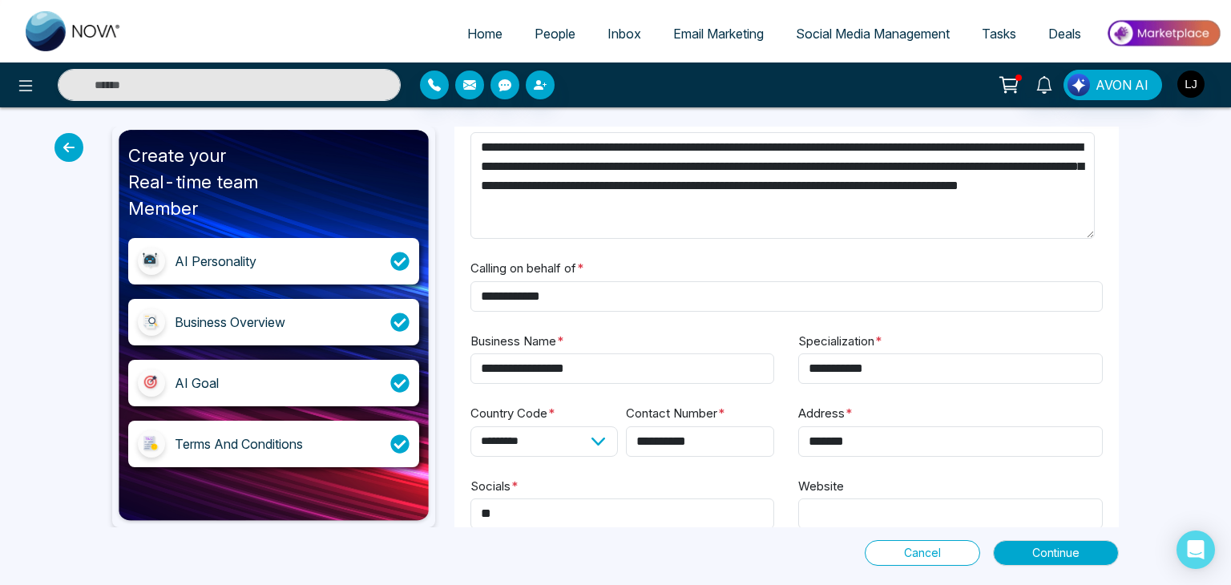
drag, startPoint x: 483, startPoint y: 258, endPoint x: 566, endPoint y: 252, distance: 82.8
click at [566, 252] on div "**********" at bounding box center [786, 328] width 632 height 439
drag, startPoint x: 472, startPoint y: 341, endPoint x: 574, endPoint y: 341, distance: 101.8
click at [574, 341] on div "**********" at bounding box center [622, 367] width 304 height 73
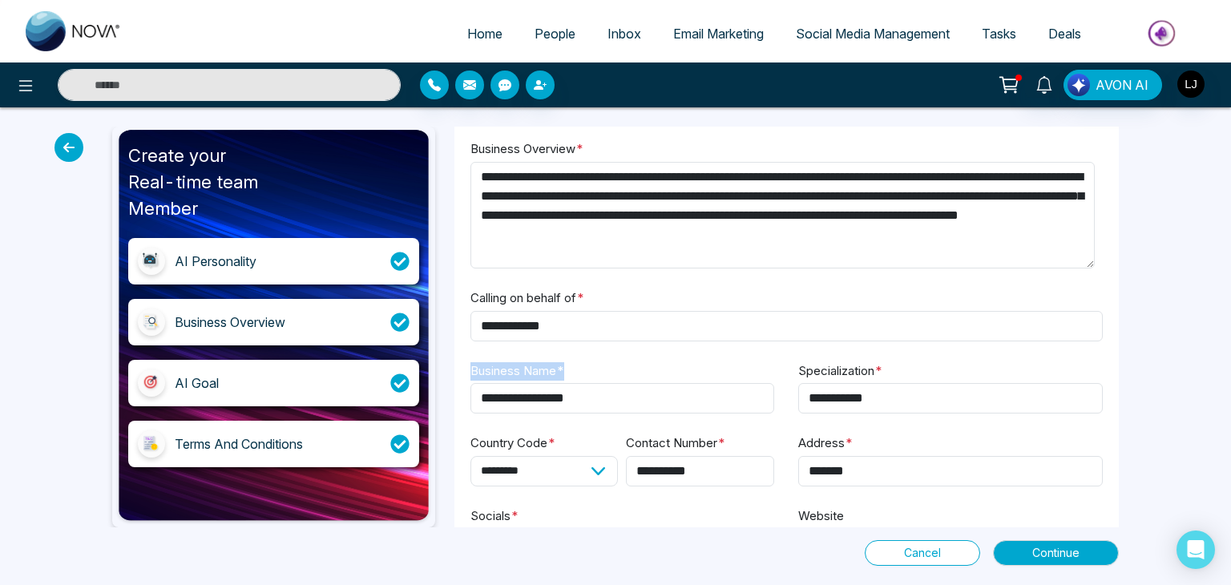
scroll to position [0, 0]
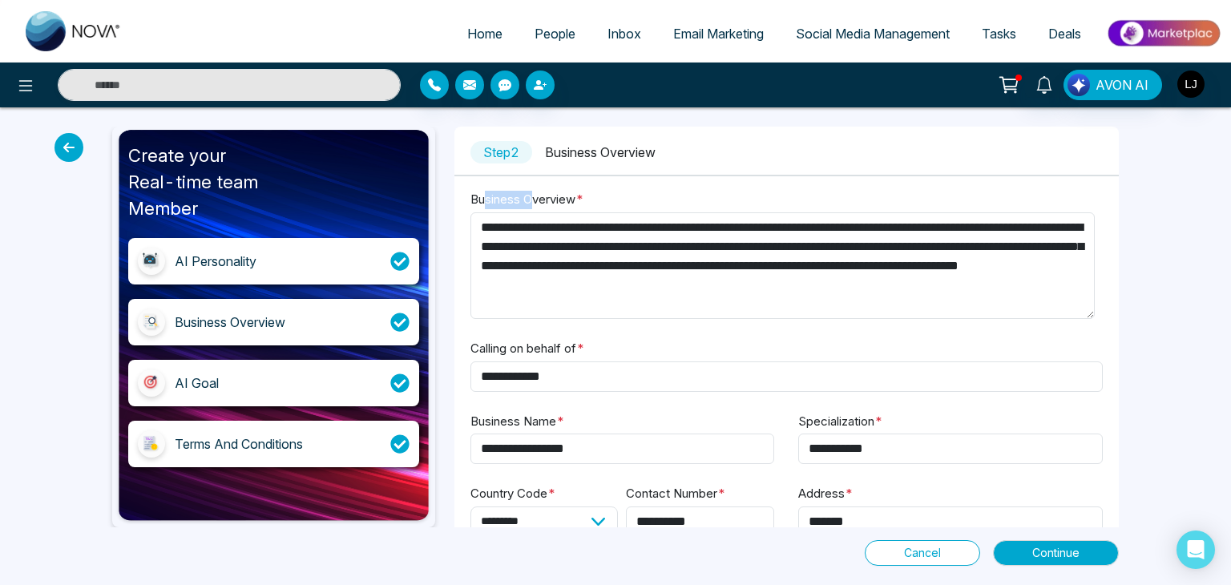
drag, startPoint x: 485, startPoint y: 201, endPoint x: 529, endPoint y: 197, distance: 44.3
click at [529, 197] on label "Business Overview *" at bounding box center [526, 200] width 113 height 18
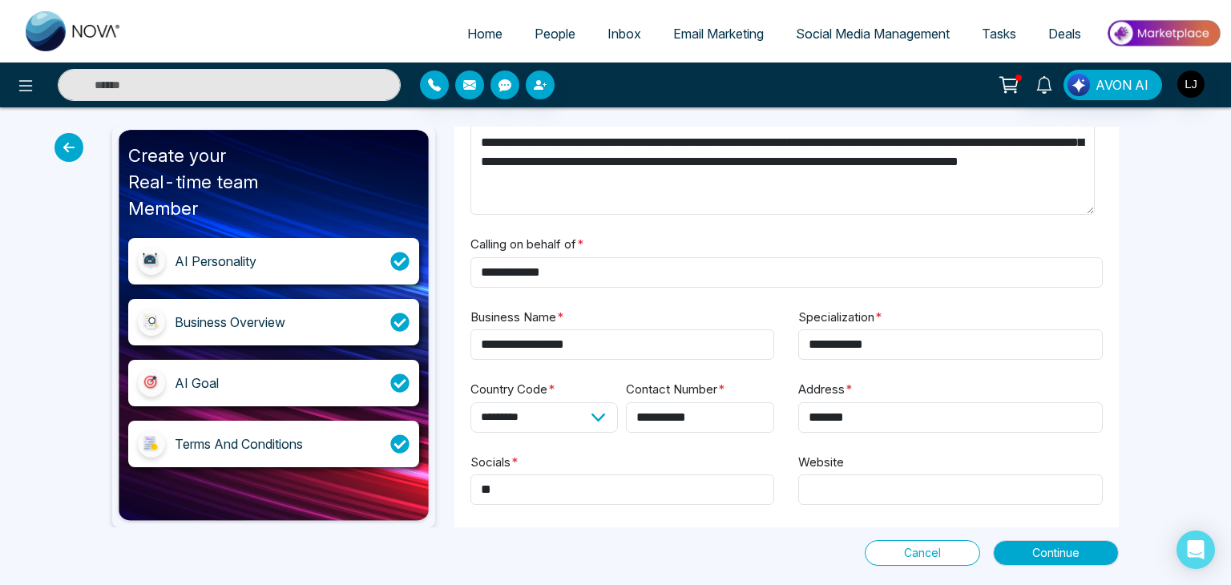
scroll to position [114, 0]
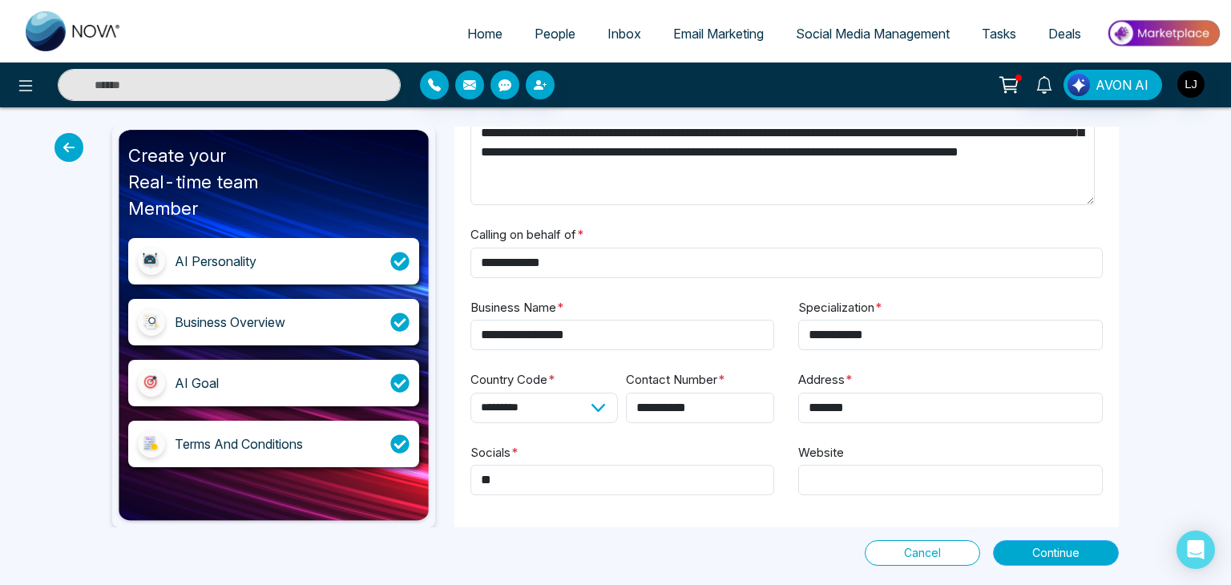
click at [1048, 552] on span "Continue" at bounding box center [1055, 553] width 47 height 18
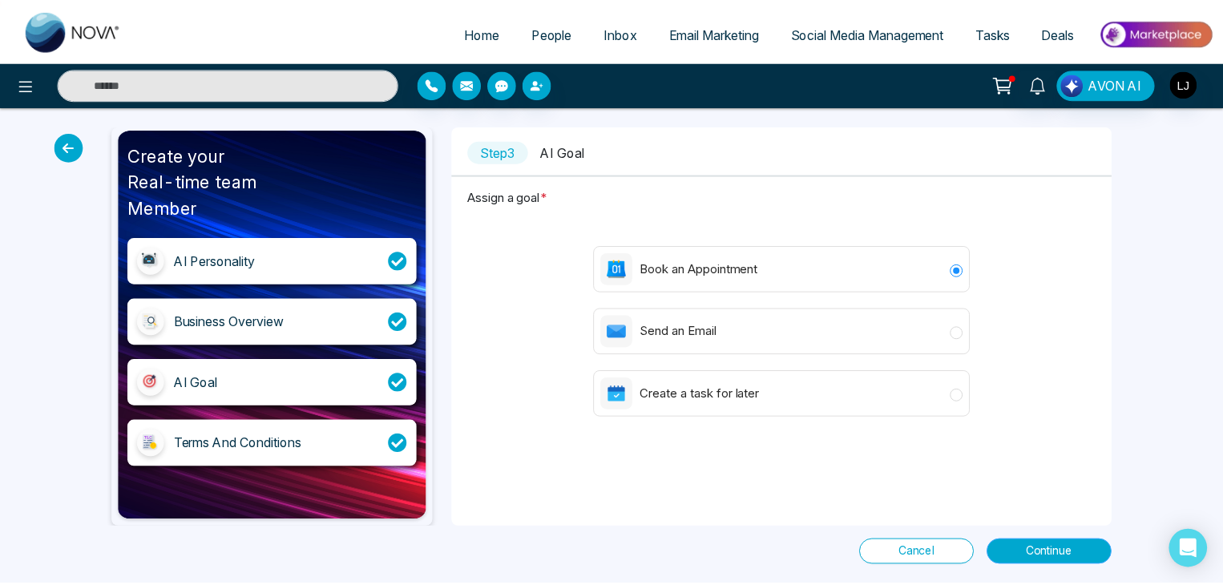
scroll to position [0, 0]
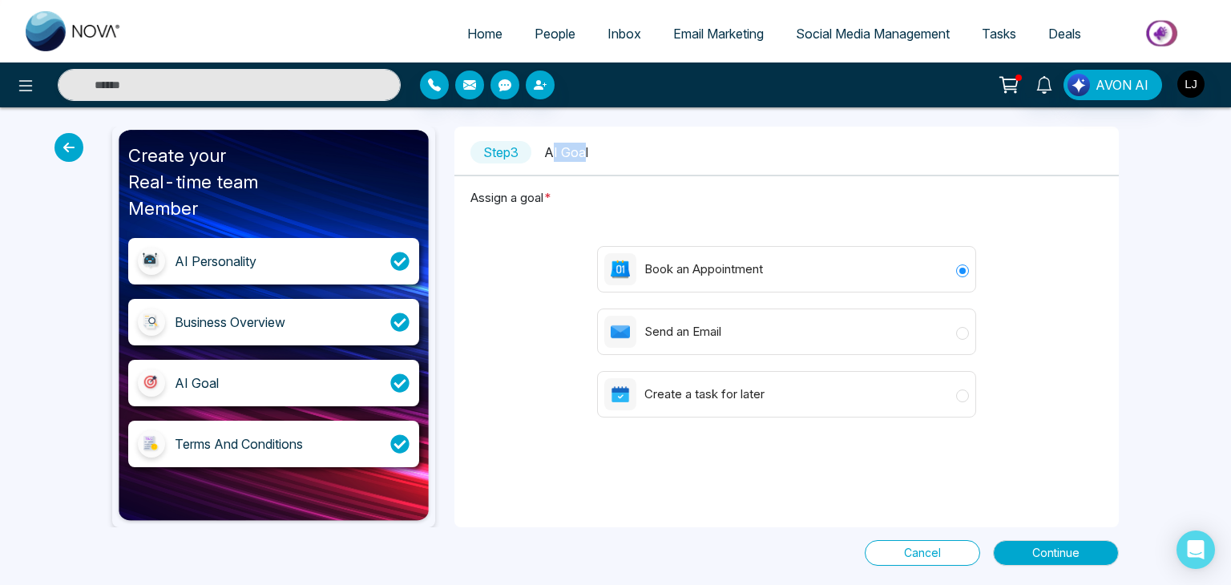
drag, startPoint x: 555, startPoint y: 155, endPoint x: 588, endPoint y: 155, distance: 32.9
click at [588, 155] on span "AI Goal" at bounding box center [566, 152] width 44 height 16
click at [1039, 558] on span "Continue" at bounding box center [1055, 553] width 47 height 18
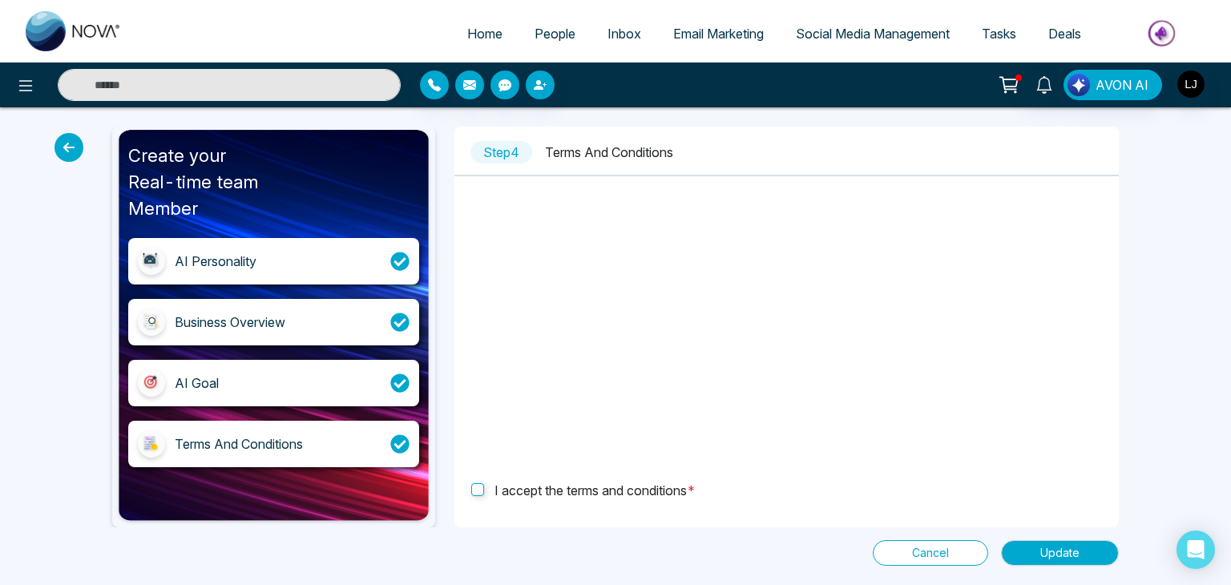
click at [926, 549] on span "Cancel" at bounding box center [930, 553] width 37 height 18
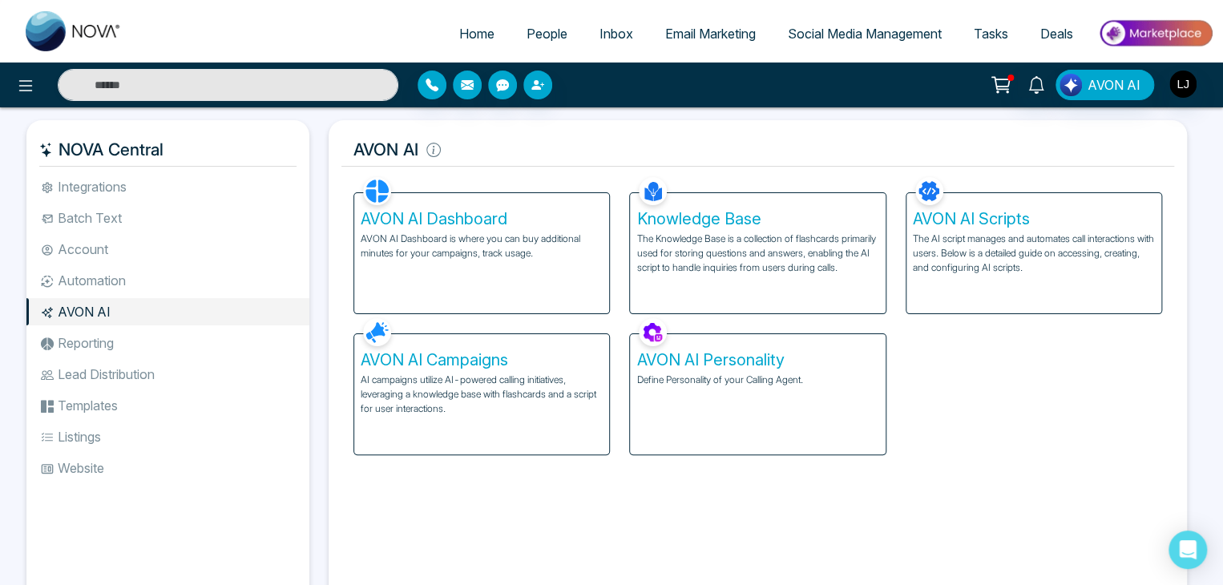
click at [471, 233] on p "AVON AI Dashboard is where you can buy additional minutes for your campaigns, t…" at bounding box center [482, 246] width 242 height 29
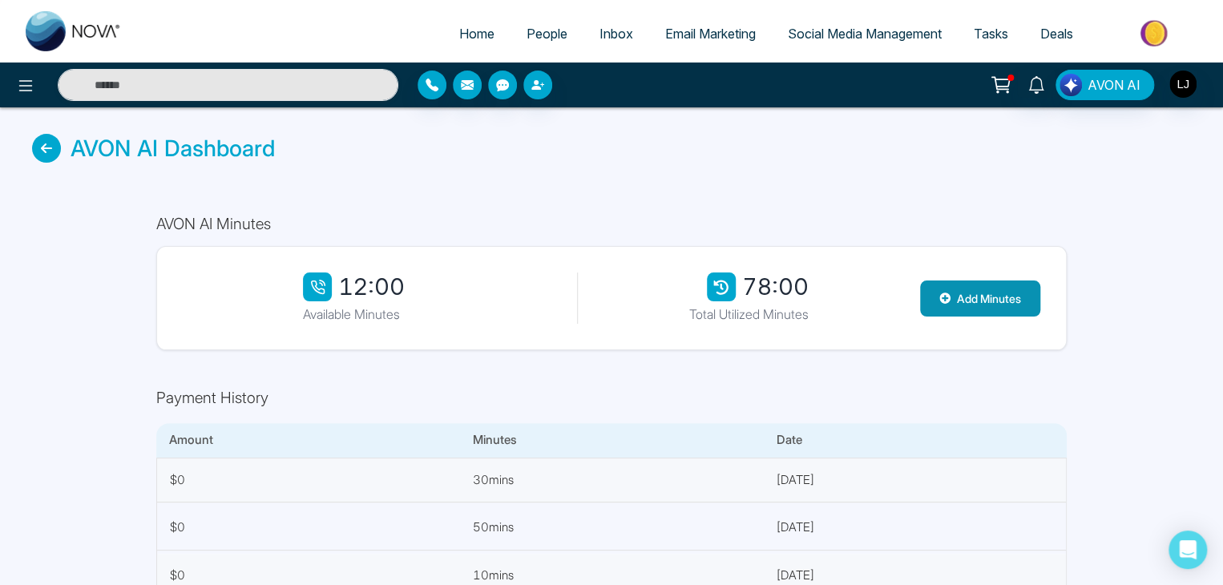
click at [971, 296] on button "Add Minutes" at bounding box center [980, 298] width 120 height 36
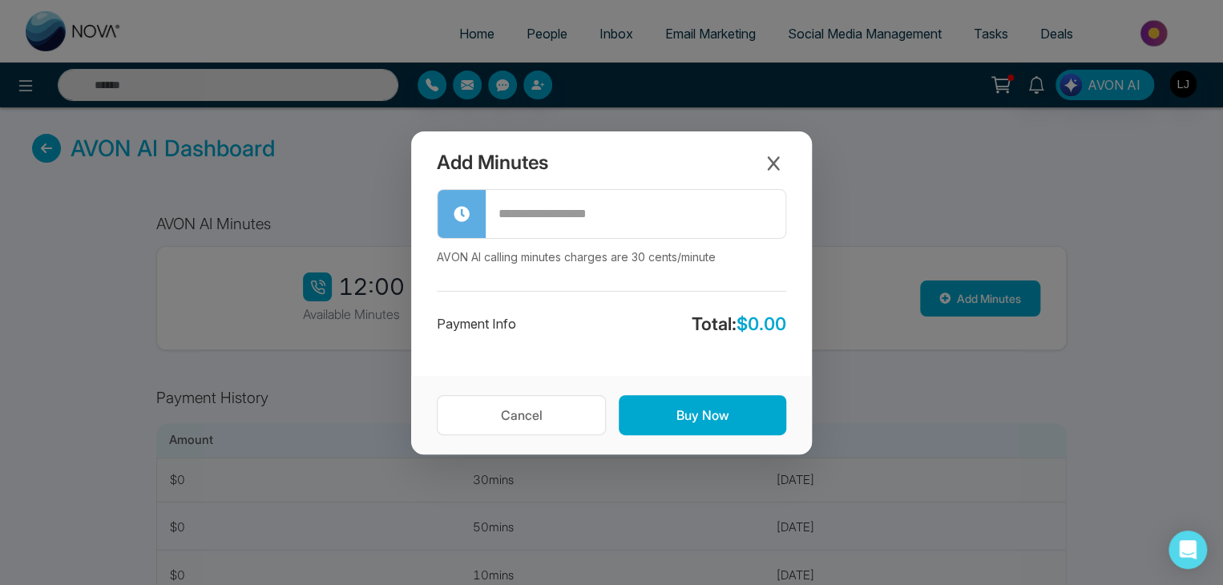
click at [535, 212] on input "text" at bounding box center [636, 214] width 300 height 45
type input "*"
type input "**"
drag, startPoint x: 737, startPoint y: 325, endPoint x: 779, endPoint y: 325, distance: 41.7
click at [779, 325] on span "$ 9.00" at bounding box center [761, 323] width 50 height 21
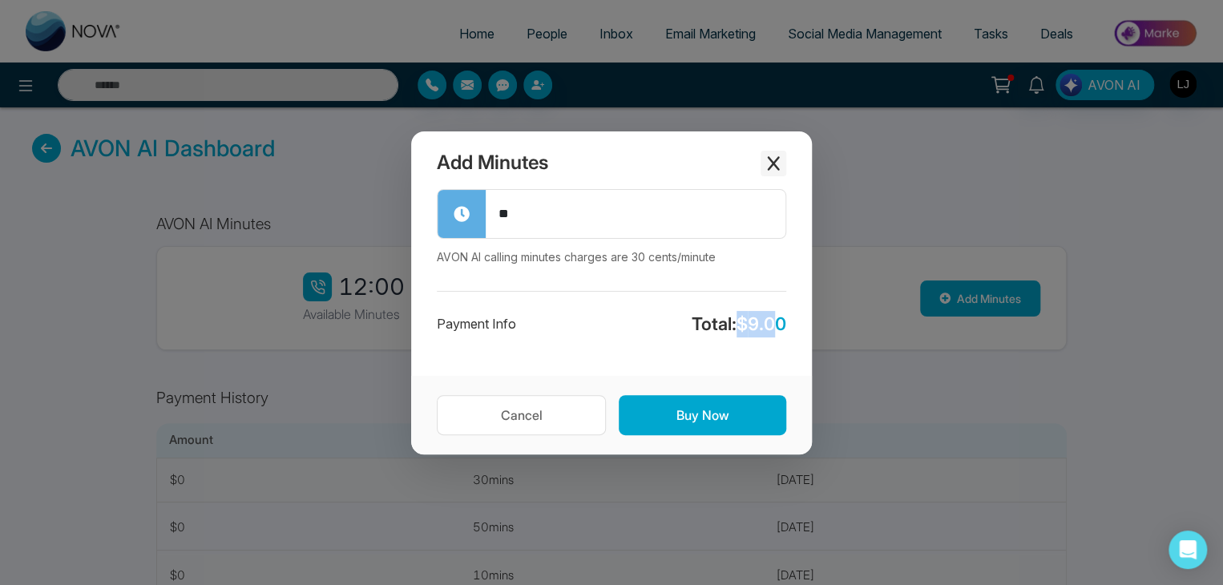
drag, startPoint x: 771, startPoint y: 162, endPoint x: 644, endPoint y: 221, distance: 139.8
click at [772, 162] on icon "Close modal" at bounding box center [773, 163] width 16 height 16
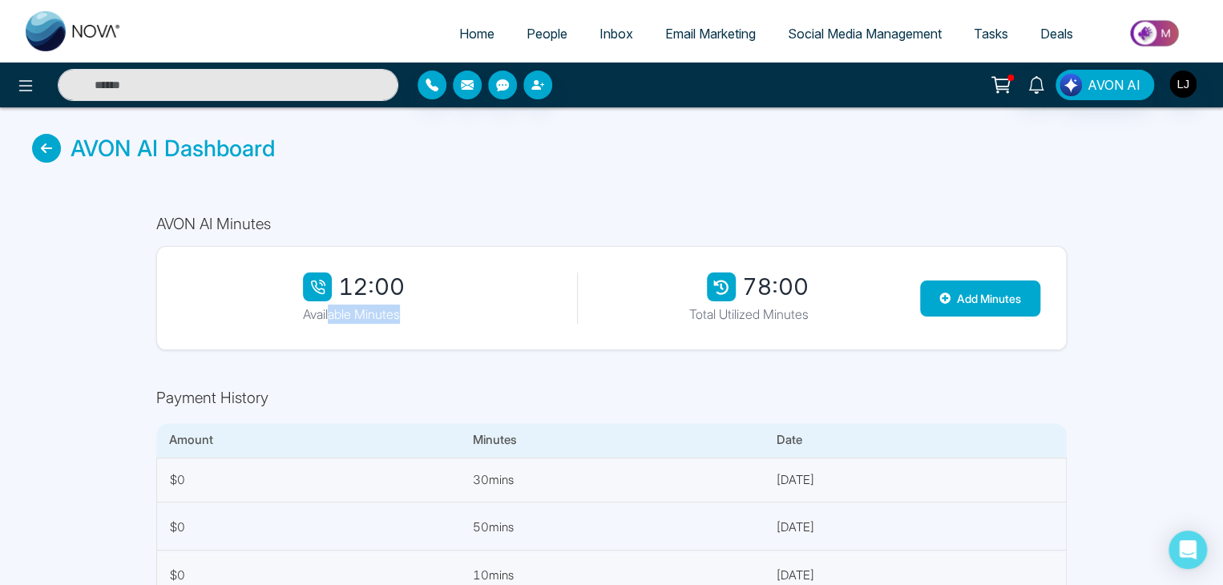
drag, startPoint x: 328, startPoint y: 314, endPoint x: 404, endPoint y: 298, distance: 77.8
click at [427, 325] on div "12:00 Available Minutes 78:00 Total Utilized Minutes Add Minutes" at bounding box center [611, 298] width 910 height 104
click at [45, 145] on icon at bounding box center [46, 148] width 29 height 29
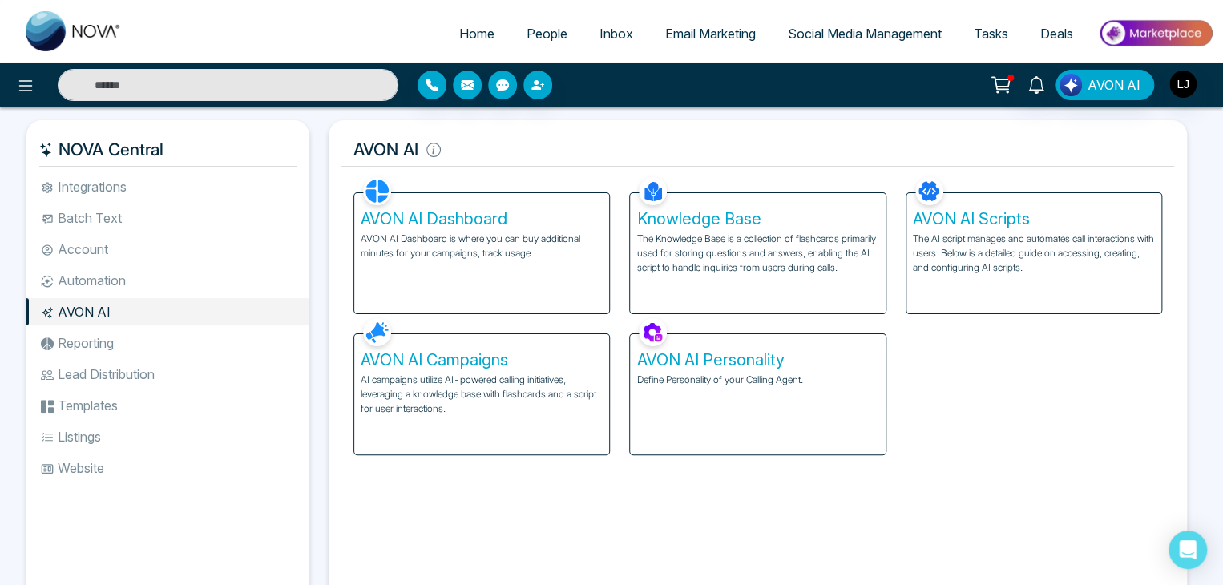
click at [714, 223] on h5 "Knowledge Base" at bounding box center [757, 218] width 242 height 19
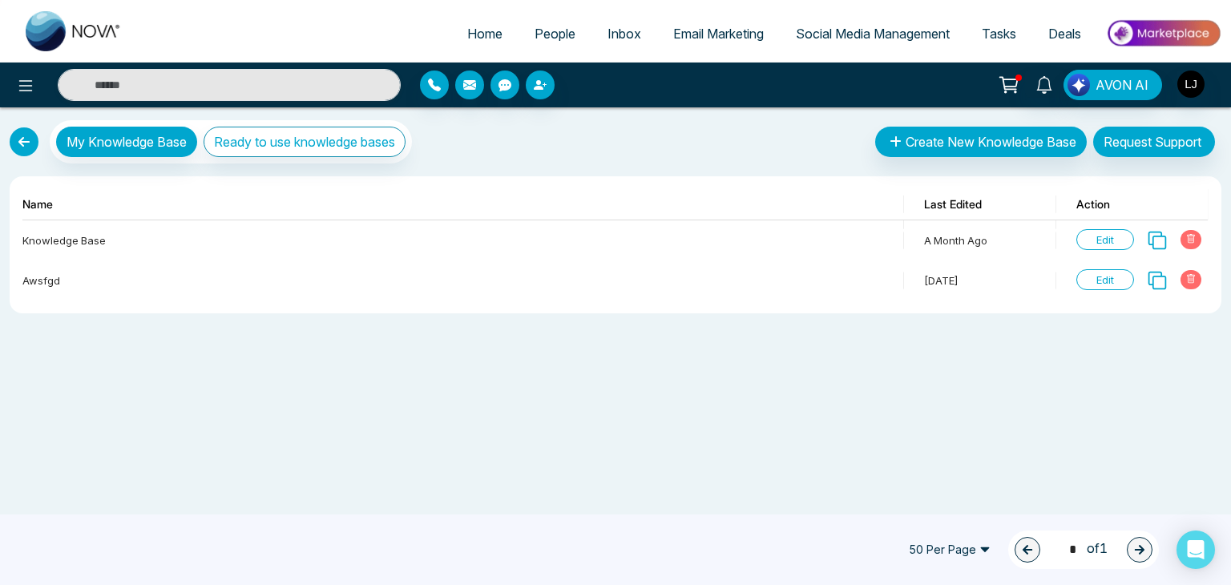
click at [308, 158] on div "My Knowledge Base Ready to use knowledge bases" at bounding box center [231, 141] width 362 height 43
click at [315, 134] on button "Ready to use knowledge bases" at bounding box center [305, 142] width 202 height 30
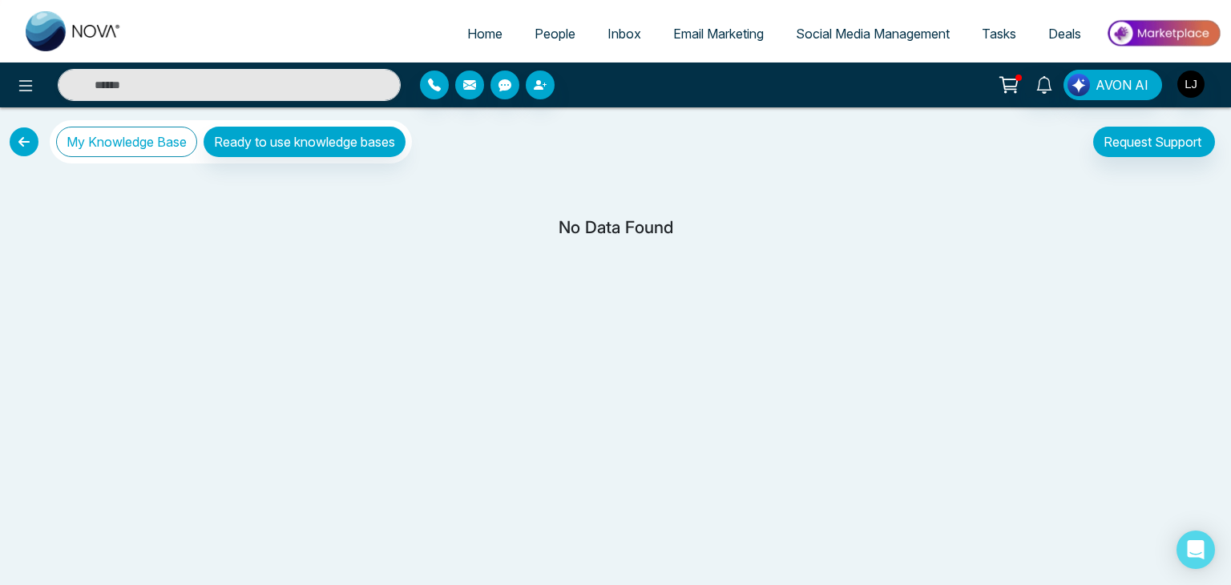
click at [139, 136] on button "My Knowledge Base" at bounding box center [126, 142] width 141 height 30
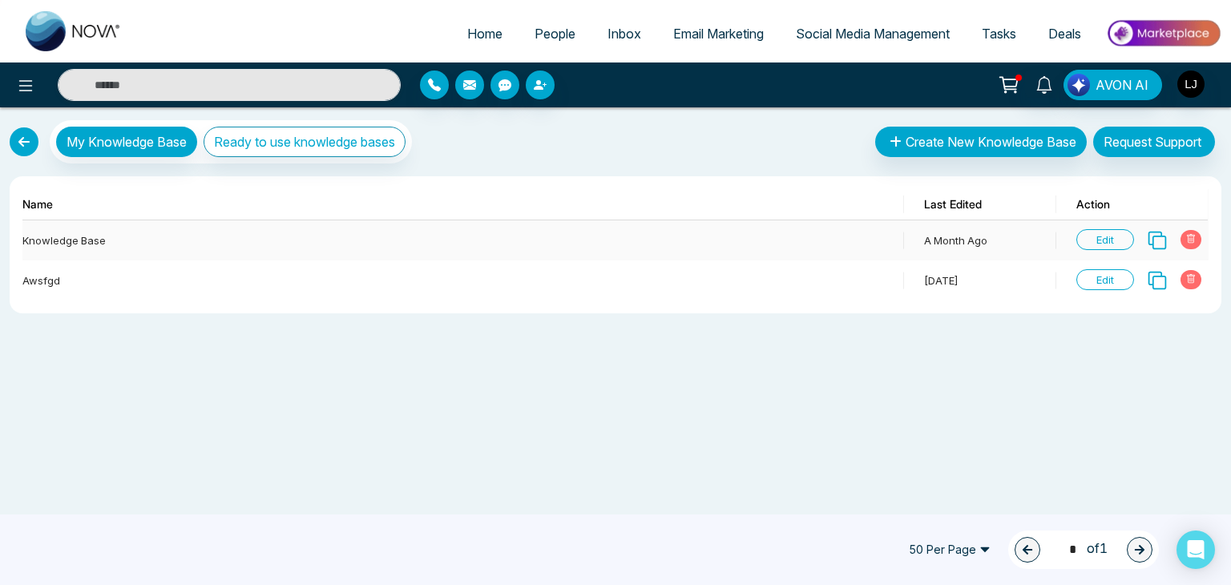
click at [1107, 235] on span "Edit" at bounding box center [1105, 239] width 58 height 21
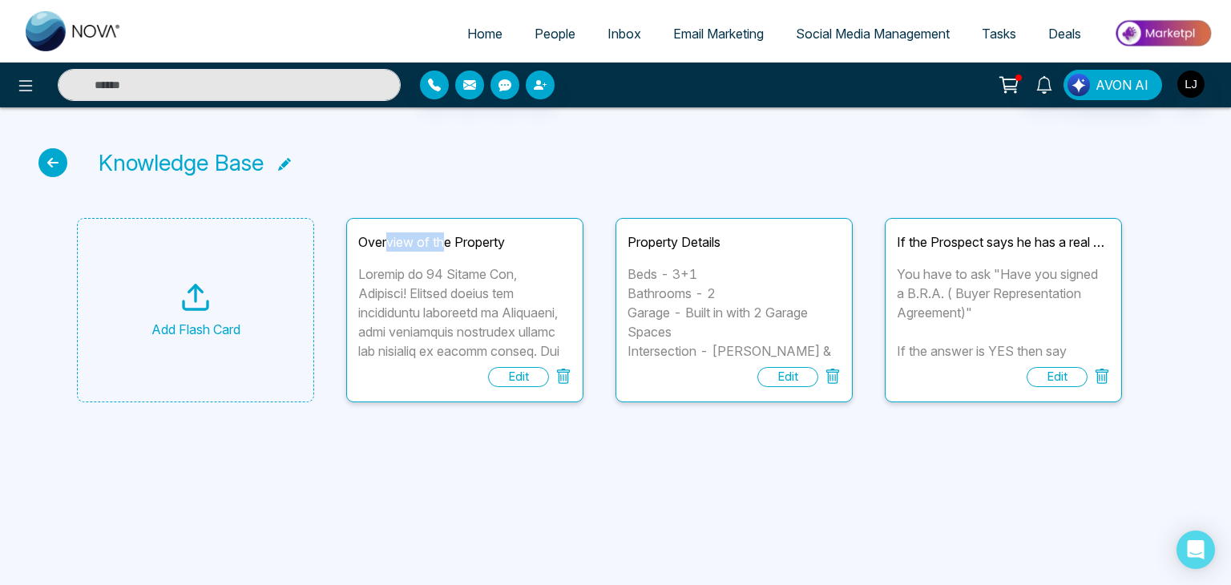
drag, startPoint x: 386, startPoint y: 238, endPoint x: 447, endPoint y: 238, distance: 60.9
click at [447, 238] on div "Overview of the Property" at bounding box center [464, 241] width 213 height 19
click at [359, 239] on div "Overview of the Property" at bounding box center [464, 241] width 213 height 19
drag, startPoint x: 359, startPoint y: 239, endPoint x: 515, endPoint y: 239, distance: 156.2
click at [515, 239] on div "Overview of the Property" at bounding box center [464, 241] width 213 height 19
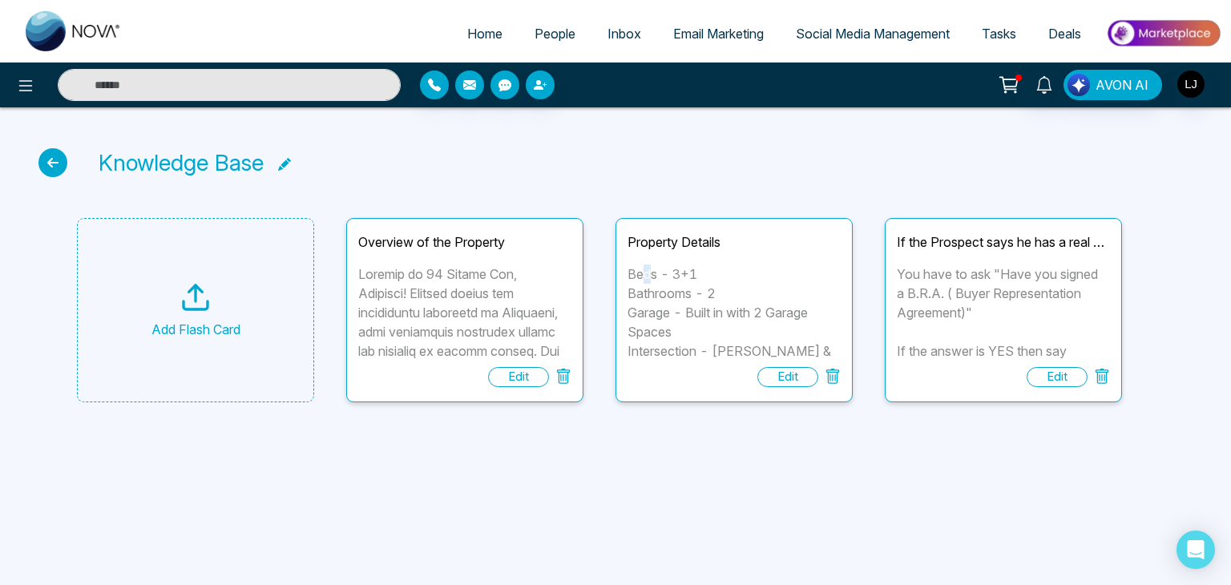
drag, startPoint x: 639, startPoint y: 278, endPoint x: 654, endPoint y: 274, distance: 15.0
click at [654, 274] on div "Beds - 3+1 Bathrooms - 2 Garage - Built in with 2 Garage Spaces Intersection - …" at bounding box center [733, 312] width 213 height 96
drag, startPoint x: 647, startPoint y: 292, endPoint x: 697, endPoint y: 296, distance: 49.8
click at [697, 296] on div "Beds - 3+1 Bathrooms - 2 Garage - Built in with 2 Garage Spaces Intersection - …" at bounding box center [733, 312] width 213 height 96
drag, startPoint x: 673, startPoint y: 273, endPoint x: 692, endPoint y: 273, distance: 19.2
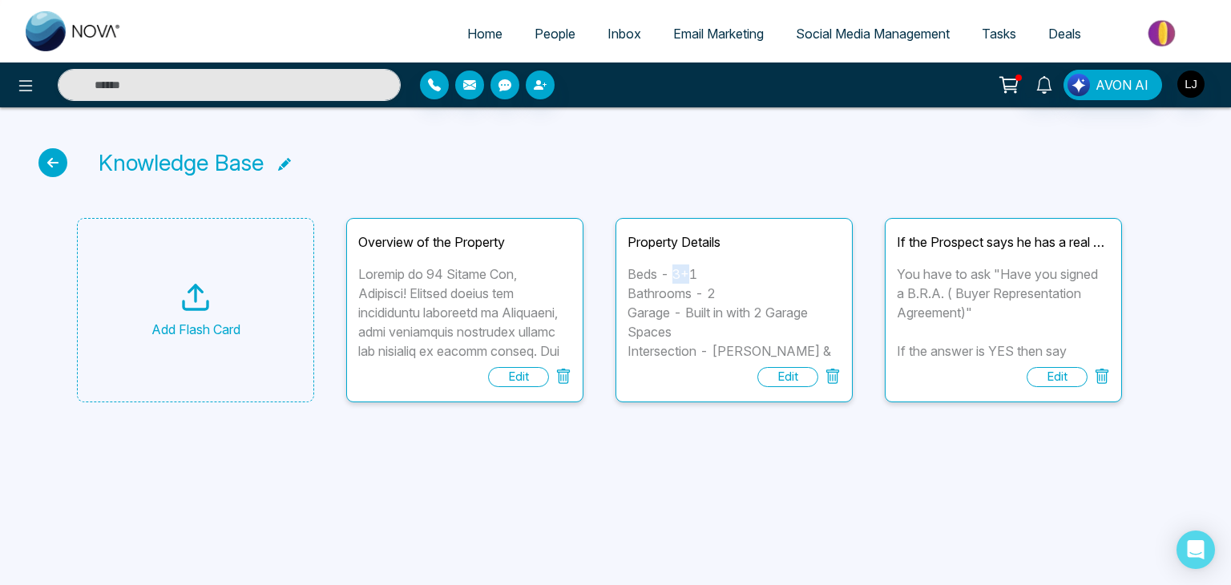
click at [692, 273] on div "Beds - 3+1 Bathrooms - 2 Garage - Built in with 2 Garage Spaces Intersection - …" at bounding box center [733, 312] width 213 height 96
click at [48, 163] on icon at bounding box center [52, 162] width 29 height 29
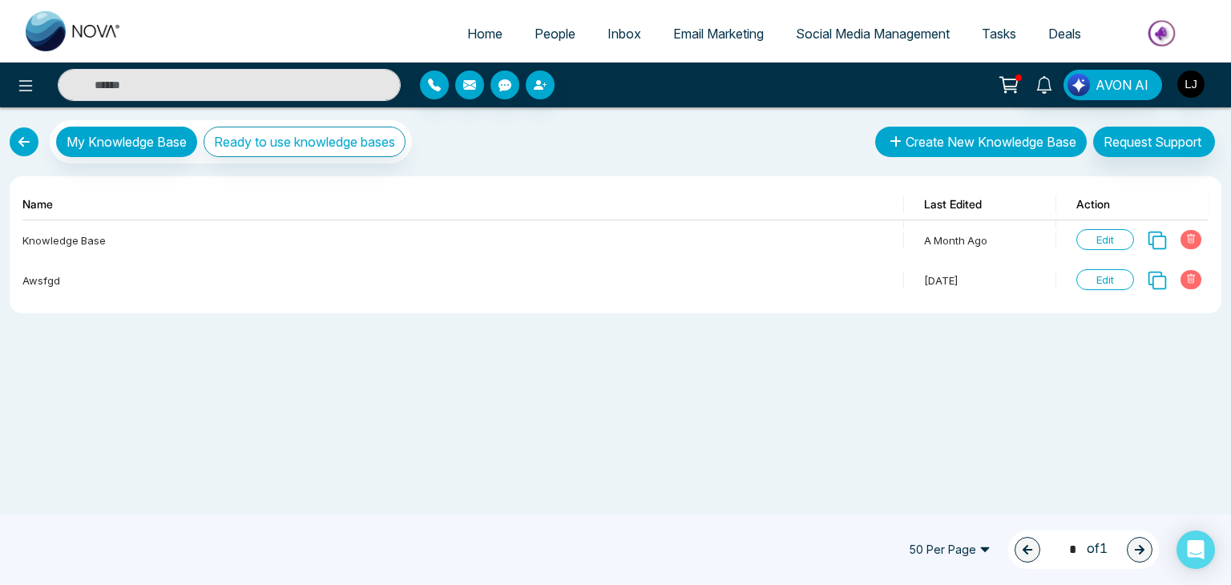
click at [978, 143] on button "Create New Knowledge Base" at bounding box center [981, 142] width 212 height 30
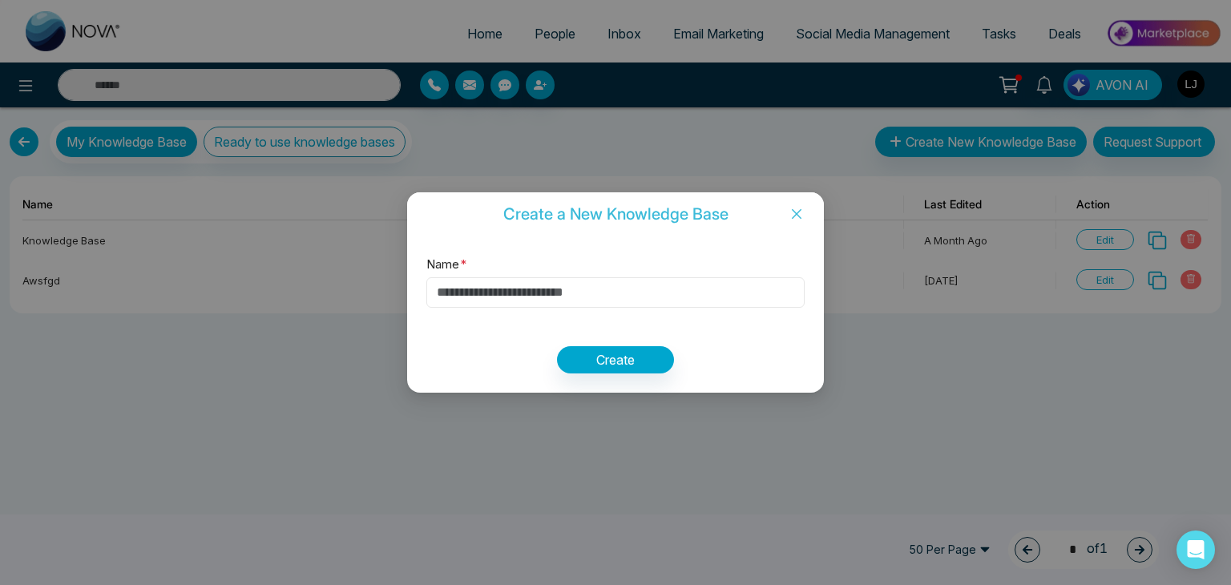
click at [487, 296] on input "Name *" at bounding box center [615, 292] width 378 height 30
type input "***"
click at [606, 368] on button "Create" at bounding box center [615, 359] width 117 height 27
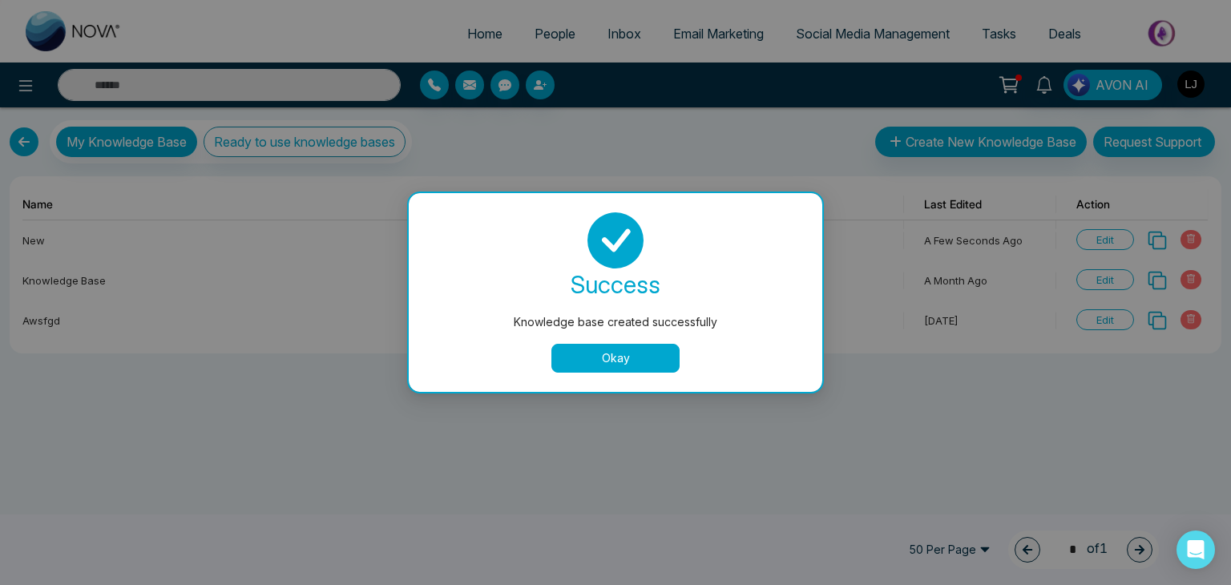
click at [592, 356] on button "Okay" at bounding box center [615, 358] width 128 height 29
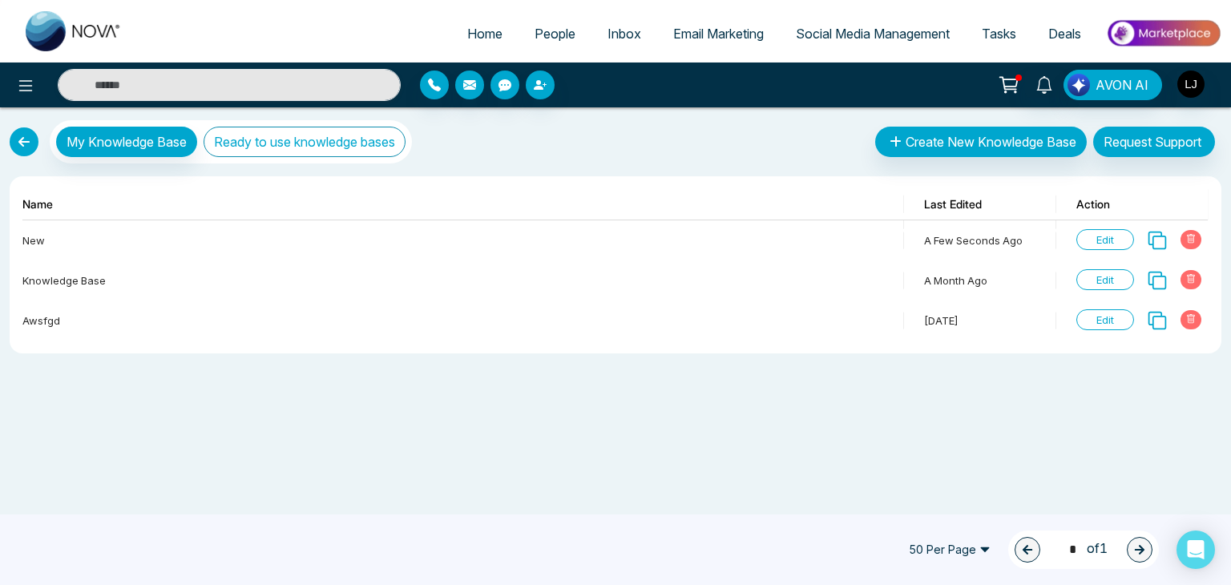
click at [353, 139] on button "Ready to use knowledge bases" at bounding box center [305, 142] width 202 height 30
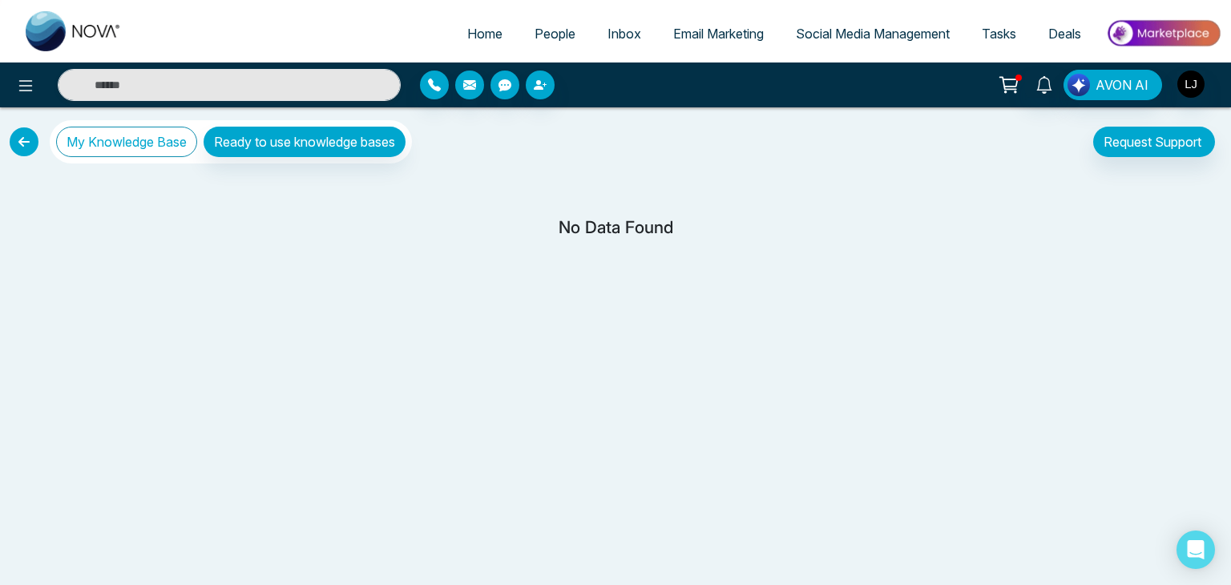
click at [108, 132] on button "My Knowledge Base" at bounding box center [126, 142] width 141 height 30
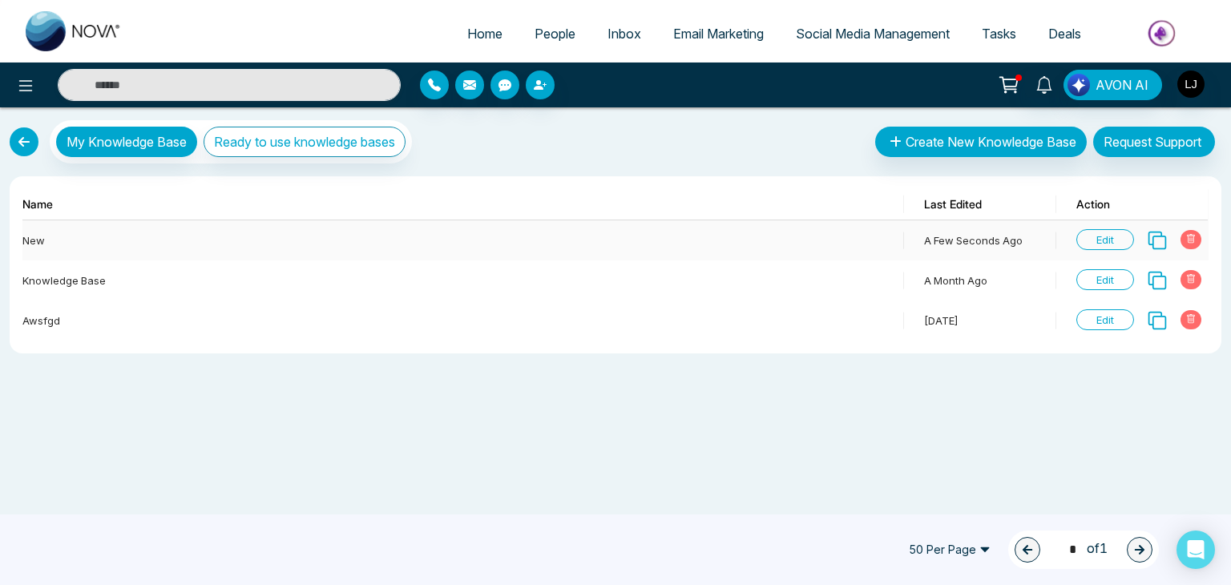
click at [1096, 238] on span "Edit" at bounding box center [1105, 239] width 58 height 21
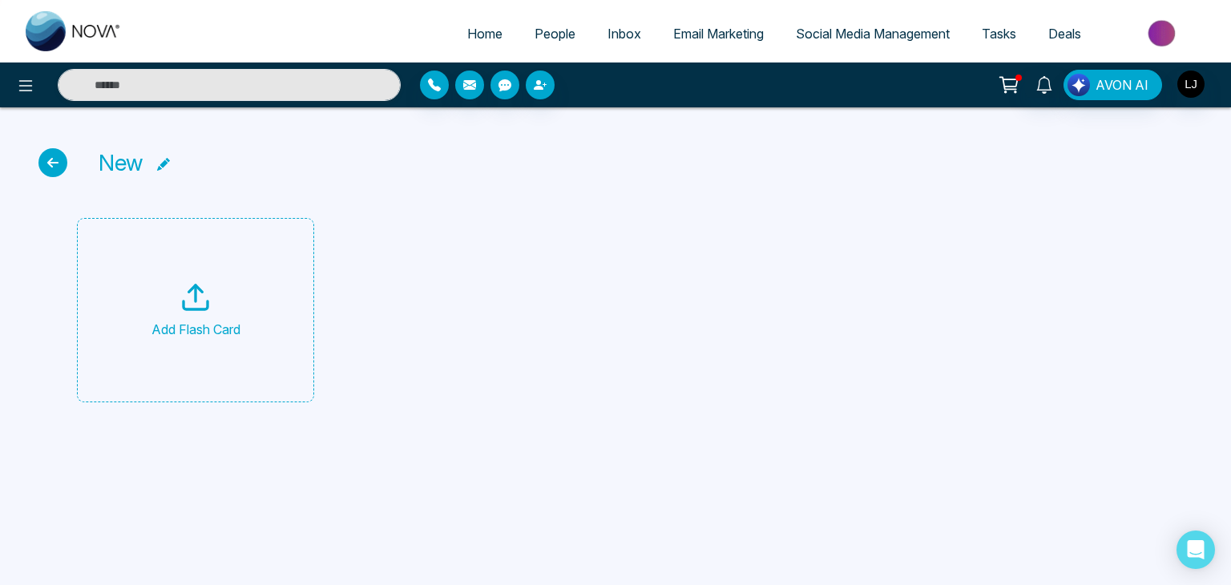
click at [202, 308] on icon at bounding box center [195, 305] width 24 height 8
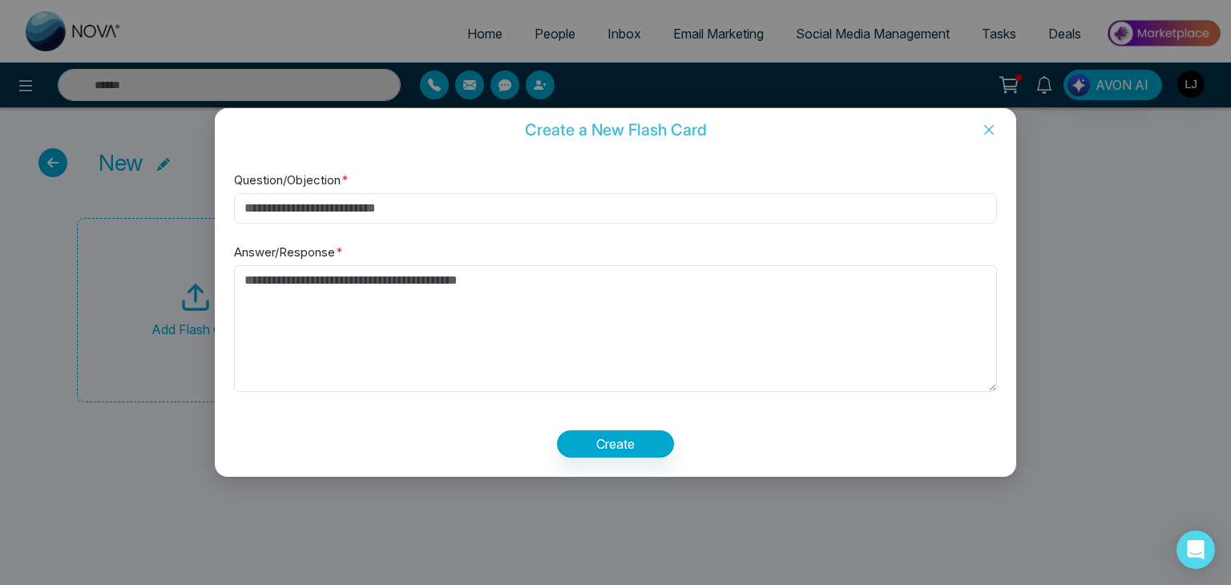
click at [280, 203] on input "Question/Objection *" at bounding box center [615, 208] width 763 height 30
click at [985, 132] on icon "close" at bounding box center [988, 129] width 13 height 13
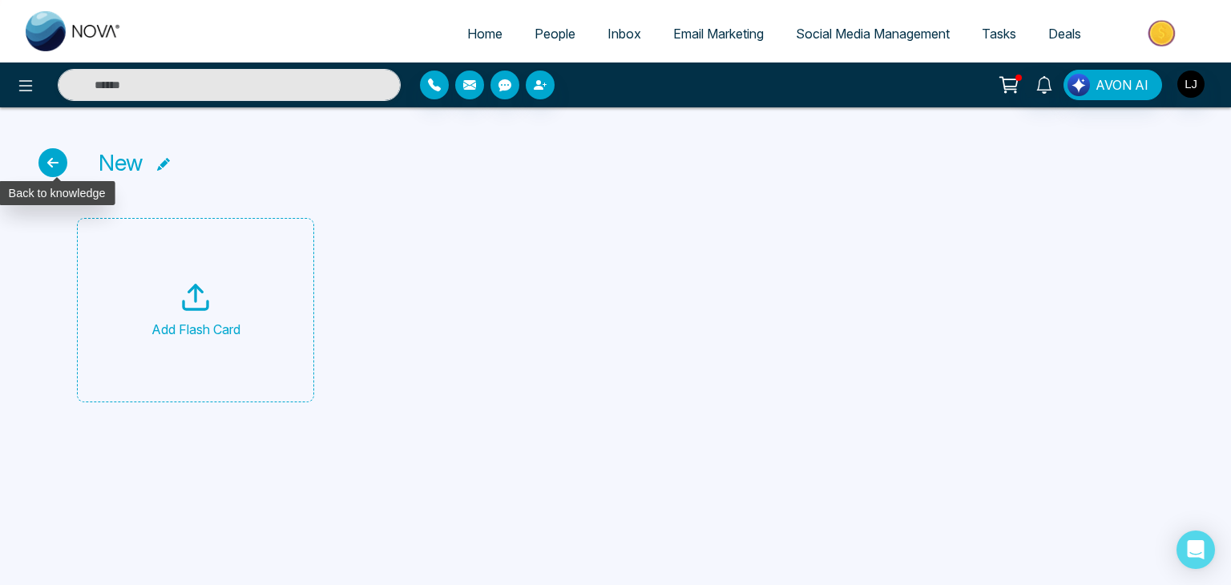
click at [54, 164] on icon at bounding box center [52, 162] width 29 height 29
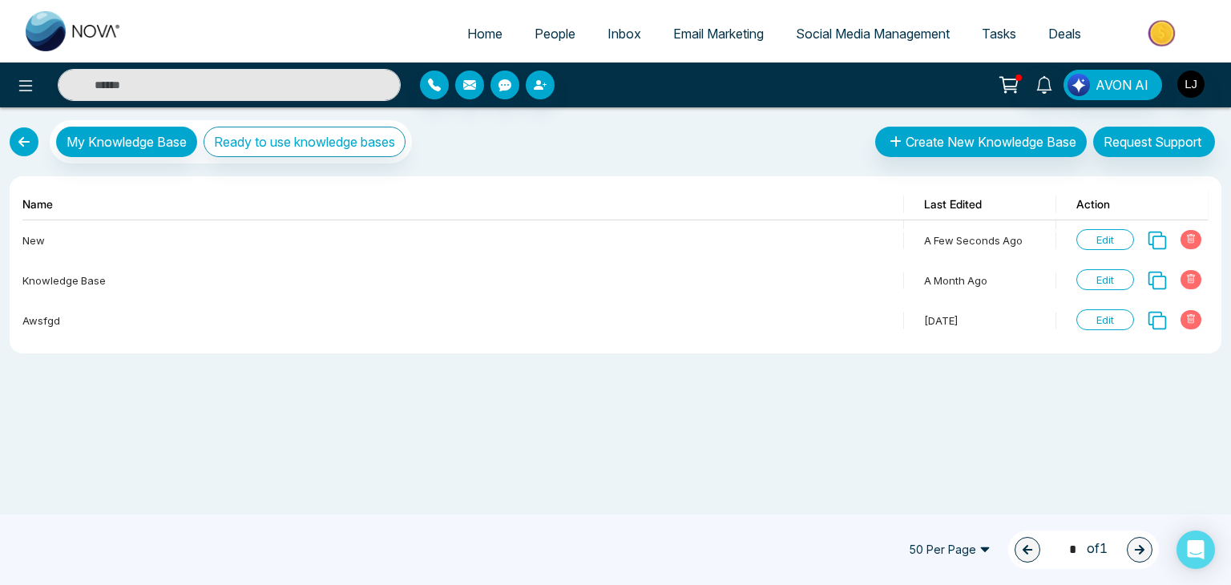
click at [25, 143] on link at bounding box center [24, 141] width 29 height 29
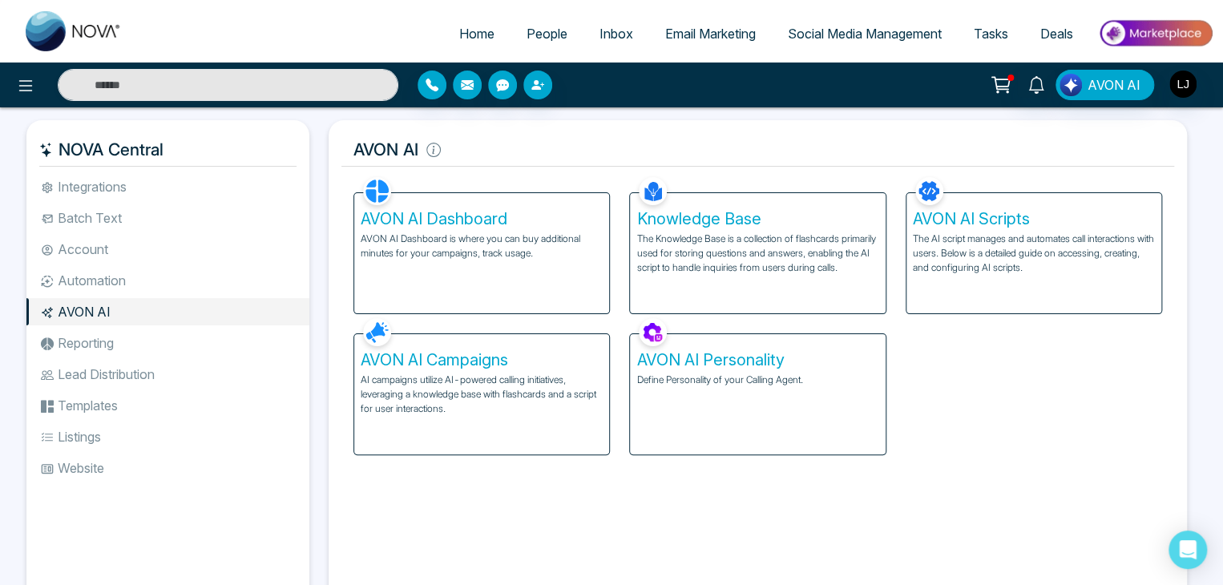
click at [962, 218] on h5 "AVON AI Scripts" at bounding box center [1034, 218] width 242 height 19
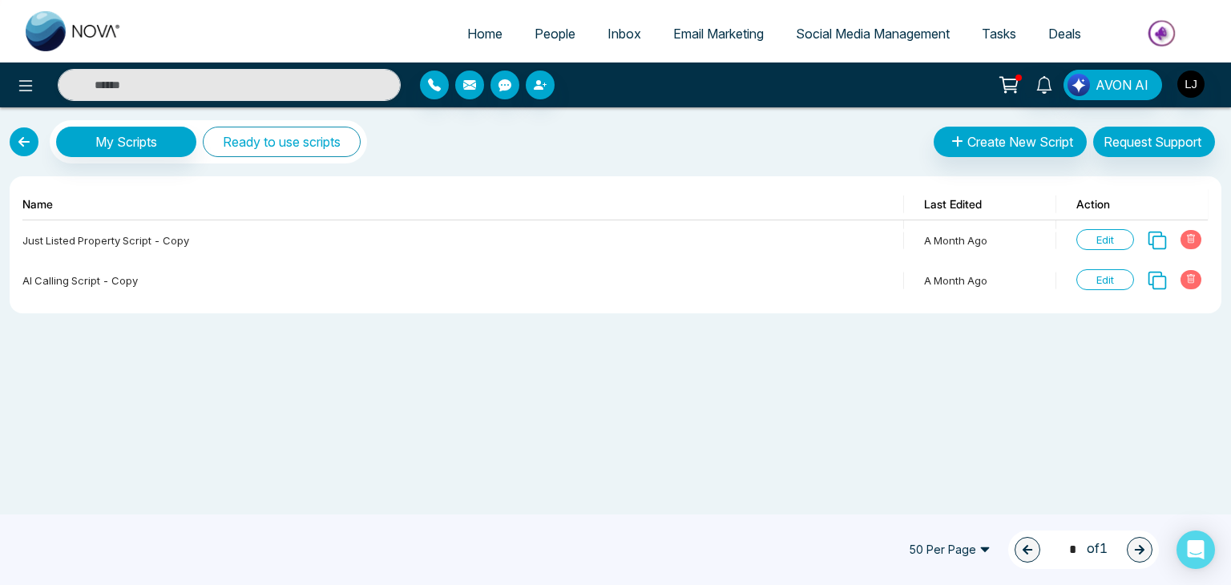
click at [258, 146] on button "Ready to use scripts" at bounding box center [282, 142] width 158 height 30
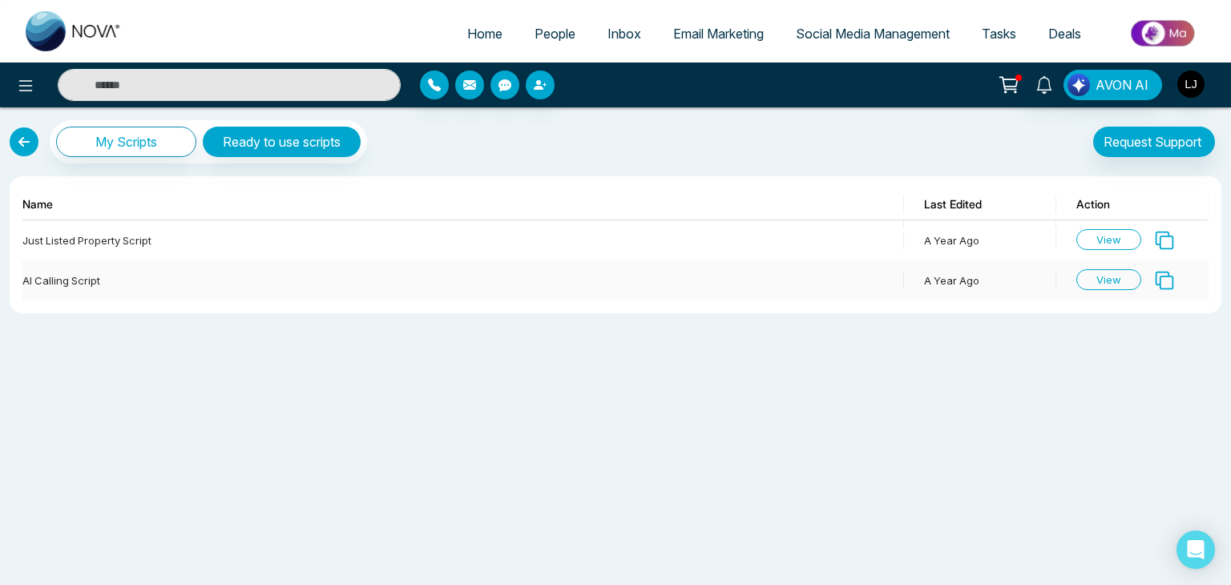
click at [1103, 276] on span "View" at bounding box center [1108, 279] width 65 height 21
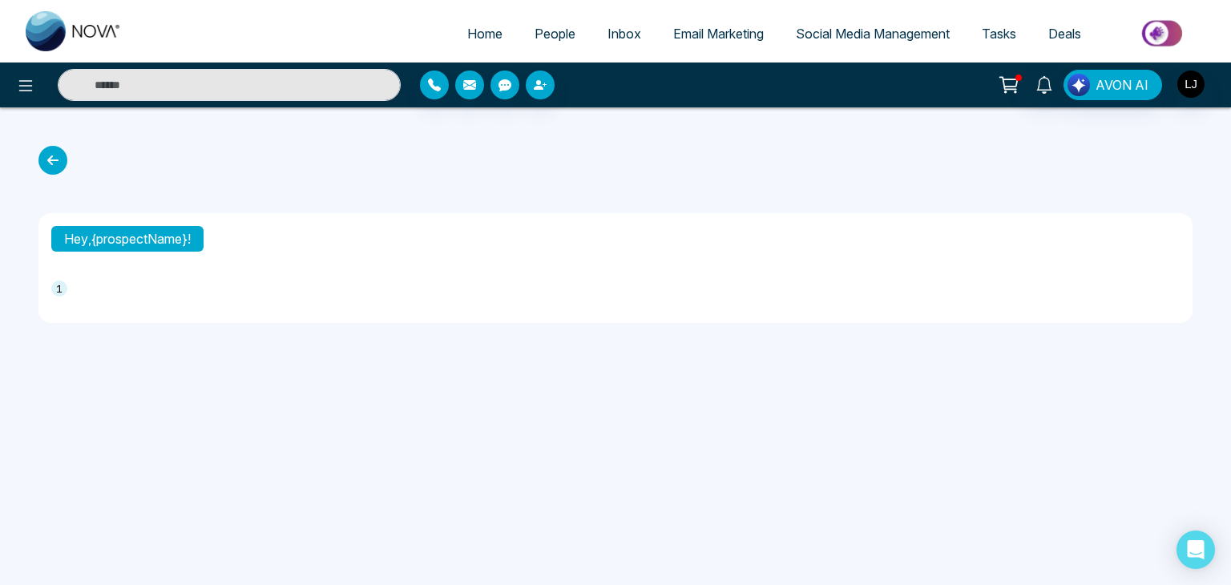
type textarea "**********"
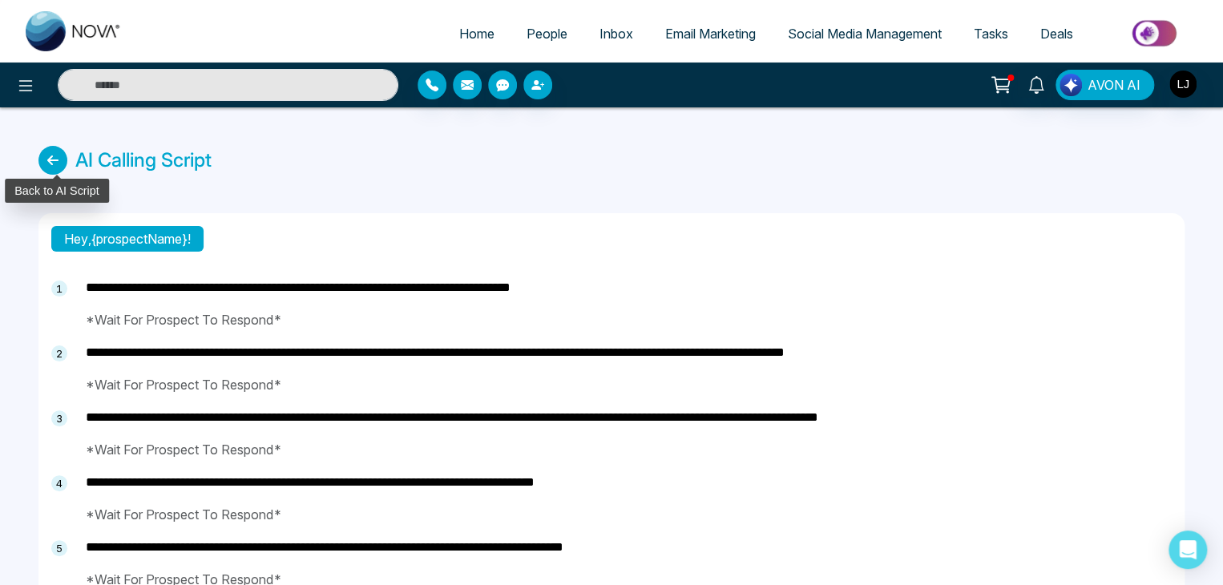
click at [58, 166] on icon at bounding box center [52, 160] width 29 height 29
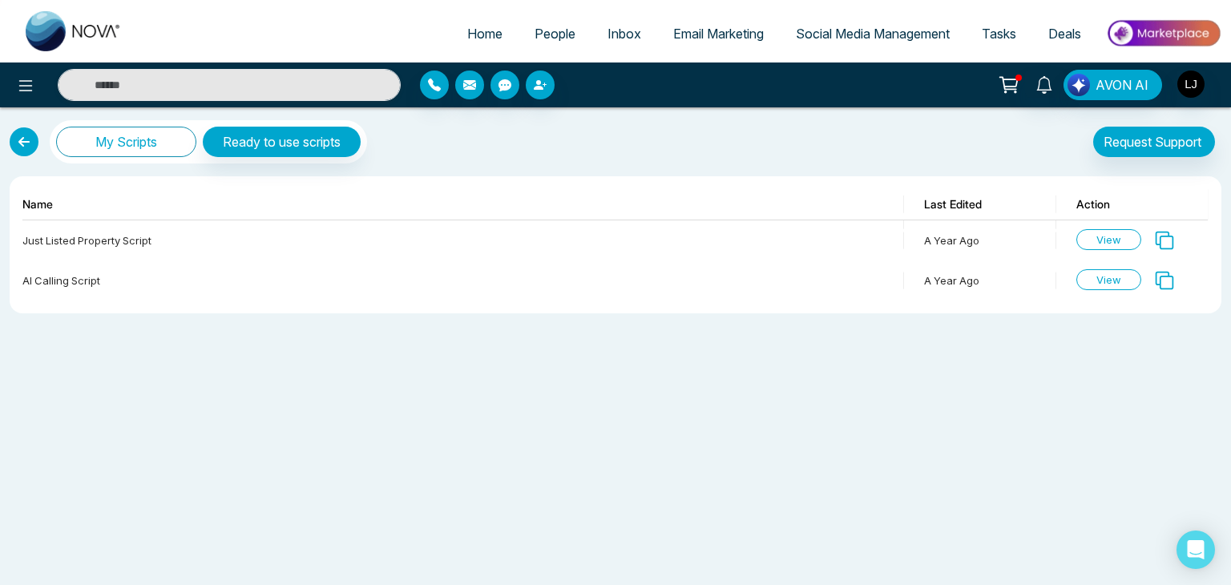
click at [155, 146] on button "My Scripts" at bounding box center [126, 142] width 140 height 30
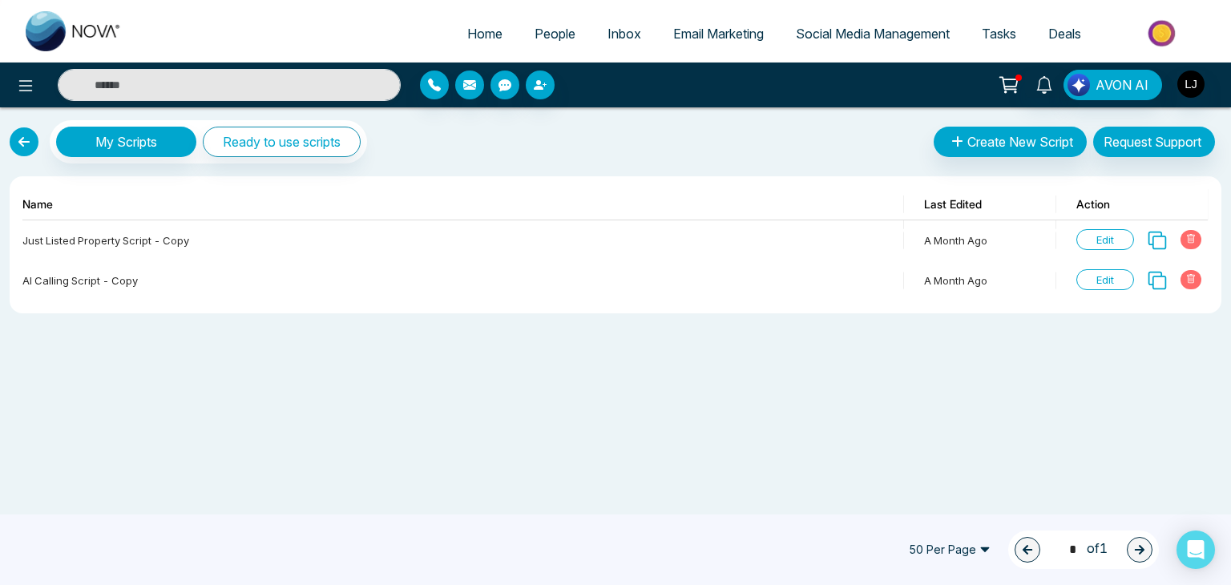
click at [22, 139] on link at bounding box center [24, 141] width 29 height 29
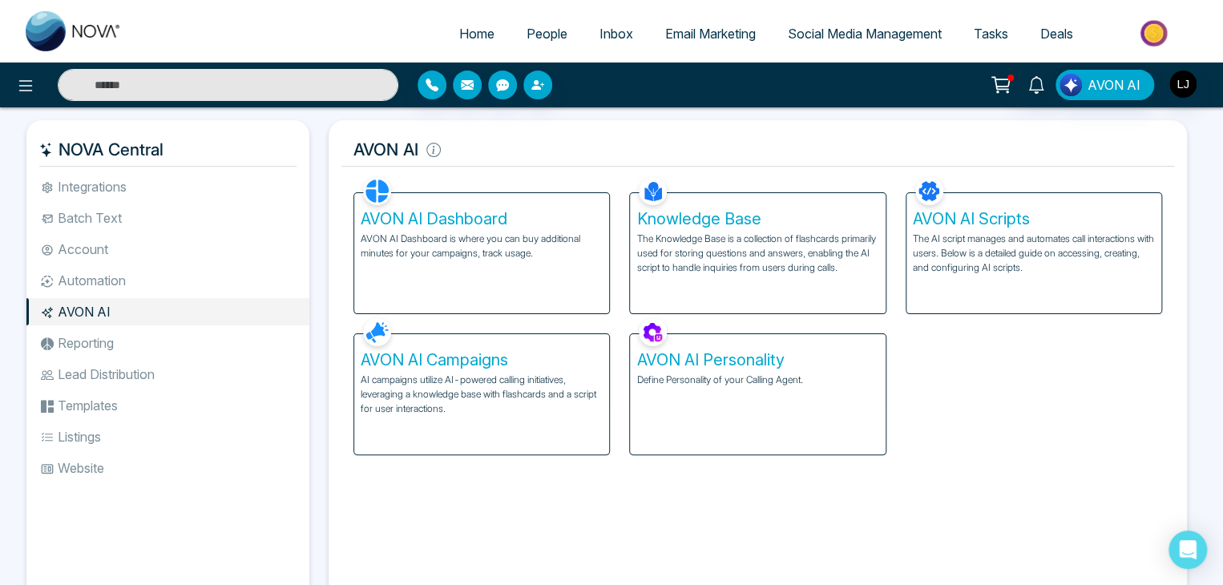
click at [465, 383] on p "AI campaigns utilize AI-powered calling initiatives, leveraging a knowledge bas…" at bounding box center [482, 394] width 242 height 43
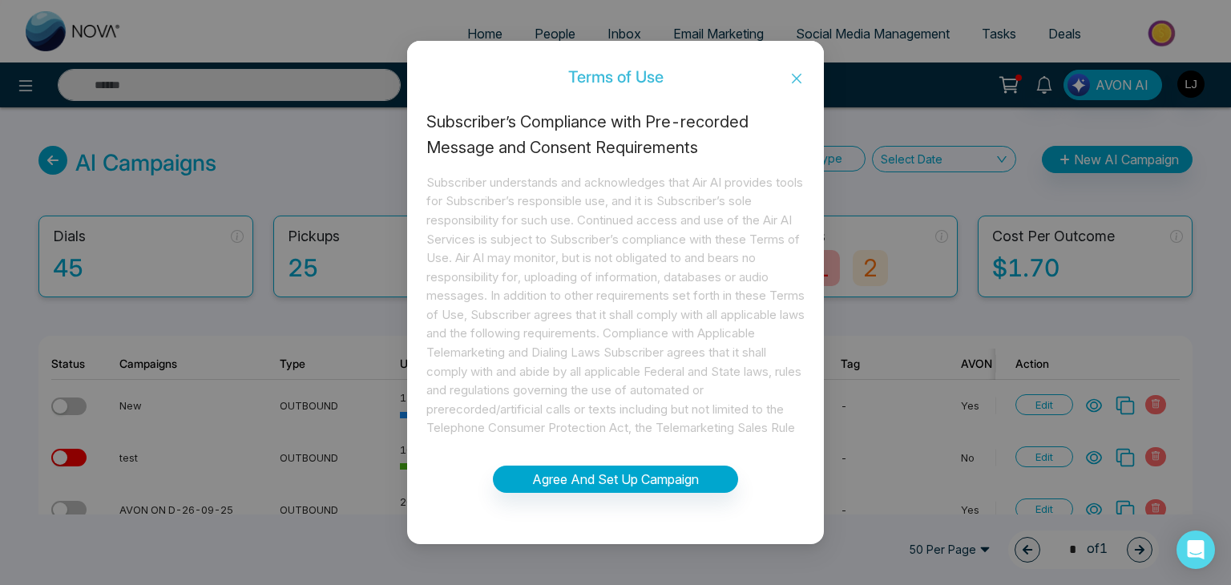
click at [799, 72] on icon "close" at bounding box center [796, 78] width 13 height 13
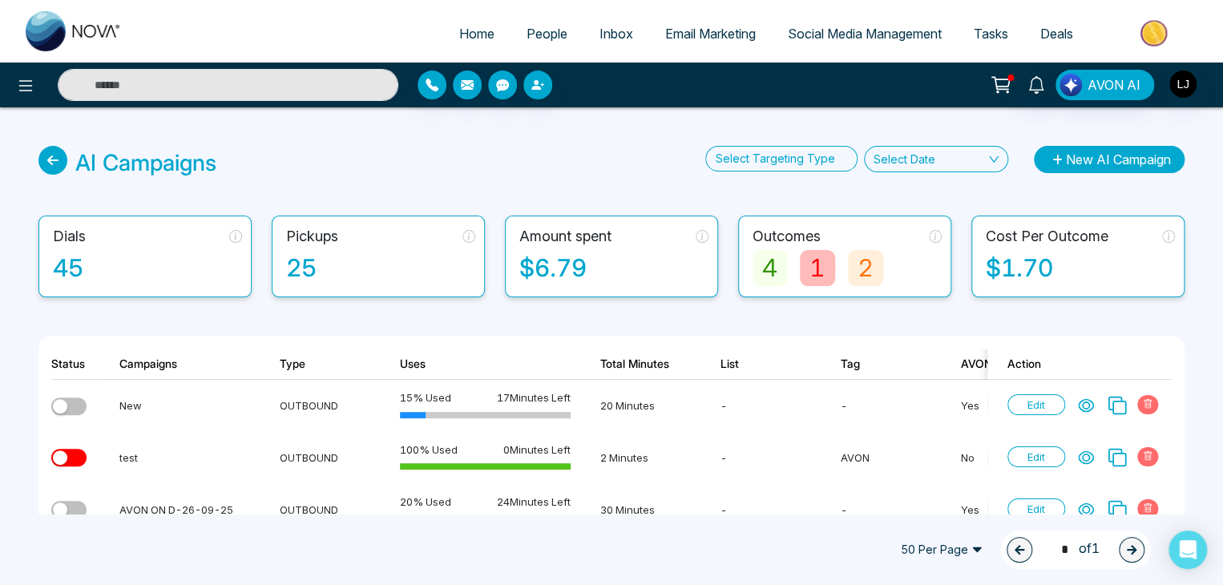
click at [1100, 162] on button "New AI Campaign" at bounding box center [1109, 159] width 151 height 27
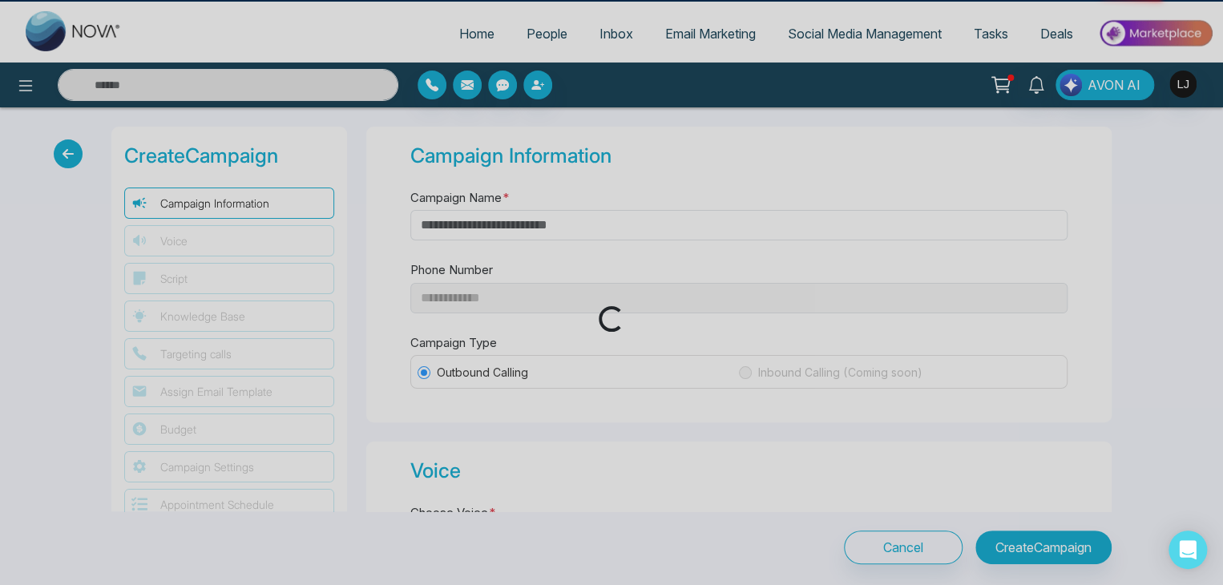
type input "**********"
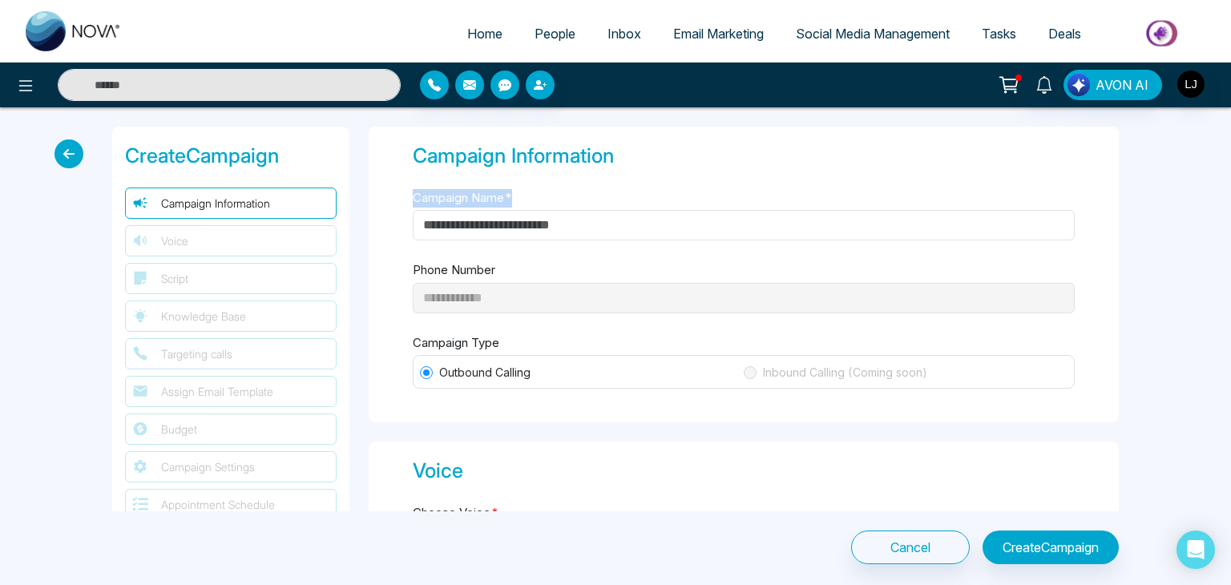
drag, startPoint x: 414, startPoint y: 198, endPoint x: 526, endPoint y: 197, distance: 111.4
click at [526, 197] on div "**********" at bounding box center [744, 275] width 750 height 296
click at [467, 220] on input "Campaign Name *" at bounding box center [744, 225] width 662 height 30
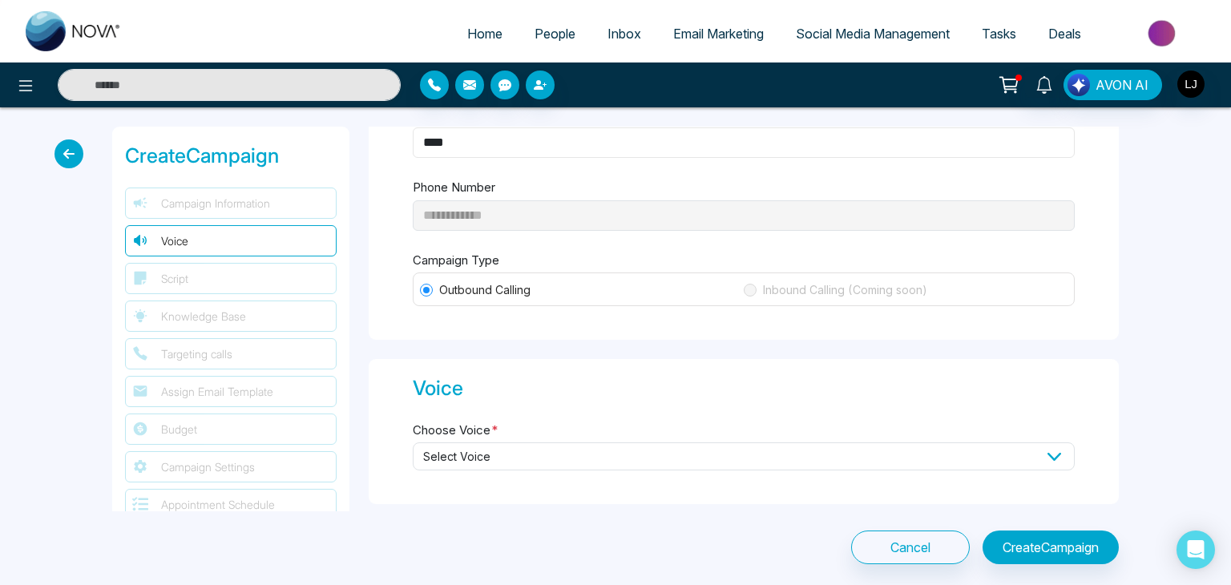
scroll to position [160, 0]
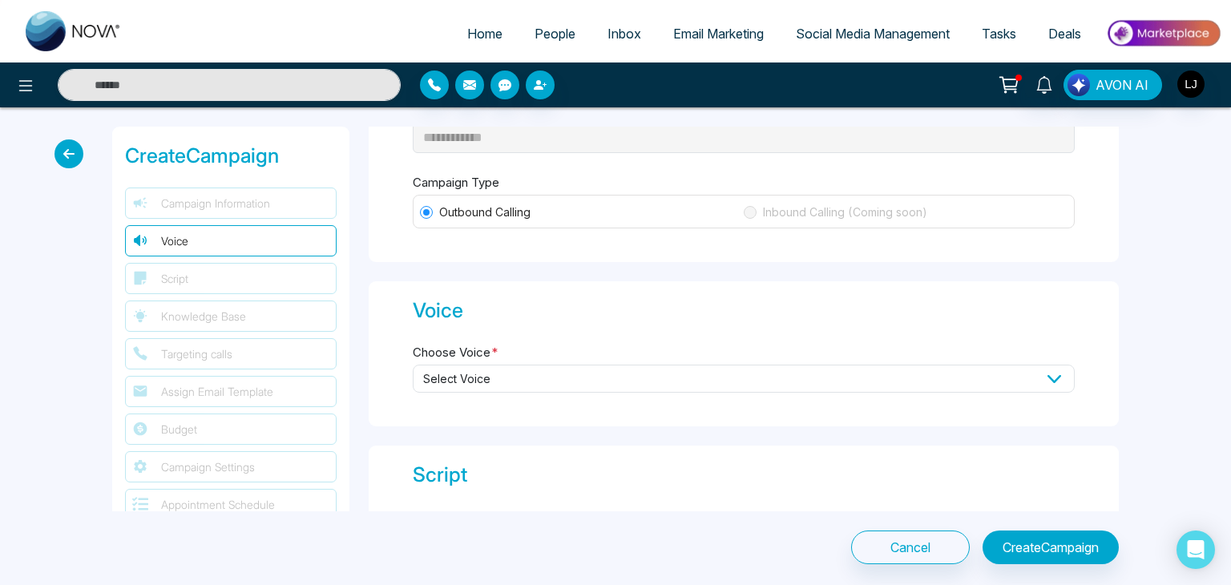
type input "****"
drag, startPoint x: 446, startPoint y: 212, endPoint x: 491, endPoint y: 210, distance: 45.7
click at [491, 210] on span "Outbound Calling" at bounding box center [485, 213] width 104 height 18
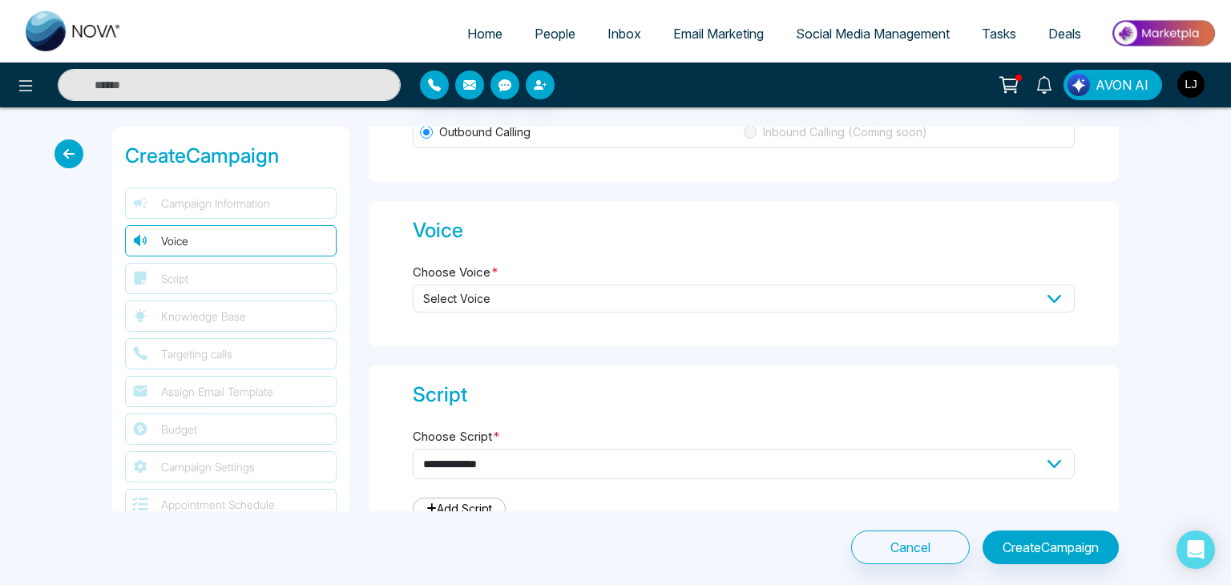
scroll to position [321, 0]
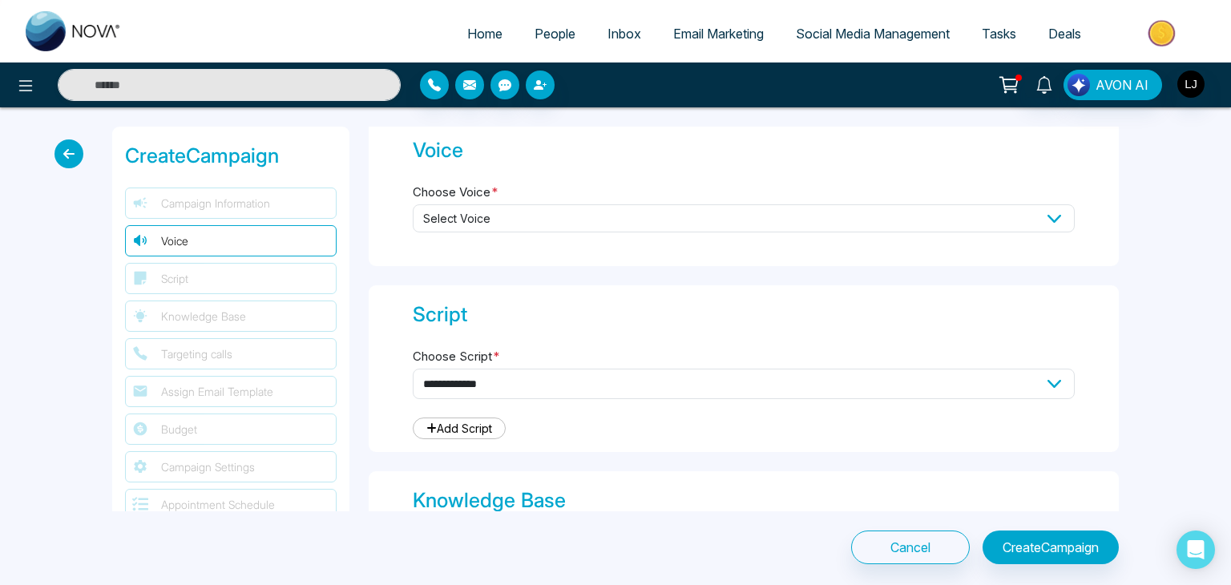
click at [460, 212] on span "Select Voice" at bounding box center [744, 218] width 662 height 28
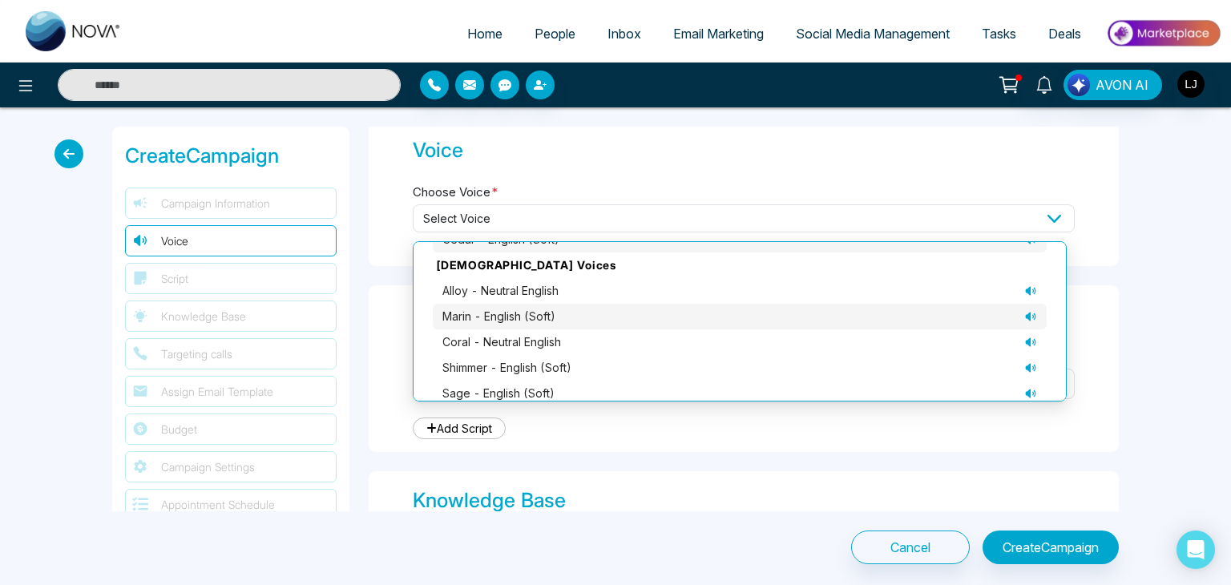
scroll to position [161, 0]
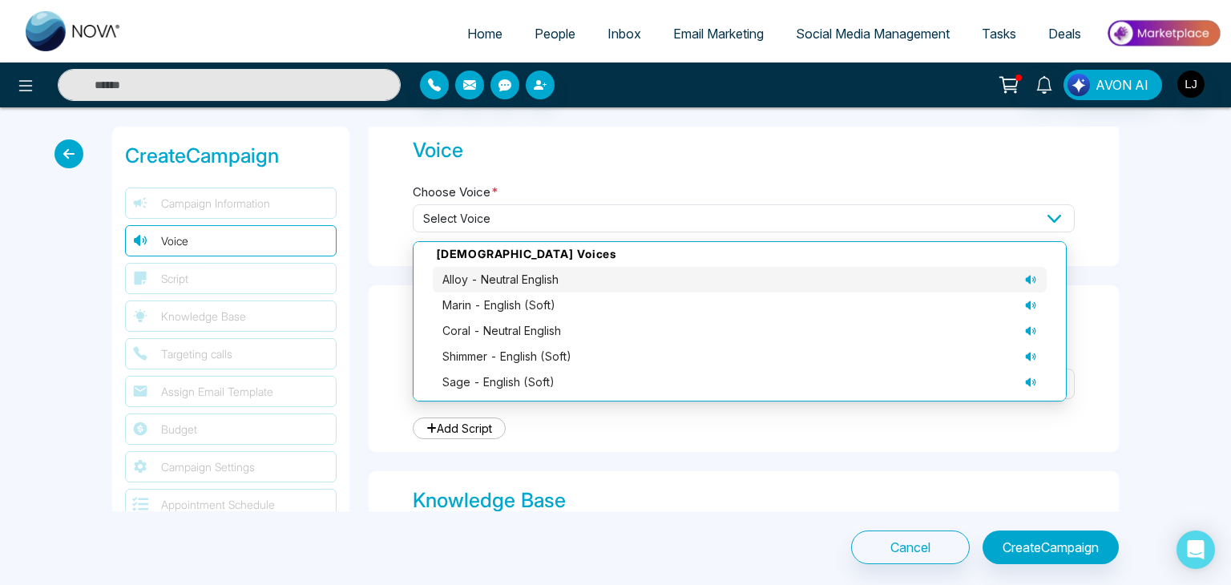
click at [512, 273] on span "alloy - neutral English" at bounding box center [500, 280] width 116 height 18
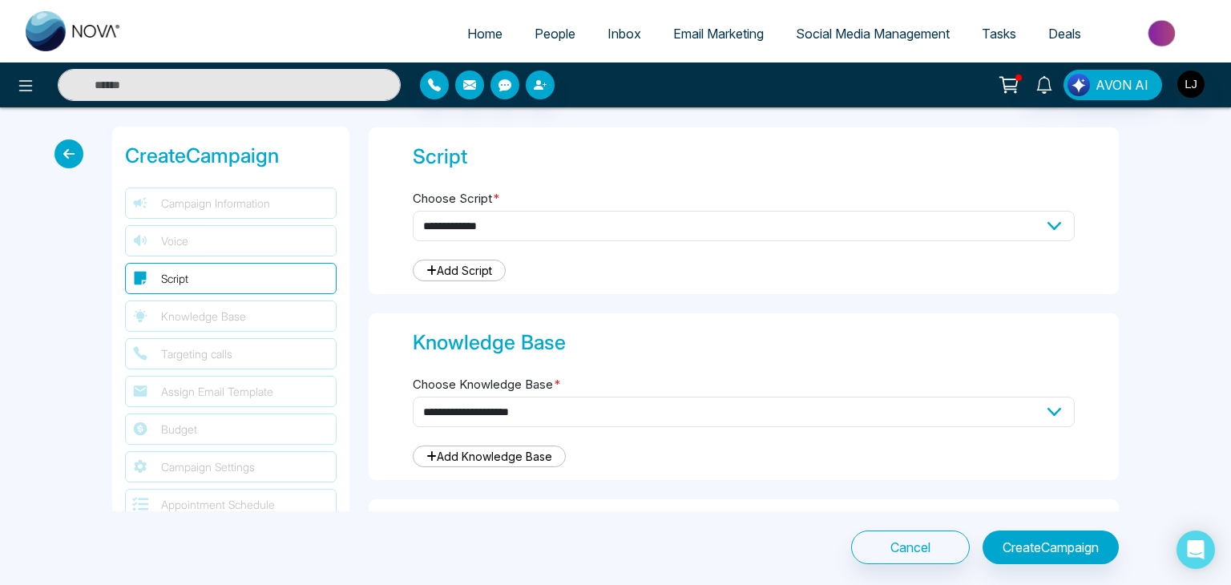
scroll to position [481, 0]
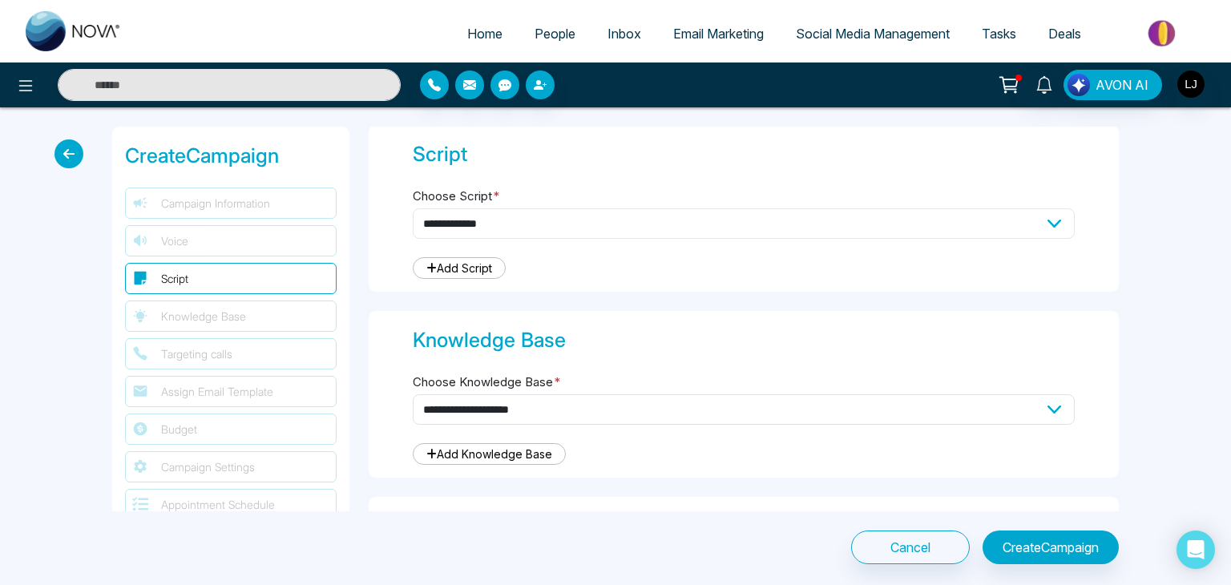
click at [443, 223] on select "**********" at bounding box center [744, 223] width 662 height 30
select select "***"
click at [413, 208] on select "**********" at bounding box center [744, 223] width 662 height 30
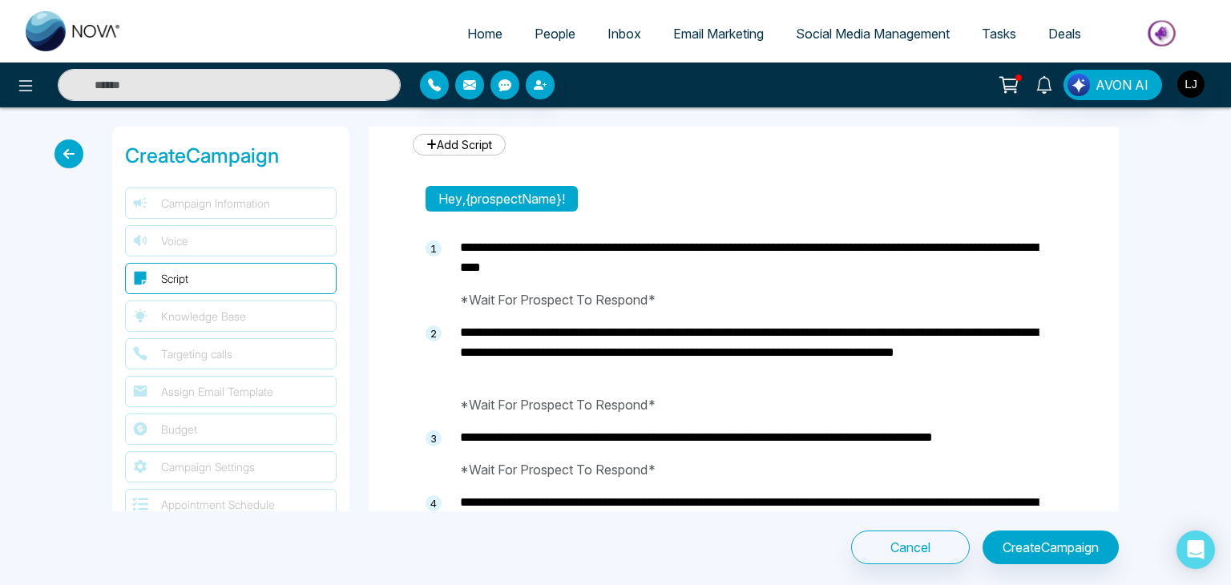
type textarea "**********"
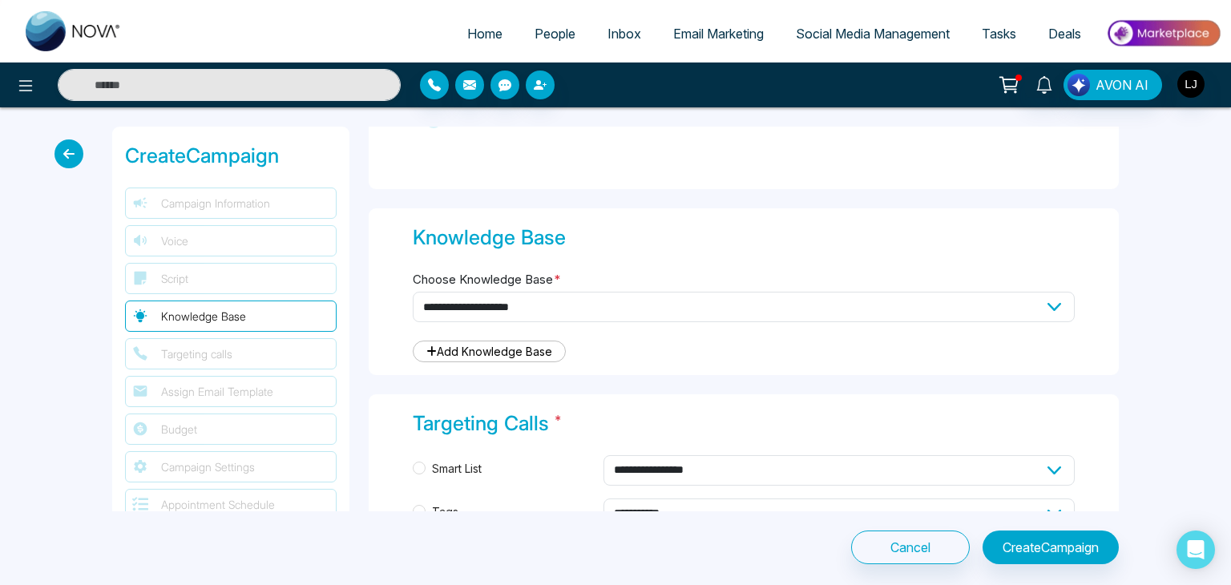
scroll to position [1442, 0]
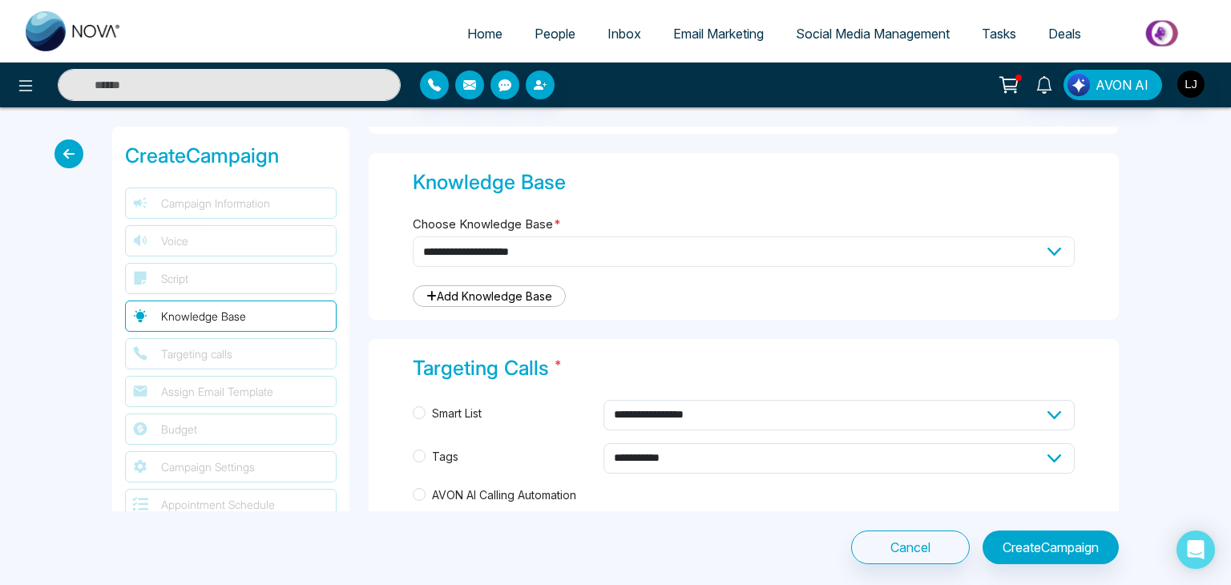
click at [465, 245] on select "**********" at bounding box center [744, 251] width 662 height 30
select select "***"
click at [413, 236] on select "**********" at bounding box center [744, 251] width 662 height 30
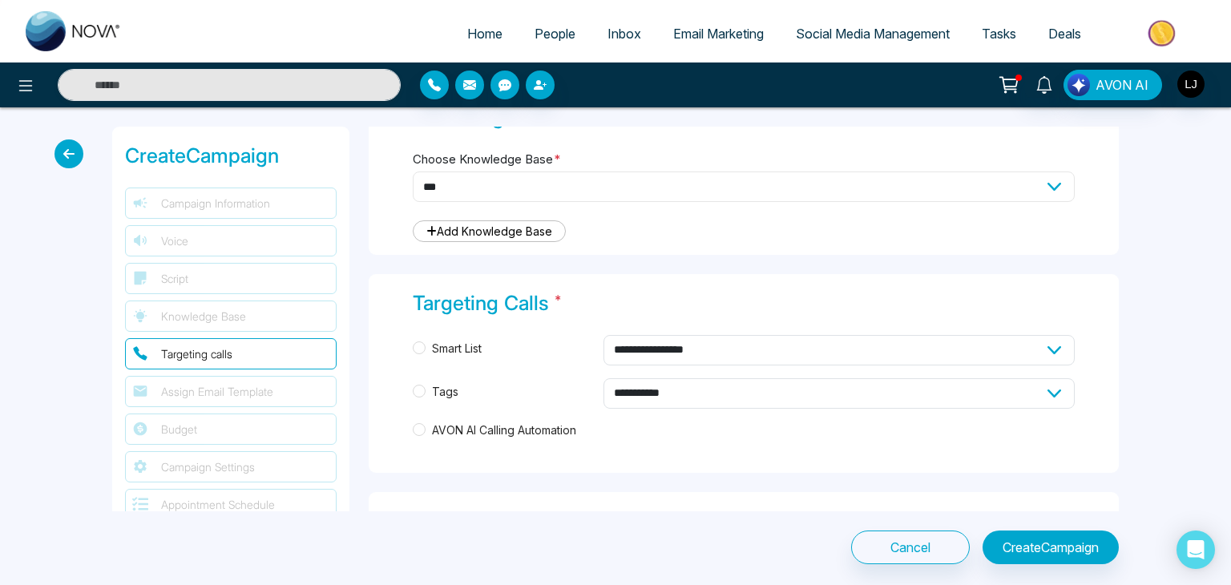
scroll to position [1603, 0]
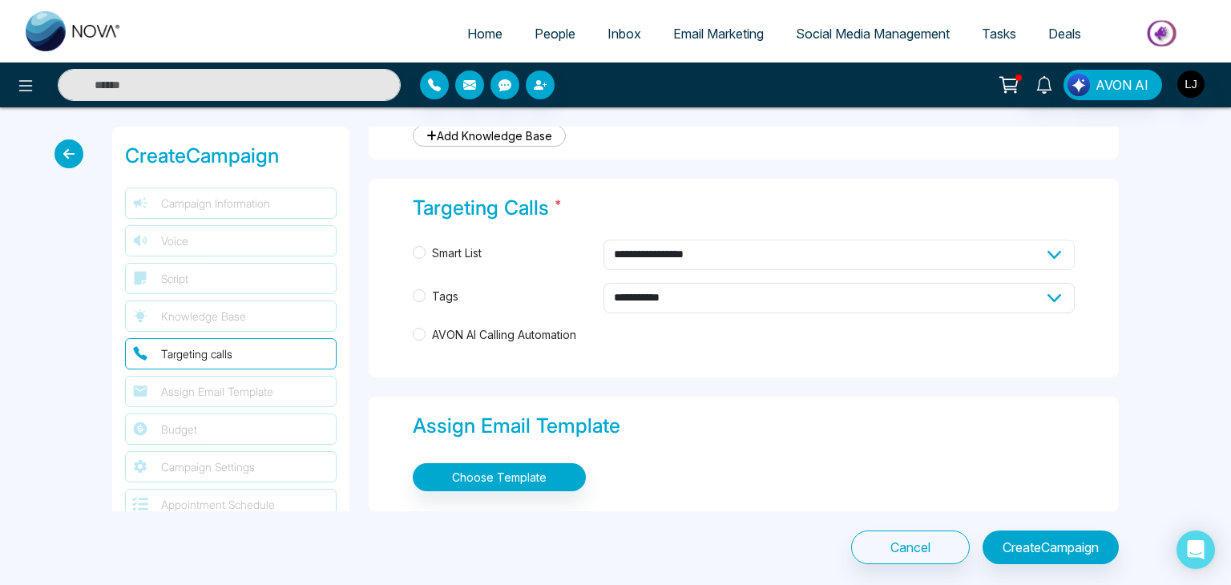
click at [680, 248] on select "**********" at bounding box center [838, 255] width 471 height 30
select select "****"
click at [603, 240] on select "**********" at bounding box center [838, 255] width 471 height 30
click at [441, 291] on span "Tags" at bounding box center [444, 297] width 39 height 18
click at [640, 294] on select "**********" at bounding box center [838, 298] width 471 height 30
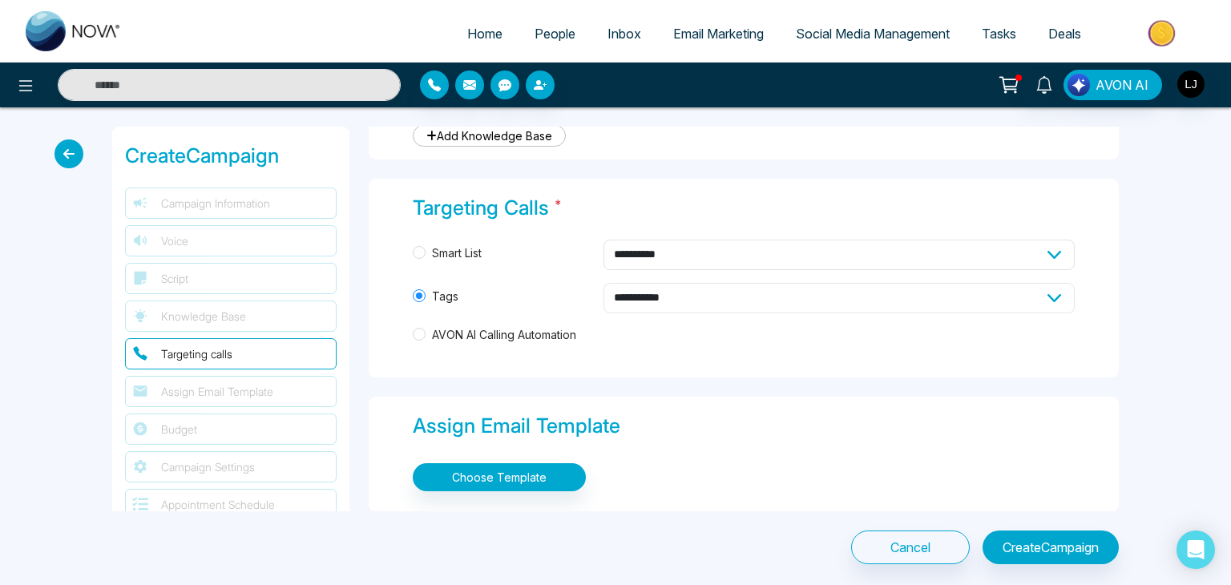
select select "*****"
click at [603, 283] on select "**********" at bounding box center [838, 298] width 471 height 30
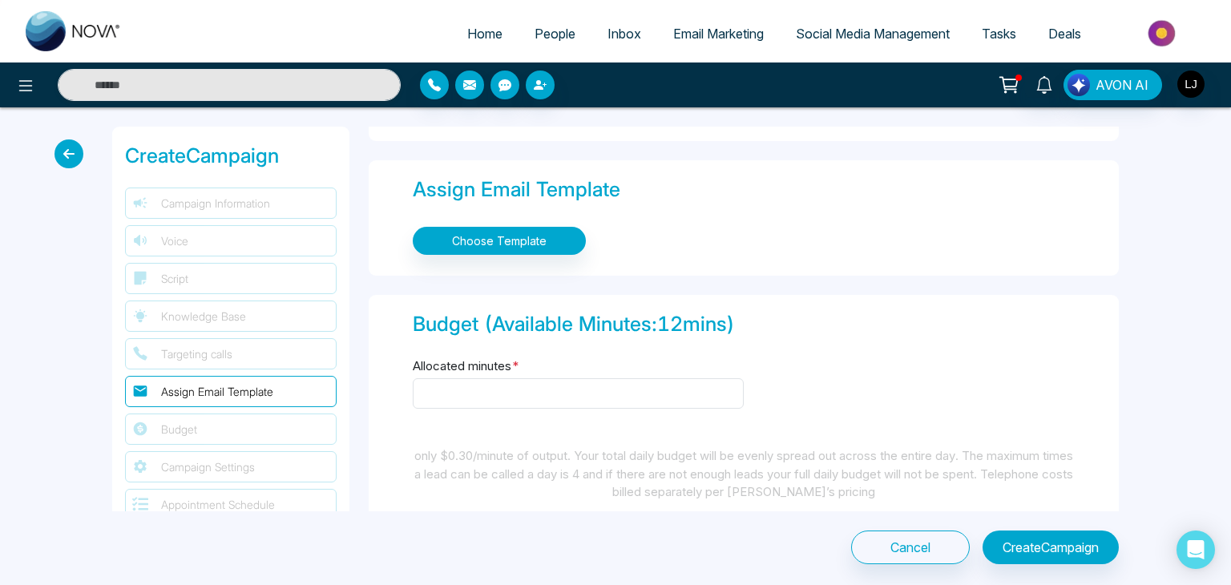
scroll to position [1843, 0]
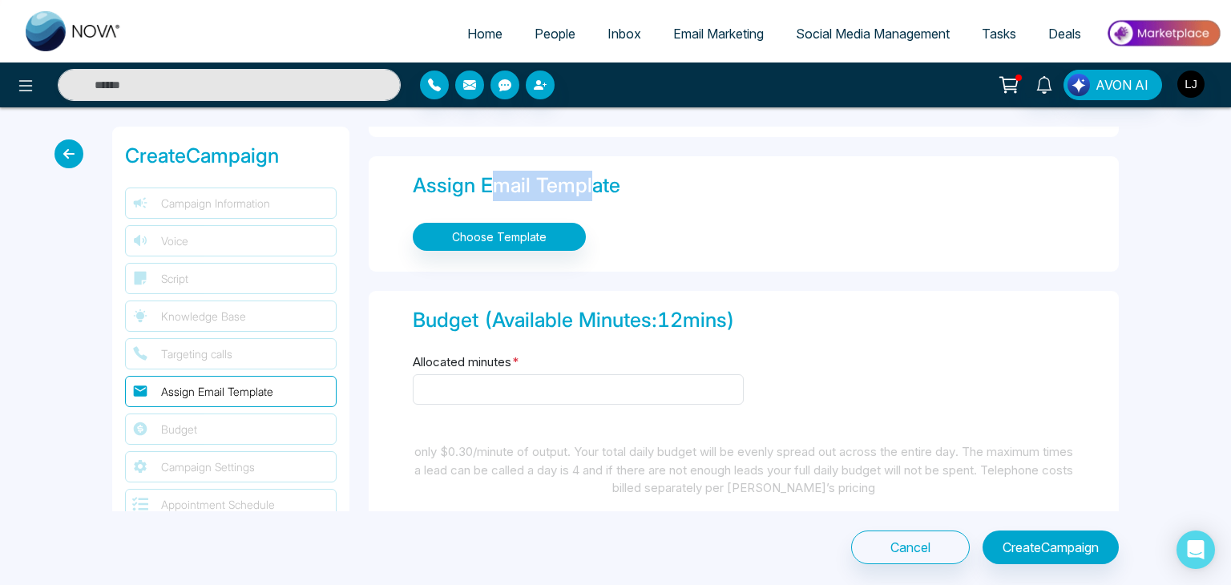
drag, startPoint x: 486, startPoint y: 186, endPoint x: 592, endPoint y: 177, distance: 106.9
click at [592, 177] on div "Assign Email Template" at bounding box center [744, 186] width 662 height 30
click at [484, 231] on button "Choose Template" at bounding box center [499, 237] width 173 height 28
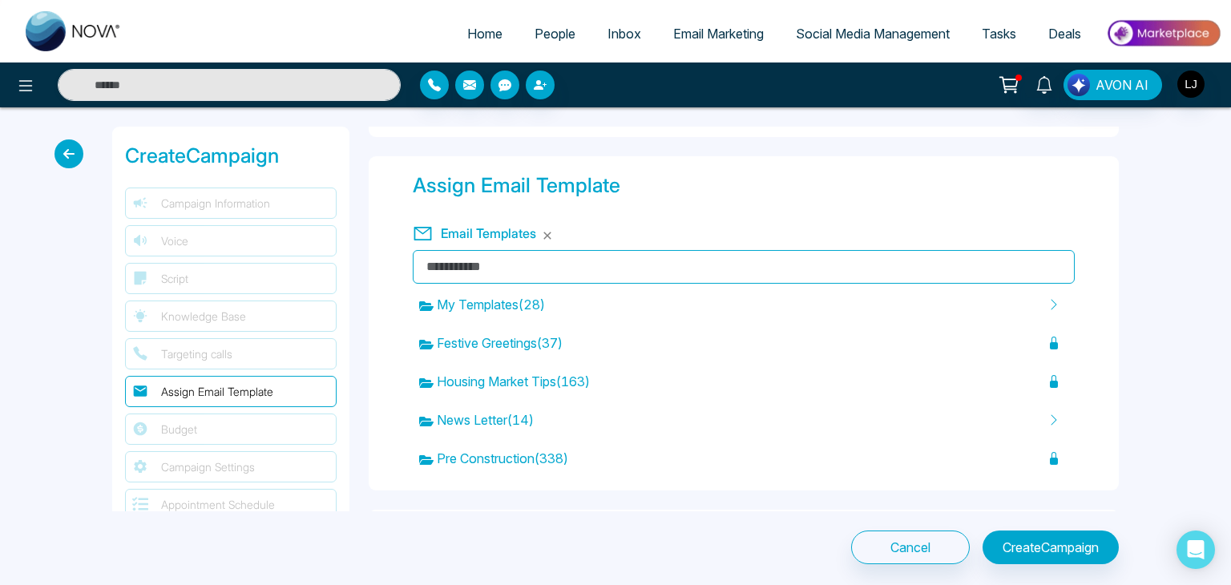
click at [687, 175] on div "Assign Email Template" at bounding box center [744, 186] width 662 height 30
click at [550, 235] on button "button" at bounding box center [547, 236] width 10 height 10
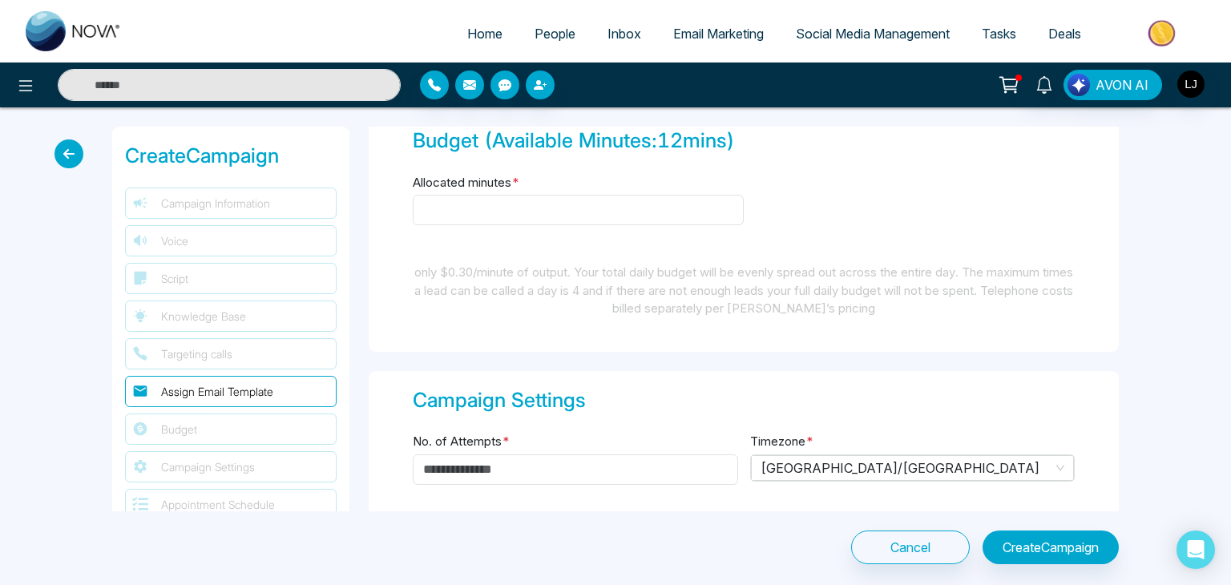
scroll to position [1923, 0]
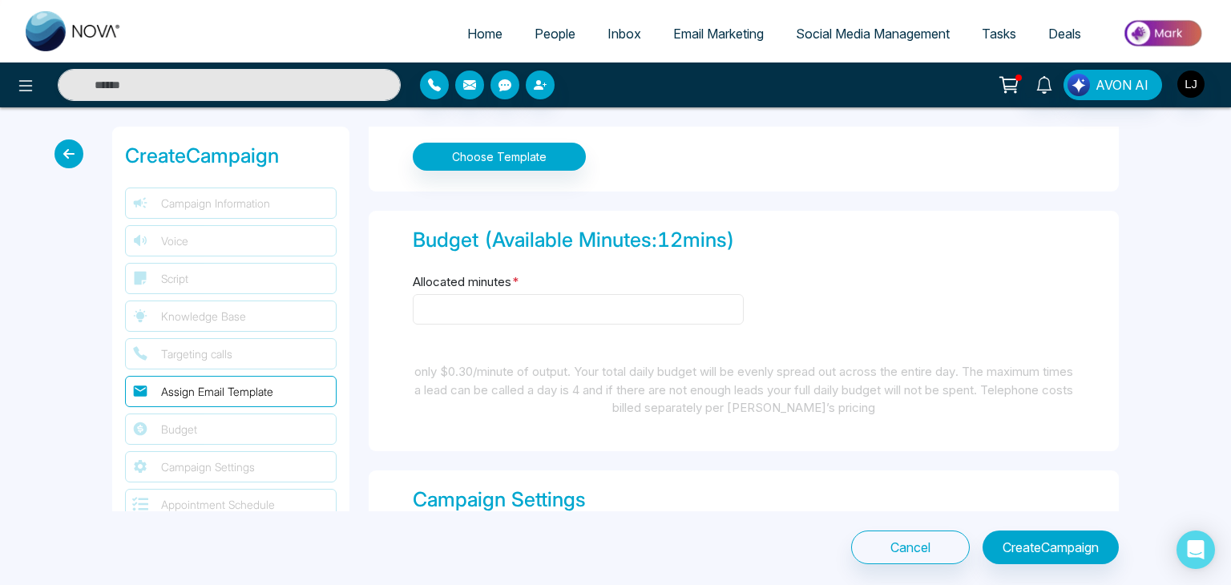
click at [433, 302] on input "Allocated minutes *" at bounding box center [578, 309] width 331 height 30
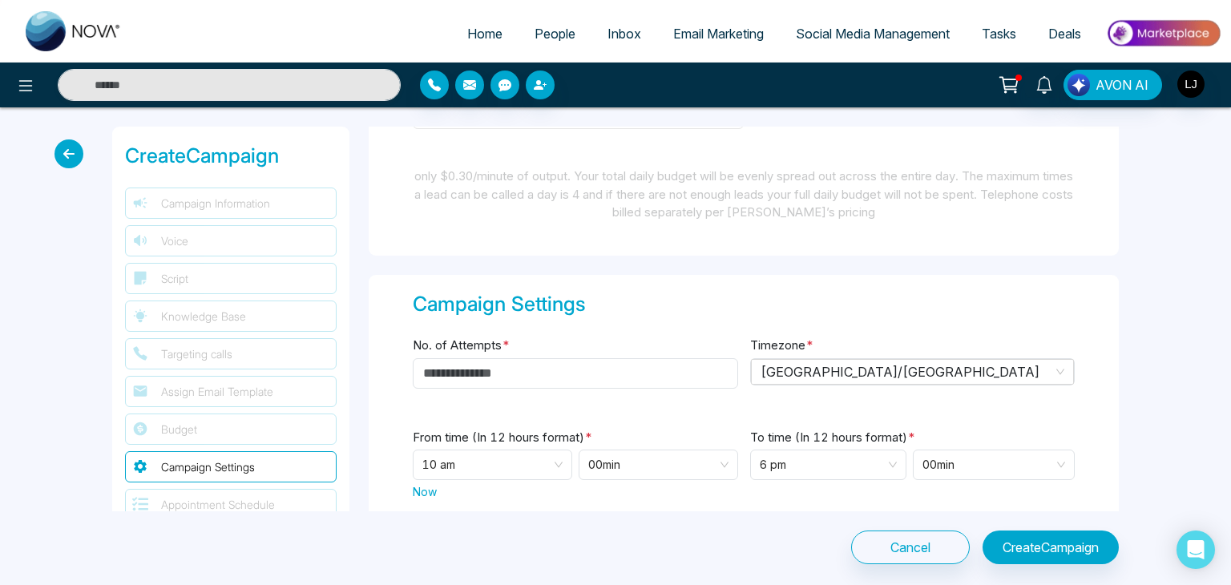
scroll to position [2163, 0]
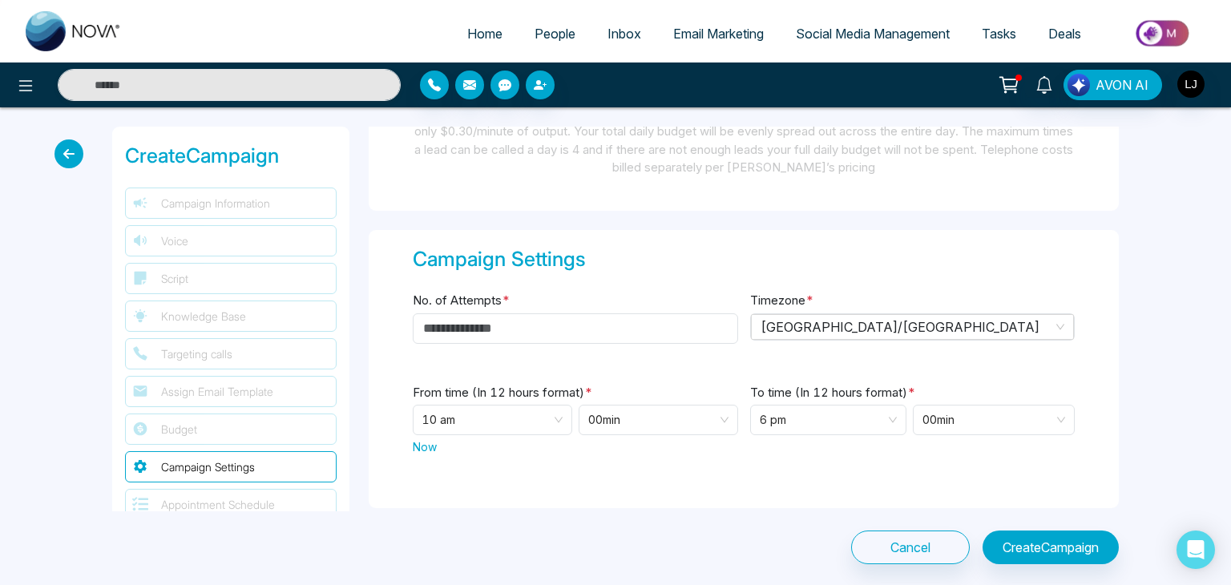
type input "**"
click at [461, 328] on input "No. of Attempts *" at bounding box center [575, 328] width 325 height 30
drag, startPoint x: 756, startPoint y: 289, endPoint x: 804, endPoint y: 292, distance: 48.2
click at [804, 292] on label "Timezone *" at bounding box center [781, 301] width 63 height 18
click at [785, 321] on div "Canada/Central" at bounding box center [912, 326] width 325 height 27
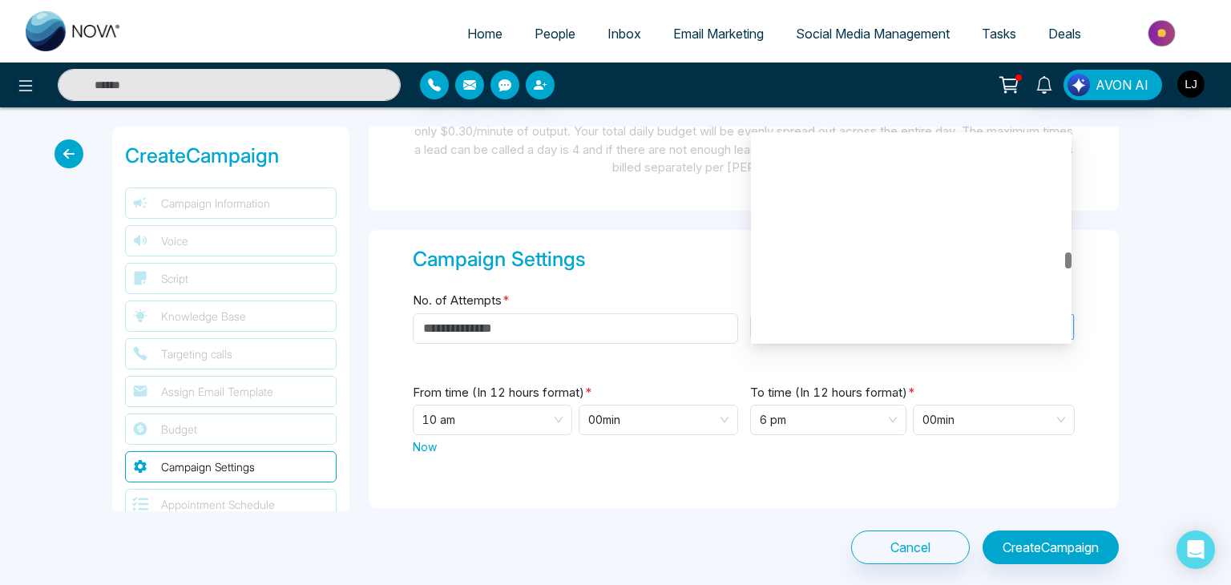
scroll to position [9436, 0]
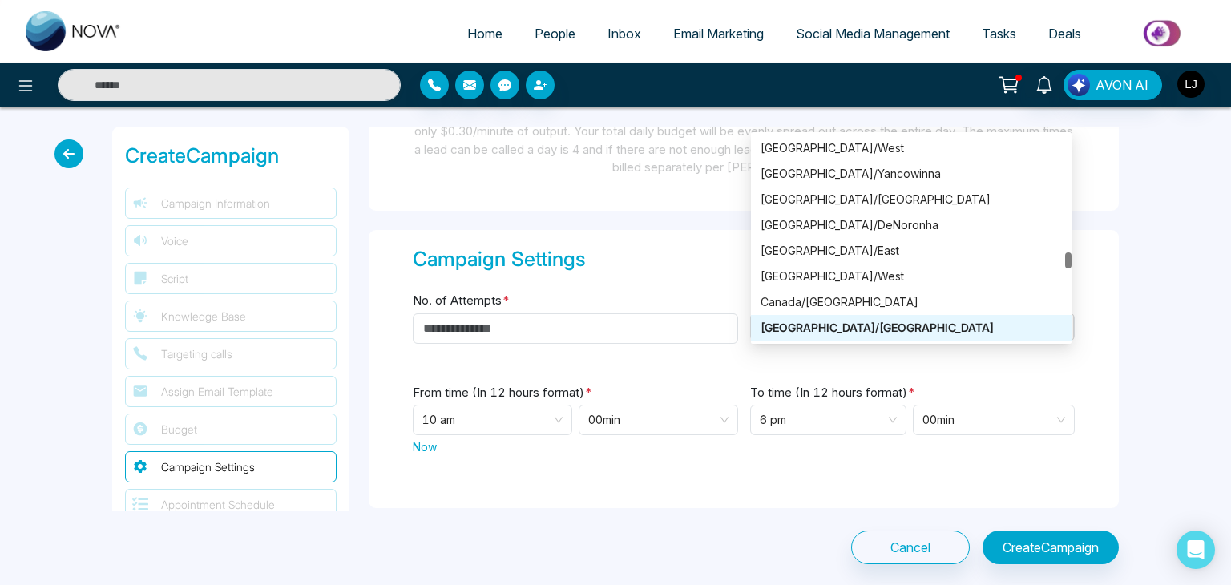
click at [780, 351] on div "Timezone * Canada/Central Canada/Atlantic Canada/Central Canada/Eastern Austral…" at bounding box center [912, 326] width 325 height 73
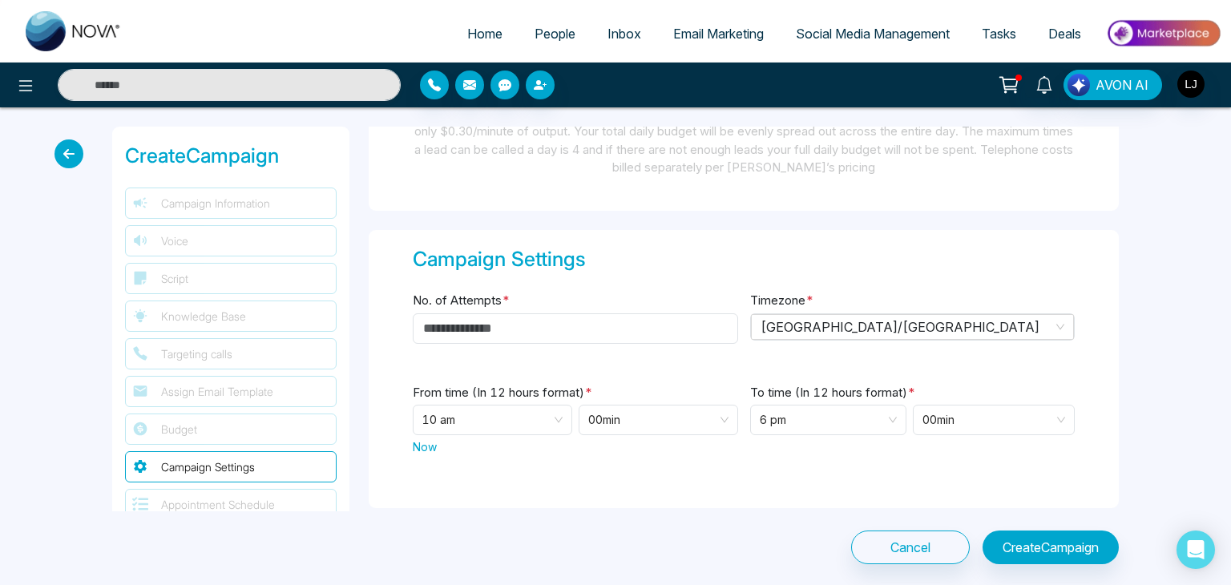
scroll to position [2244, 0]
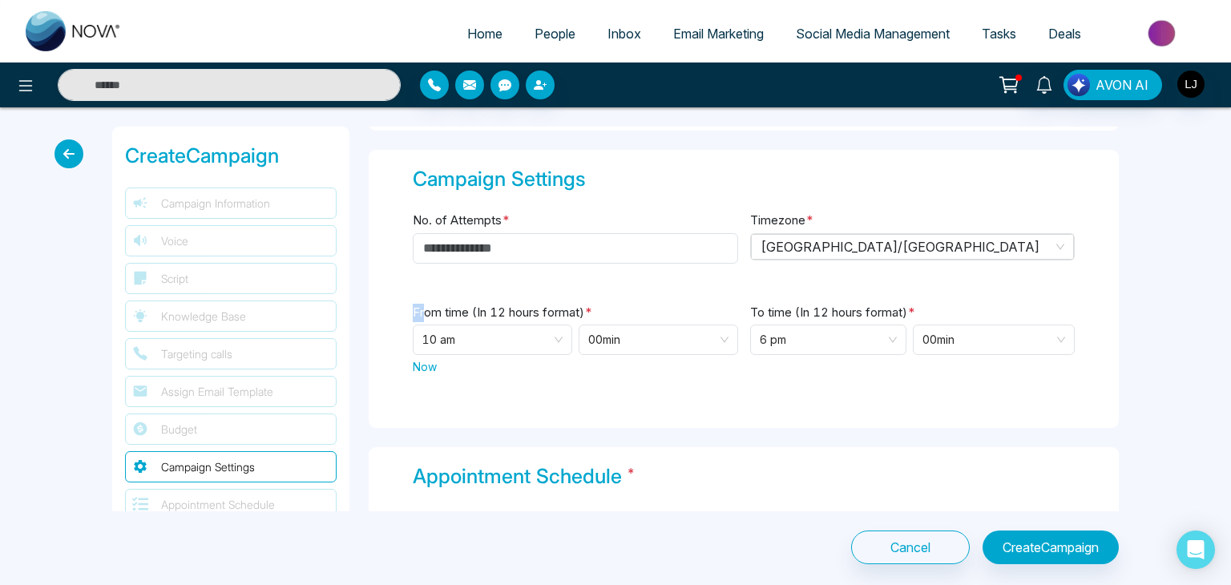
drag, startPoint x: 426, startPoint y: 301, endPoint x: 524, endPoint y: 292, distance: 98.2
click at [494, 295] on div "Campaign Settings No. of Attempts * Timezone * Canada/Central Canada/Atlantic C…" at bounding box center [744, 289] width 750 height 279
drag, startPoint x: 753, startPoint y: 301, endPoint x: 768, endPoint y: 302, distance: 14.4
click at [768, 304] on label "To time (In 12 hours format) *" at bounding box center [832, 313] width 165 height 18
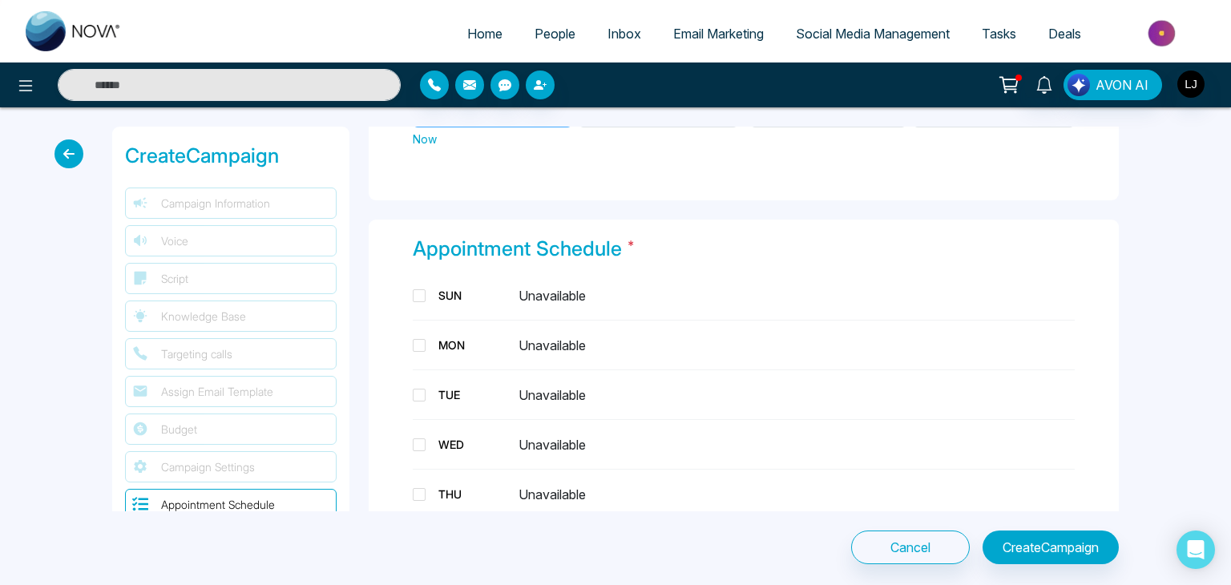
scroll to position [2484, 0]
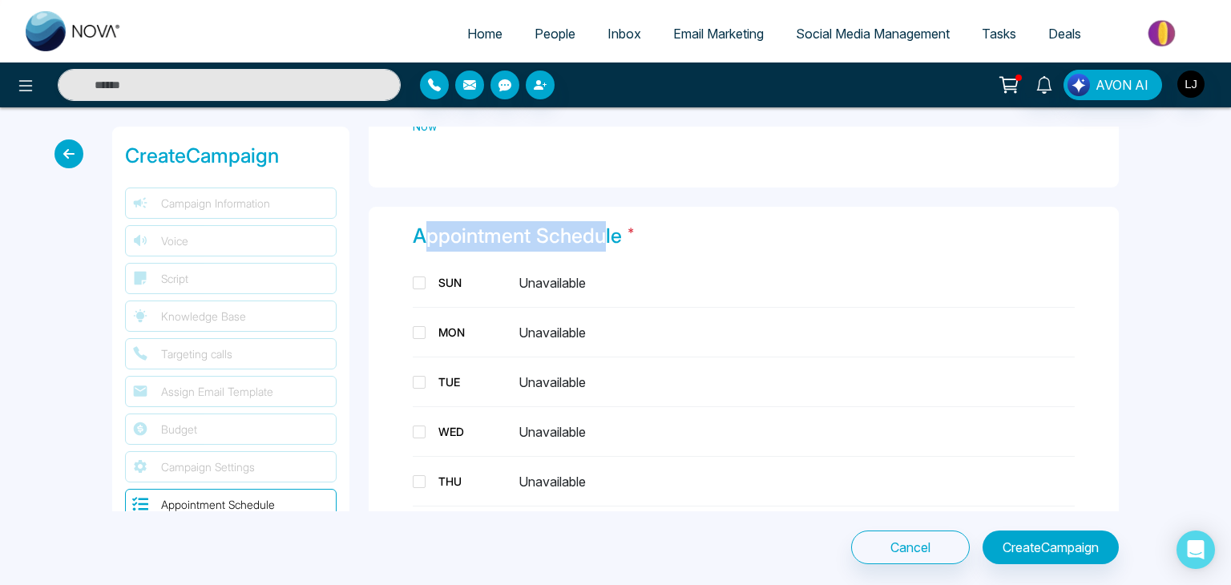
drag, startPoint x: 429, startPoint y: 235, endPoint x: 600, endPoint y: 228, distance: 170.8
click at [600, 228] on div "Appointment Schedule *" at bounding box center [744, 236] width 662 height 30
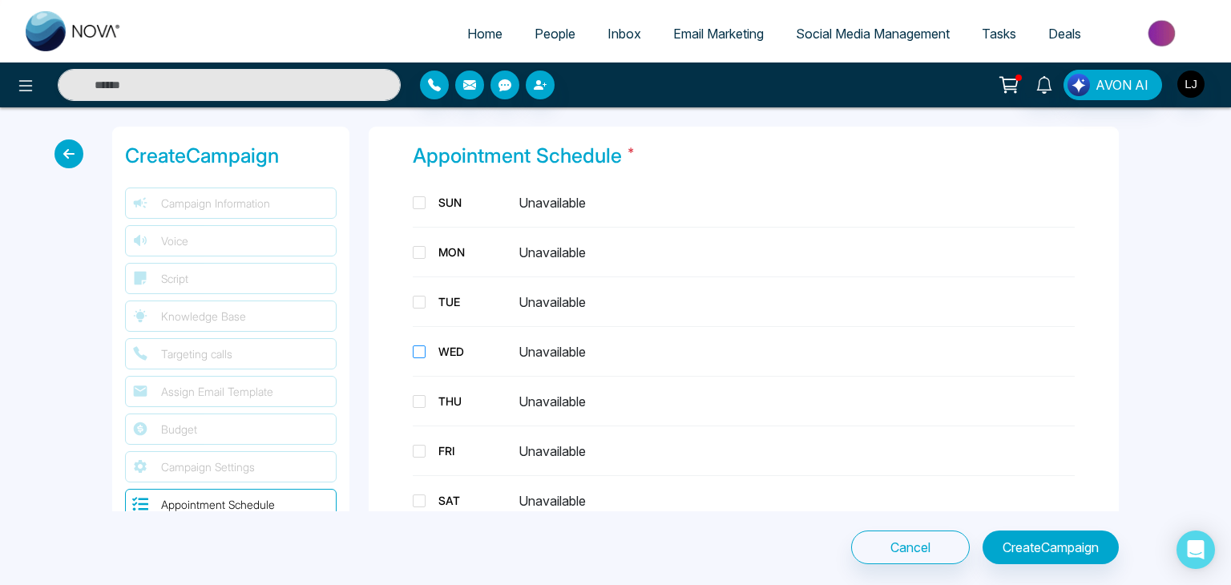
click at [445, 345] on div "WED" at bounding box center [472, 351] width 80 height 17
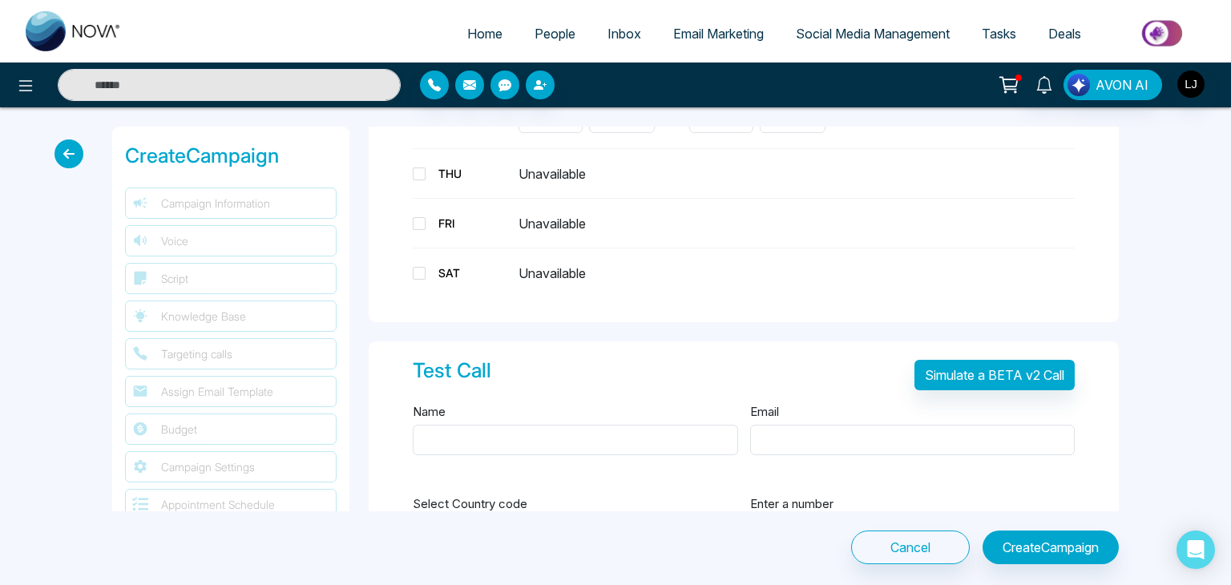
scroll to position [2885, 0]
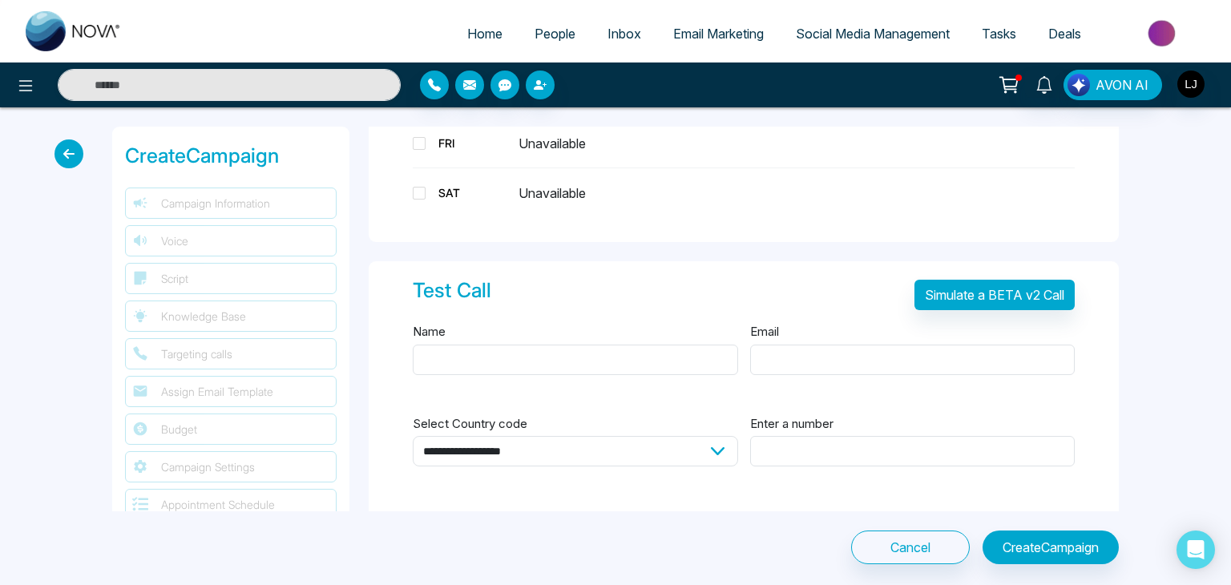
drag, startPoint x: 739, startPoint y: 315, endPoint x: 795, endPoint y: 315, distance: 56.1
click at [795, 315] on div "Test Call Simulate a BETA v2 Call" at bounding box center [744, 299] width 662 height 46
click at [1048, 545] on button "Create Campaign" at bounding box center [1050, 547] width 136 height 34
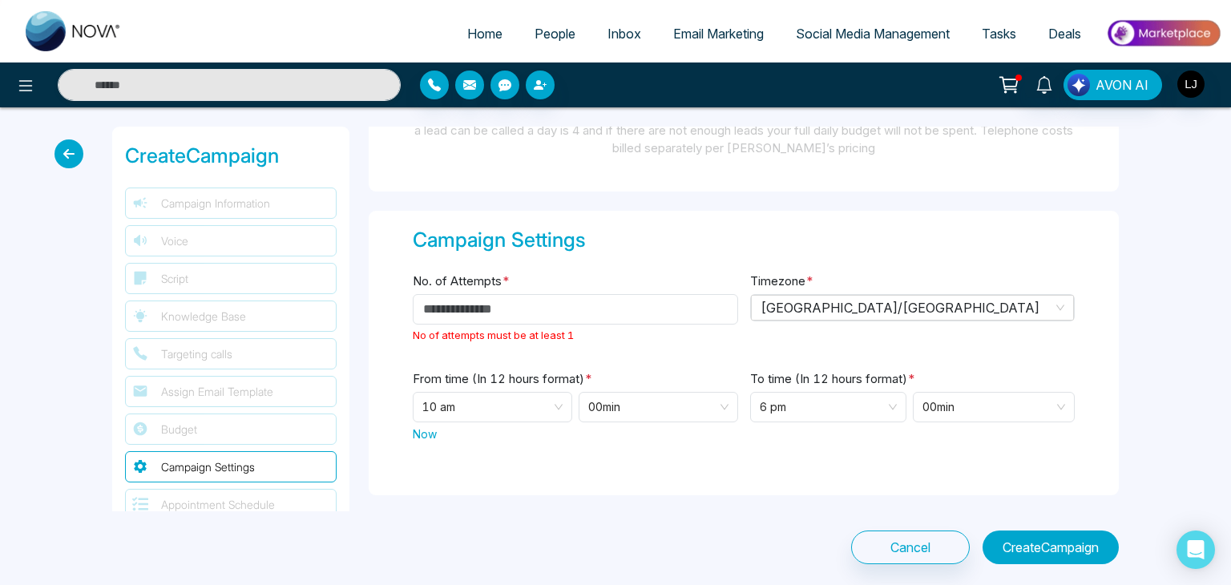
scroll to position [2167, 0]
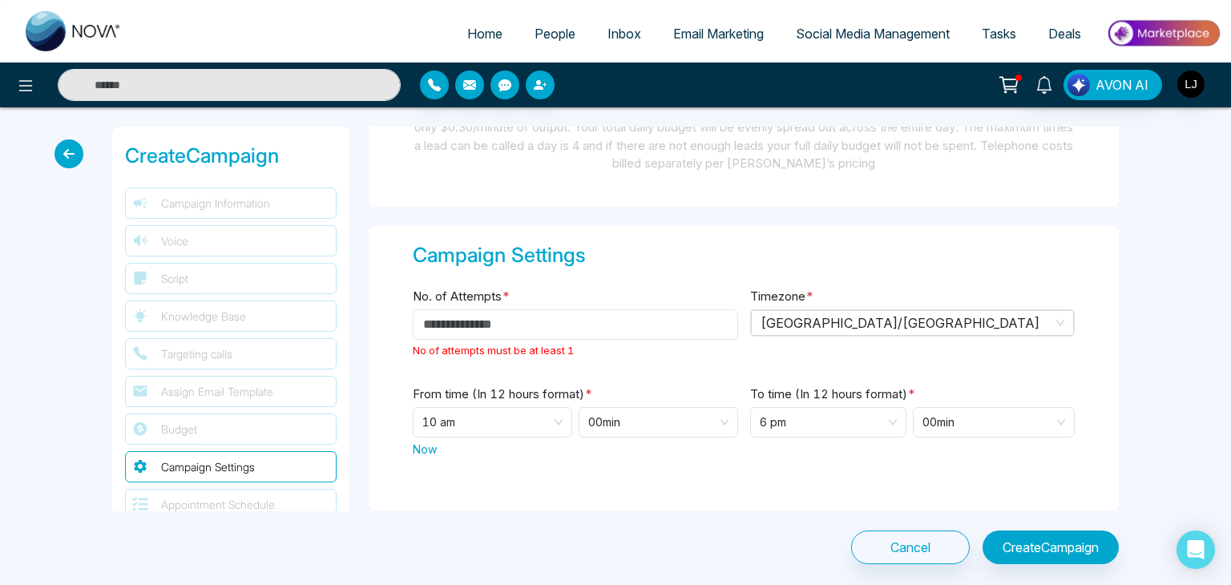
click at [494, 320] on input "No. of Attempts *" at bounding box center [575, 324] width 325 height 30
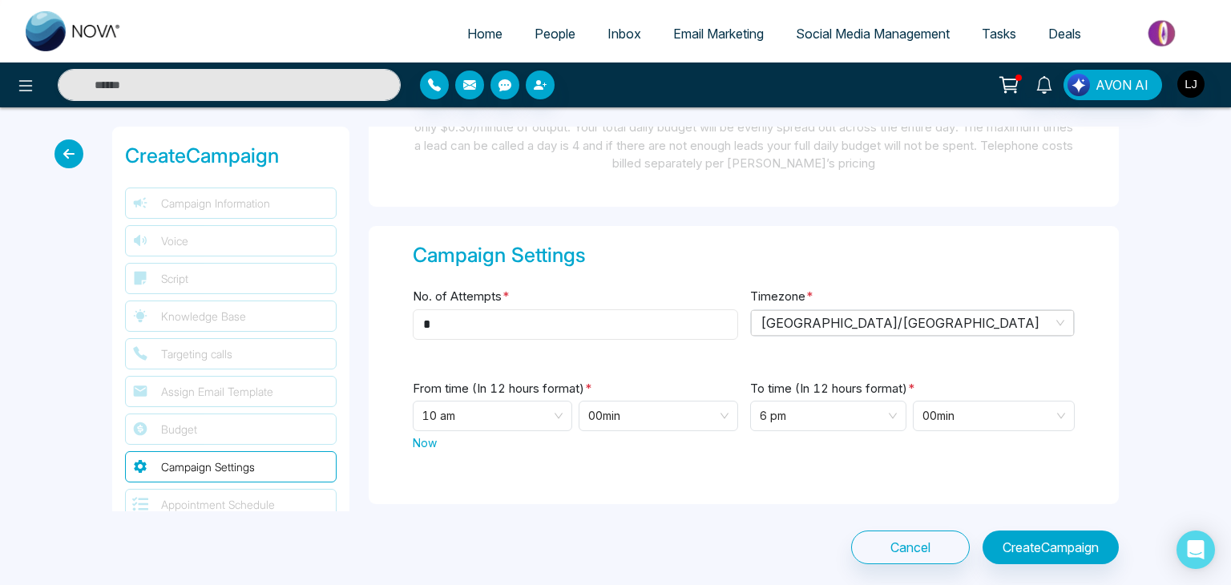
type input "*"
click at [1018, 549] on button "Create Campaign" at bounding box center [1050, 547] width 136 height 34
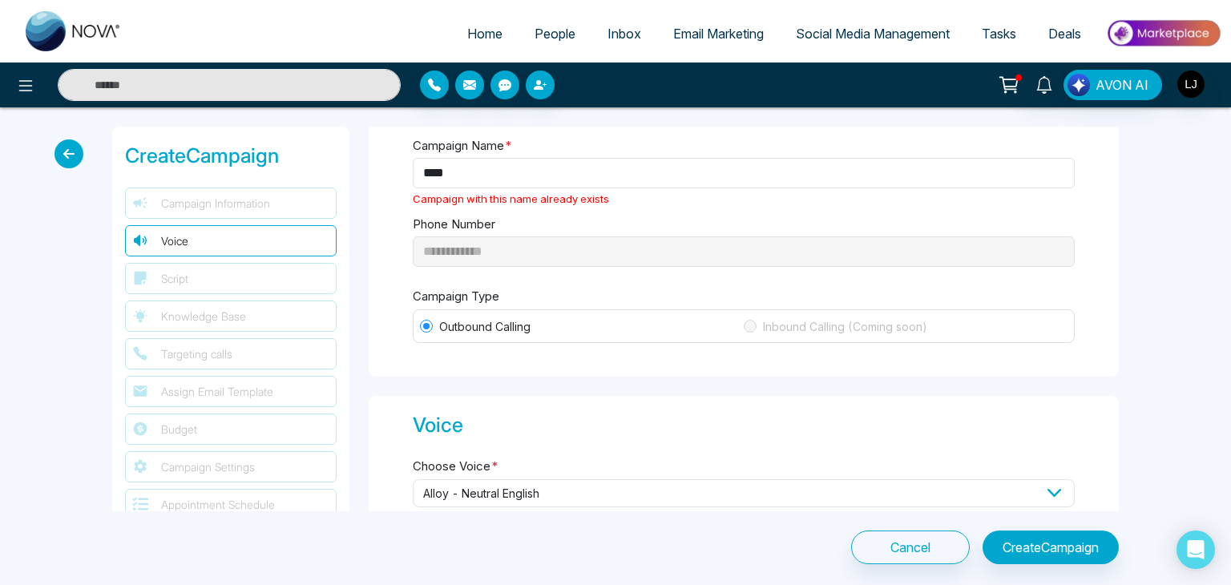
scroll to position [0, 0]
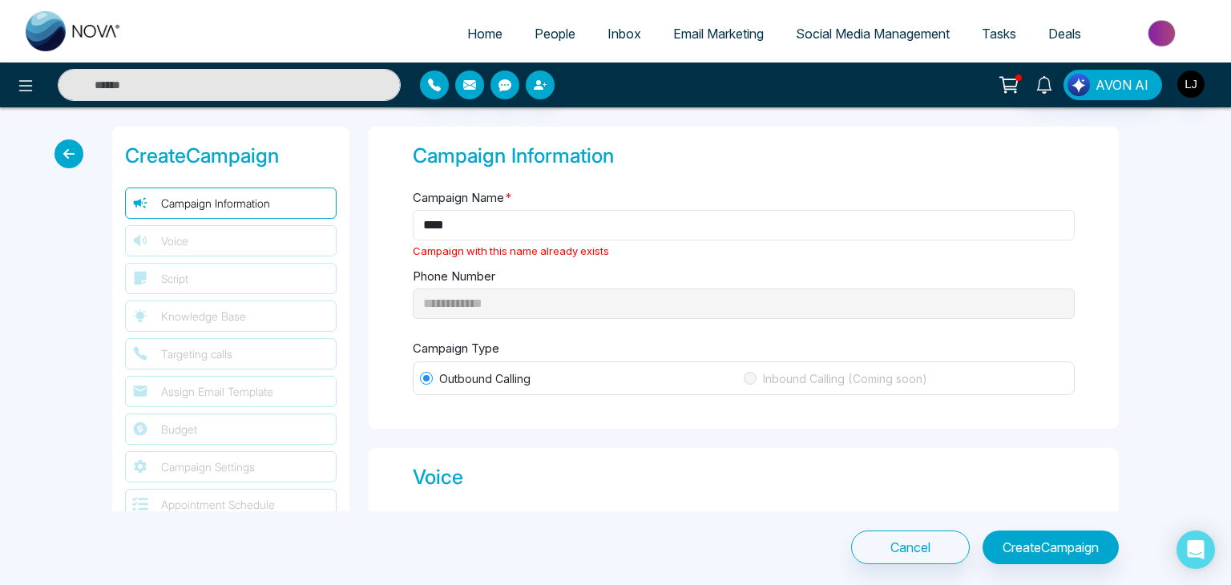
click at [474, 228] on input "****" at bounding box center [744, 225] width 662 height 30
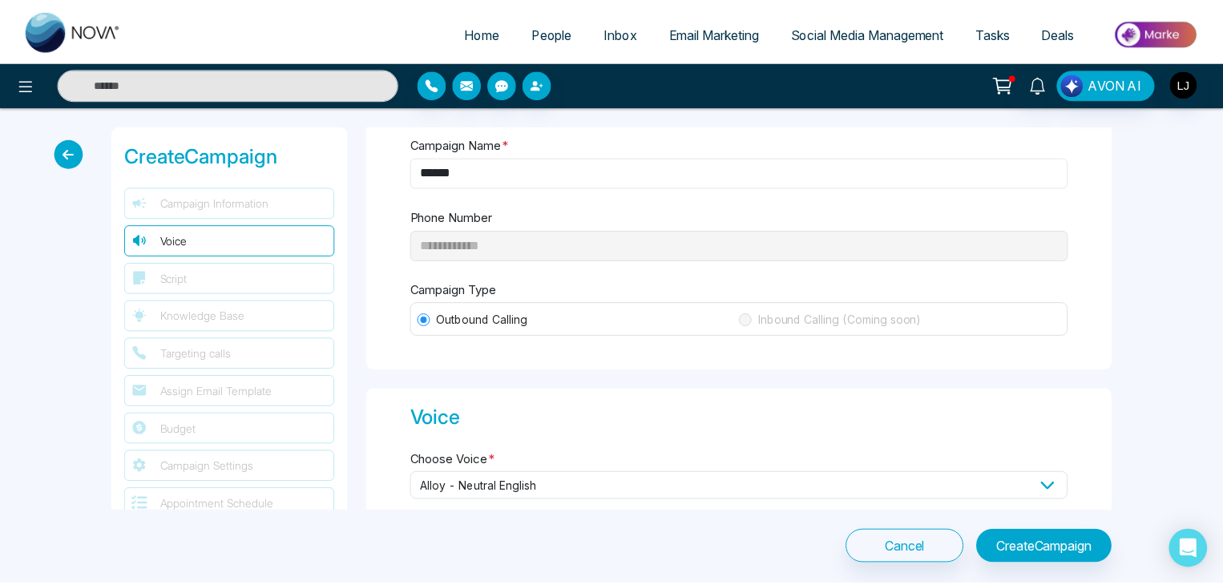
scroll to position [80, 0]
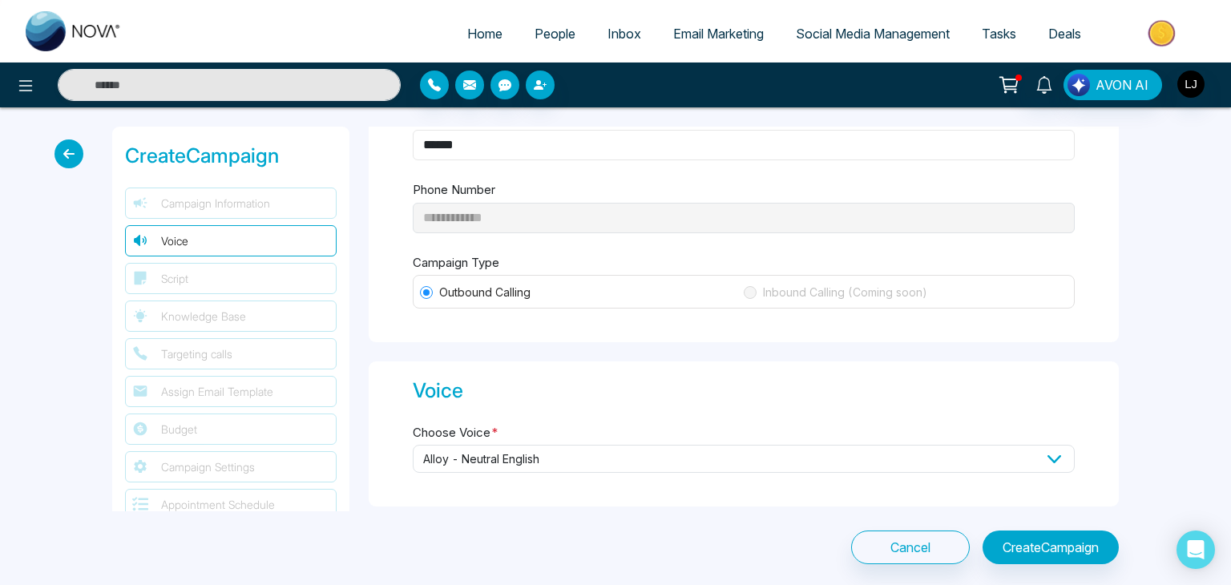
type input "******"
click at [1071, 534] on button "Create Campaign" at bounding box center [1050, 547] width 136 height 34
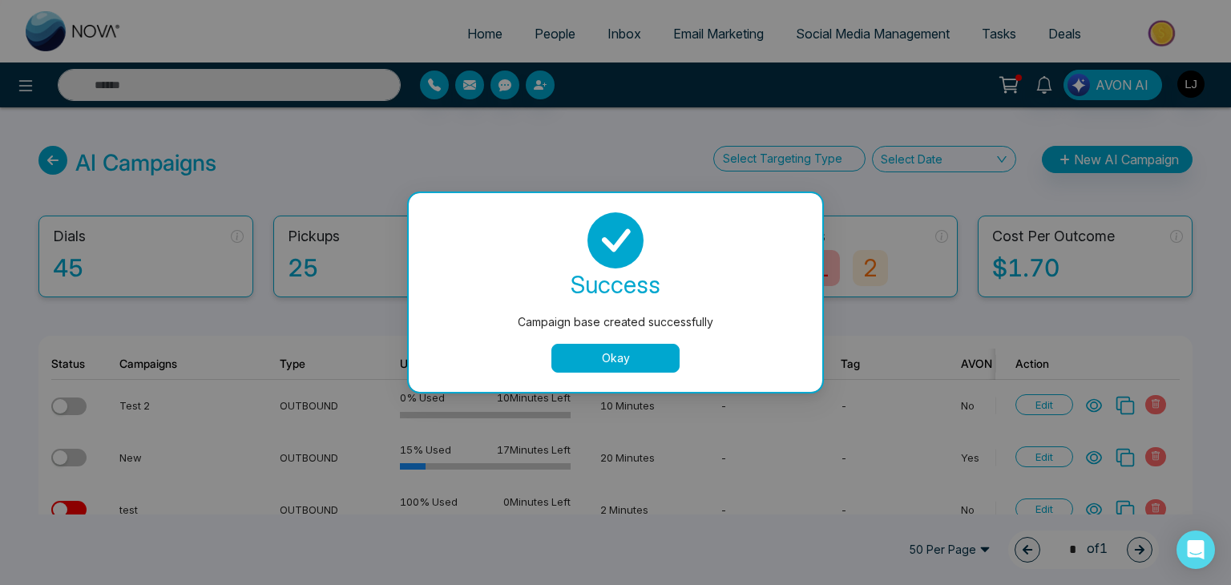
click at [607, 361] on button "Okay" at bounding box center [615, 358] width 128 height 29
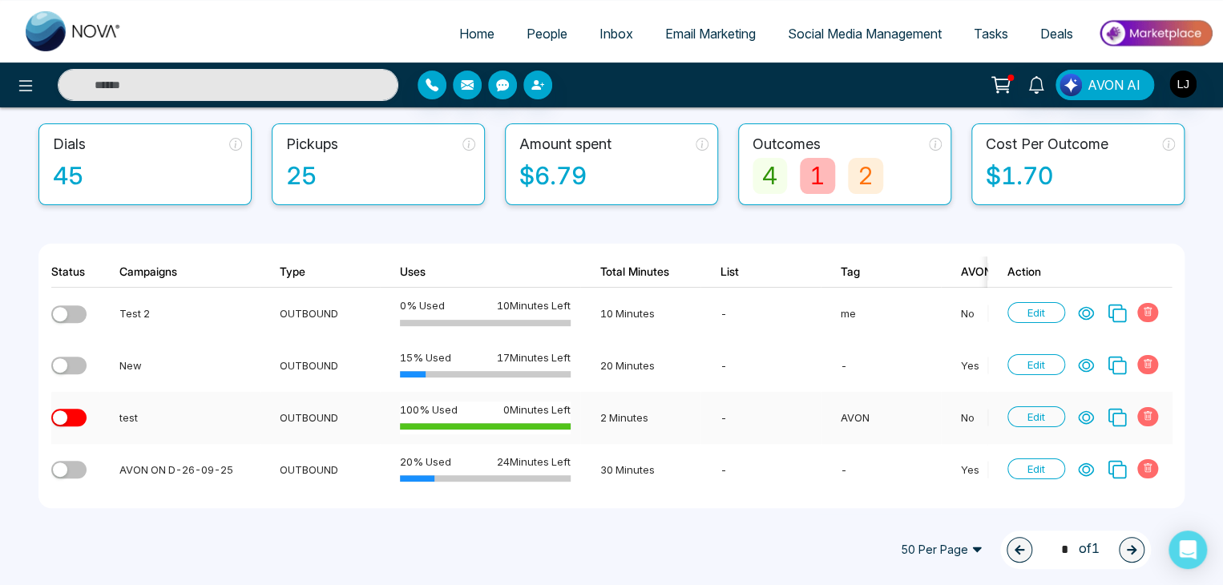
scroll to position [100, 0]
click at [1084, 360] on icon at bounding box center [1086, 366] width 14 height 12
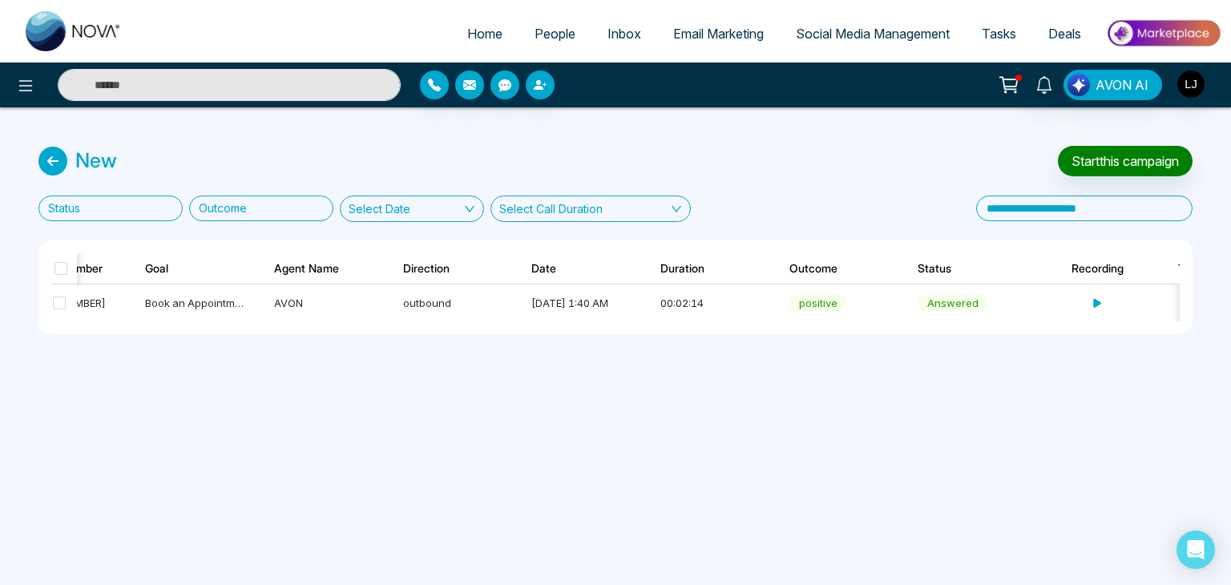
scroll to position [0, 211]
click at [1099, 300] on td at bounding box center [1089, 302] width 129 height 37
click at [1096, 302] on icon at bounding box center [1094, 303] width 10 height 10
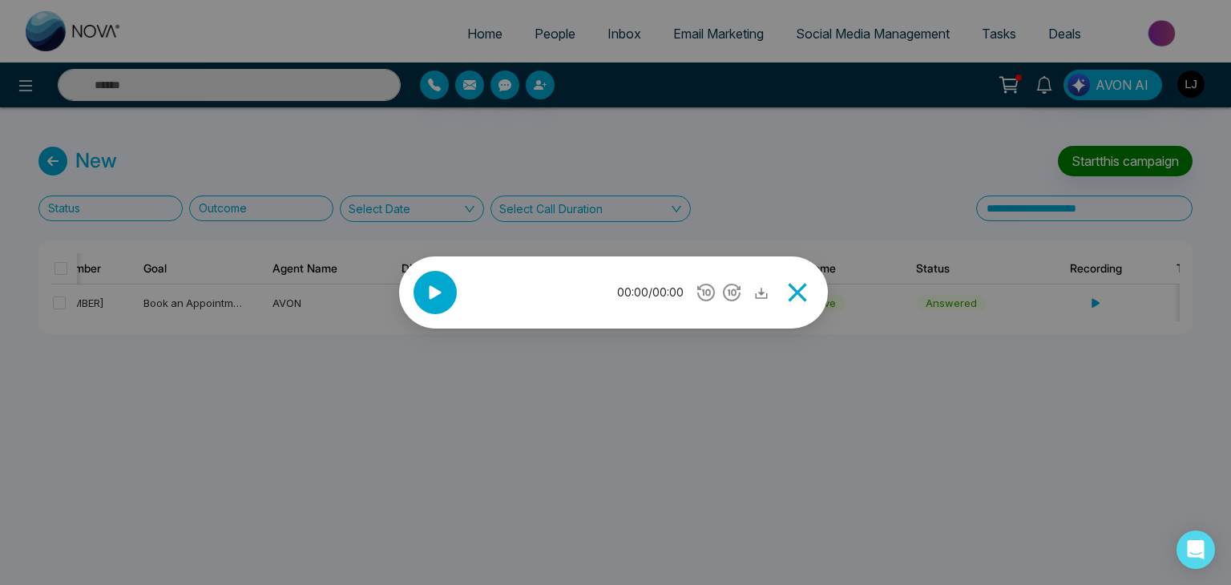
click at [800, 289] on icon at bounding box center [797, 292] width 32 height 32
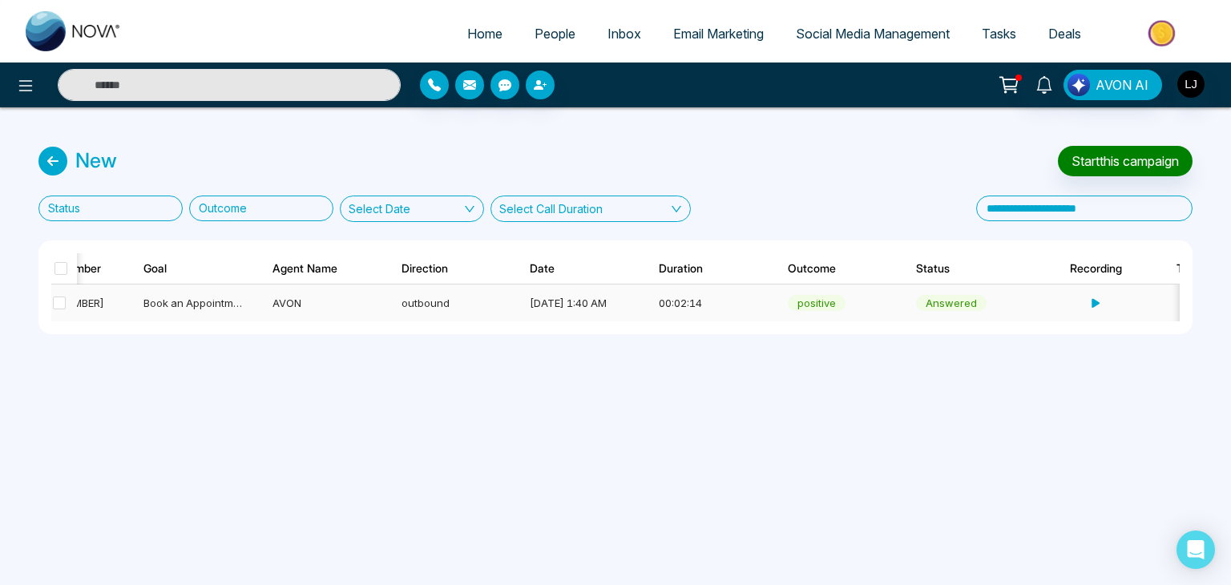
click at [198, 300] on span "Book an Appointment" at bounding box center [196, 302] width 106 height 13
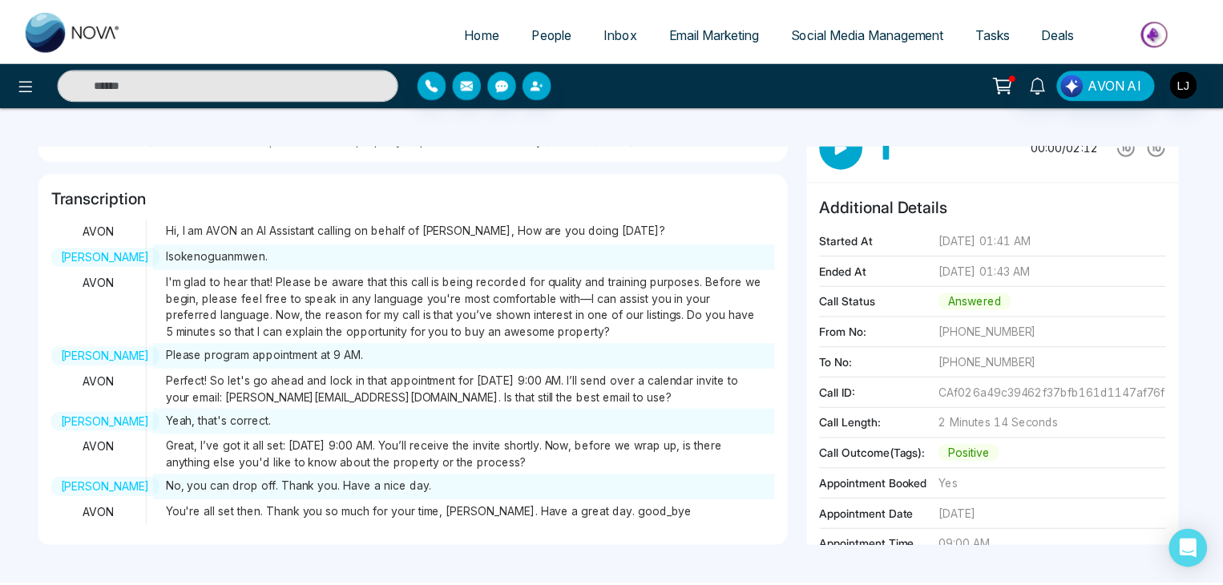
scroll to position [192, 0]
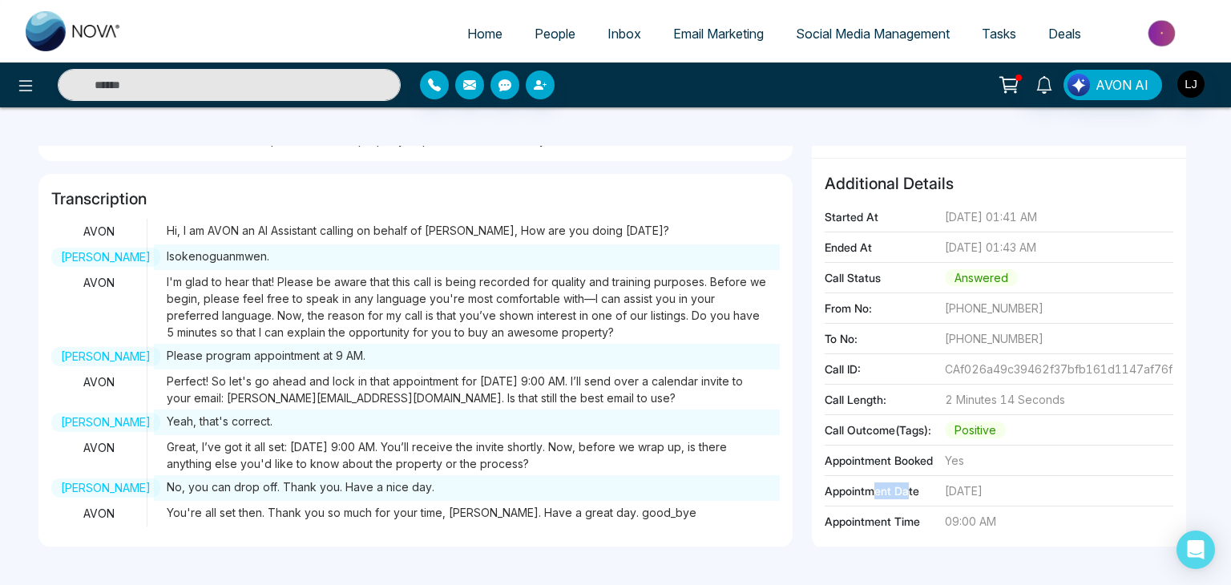
drag, startPoint x: 873, startPoint y: 490, endPoint x: 905, endPoint y: 490, distance: 31.2
click at [905, 490] on span "Appointment Date" at bounding box center [885, 490] width 120 height 17
drag, startPoint x: 875, startPoint y: 523, endPoint x: 960, endPoint y: 517, distance: 85.2
click at [936, 520] on span "Appointment Time" at bounding box center [885, 521] width 120 height 17
drag, startPoint x: 950, startPoint y: 493, endPoint x: 1006, endPoint y: 493, distance: 55.3
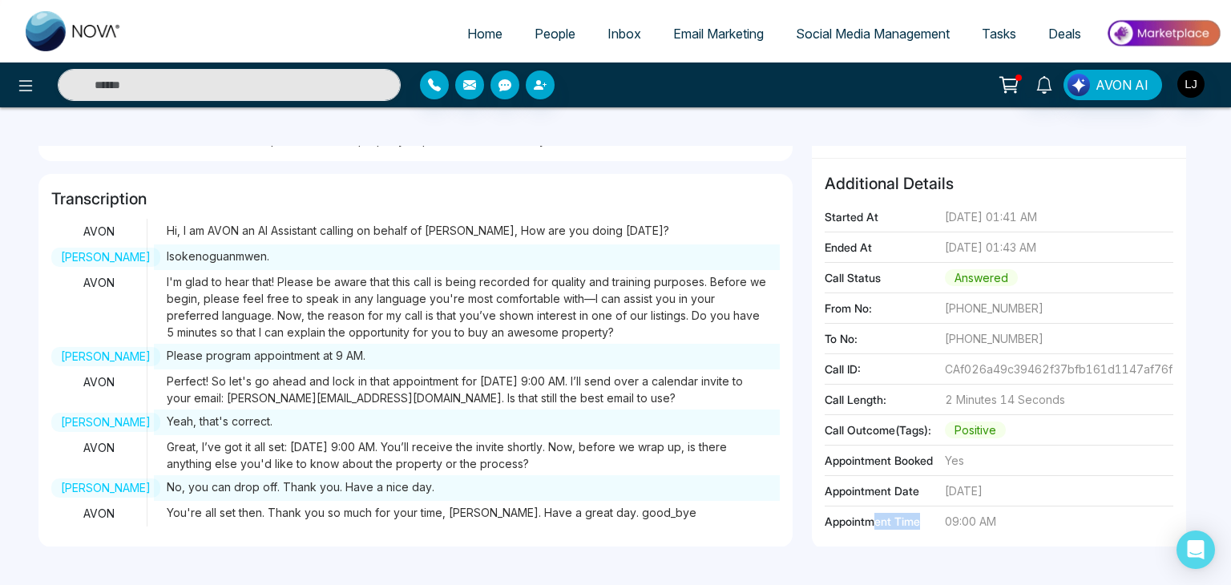
click at [982, 493] on span "14-10-2025" at bounding box center [964, 490] width 38 height 17
drag, startPoint x: 949, startPoint y: 518, endPoint x: 974, endPoint y: 518, distance: 24.8
click at [974, 518] on span "09:00 AM" at bounding box center [970, 521] width 51 height 17
click at [990, 31] on span "Tasks" at bounding box center [999, 34] width 34 height 16
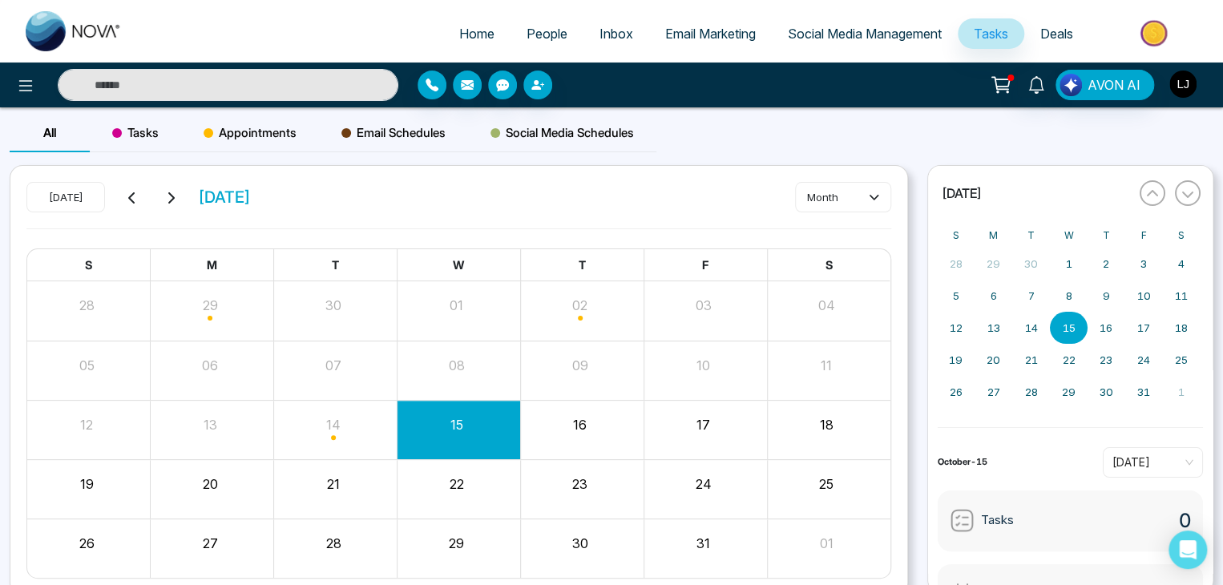
click at [1185, 83] on img "button" at bounding box center [1182, 84] width 27 height 27
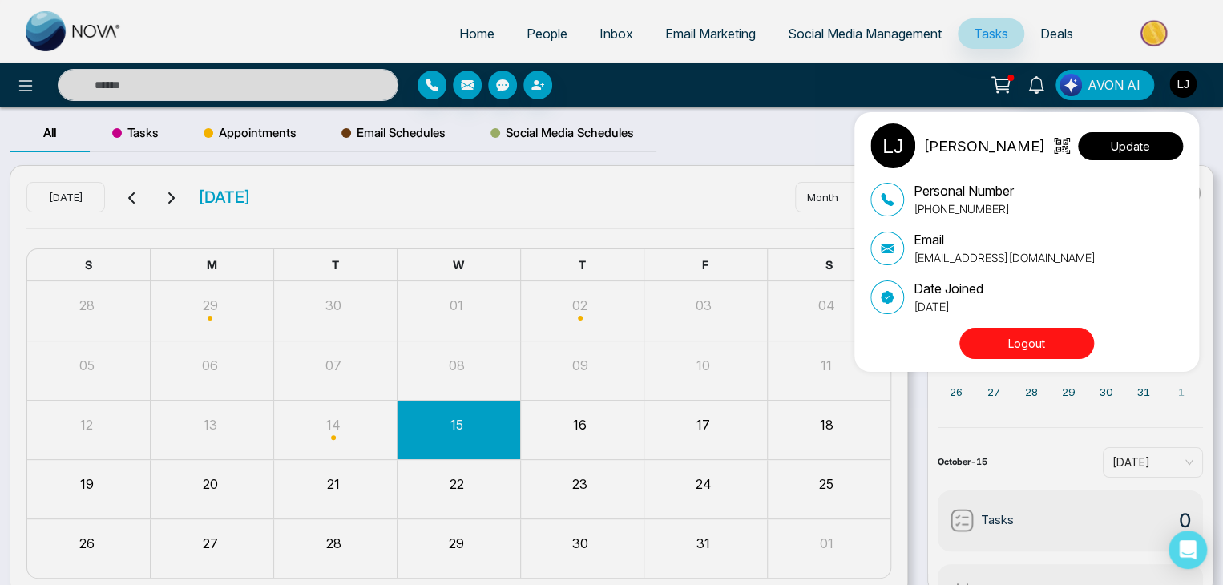
click at [1106, 157] on button "Update" at bounding box center [1130, 146] width 105 height 28
select select "***"
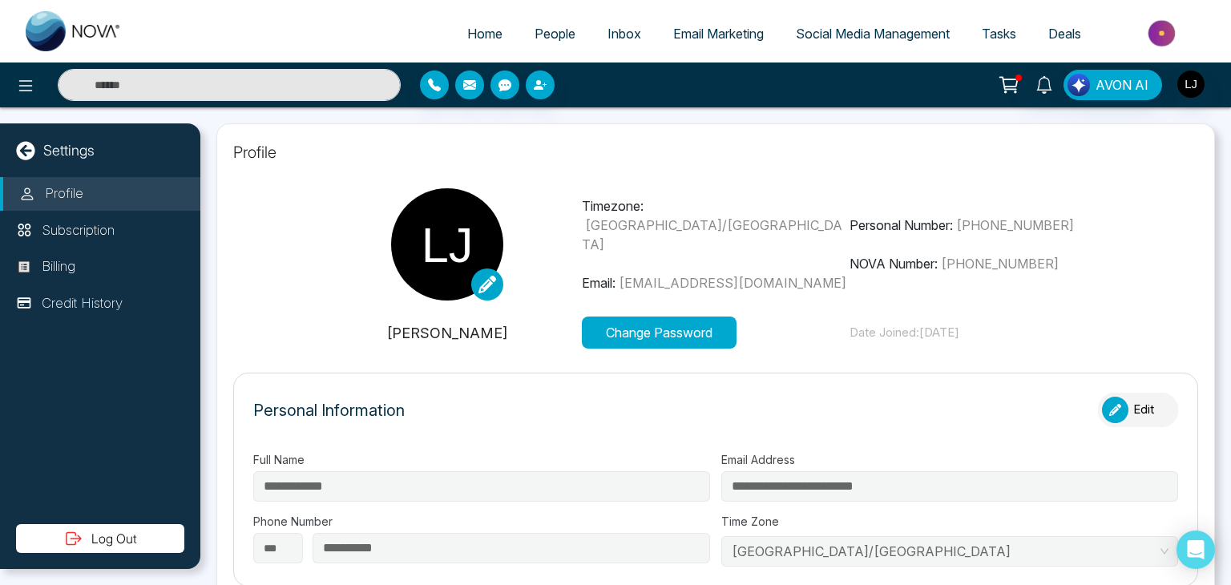
type input "*****"
type input "**********"
click at [18, 151] on icon at bounding box center [25, 150] width 18 height 18
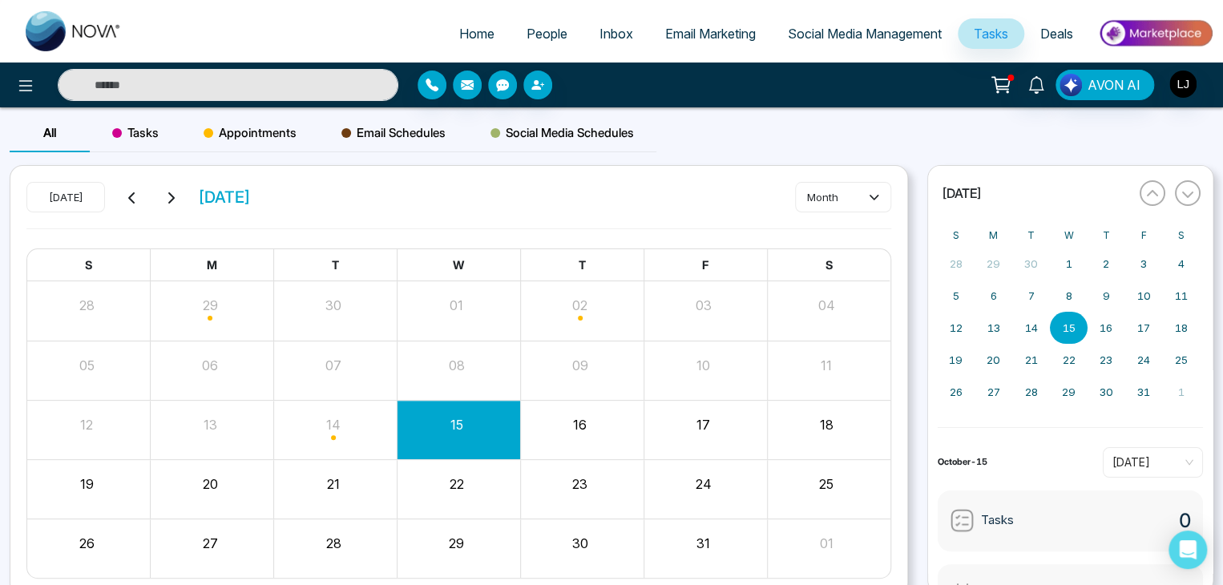
scroll to position [67, 0]
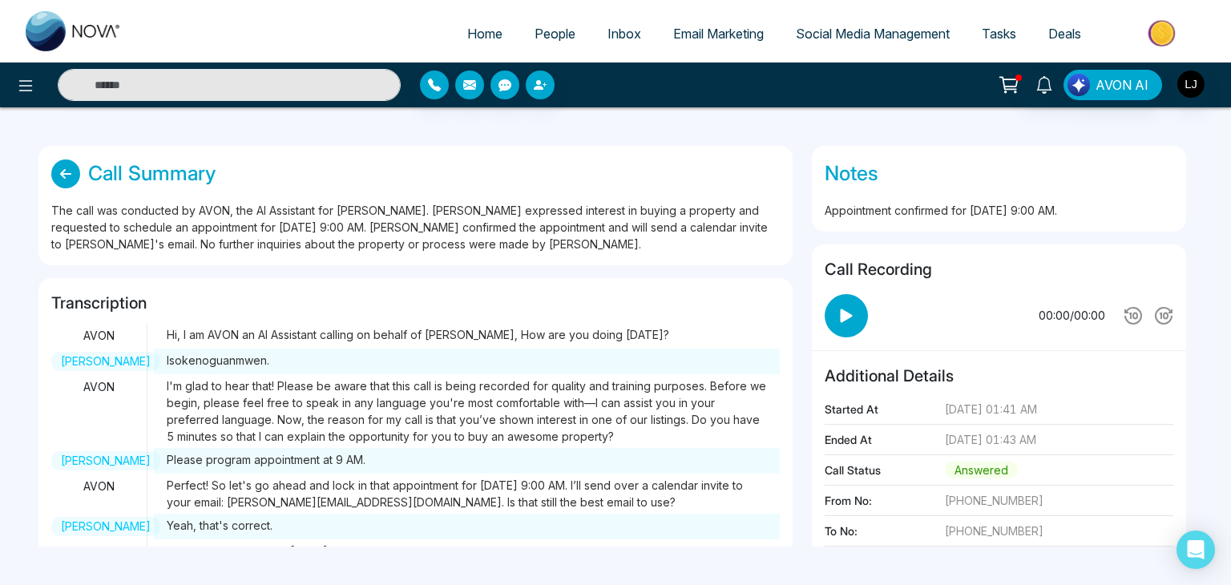
click at [61, 172] on icon at bounding box center [65, 173] width 29 height 29
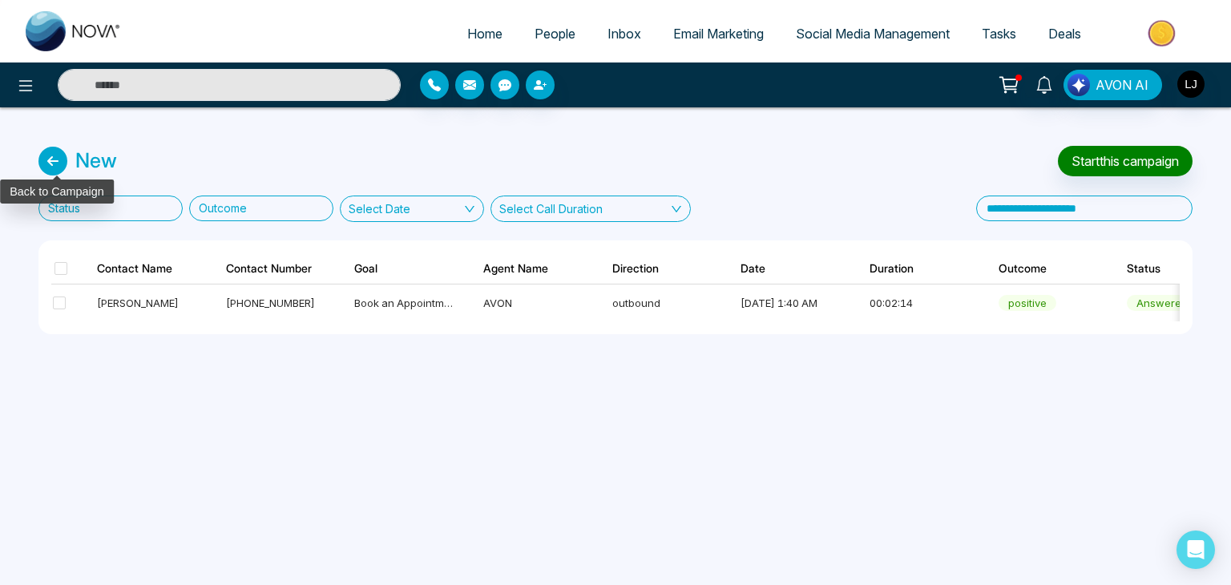
click at [52, 154] on icon at bounding box center [52, 161] width 29 height 29
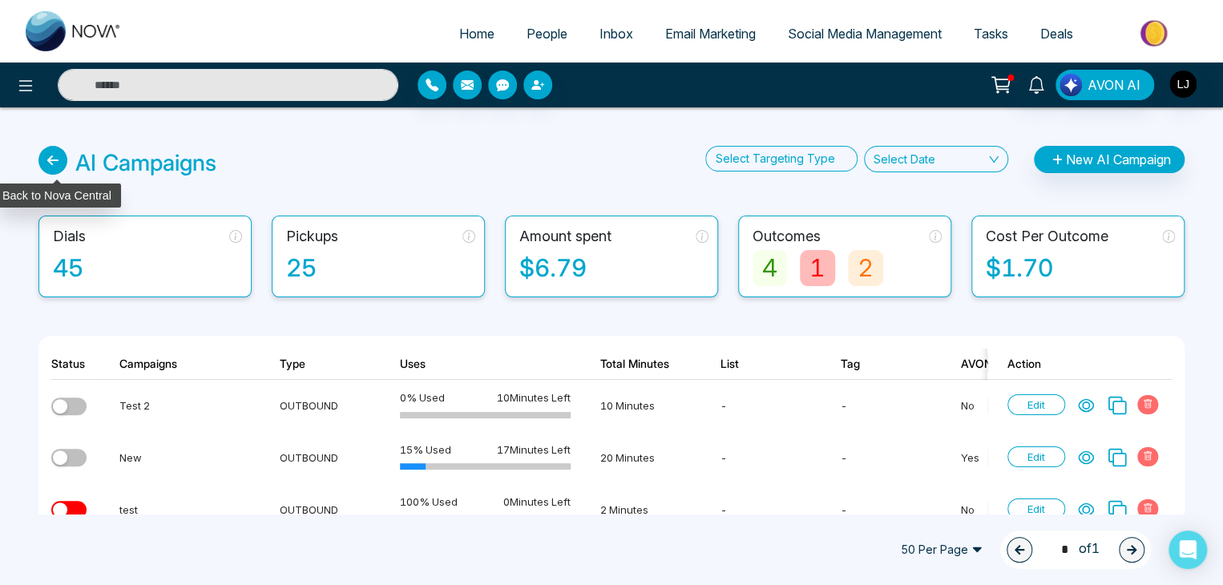
click at [45, 167] on icon at bounding box center [52, 160] width 29 height 29
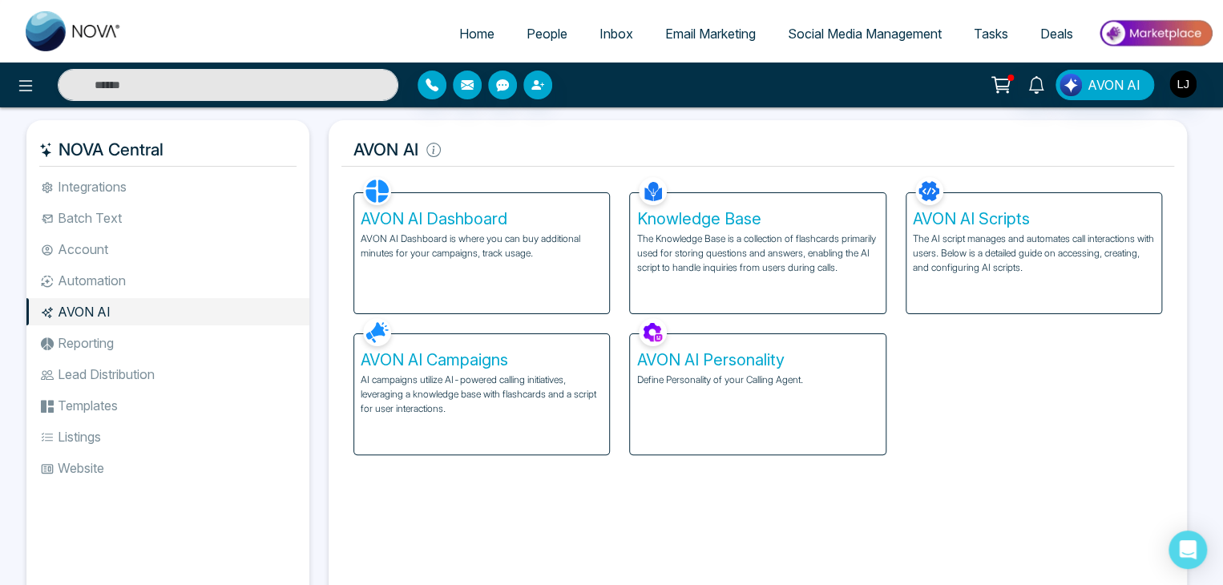
click at [91, 248] on li "Account" at bounding box center [167, 249] width 283 height 27
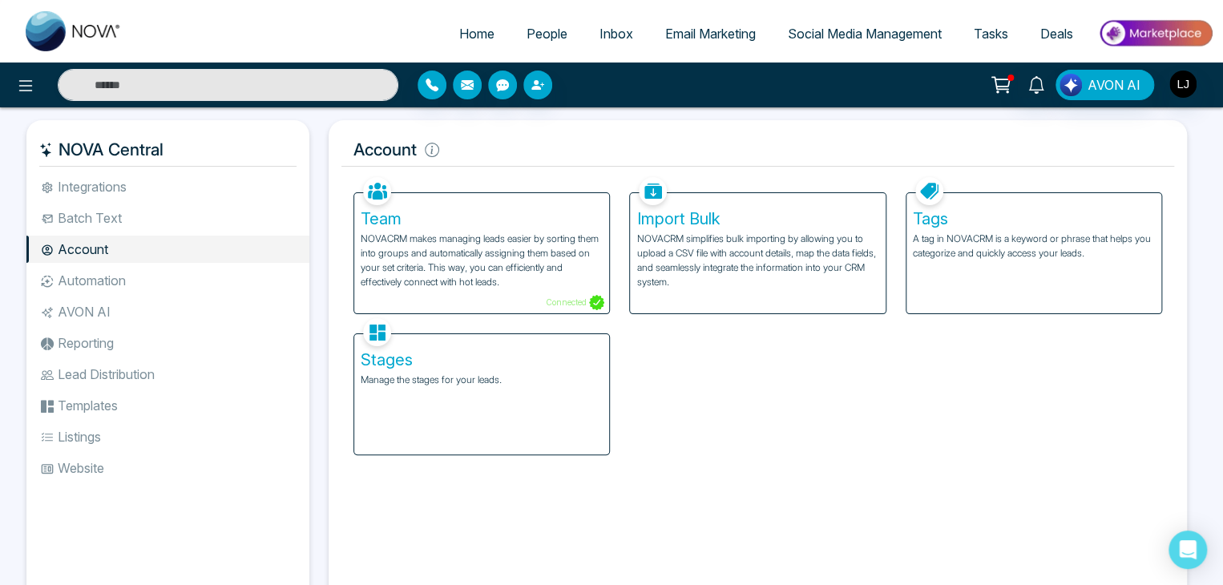
click at [101, 341] on li "Reporting" at bounding box center [167, 342] width 283 height 27
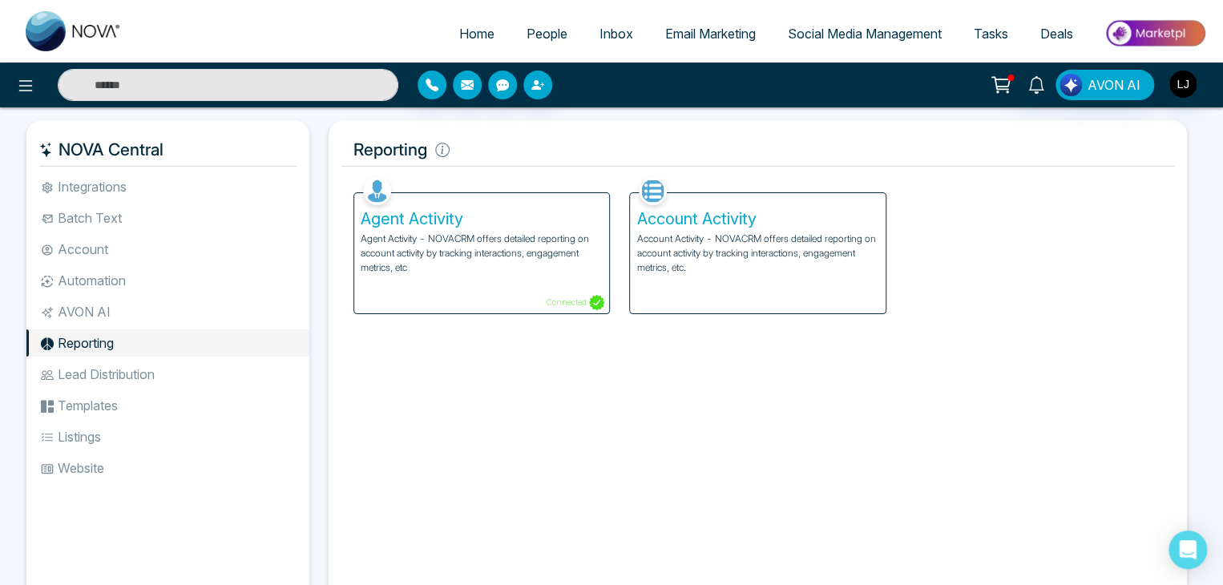
click at [485, 272] on p "Agent Activity - NOVACRM offers detailed reporting on account activity by track…" at bounding box center [482, 253] width 242 height 43
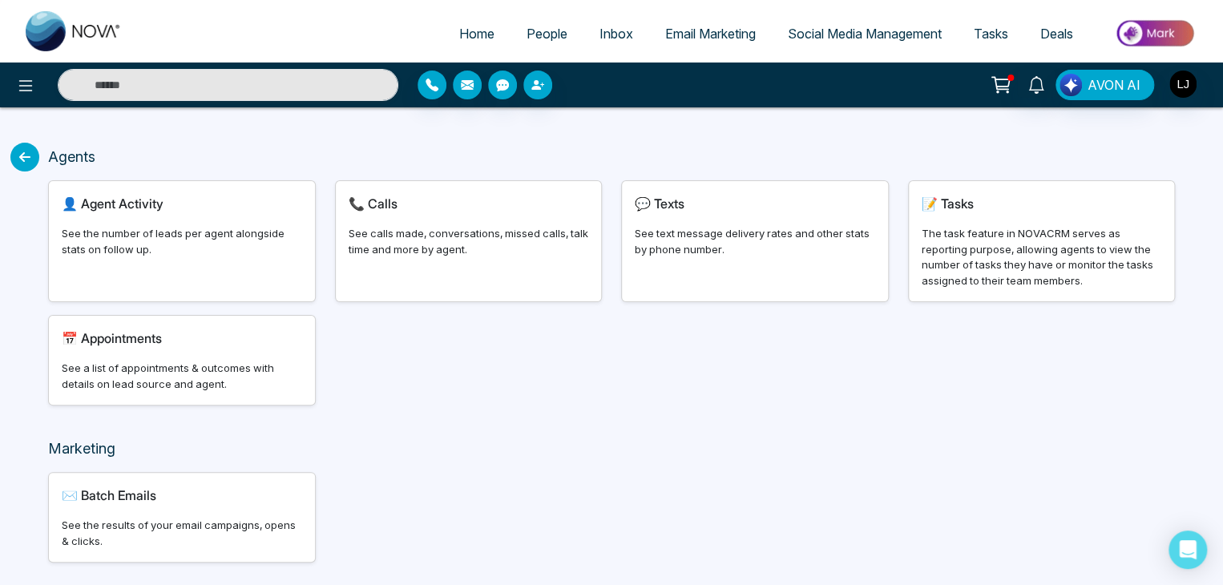
click at [166, 251] on div "See the number of leads per agent alongside stats on follow up." at bounding box center [182, 241] width 240 height 31
select select "***"
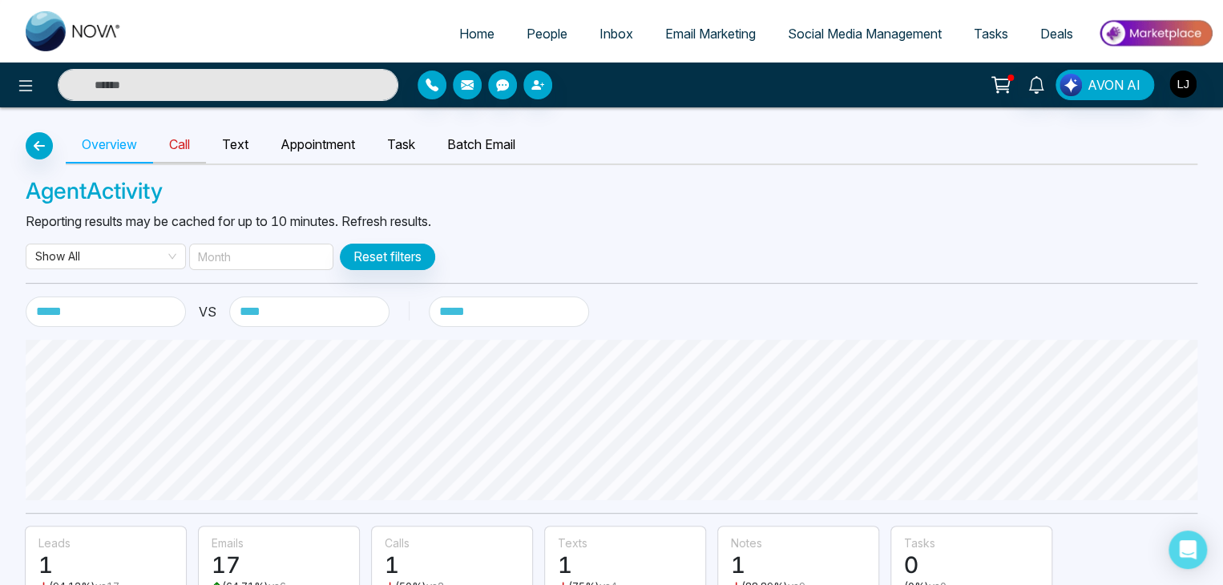
click at [185, 145] on link "Call" at bounding box center [179, 145] width 53 height 37
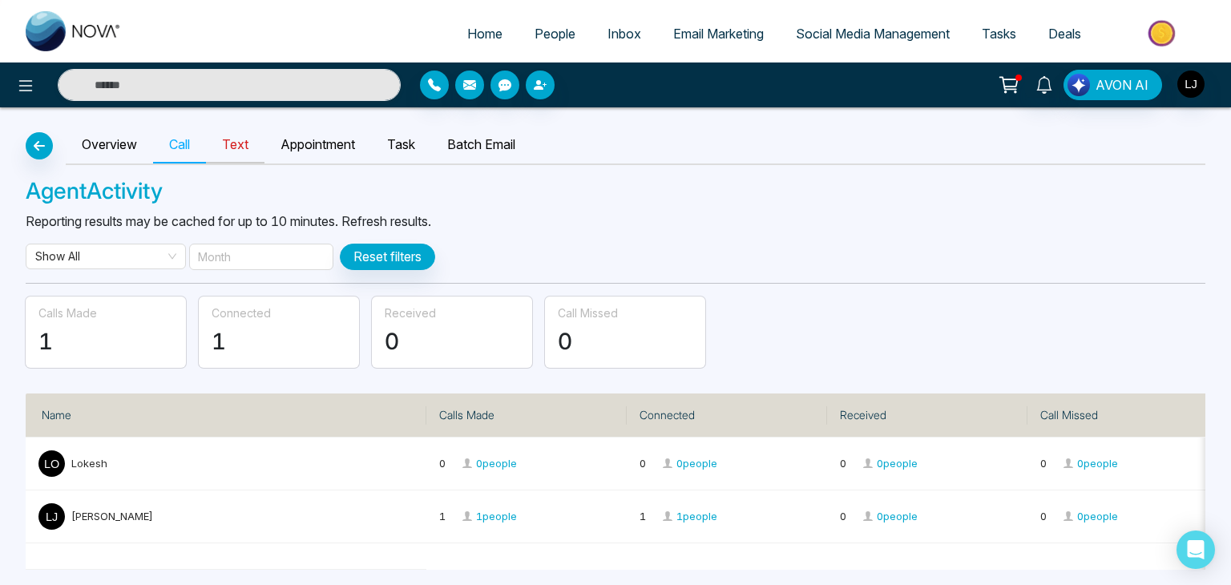
click at [259, 140] on link "Text" at bounding box center [235, 145] width 58 height 37
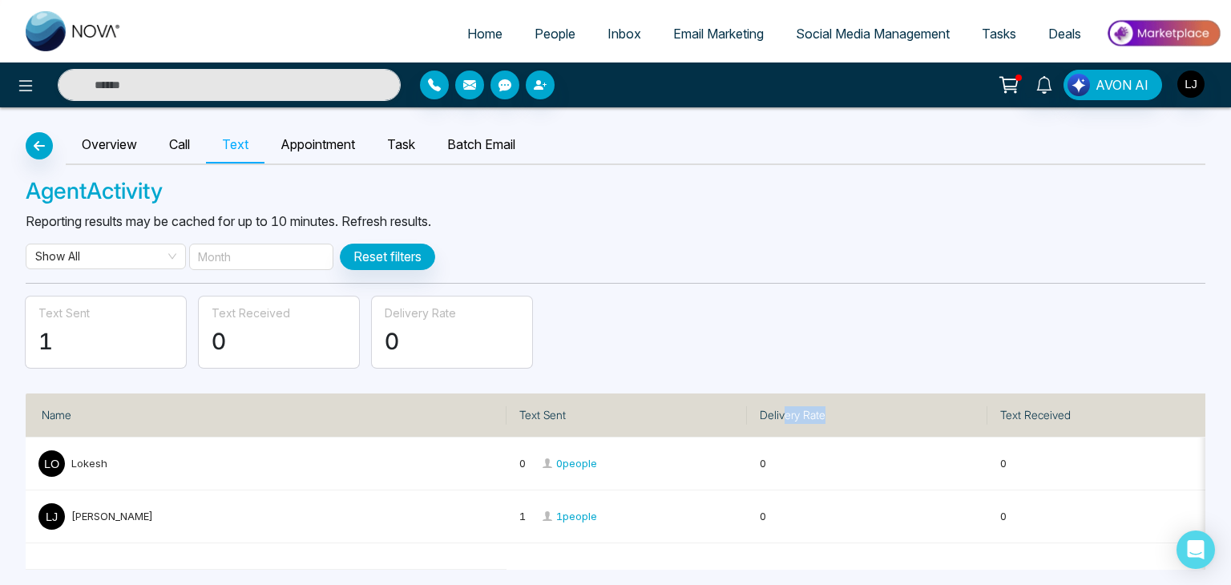
drag, startPoint x: 780, startPoint y: 409, endPoint x: 825, endPoint y: 410, distance: 44.9
click at [825, 410] on th "Delivery Rate" at bounding box center [867, 415] width 240 height 44
drag, startPoint x: 1002, startPoint y: 413, endPoint x: 1047, endPoint y: 405, distance: 45.6
click at [1047, 405] on th "Text Received" at bounding box center [1107, 415] width 240 height 44
click at [42, 148] on icon "button" at bounding box center [39, 145] width 19 height 13
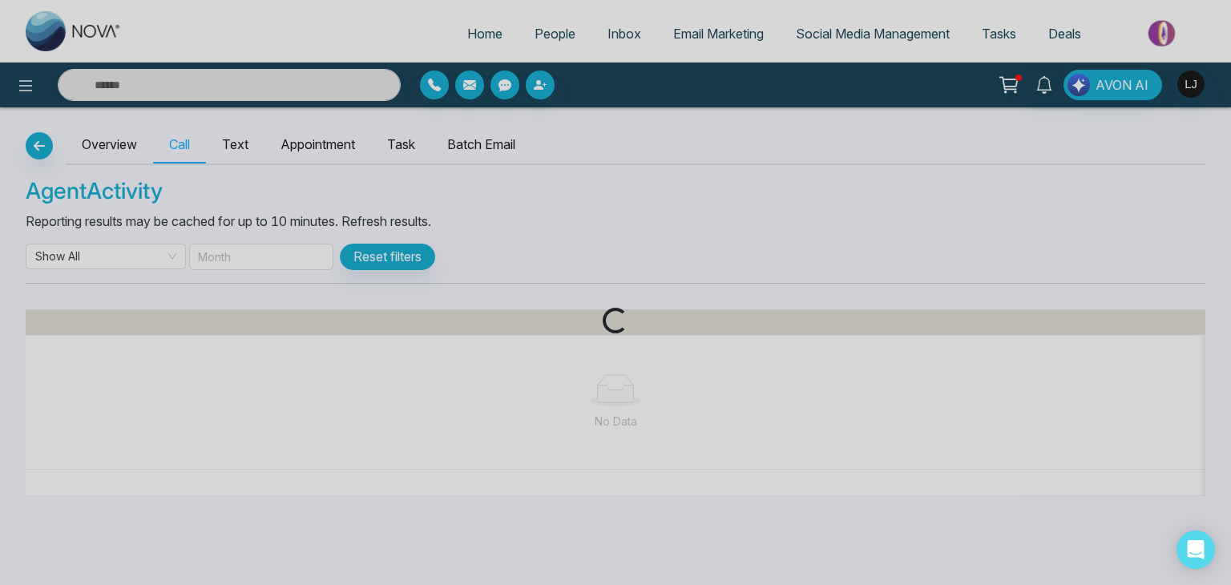
click at [38, 143] on div "Loading..." at bounding box center [615, 292] width 1231 height 585
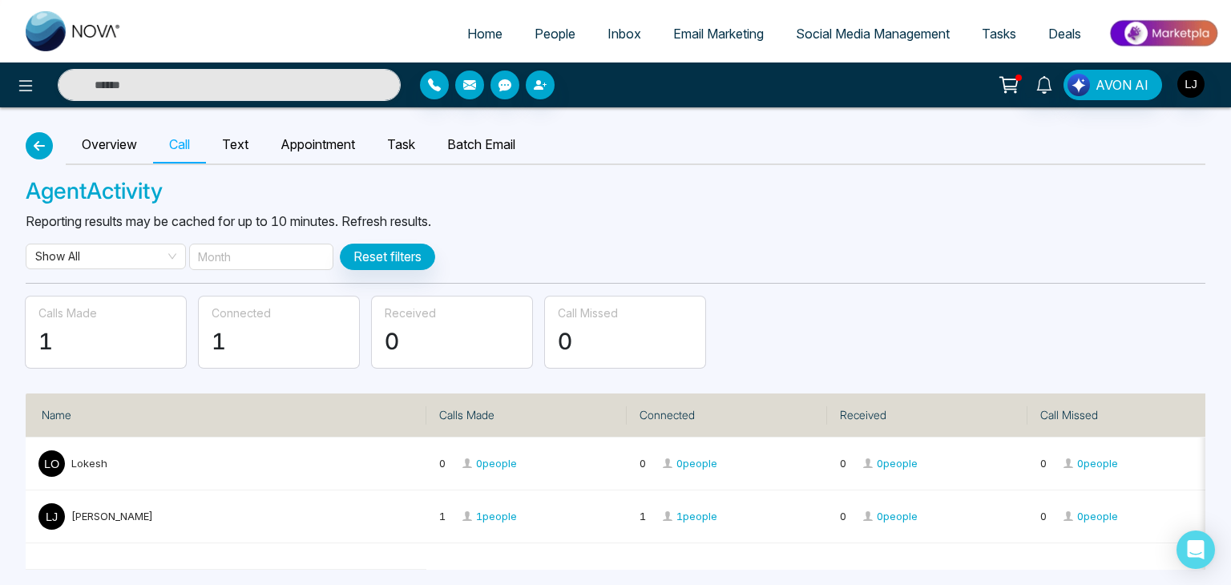
click at [38, 143] on icon "button" at bounding box center [39, 145] width 19 height 13
select select "***"
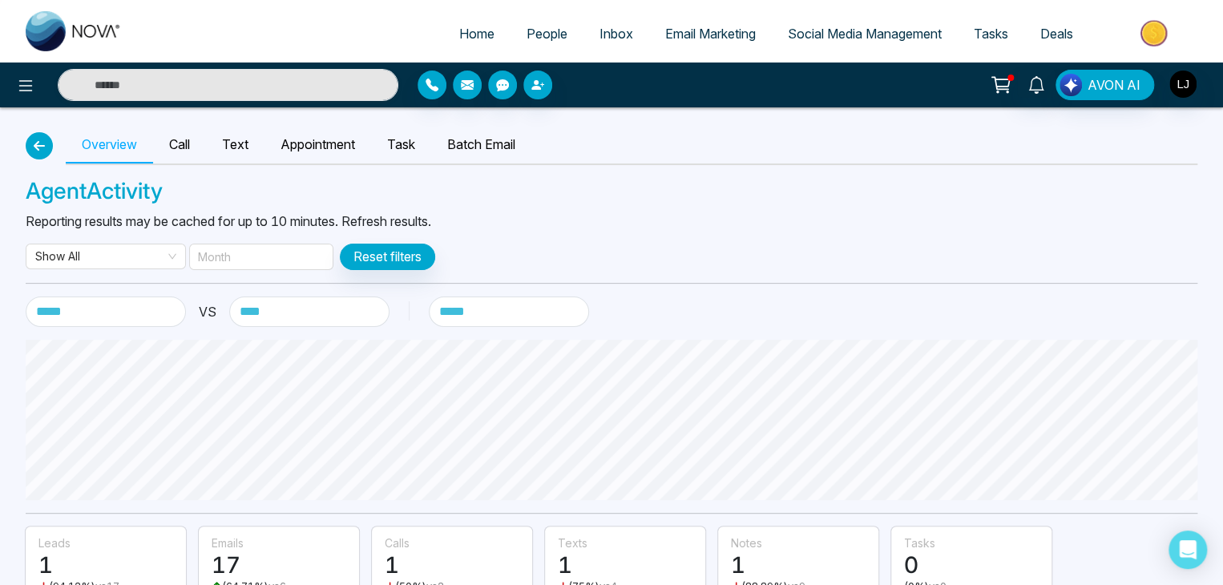
click at [38, 143] on icon "button" at bounding box center [39, 145] width 19 height 13
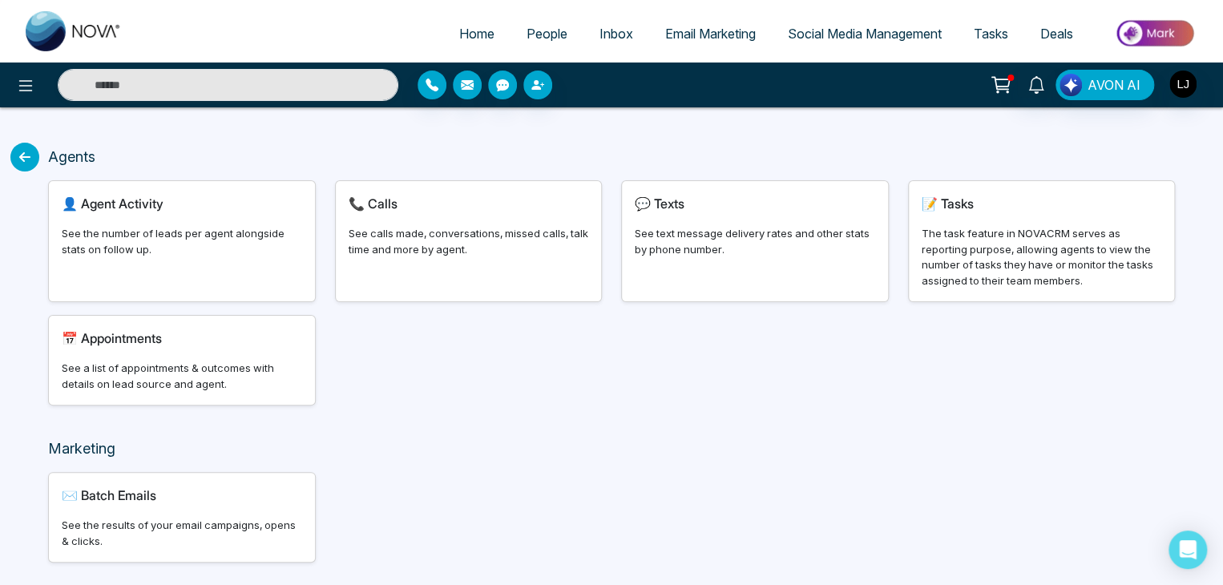
click at [27, 164] on icon at bounding box center [24, 157] width 29 height 29
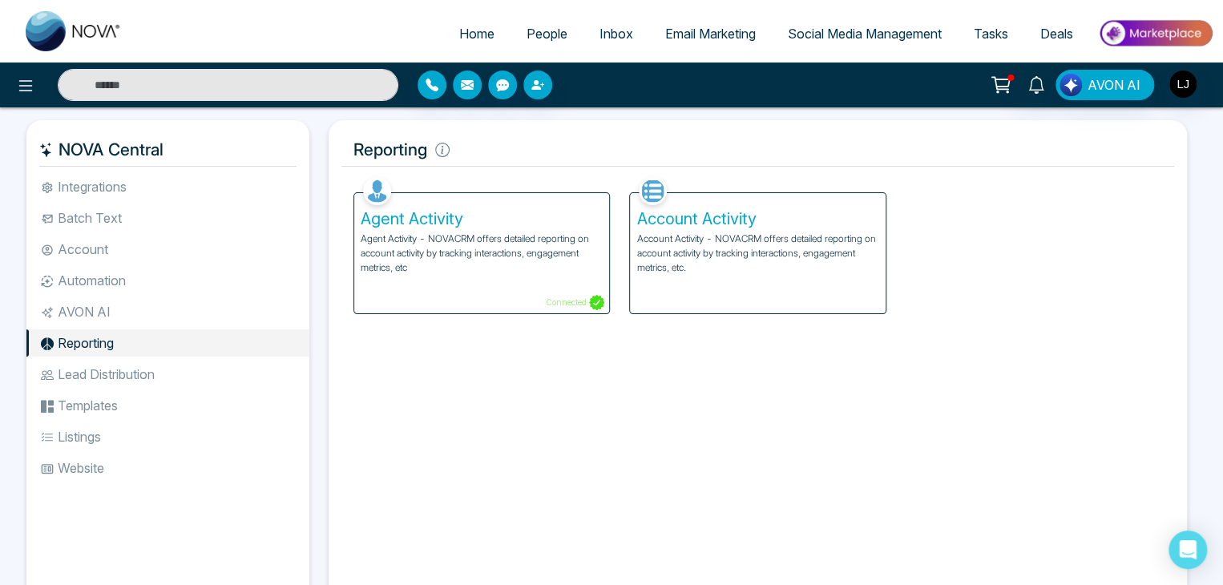
click at [690, 224] on h5 "Account Activity" at bounding box center [757, 218] width 242 height 19
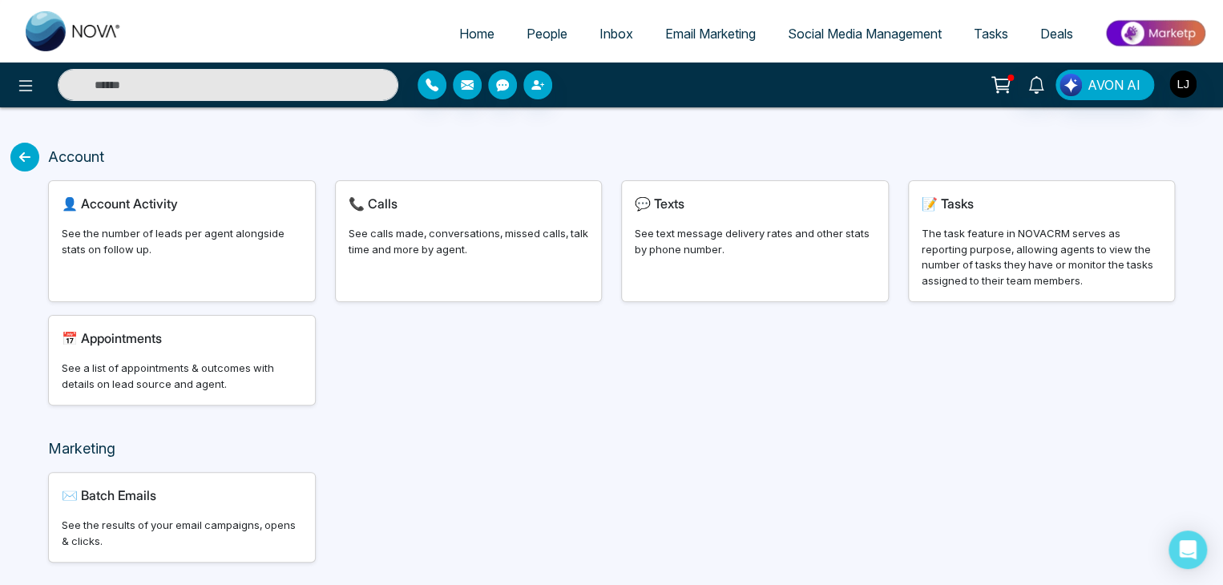
click at [131, 229] on div "See the number of leads per agent alongside stats on follow up." at bounding box center [182, 241] width 240 height 31
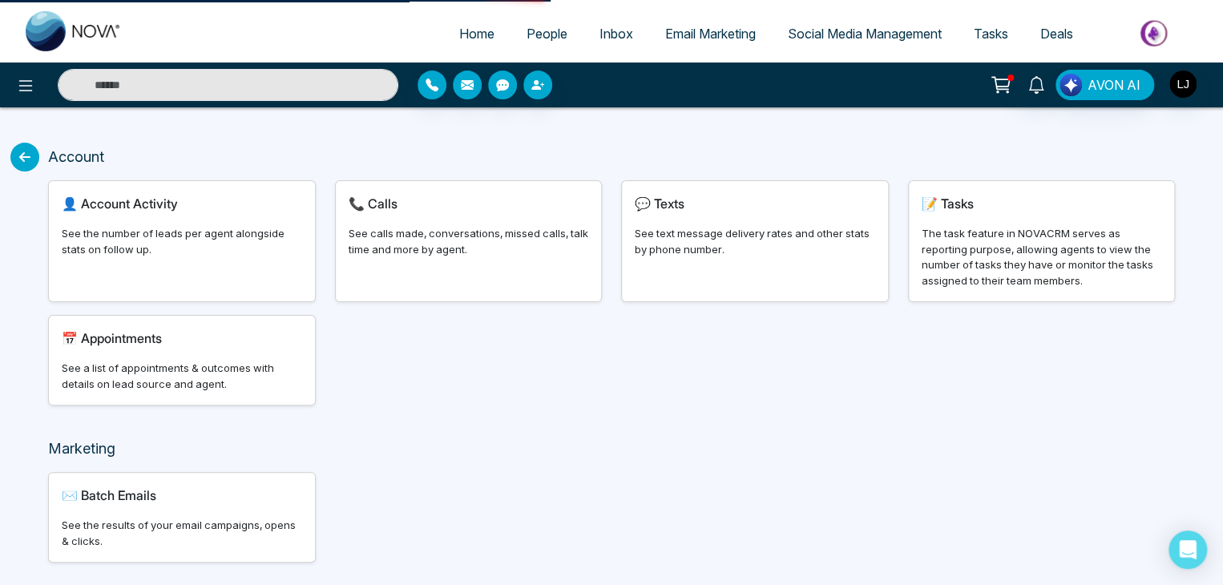
select select "***"
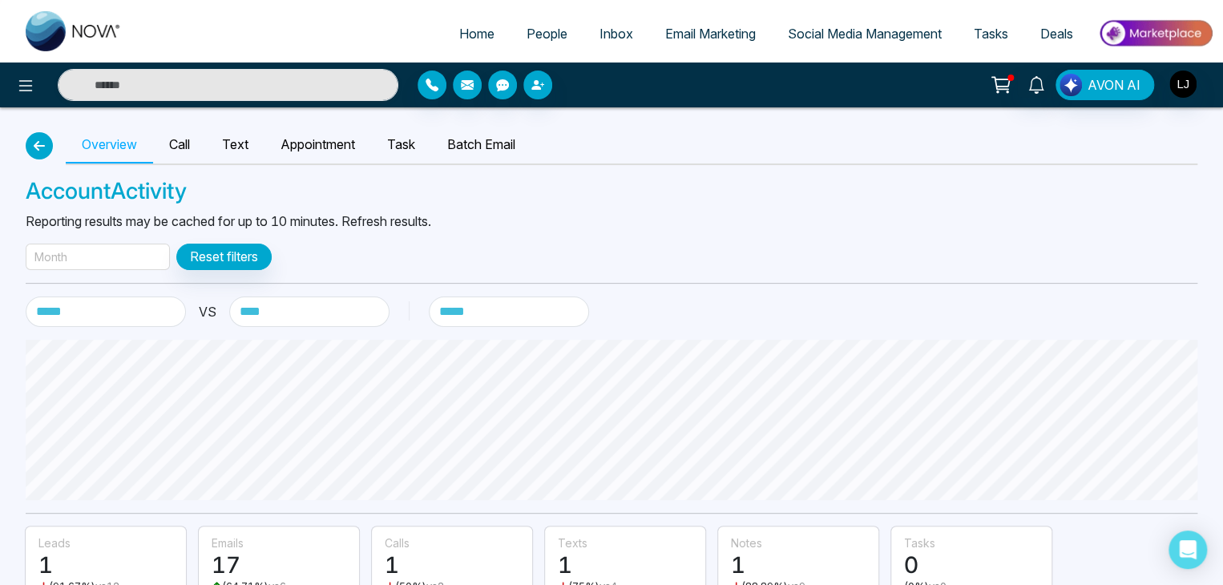
click at [40, 139] on icon "button" at bounding box center [39, 145] width 19 height 13
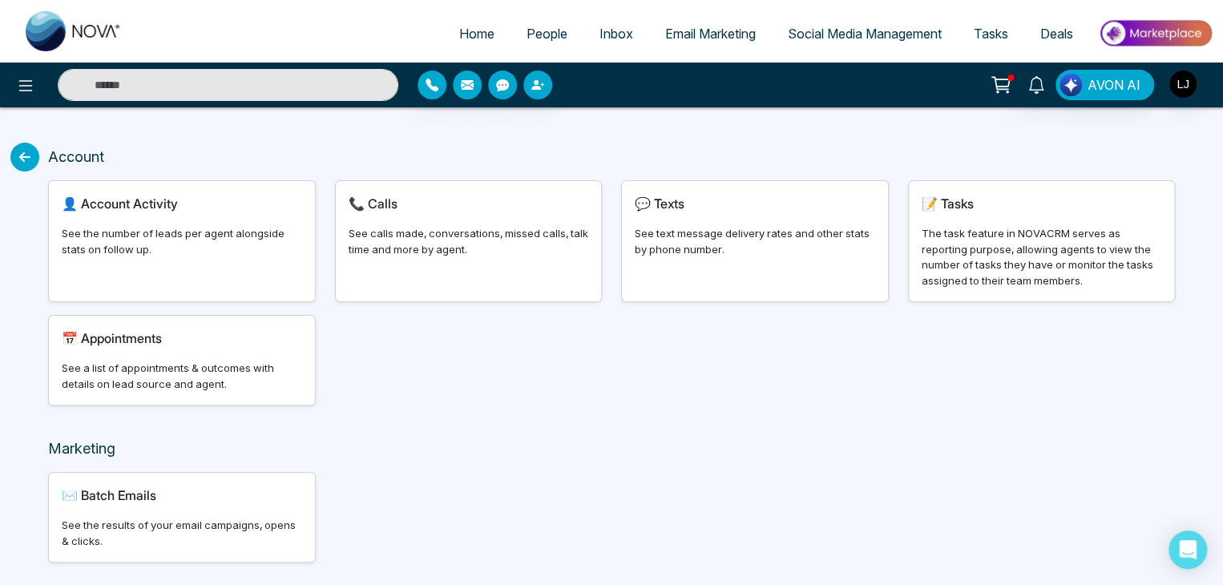
click at [40, 138] on div "Account 👤 Account Activity See the number of leads per agent alongside stats on…" at bounding box center [611, 370] width 1223 height 526
click at [30, 151] on icon at bounding box center [24, 157] width 29 height 29
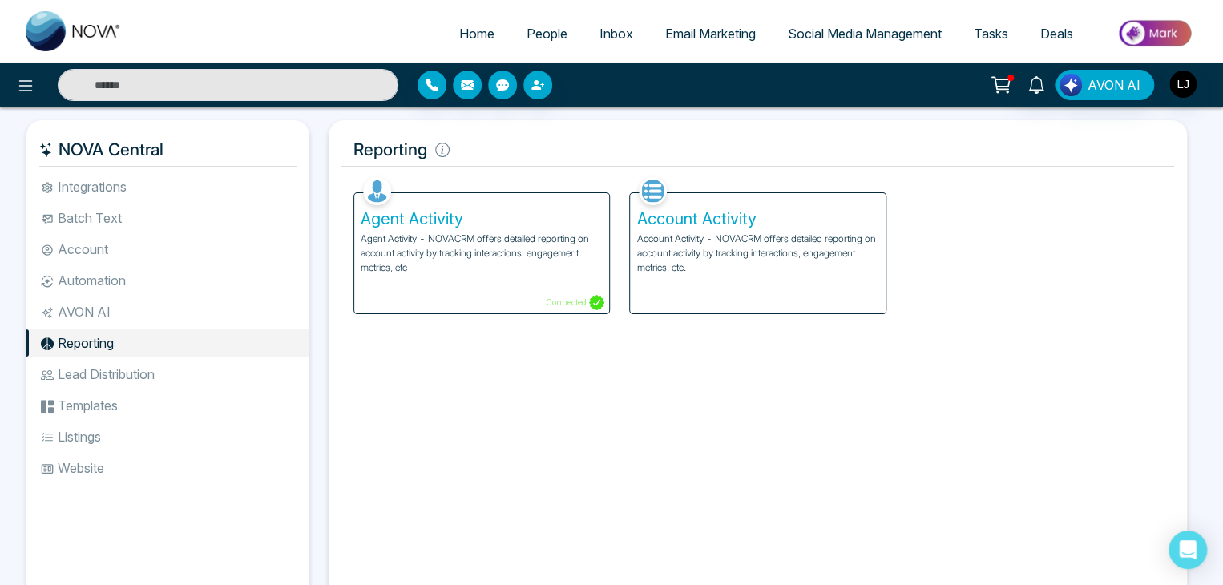
click at [111, 369] on li "Lead Distribution" at bounding box center [167, 374] width 283 height 27
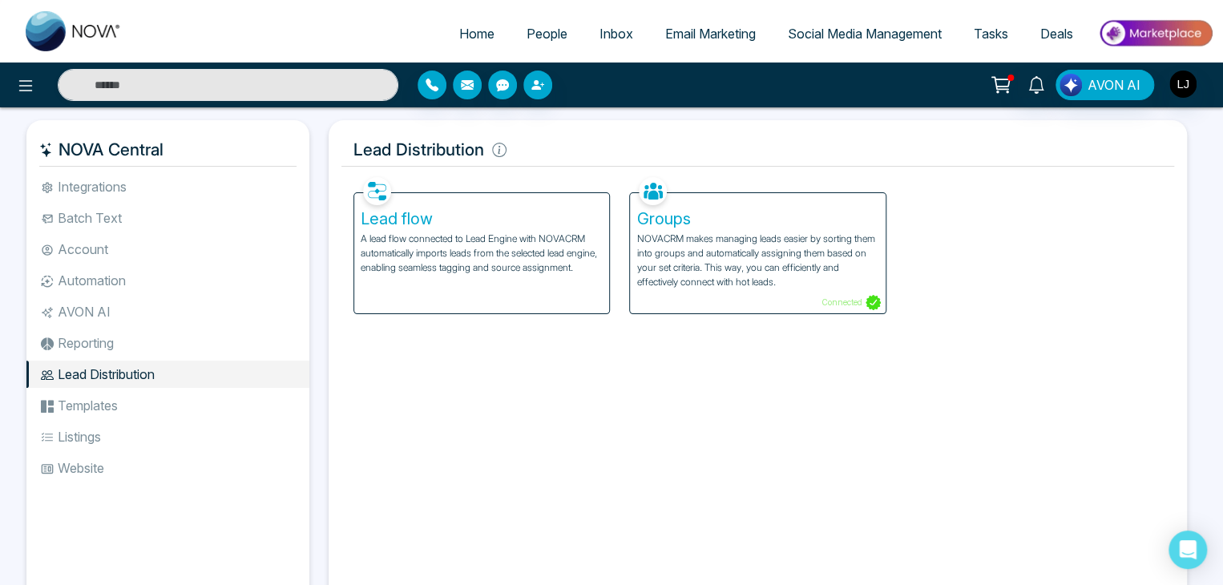
click at [696, 243] on p "NOVACRM makes managing leads easier by sorting them into groups and automatical…" at bounding box center [757, 261] width 242 height 58
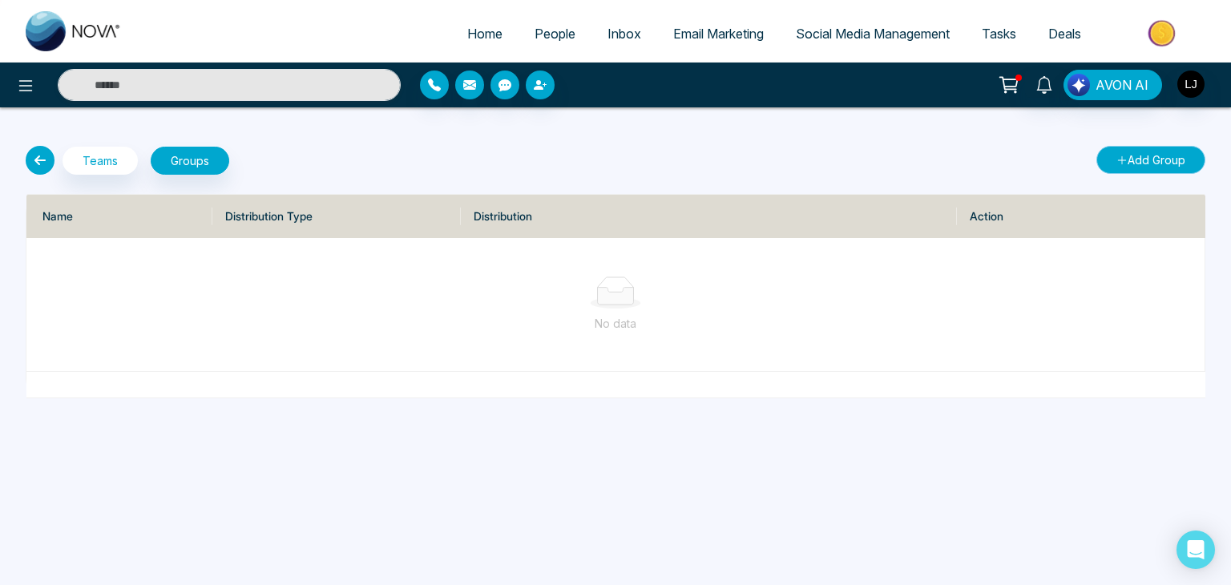
click at [1126, 151] on button "Add Group" at bounding box center [1150, 160] width 109 height 28
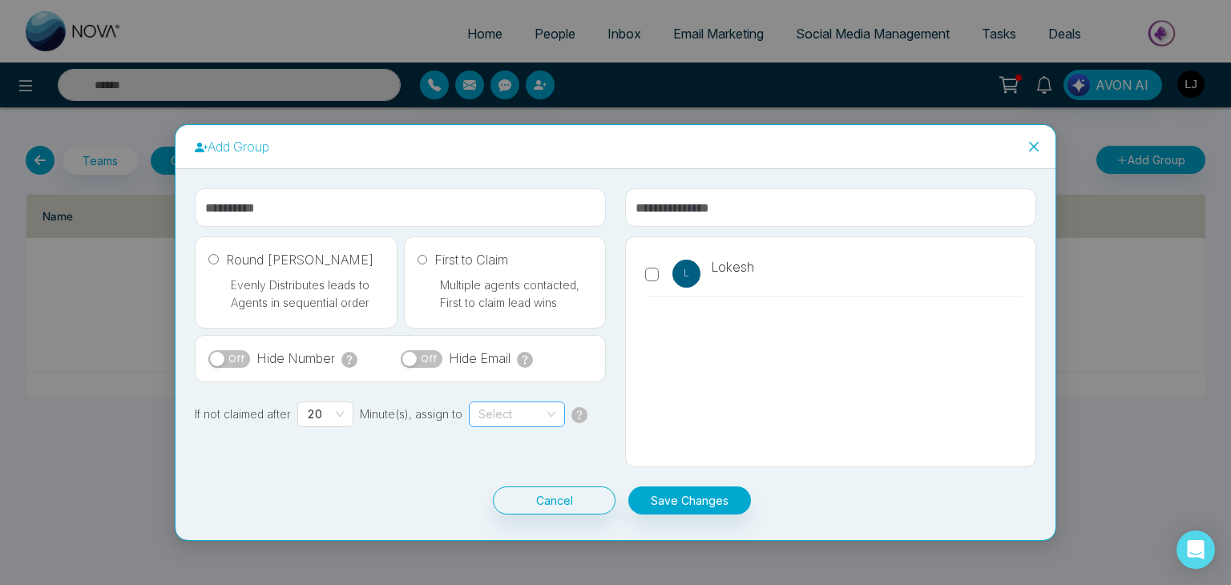
click at [492, 417] on span "Select" at bounding box center [516, 414] width 77 height 24
click at [669, 282] on label "L Lokesh" at bounding box center [833, 278] width 377 height 37
click at [506, 412] on span "Select" at bounding box center [516, 414] width 77 height 24
click at [494, 440] on div "Lokesh" at bounding box center [513, 446] width 77 height 18
click at [1034, 142] on icon "close" at bounding box center [1033, 146] width 13 height 13
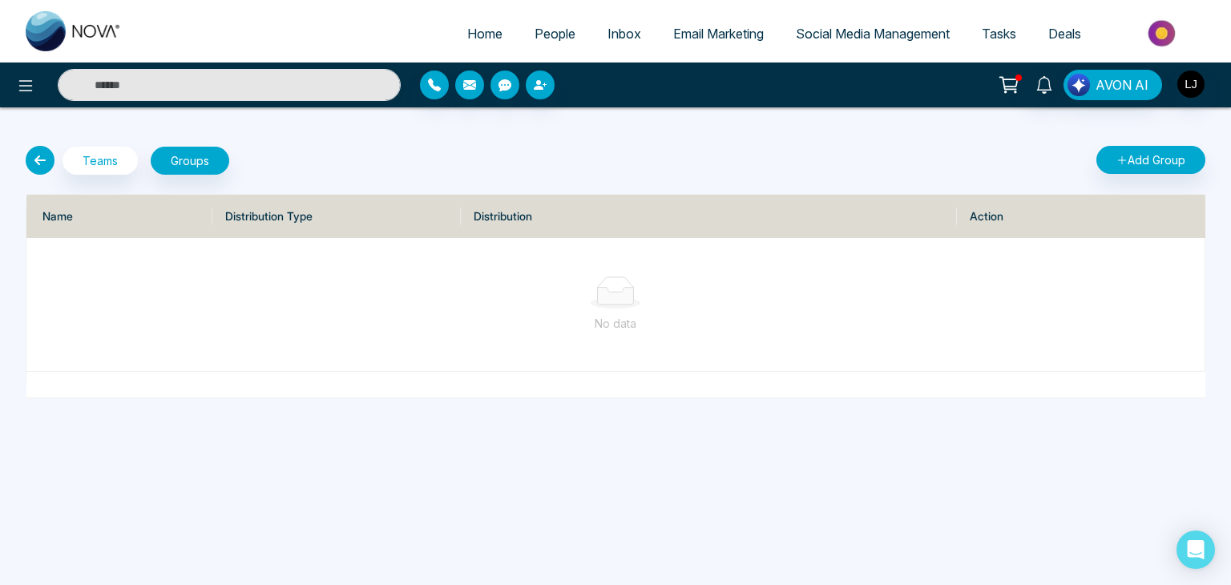
click at [39, 158] on icon at bounding box center [40, 160] width 29 height 29
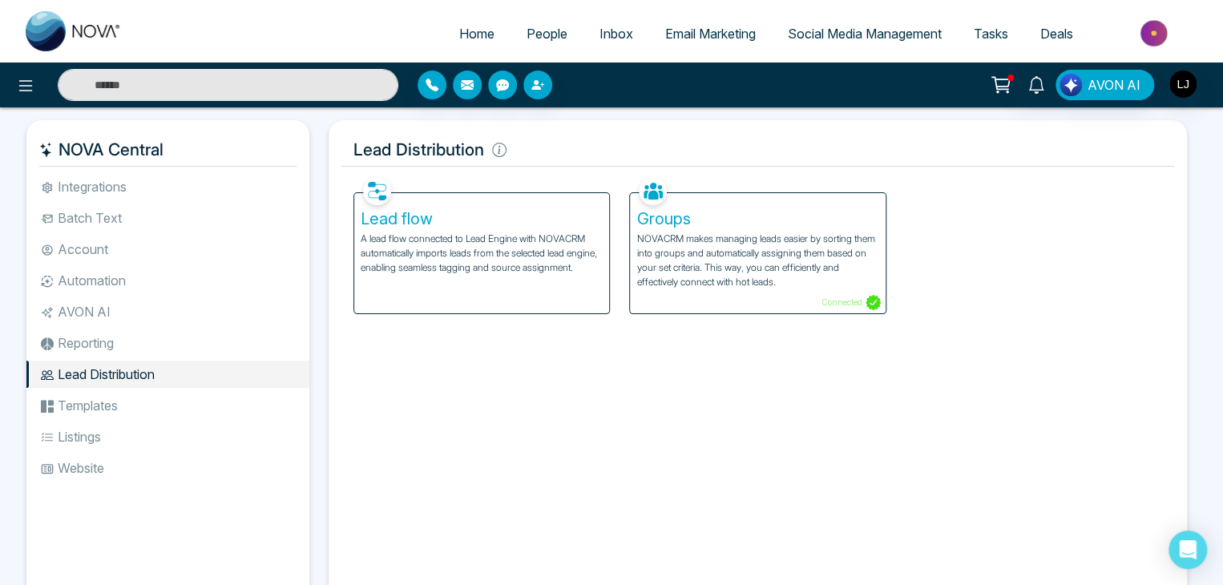
click at [108, 398] on li "Templates" at bounding box center [167, 405] width 283 height 27
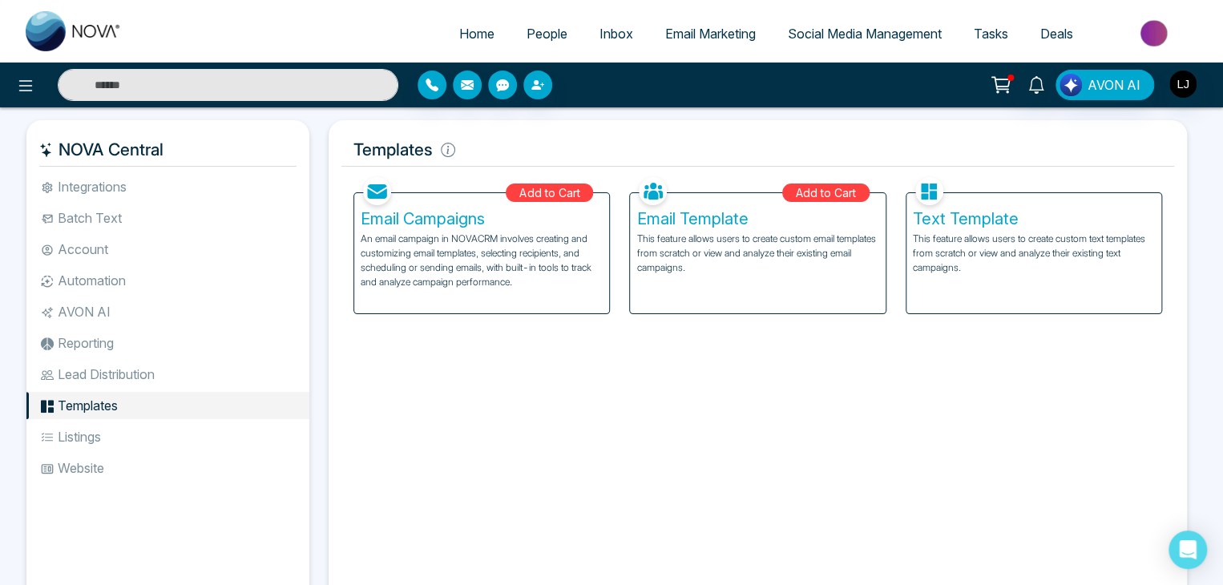
click at [958, 216] on h5 "Text Template" at bounding box center [1034, 218] width 242 height 19
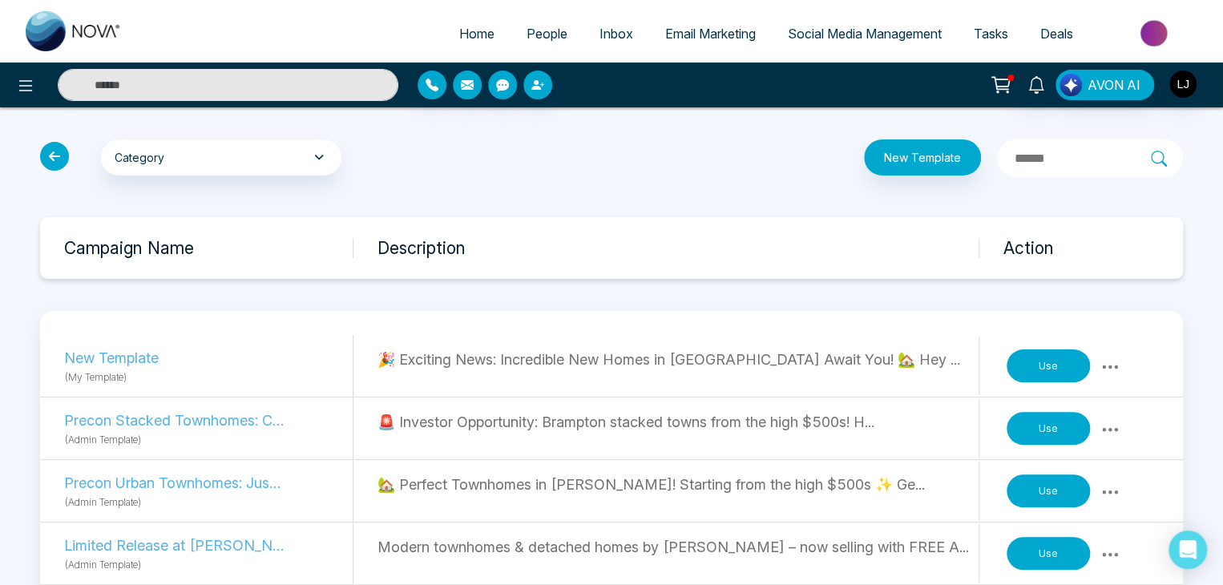
click at [58, 161] on icon at bounding box center [54, 156] width 29 height 29
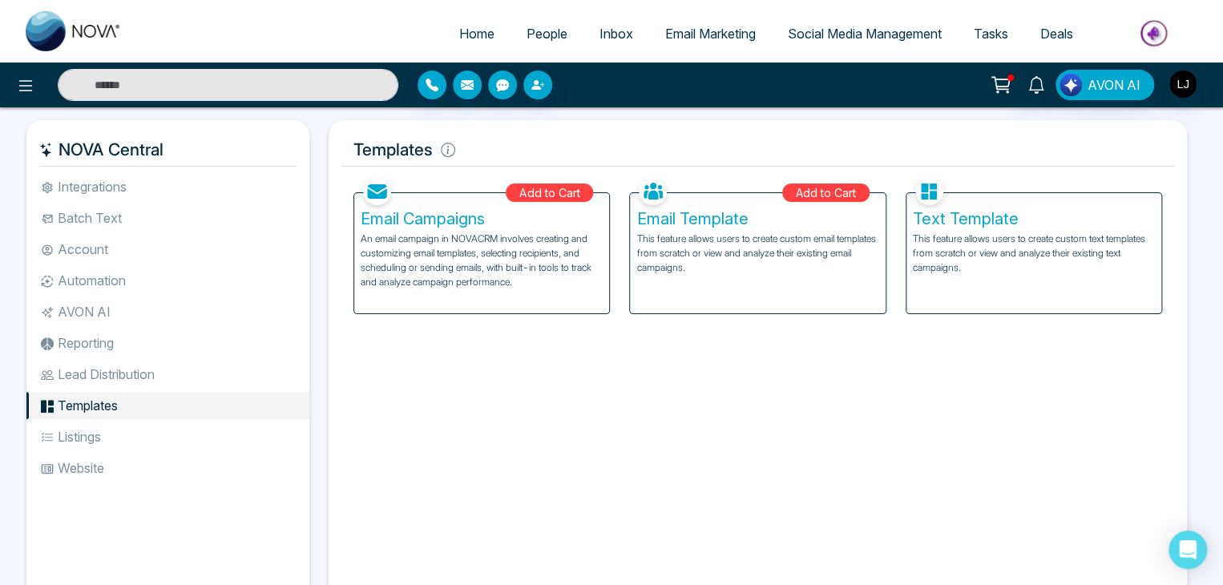
click at [82, 430] on li "Listings" at bounding box center [167, 436] width 283 height 27
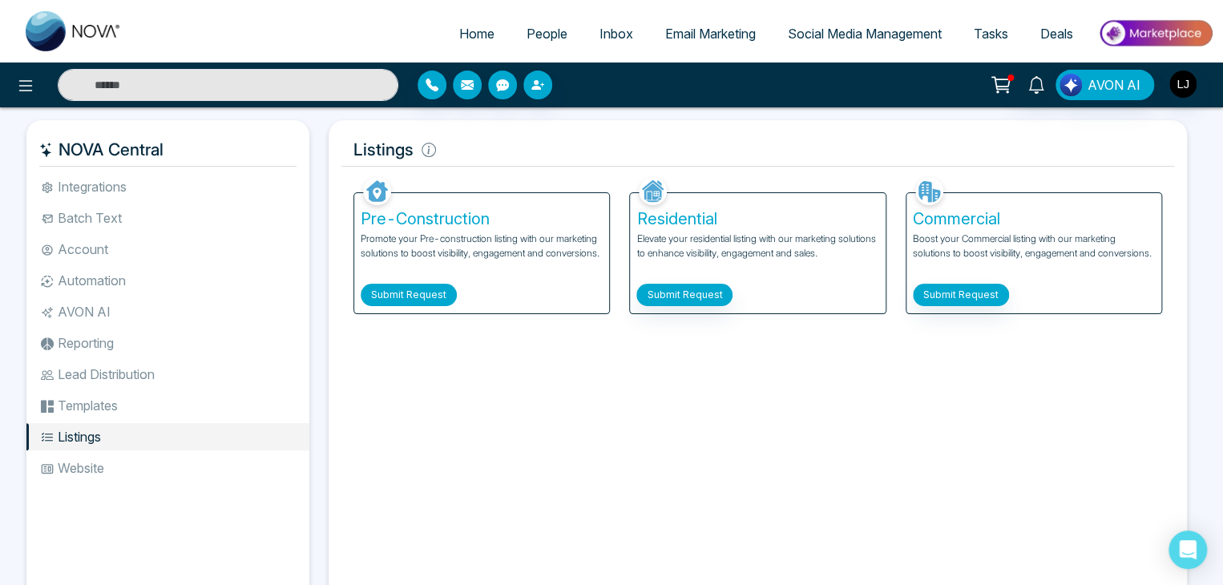
click at [397, 285] on button "Submit Request" at bounding box center [409, 295] width 96 height 22
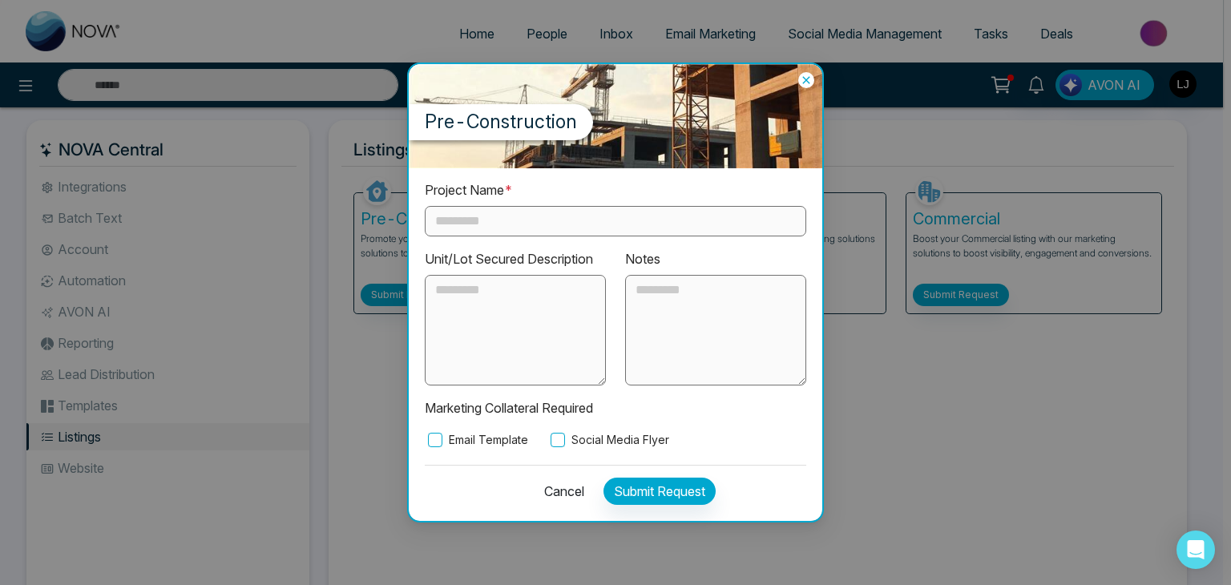
click at [810, 83] on icon at bounding box center [806, 80] width 16 height 16
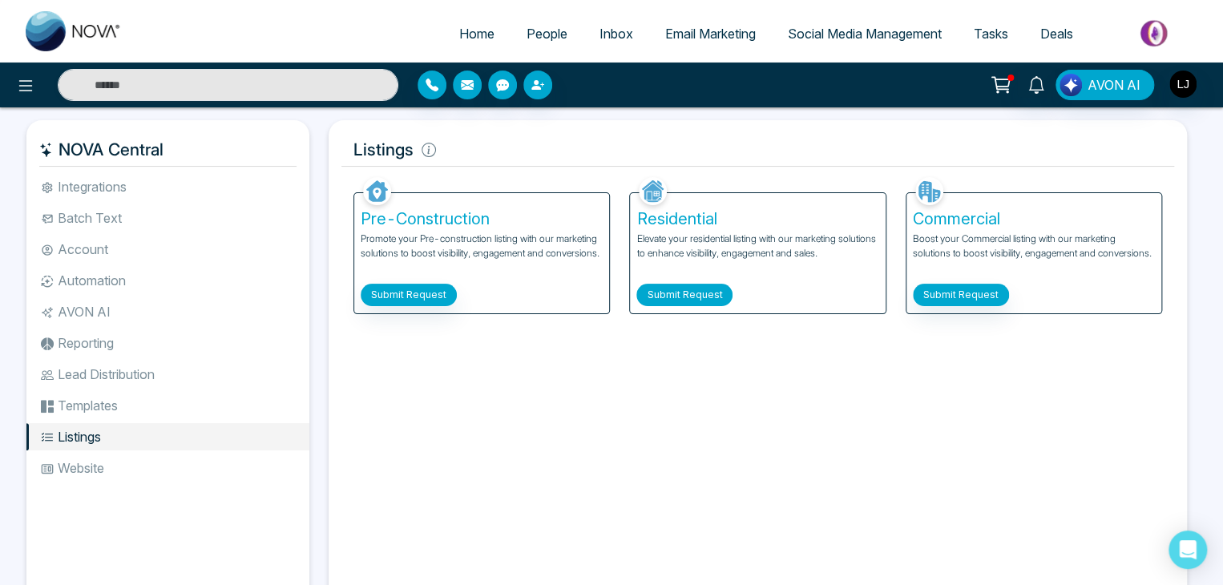
click at [671, 296] on button "Submit Request" at bounding box center [684, 295] width 96 height 22
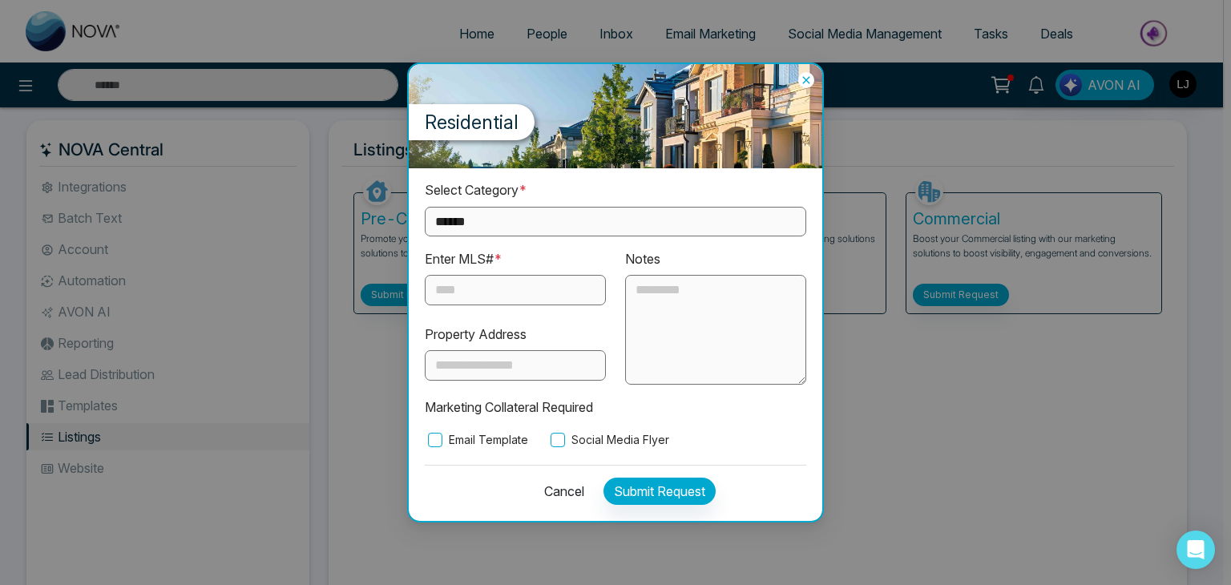
click at [804, 76] on icon at bounding box center [806, 80] width 16 height 16
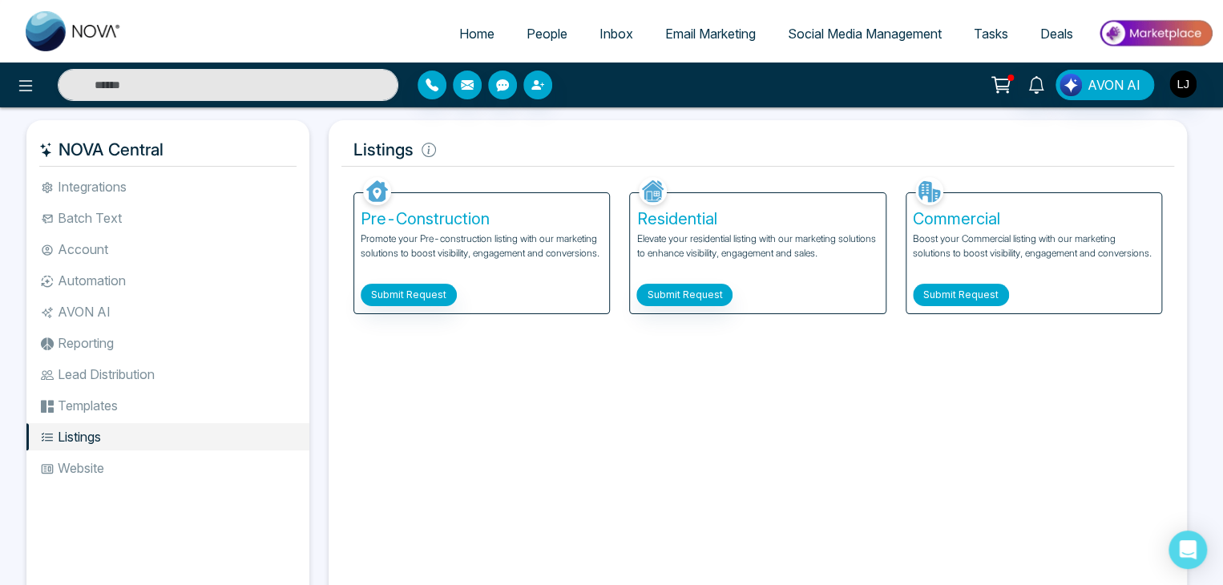
click at [940, 297] on button "Submit Request" at bounding box center [961, 295] width 96 height 22
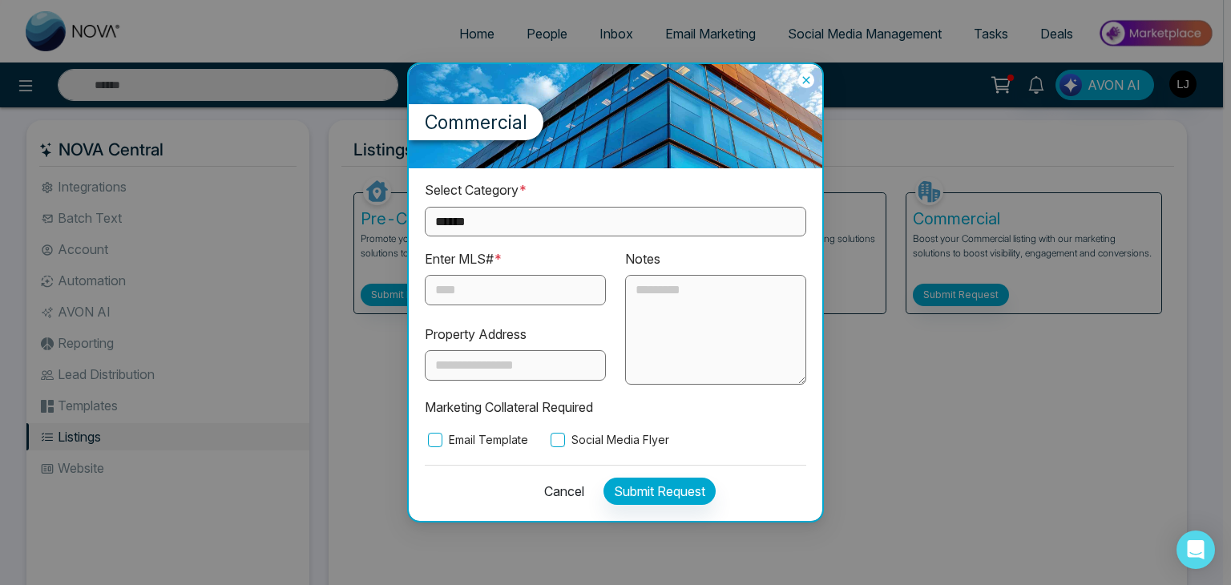
click at [804, 81] on icon at bounding box center [806, 80] width 16 height 16
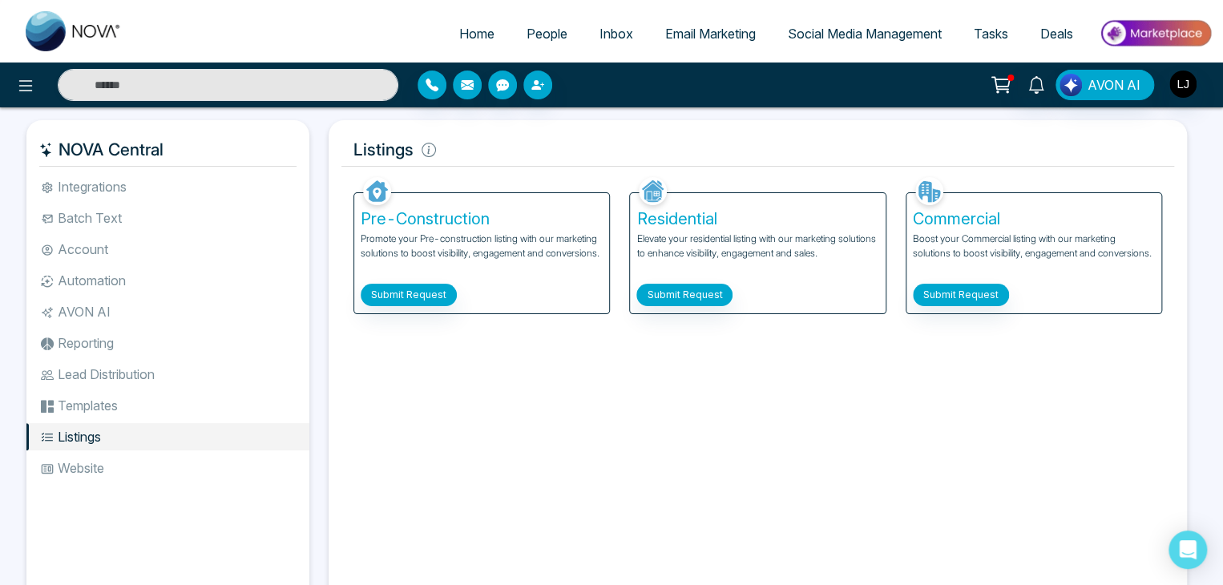
click at [86, 462] on li "Website" at bounding box center [167, 467] width 283 height 27
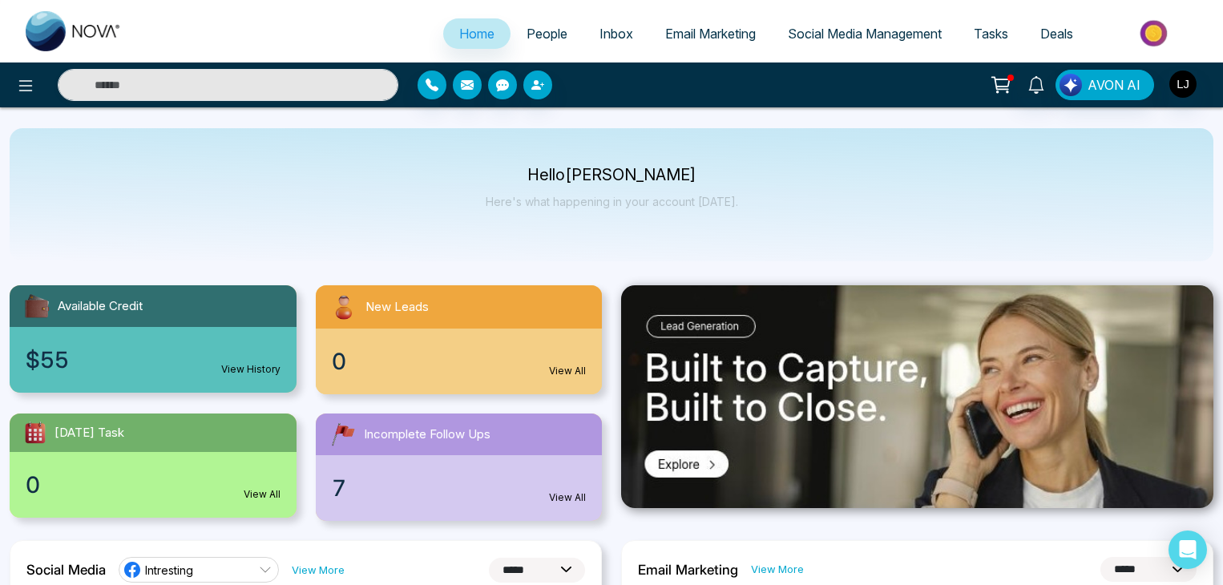
select select "*"
